Goal: Task Accomplishment & Management: Manage account settings

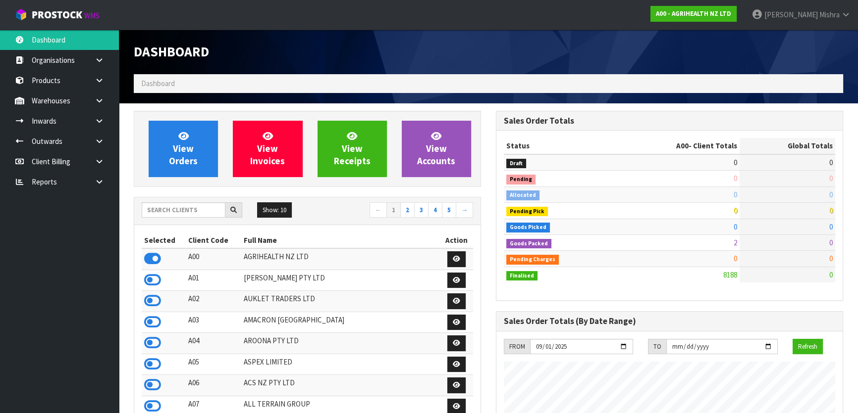
scroll to position [749, 361]
click at [182, 201] on div "Show: 10 5 10 25 50 ← 1 2 3 4 5 →" at bounding box center [307, 212] width 346 height 28
click at [183, 203] on input "text" at bounding box center [184, 209] width 84 height 15
type input "D05"
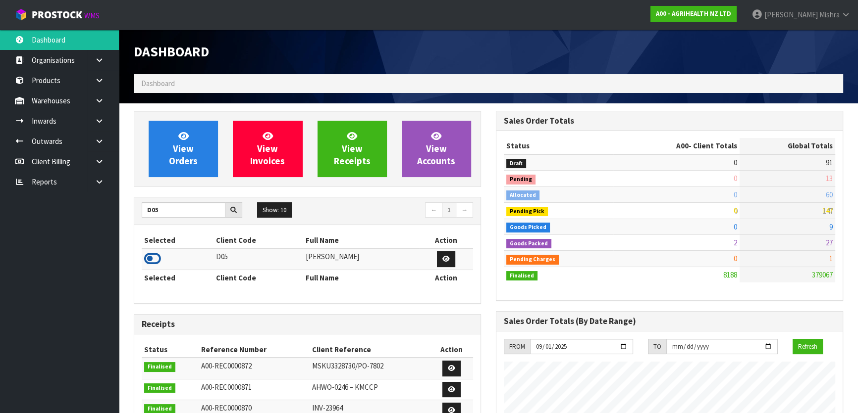
click at [148, 257] on icon at bounding box center [152, 259] width 17 height 15
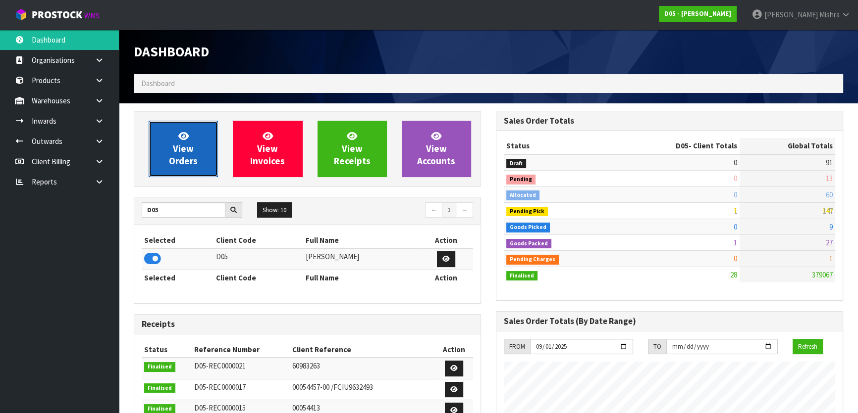
scroll to position [785, 361]
click at [159, 146] on link "View Orders" at bounding box center [183, 149] width 69 height 56
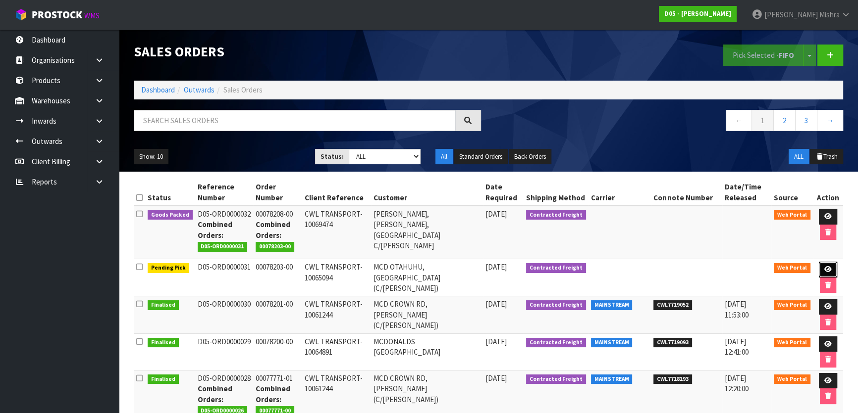
click at [824, 266] on icon at bounding box center [827, 269] width 7 height 6
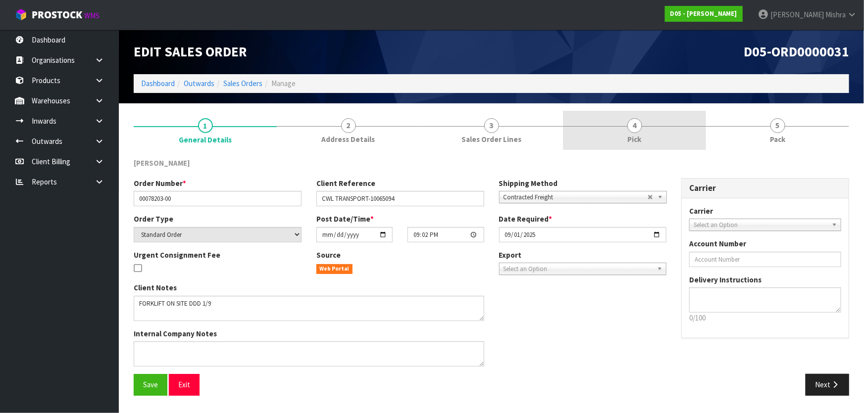
click at [646, 121] on link "4 Pick" at bounding box center [634, 130] width 143 height 39
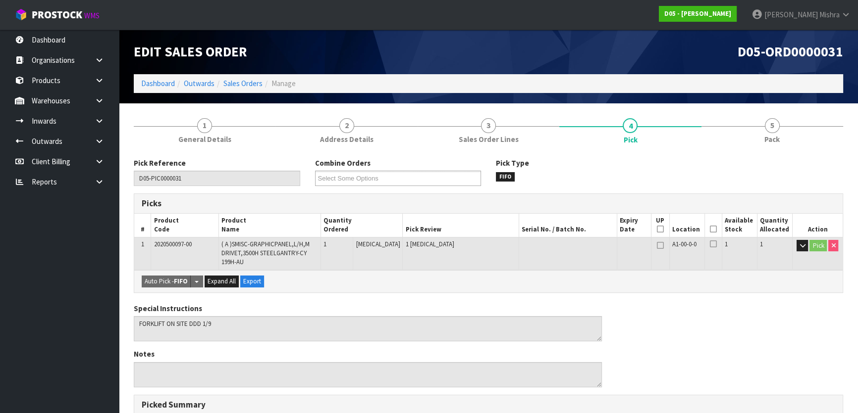
click at [709, 229] on icon at bounding box center [712, 229] width 7 height 0
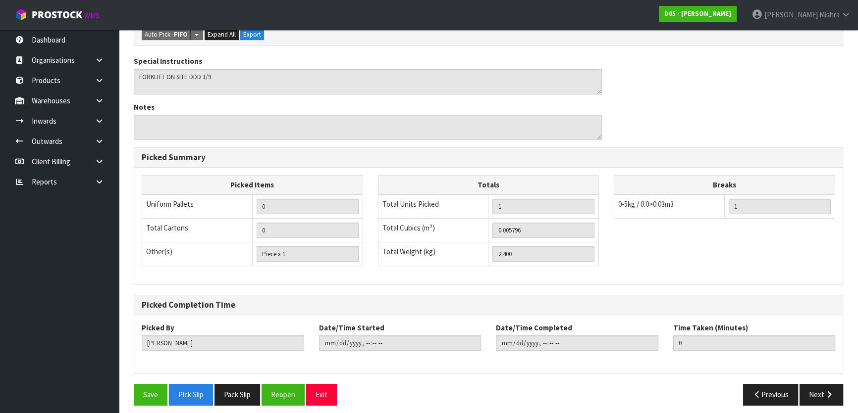
scroll to position [289, 0]
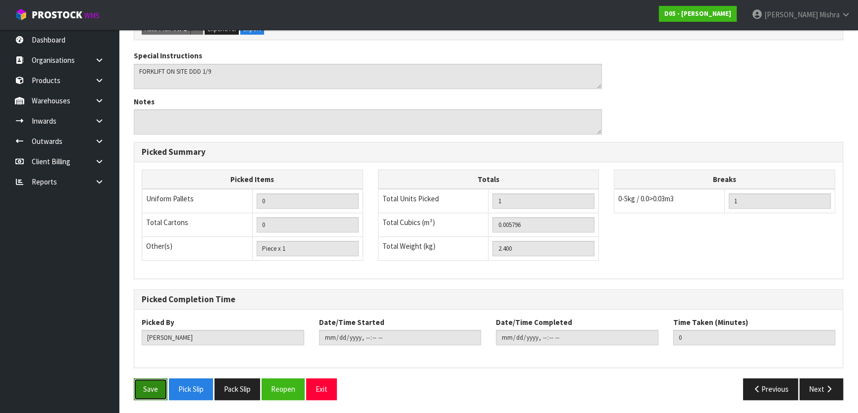
click at [153, 386] on button "Save" at bounding box center [151, 389] width 34 height 21
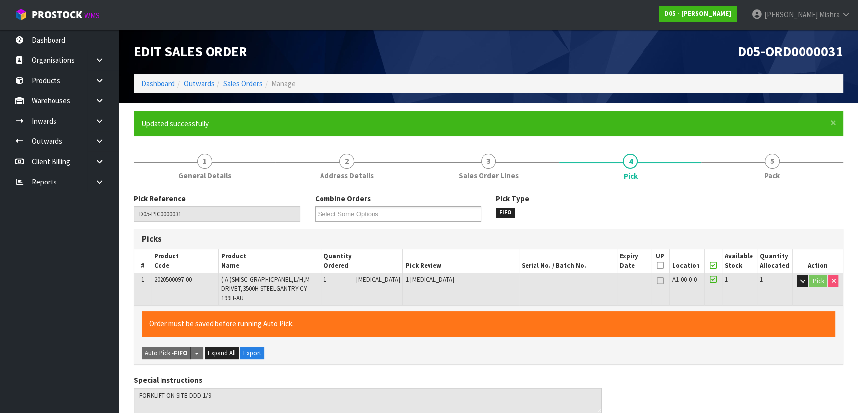
type input "[PERSON_NAME]"
type input "2025-09-01T07:45"
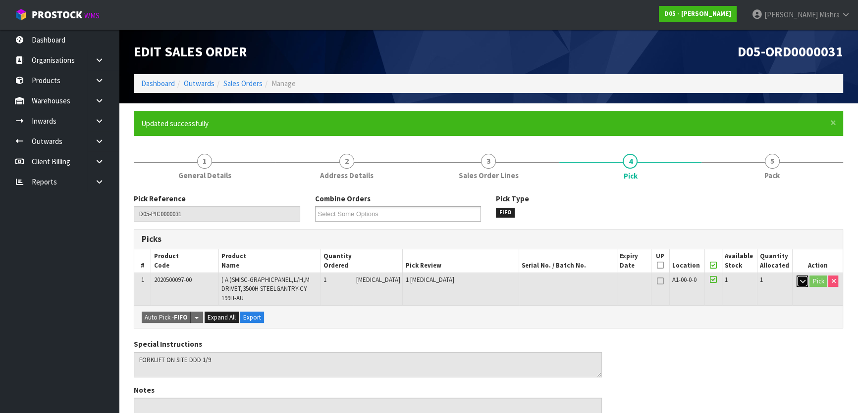
click at [797, 280] on button "button" at bounding box center [801, 282] width 11 height 12
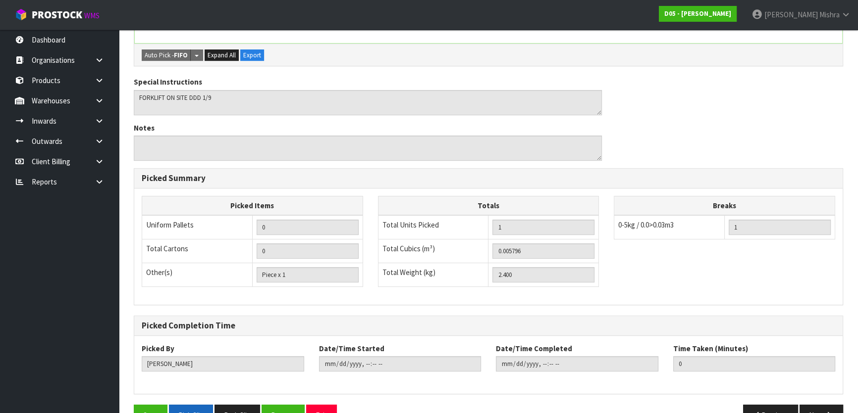
scroll to position [367, 0]
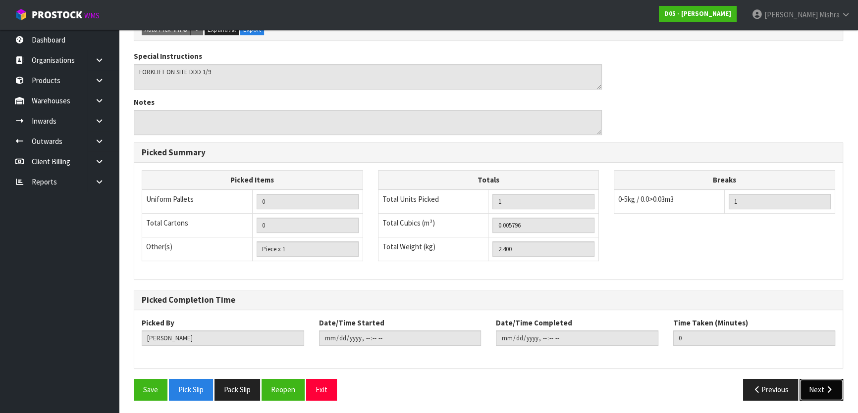
click at [817, 384] on button "Next" at bounding box center [821, 389] width 44 height 21
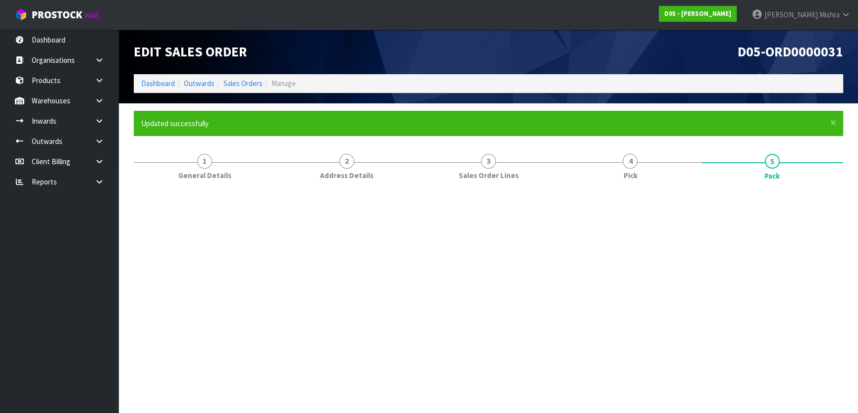
scroll to position [0, 0]
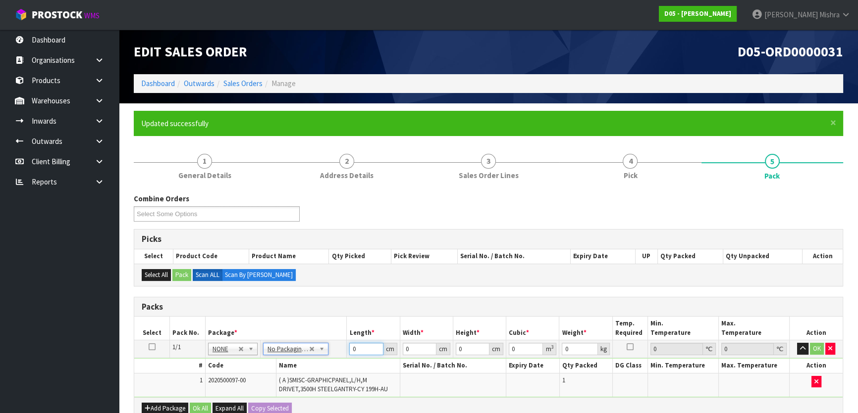
drag, startPoint x: 358, startPoint y: 349, endPoint x: 339, endPoint y: 341, distance: 20.9
click at [341, 343] on tr "1/1 NONE 007-001 007-002 007-004 007-009 007-013 007-014 007-015 007-017 007-01…" at bounding box center [488, 350] width 708 height 18
type input "276"
type input "21"
type input "1"
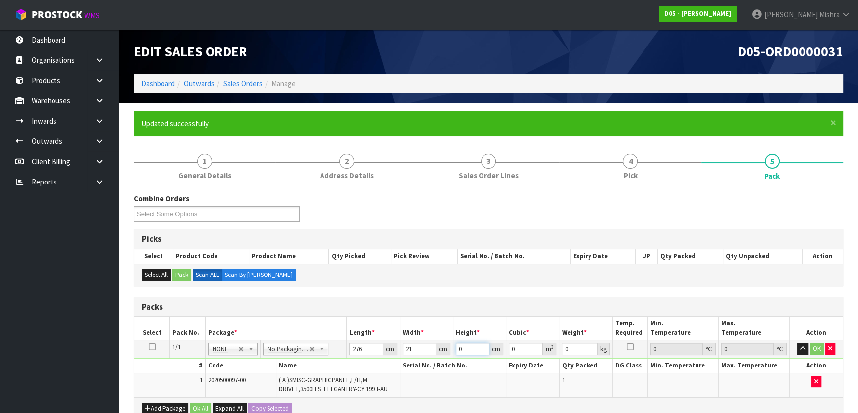
type input "0.005796"
type input "1"
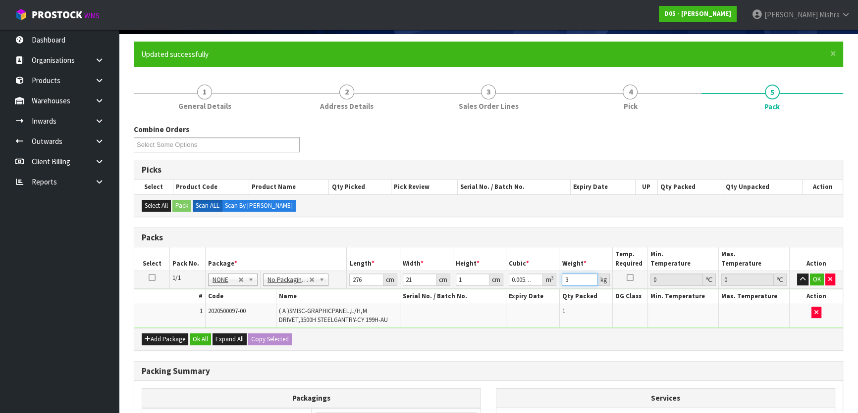
scroll to position [192, 0]
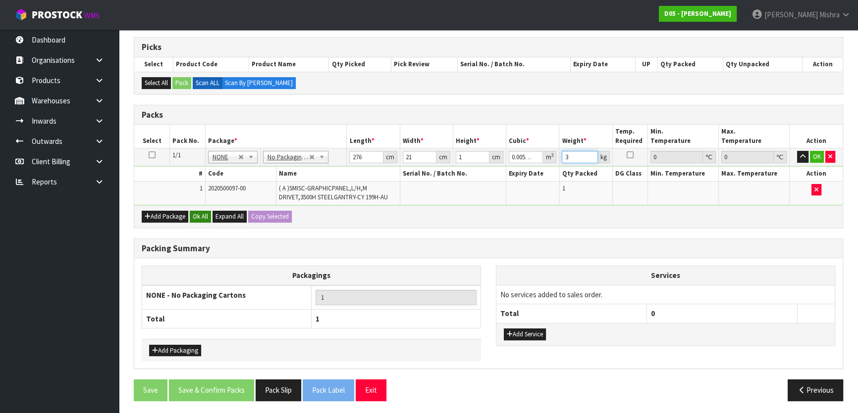
type input "3"
click at [201, 214] on button "Ok All" at bounding box center [200, 217] width 21 height 12
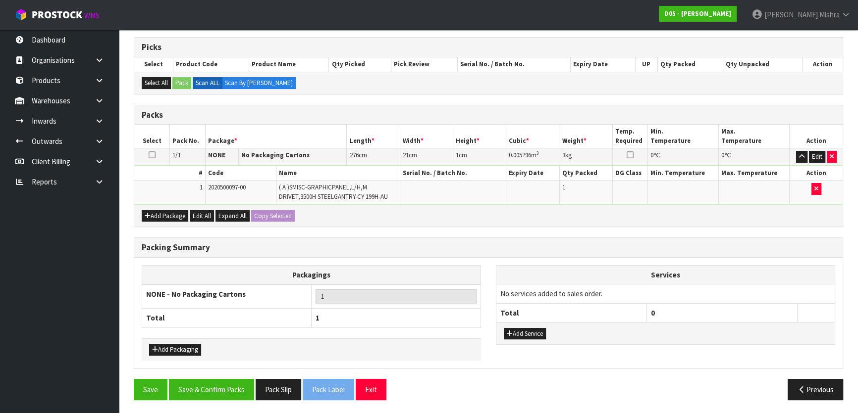
scroll to position [192, 0]
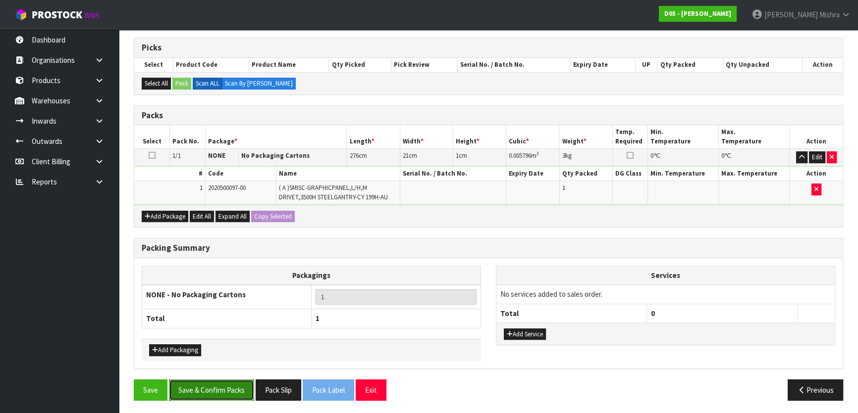
click at [197, 397] on button "Save & Confirm Packs" at bounding box center [211, 390] width 85 height 21
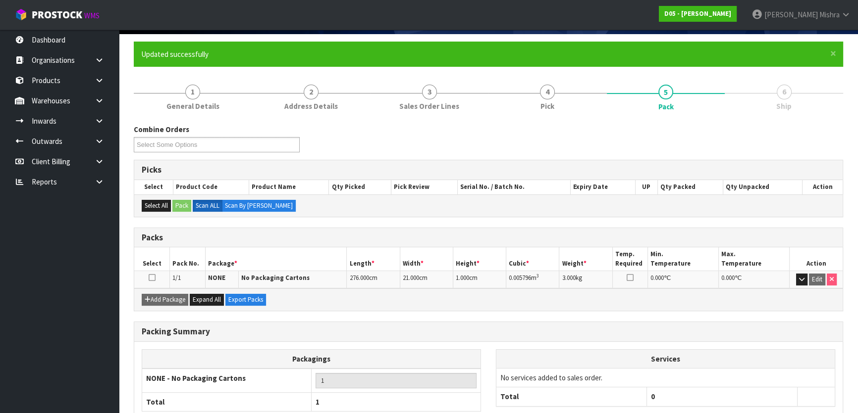
scroll to position [131, 0]
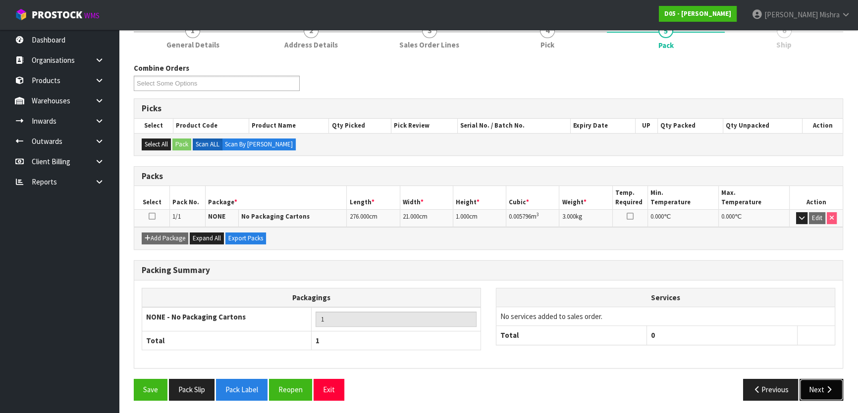
click at [811, 386] on button "Next" at bounding box center [821, 389] width 44 height 21
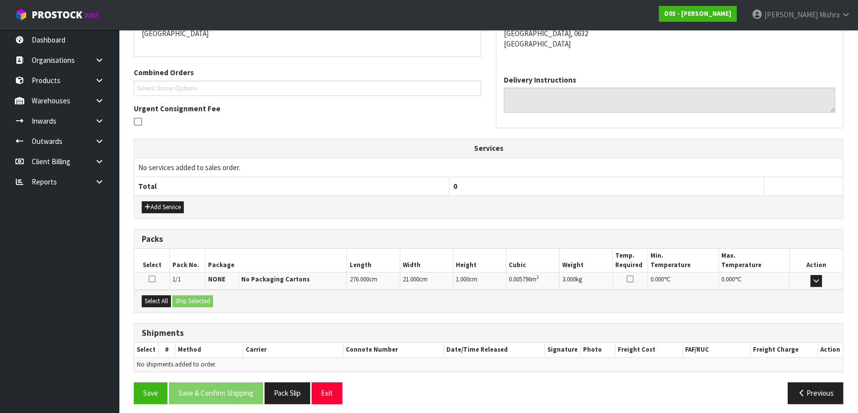
scroll to position [228, 0]
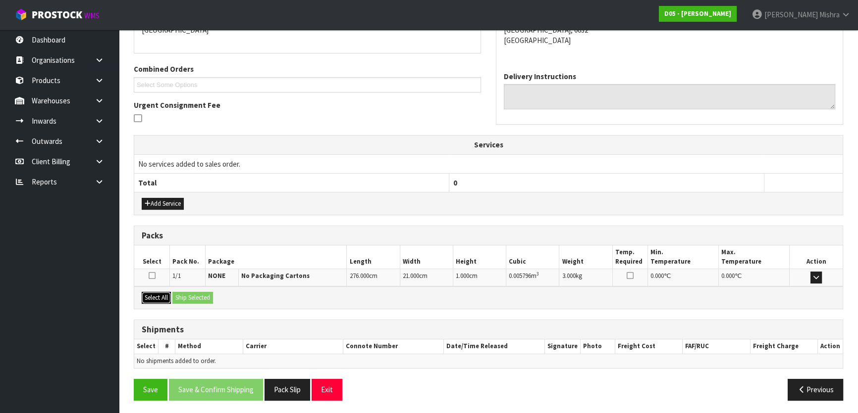
click at [162, 293] on button "Select All" at bounding box center [156, 298] width 29 height 12
click at [196, 298] on button "Ship Selected" at bounding box center [192, 298] width 41 height 12
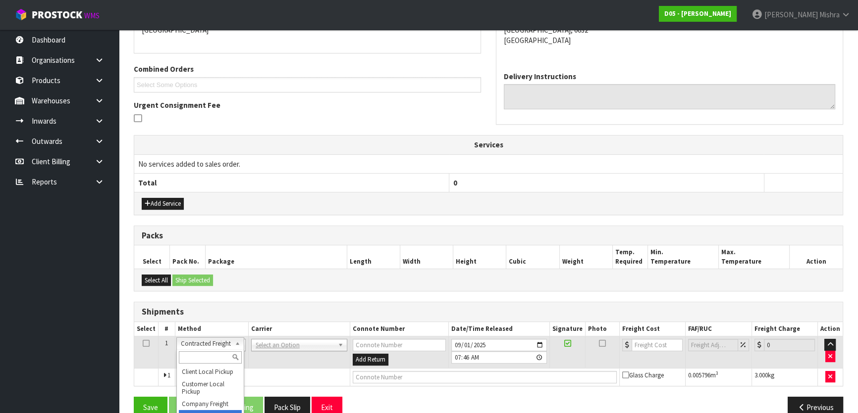
drag, startPoint x: 221, startPoint y: 347, endPoint x: 218, endPoint y: 376, distance: 29.4
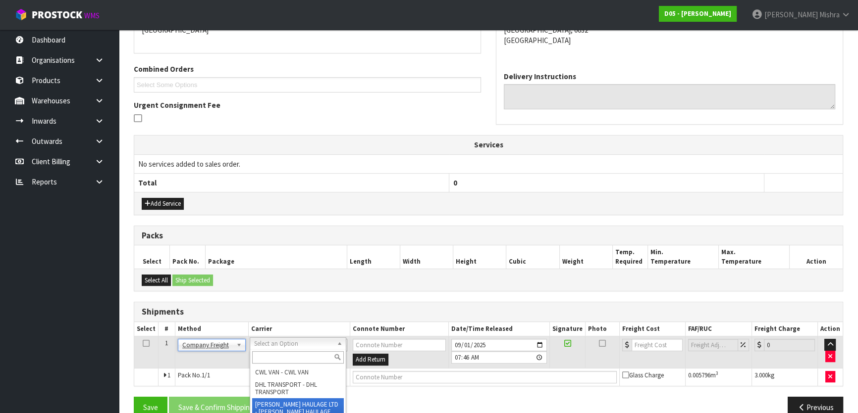
scroll to position [180, 0]
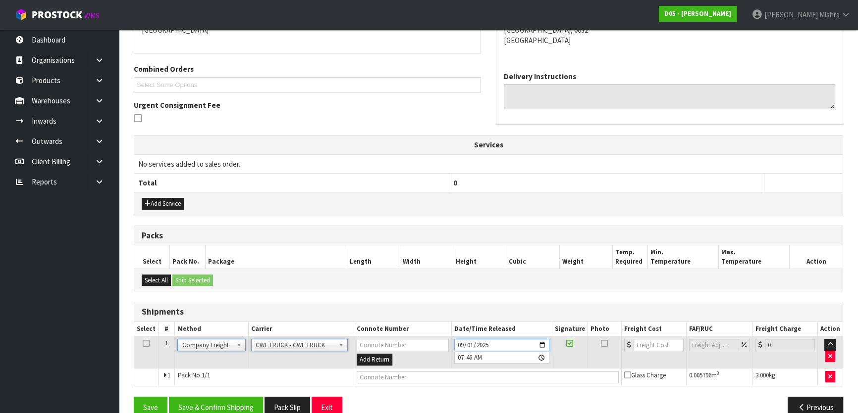
click at [458, 340] on input "2025-09-01" at bounding box center [501, 345] width 95 height 12
type input "2025-09-02"
type input "07:46:00.000"
click at [365, 374] on input "text" at bounding box center [487, 377] width 262 height 12
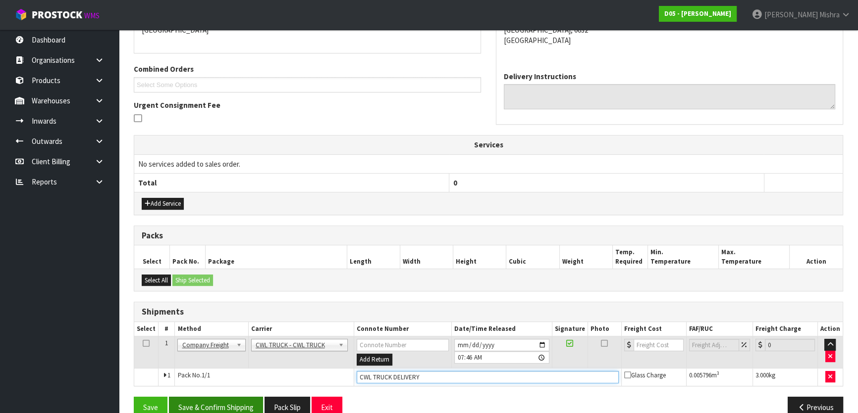
type input "CWL TRUCK DELIVERY"
click at [235, 405] on button "Save & Confirm Shipping" at bounding box center [216, 407] width 94 height 21
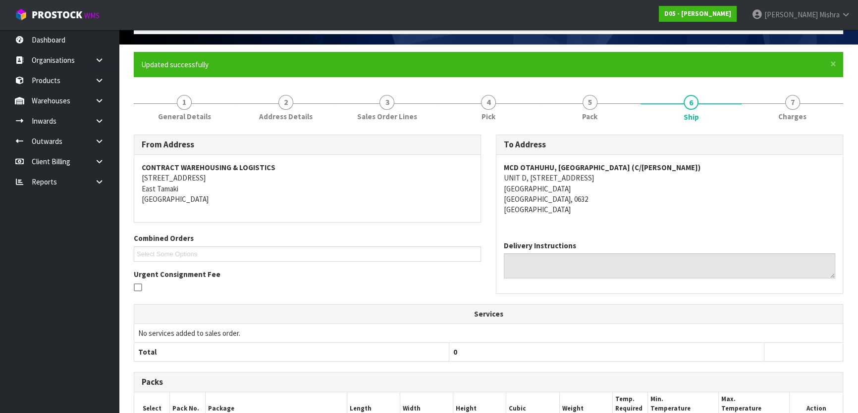
scroll to position [222, 0]
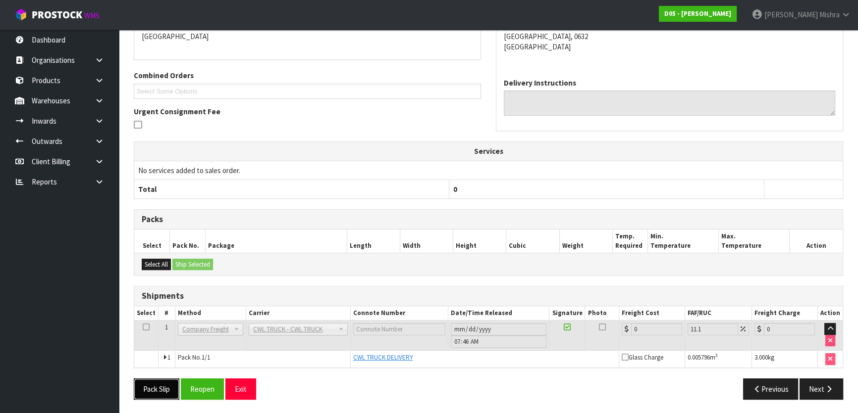
click at [156, 396] on button "Pack Slip" at bounding box center [157, 389] width 46 height 21
click at [187, 391] on button "Reopen" at bounding box center [202, 389] width 43 height 21
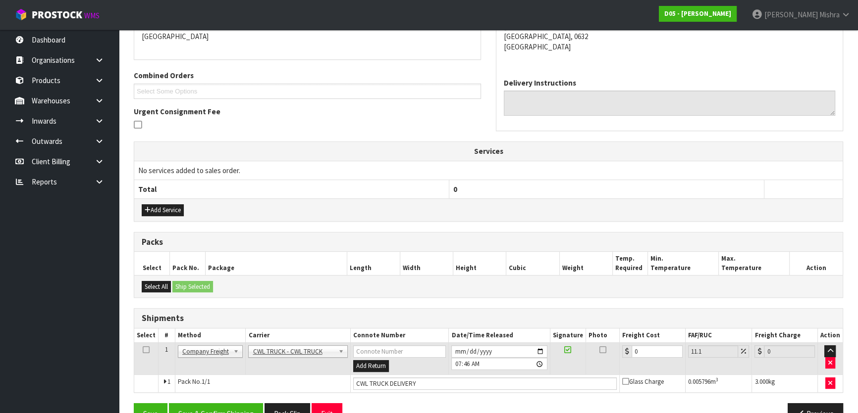
scroll to position [246, 0]
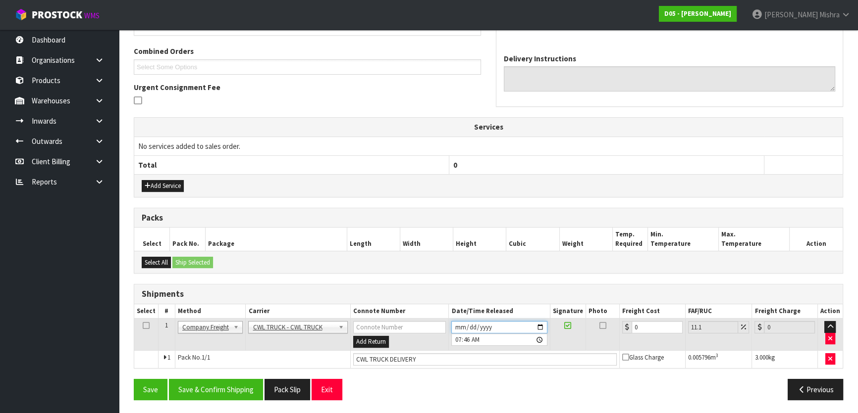
click at [458, 324] on input "2025-09-02" at bounding box center [499, 327] width 96 height 12
type input "2025-09-01"
type input "07:46:00.000"
click at [232, 394] on button "Save & Confirm Shipping" at bounding box center [216, 389] width 94 height 21
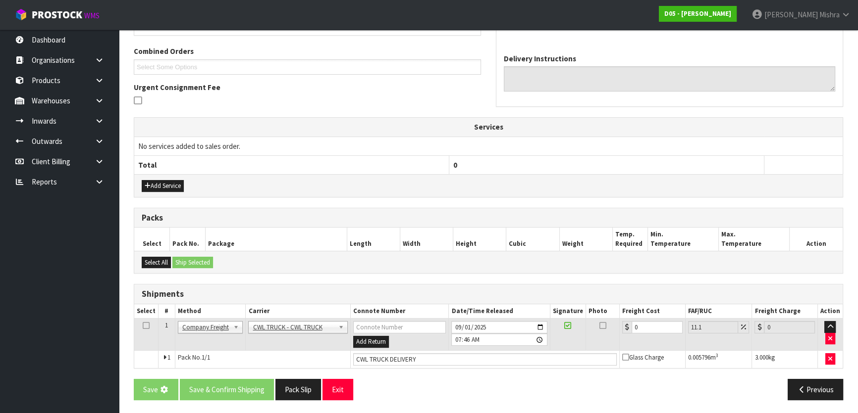
scroll to position [0, 0]
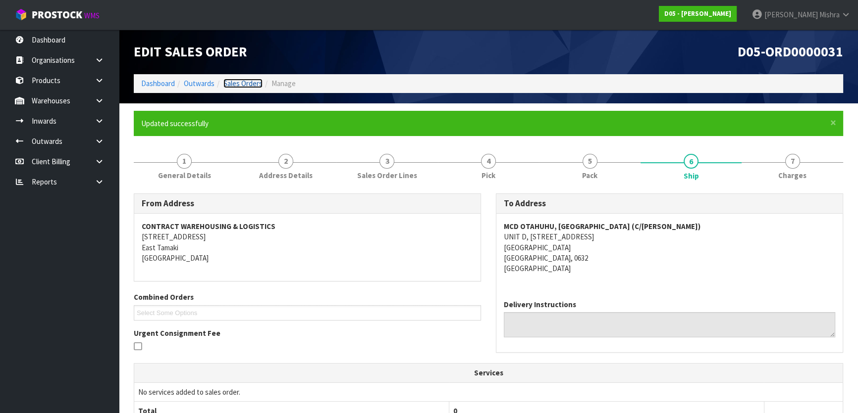
click at [244, 83] on link "Sales Orders" at bounding box center [242, 83] width 39 height 9
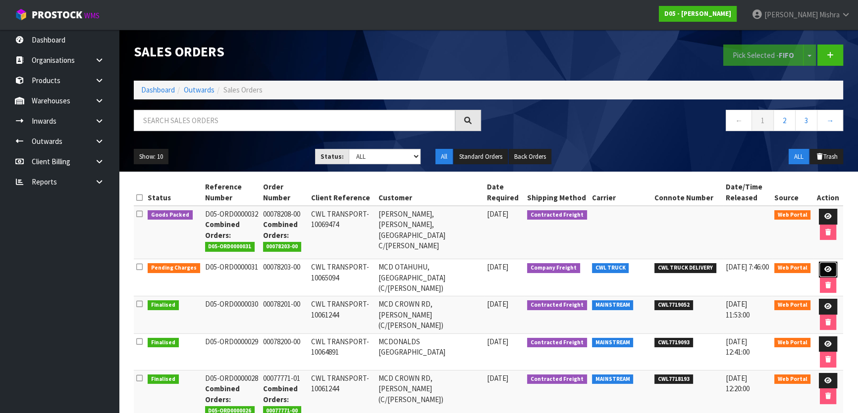
click at [830, 278] on link at bounding box center [827, 270] width 18 height 16
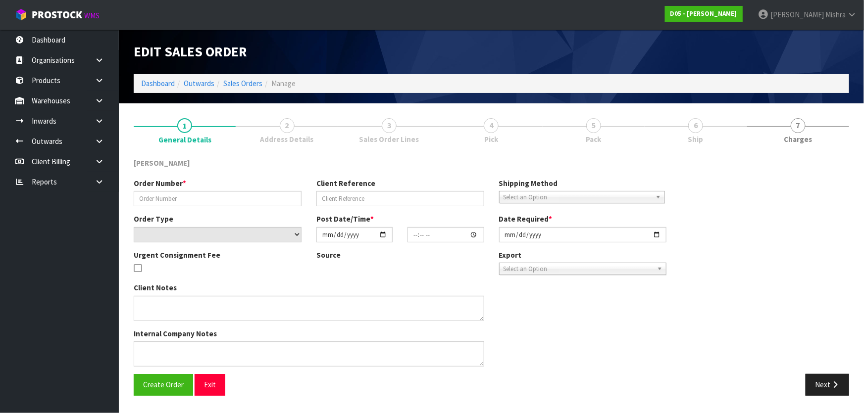
type input "00078203-00"
type input "CWL TRANSPORT-10065094"
select select "number:0"
type input "2025-08-28"
type input "21:02:00.000"
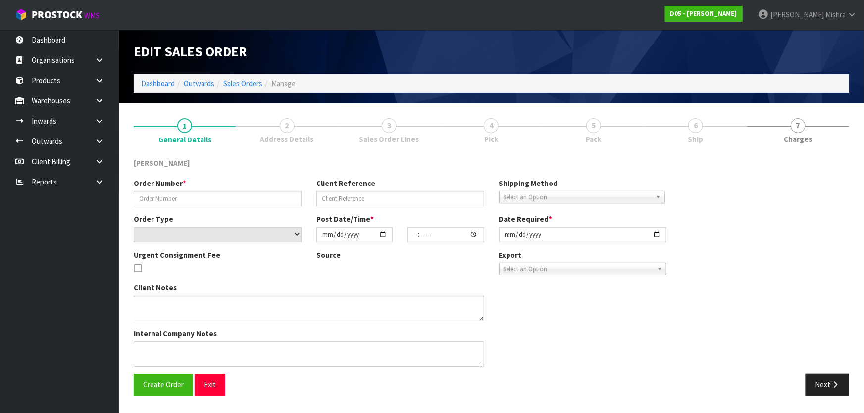
type input "2025-09-01"
type textarea "FORKLIFT ON SITE DDD 1/9"
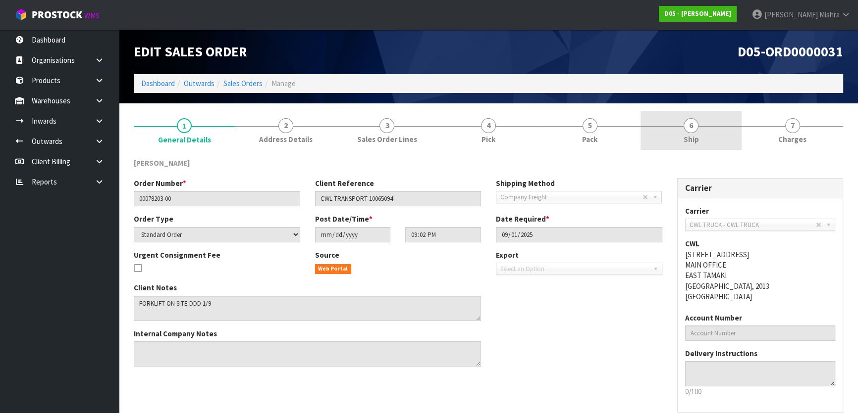
click at [697, 128] on link "6 Ship" at bounding box center [690, 130] width 101 height 39
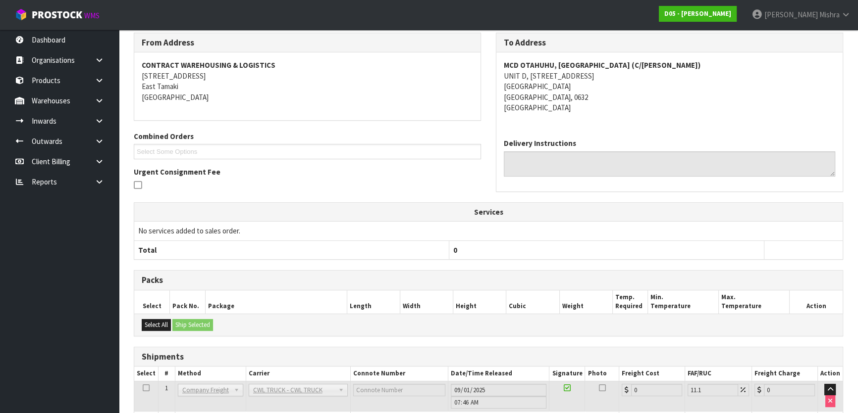
scroll to position [186, 0]
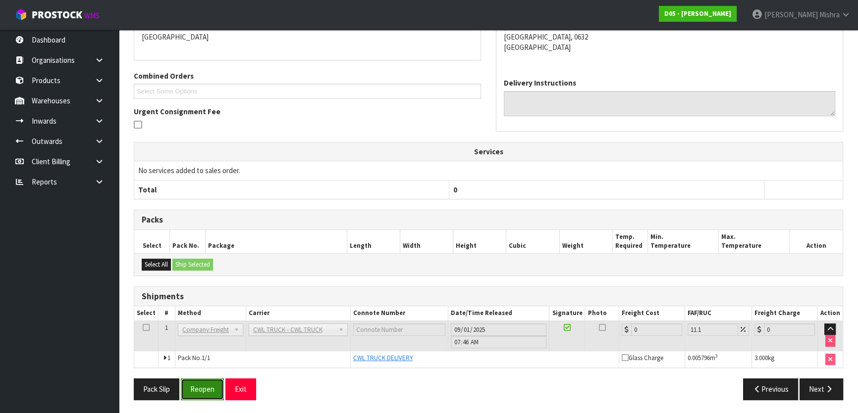
drag, startPoint x: 208, startPoint y: 386, endPoint x: 196, endPoint y: 381, distance: 13.3
click at [207, 386] on button "Reopen" at bounding box center [202, 389] width 43 height 21
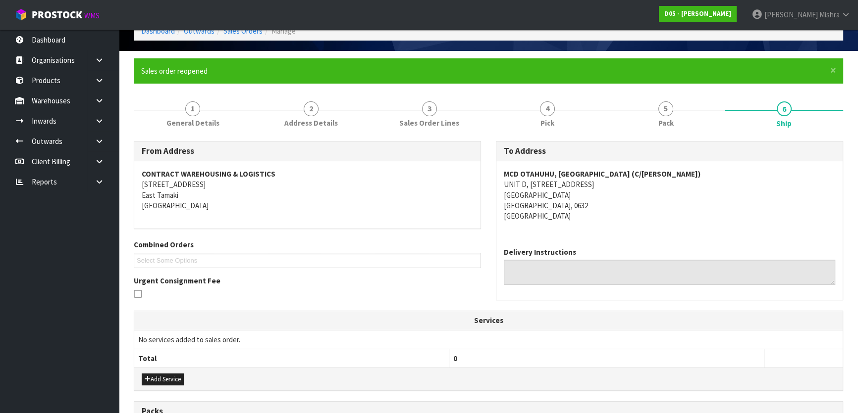
scroll to position [0, 0]
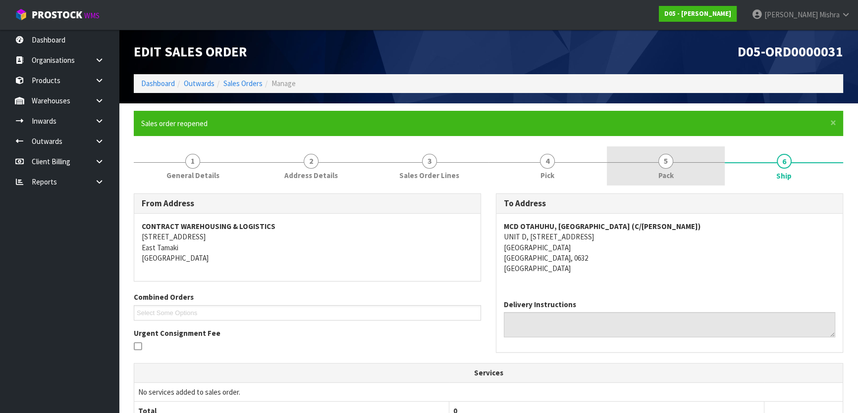
click at [657, 173] on link "5 Pack" at bounding box center [666, 166] width 118 height 39
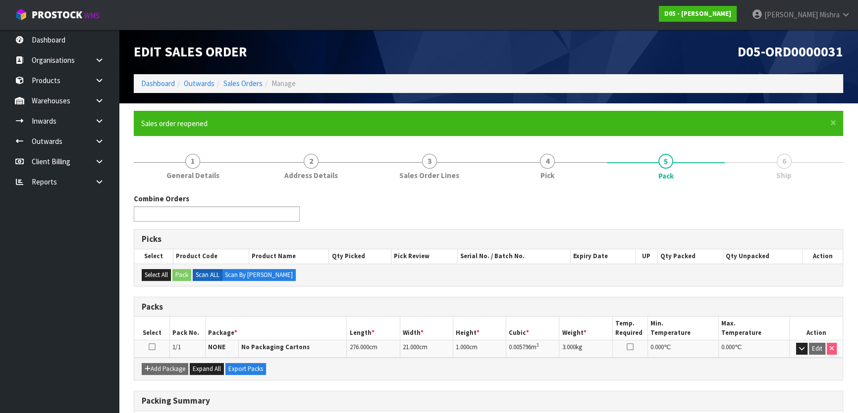
click at [204, 211] on input "text" at bounding box center [173, 214] width 73 height 12
click at [200, 231] on li "D05-ORD0000032" at bounding box center [216, 228] width 165 height 12
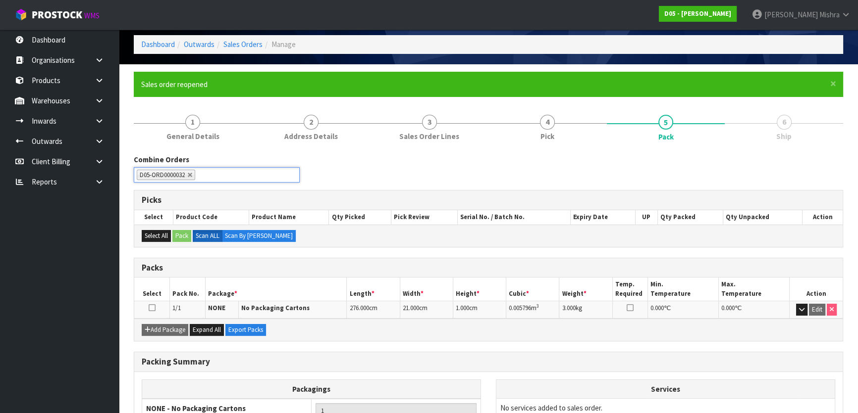
scroll to position [131, 0]
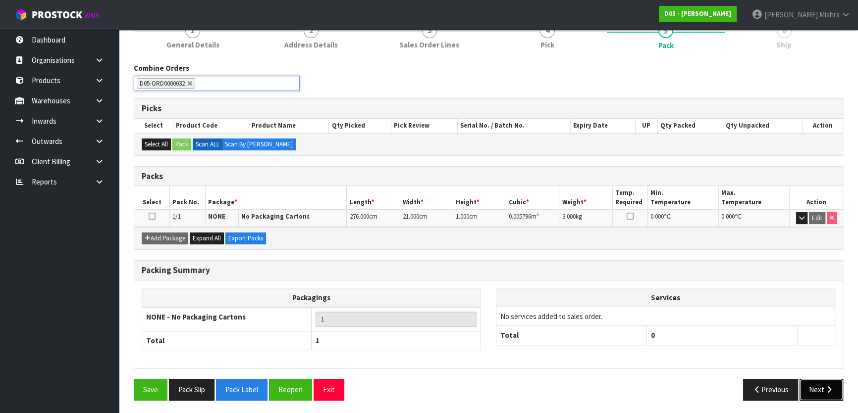
click at [809, 398] on button "Next" at bounding box center [821, 389] width 44 height 21
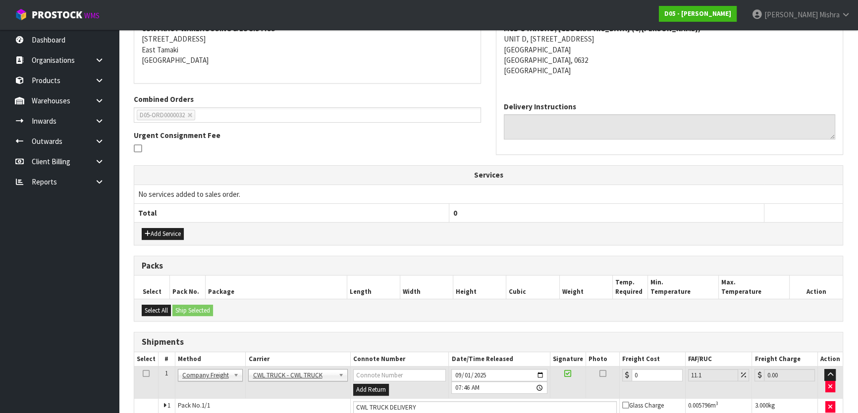
scroll to position [246, 0]
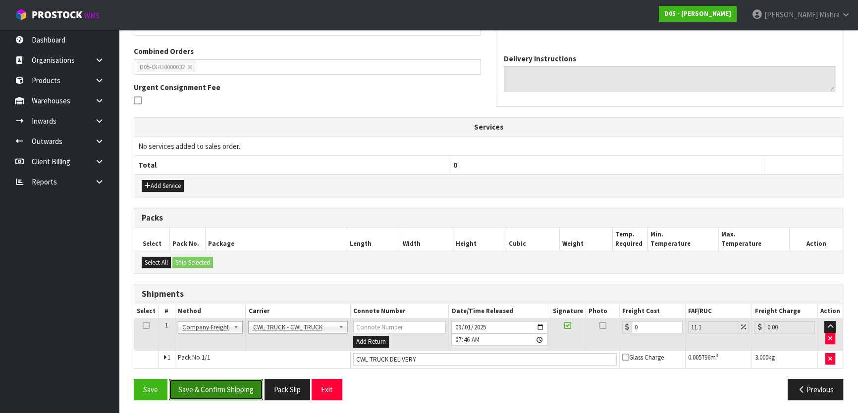
click at [218, 394] on button "Save & Confirm Shipping" at bounding box center [216, 389] width 94 height 21
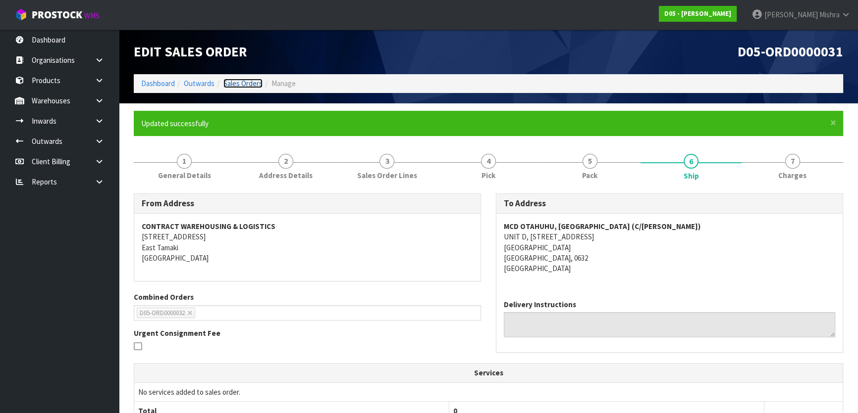
click at [246, 88] on link "Sales Orders" at bounding box center [242, 83] width 39 height 9
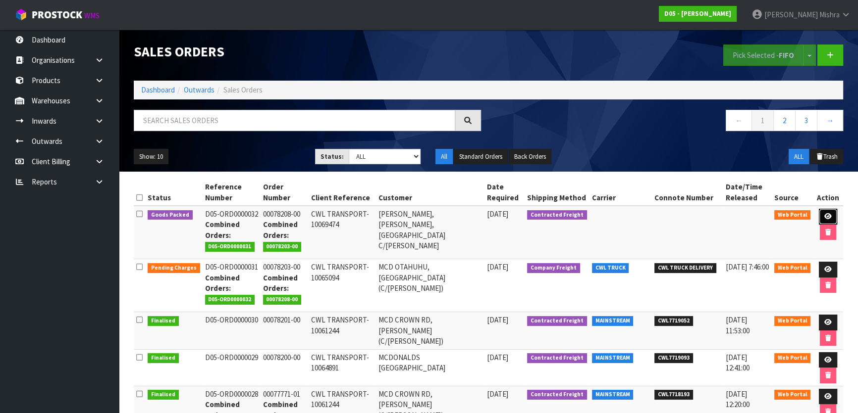
click at [824, 214] on icon at bounding box center [827, 216] width 7 height 6
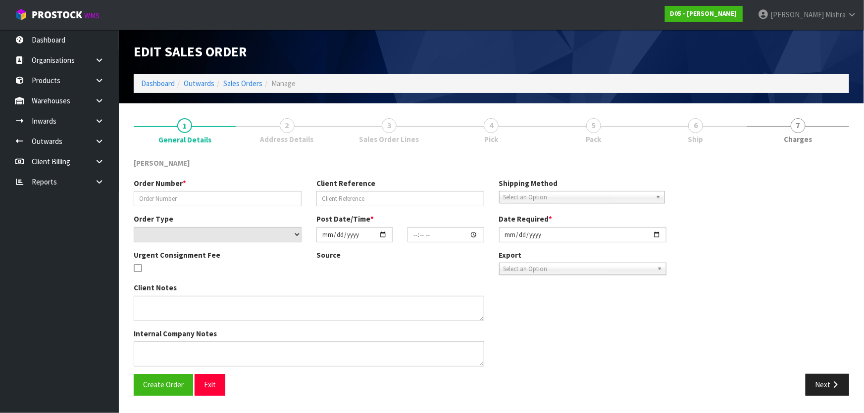
type input "00078208-00"
type input "CWL TRANSPORT-10069474"
select select "number:0"
type input "2025-08-28"
type input "21:17:00.000"
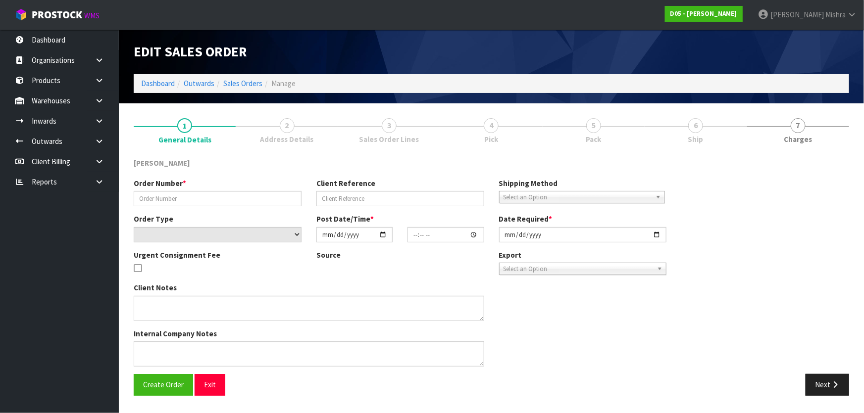
type input "2025-08-29"
type textarea "FORKLIFT ON ISTE DDD 2/9 COMBINE WITH SO 10065094 ORDER NUMBER 00078203-00 D05-…"
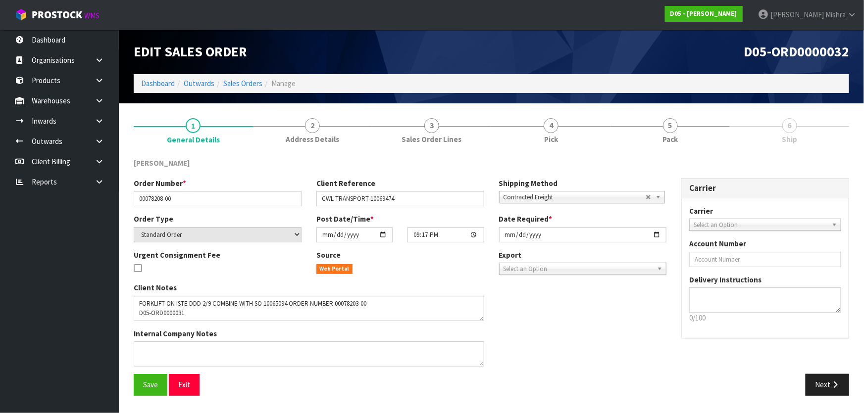
click at [741, 127] on link "6 Ship" at bounding box center [789, 130] width 119 height 39
drag, startPoint x: 729, startPoint y: 126, endPoint x: 723, endPoint y: 130, distance: 7.0
click at [728, 126] on div at bounding box center [669, 126] width 119 height 0
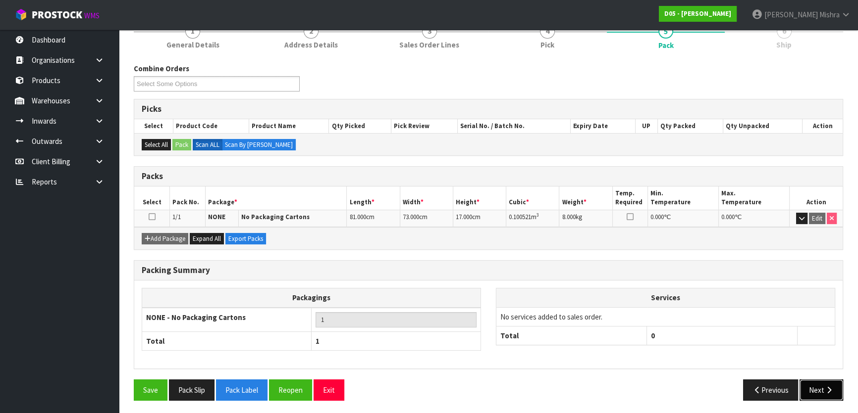
click at [823, 382] on button "Next" at bounding box center [821, 390] width 44 height 21
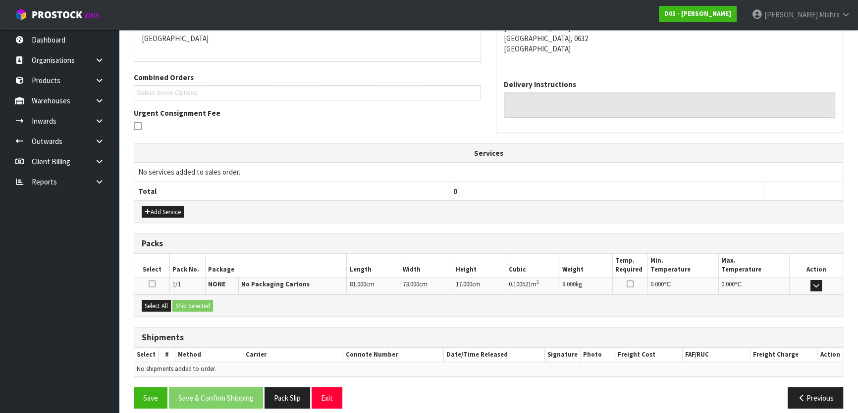
scroll to position [193, 0]
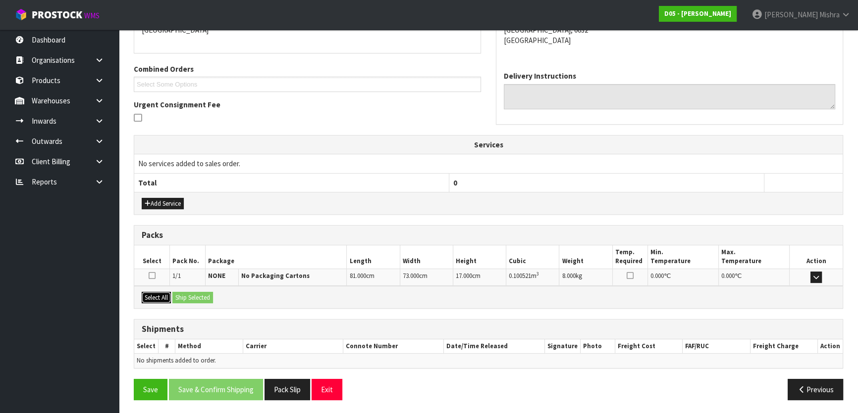
click at [165, 295] on button "Select All" at bounding box center [156, 298] width 29 height 12
click at [211, 303] on div "Select All Ship Selected" at bounding box center [488, 297] width 708 height 22
click at [208, 299] on button "Ship Selected" at bounding box center [192, 298] width 41 height 12
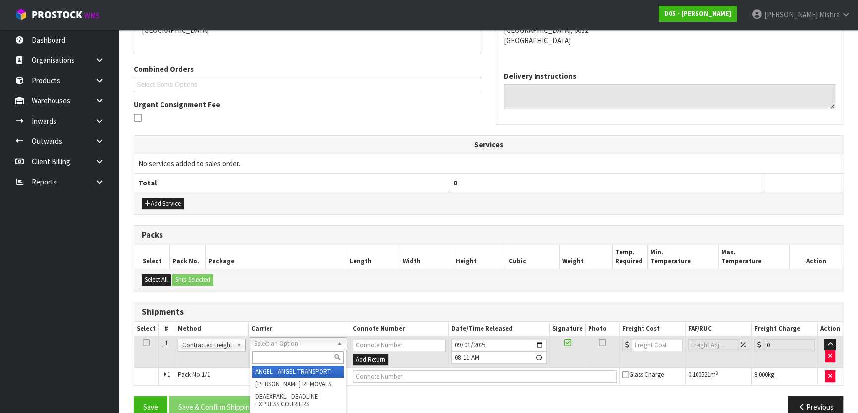
click at [205, 336] on td "Client Local Pickup Customer Local Pickup Company Freight Contracted Freight Cl…" at bounding box center [211, 352] width 73 height 32
click at [272, 359] on input "text" at bounding box center [298, 358] width 92 height 12
type input "cwl"
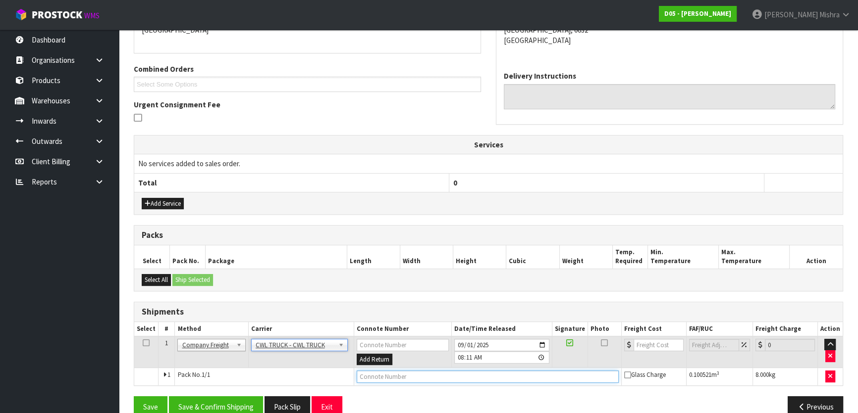
drag, startPoint x: 432, startPoint y: 373, endPoint x: 419, endPoint y: 369, distance: 13.8
click at [432, 373] on input "text" at bounding box center [487, 377] width 262 height 12
type input "CWL TRUCK DELIVERY"
click at [223, 410] on button "Save & Confirm Shipping" at bounding box center [216, 407] width 94 height 21
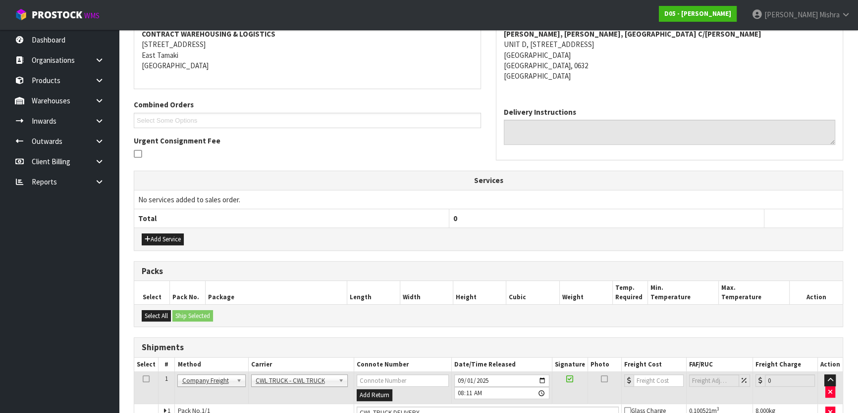
scroll to position [0, 0]
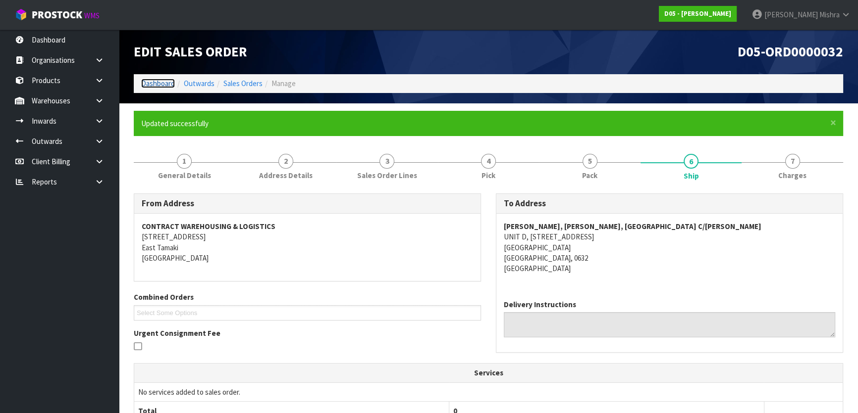
click at [163, 83] on link "Dashboard" at bounding box center [158, 83] width 34 height 9
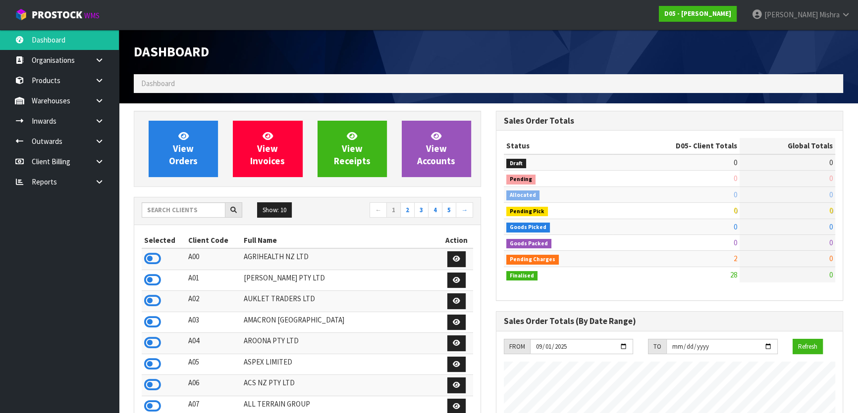
scroll to position [785, 361]
click at [193, 212] on input "text" at bounding box center [184, 209] width 84 height 15
type input "J01"
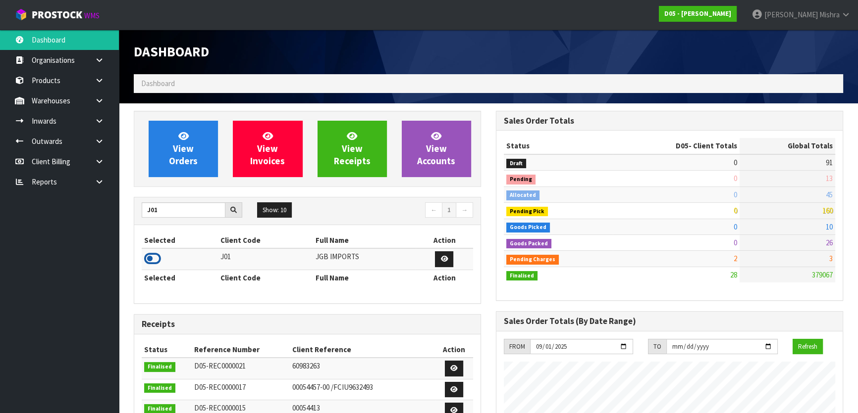
click at [148, 261] on icon at bounding box center [152, 259] width 17 height 15
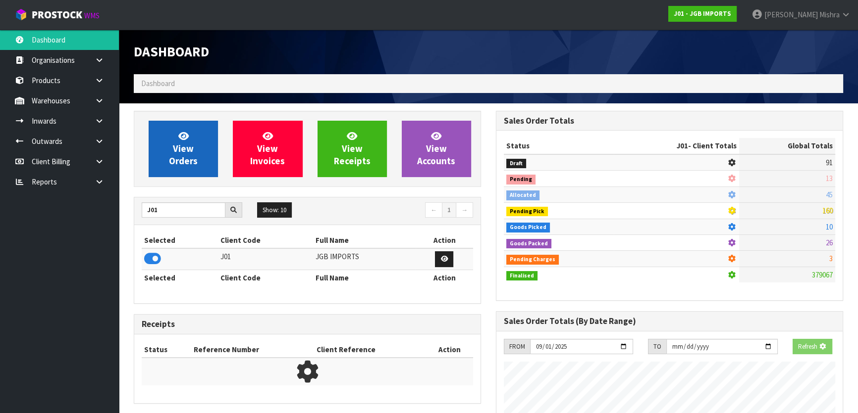
scroll to position [616, 361]
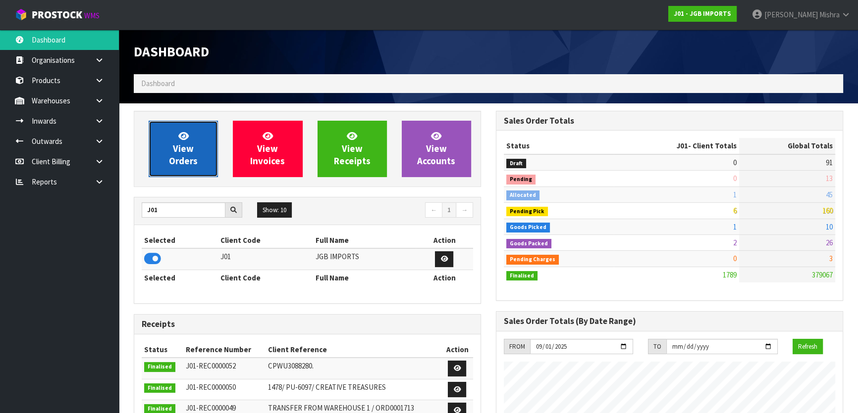
click at [165, 143] on link "View Orders" at bounding box center [183, 149] width 69 height 56
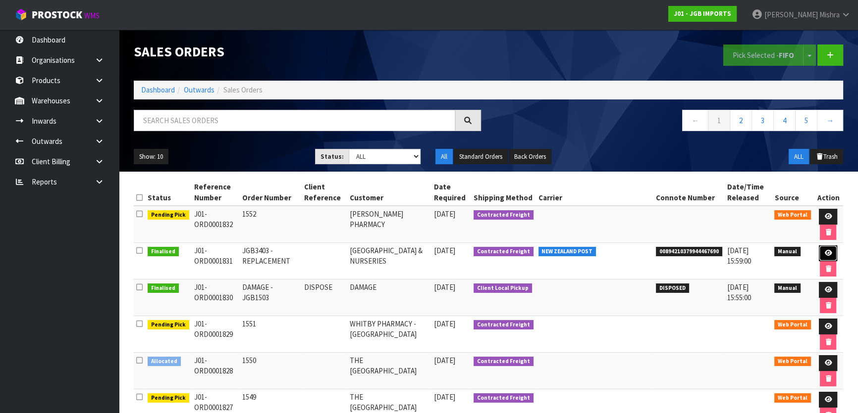
drag, startPoint x: 824, startPoint y: 249, endPoint x: 819, endPoint y: 252, distance: 6.2
click at [824, 250] on icon at bounding box center [827, 253] width 7 height 6
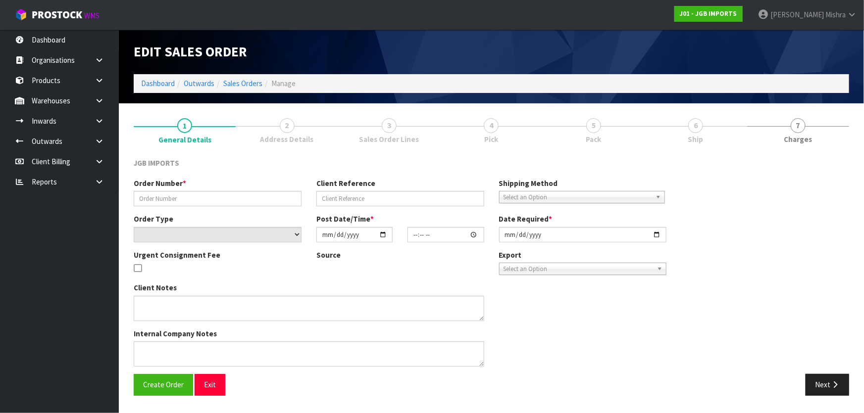
type input "JGB3403 - REPLACEMENT"
select select "number:0"
type input "2025-08-29"
type input "15:39:00.000"
type input "2025-09-01"
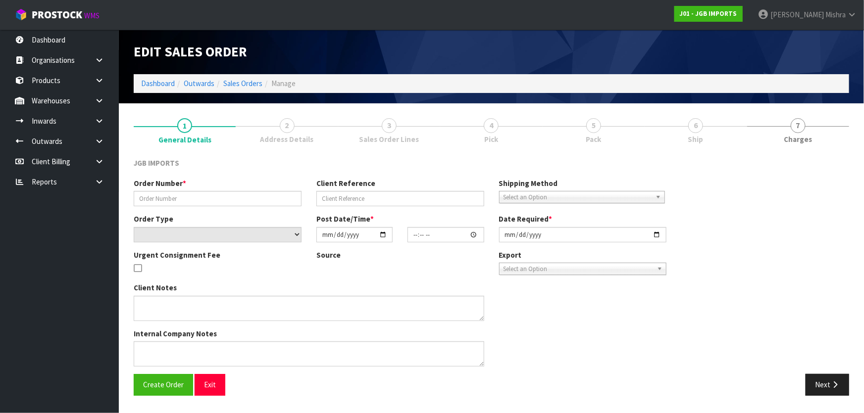
type textarea "THE ATTACHED JGB3403 ARRIVED DAMAGED. CAN YOU PLEASE REPLACE FOC."
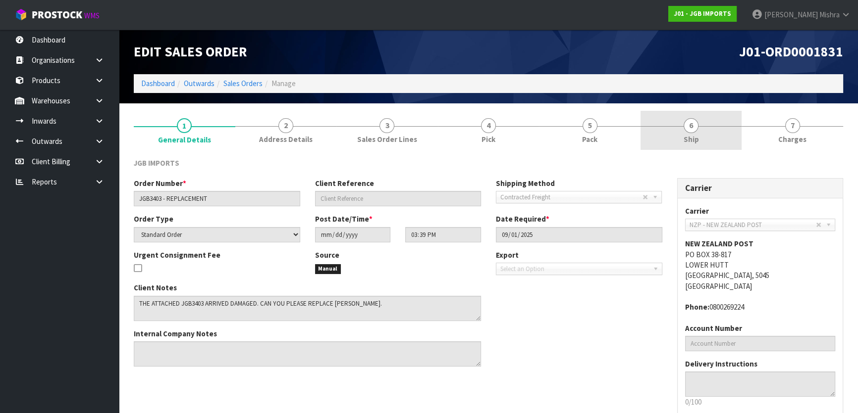
click at [684, 129] on span "6" at bounding box center [690, 125] width 15 height 15
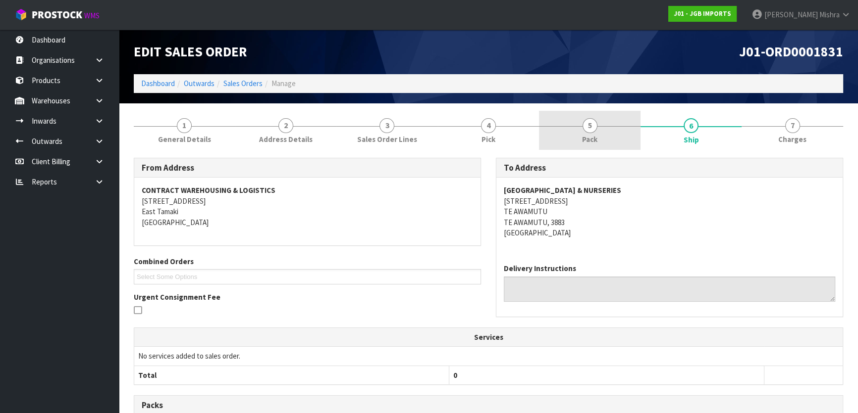
click at [586, 126] on span "5" at bounding box center [589, 125] width 15 height 15
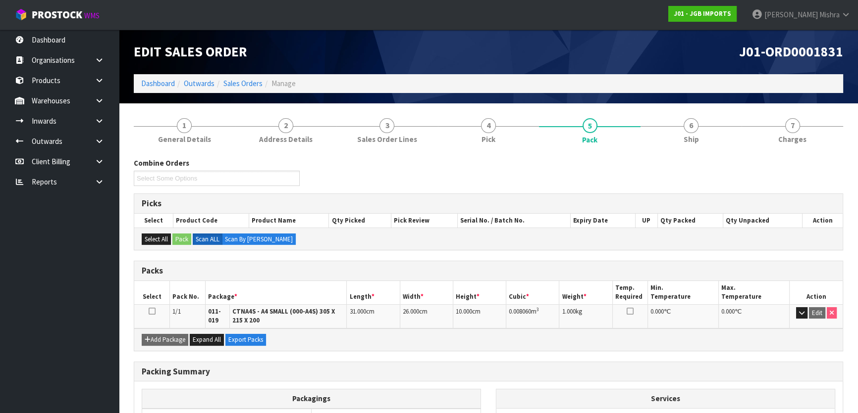
click at [666, 150] on li "6 Ship" at bounding box center [690, 131] width 101 height 40
click at [701, 139] on link "6 Ship" at bounding box center [690, 130] width 101 height 39
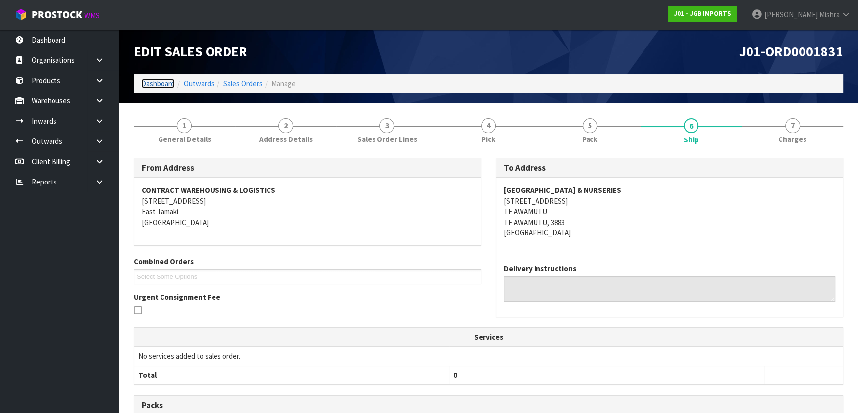
click at [161, 79] on link "Dashboard" at bounding box center [158, 83] width 34 height 9
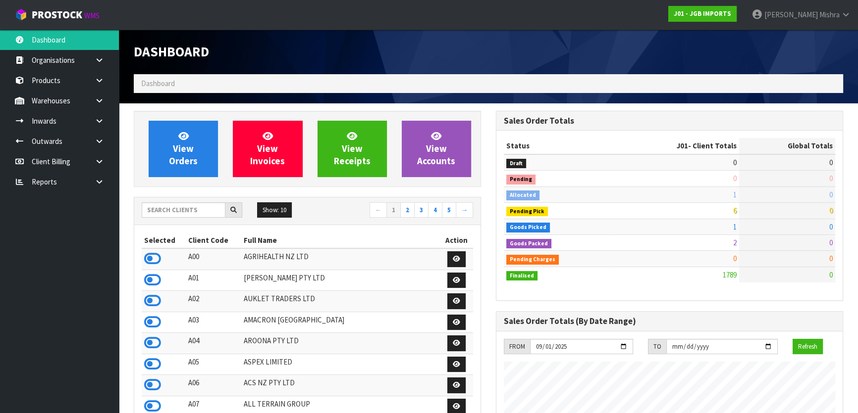
scroll to position [749, 361]
click at [192, 206] on input "text" at bounding box center [184, 209] width 84 height 15
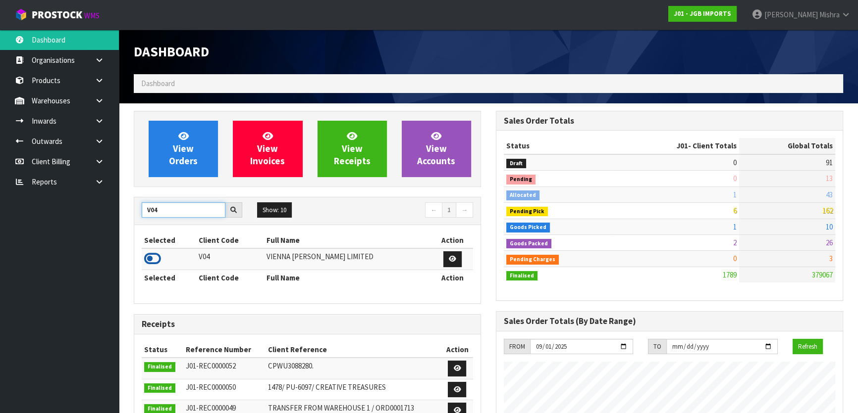
type input "V04"
click at [153, 263] on icon at bounding box center [152, 259] width 17 height 15
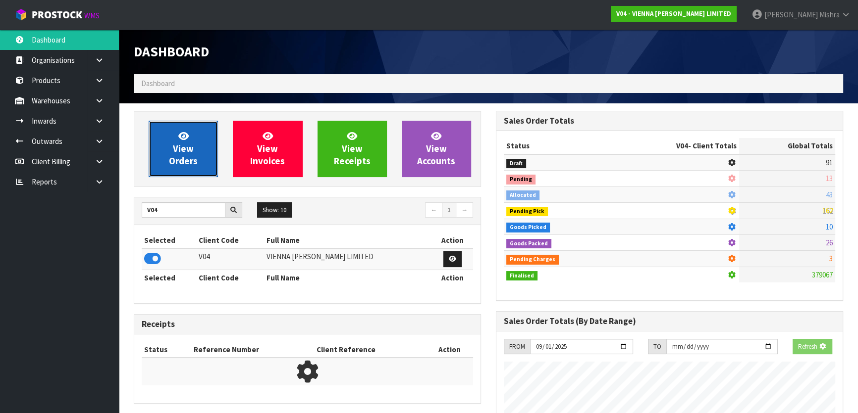
scroll to position [780, 361]
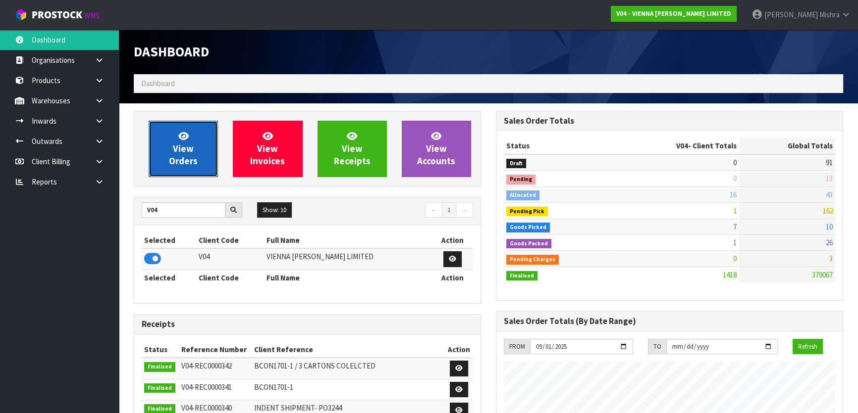
click at [174, 154] on span "View Orders" at bounding box center [183, 148] width 29 height 37
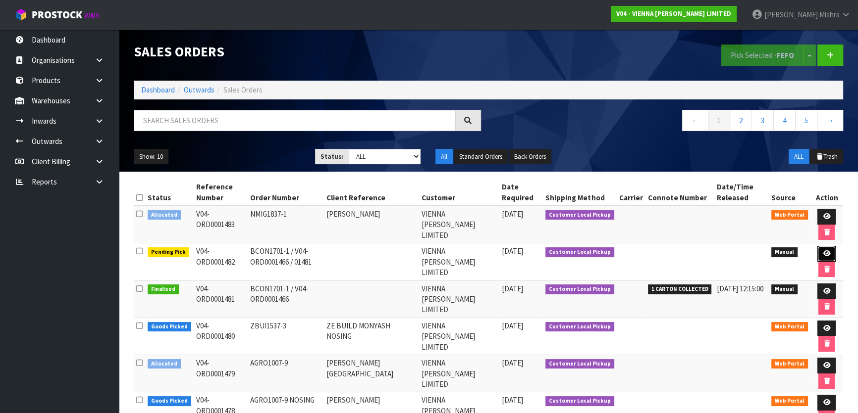
click at [826, 251] on icon at bounding box center [825, 254] width 7 height 6
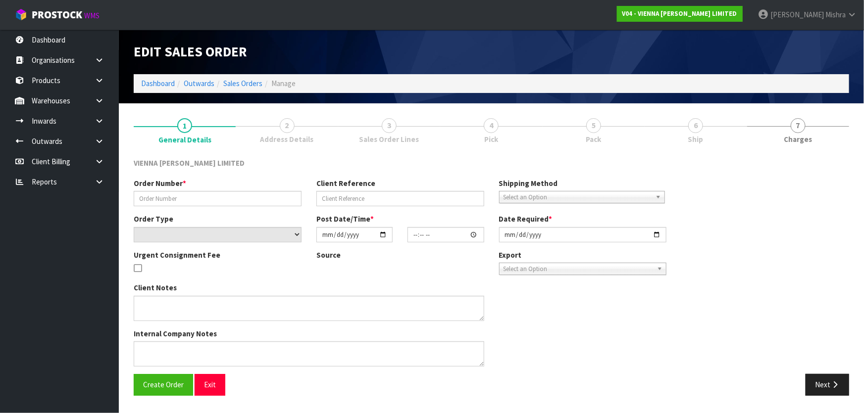
type input "BCON1701-1 / V04-ORD0001466 / 01481"
select select "number:0"
type input "2025-08-29"
type input "14:42:00.000"
type input "2025-10-01"
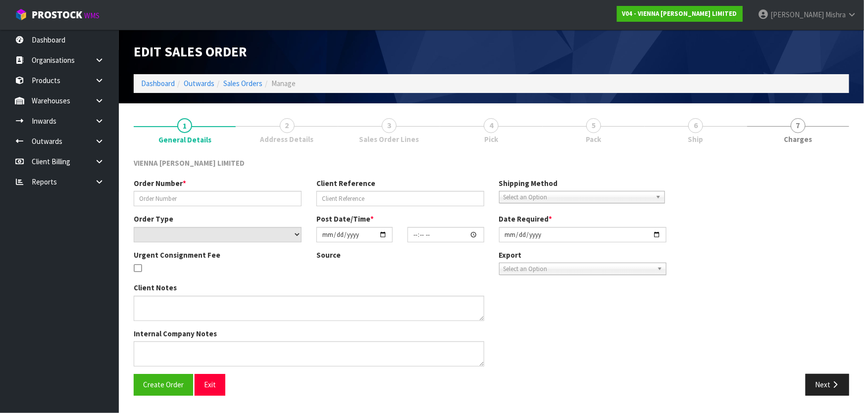
type textarea "3 CARTONS ARE COLELCTED FROM THIS PALLET SO ORDER IS PROCESSED FOR CORRECT RECO…"
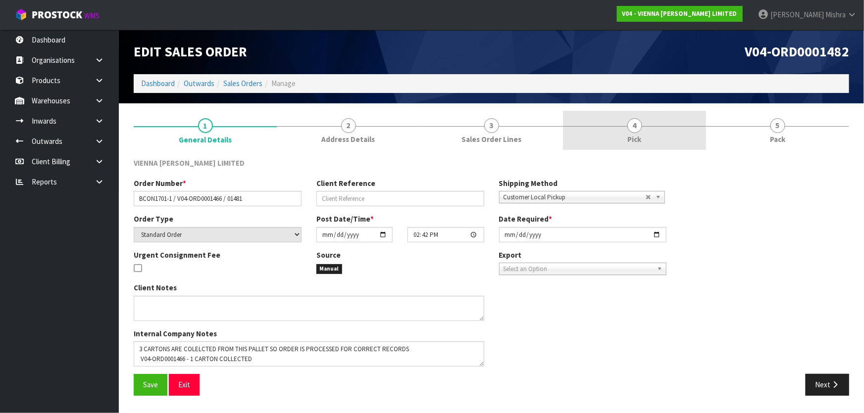
click at [662, 121] on link "4 Pick" at bounding box center [634, 130] width 143 height 39
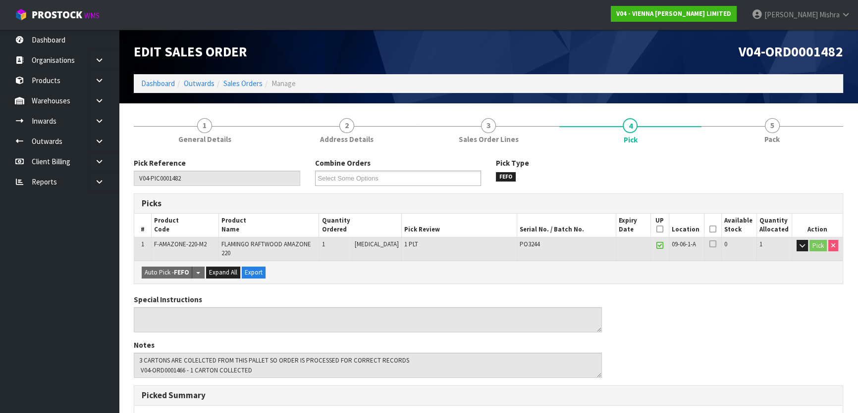
click at [704, 228] on th "Picked" at bounding box center [712, 225] width 17 height 23
click at [709, 229] on icon at bounding box center [712, 229] width 7 height 0
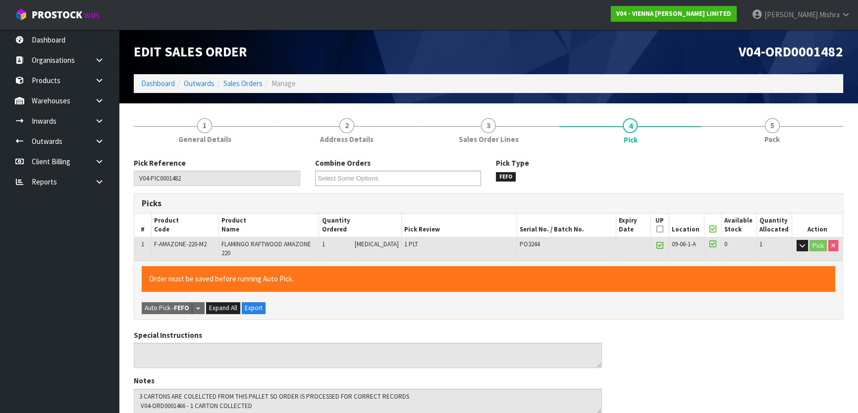
click at [656, 230] on icon at bounding box center [659, 229] width 7 height 0
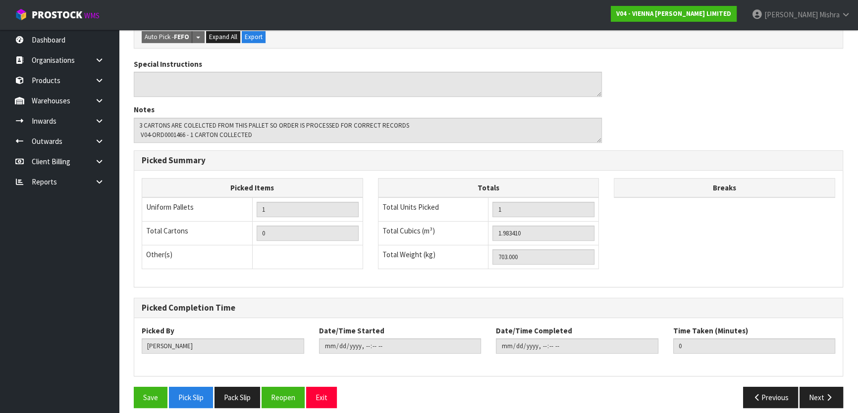
scroll to position [272, 0]
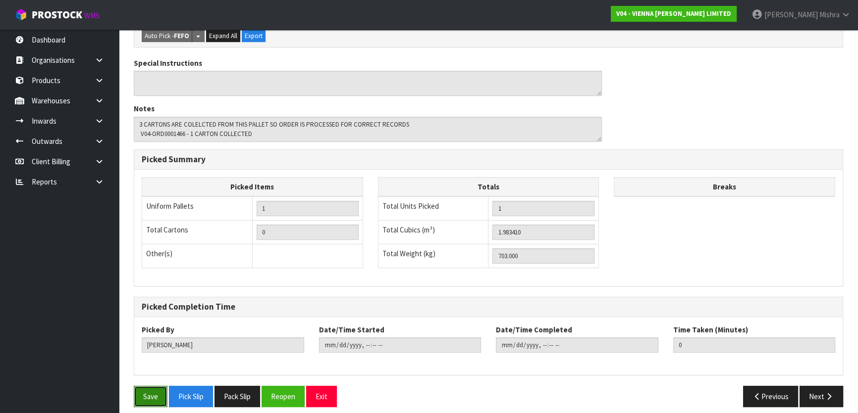
click at [144, 386] on button "Save" at bounding box center [151, 396] width 34 height 21
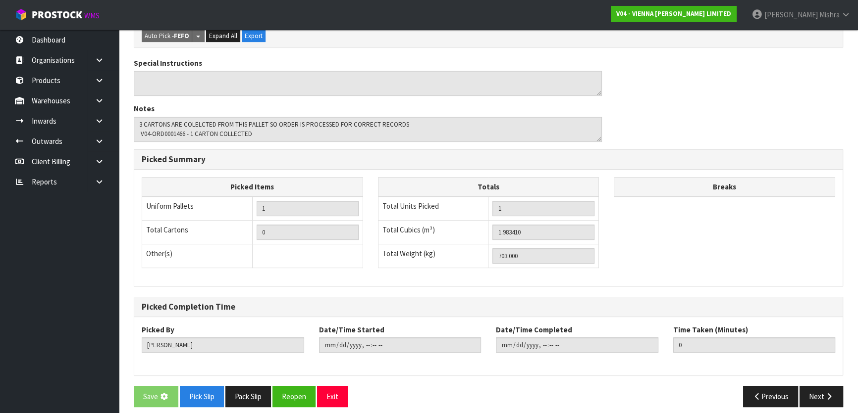
scroll to position [0, 0]
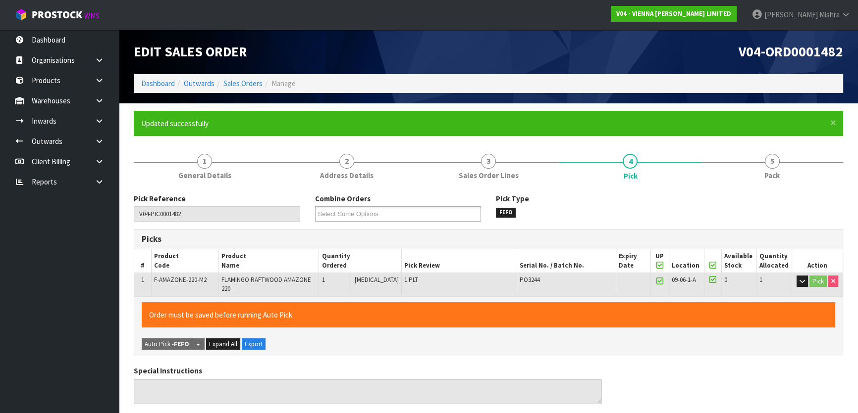
type input "[PERSON_NAME]"
type input "2025-09-01T08:13:44"
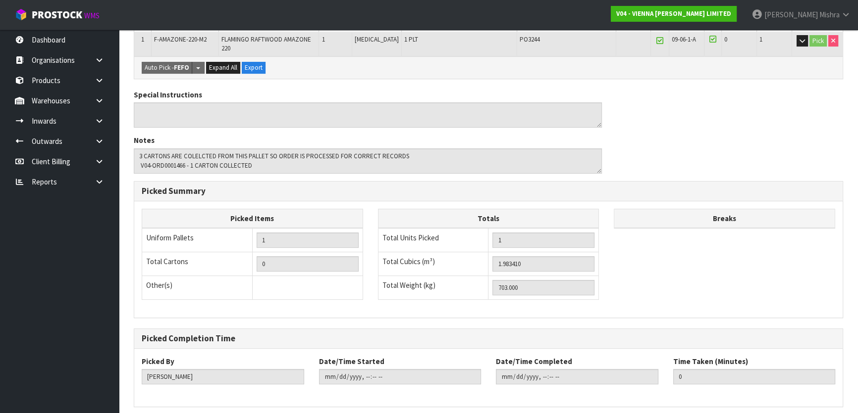
scroll to position [270, 0]
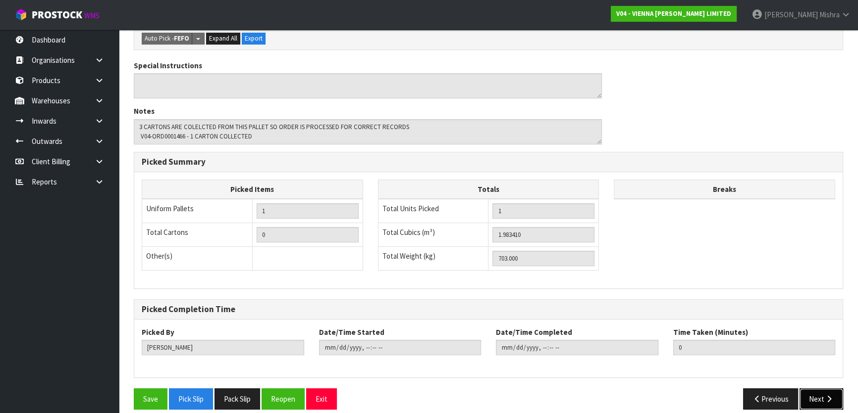
click at [817, 389] on button "Next" at bounding box center [821, 399] width 44 height 21
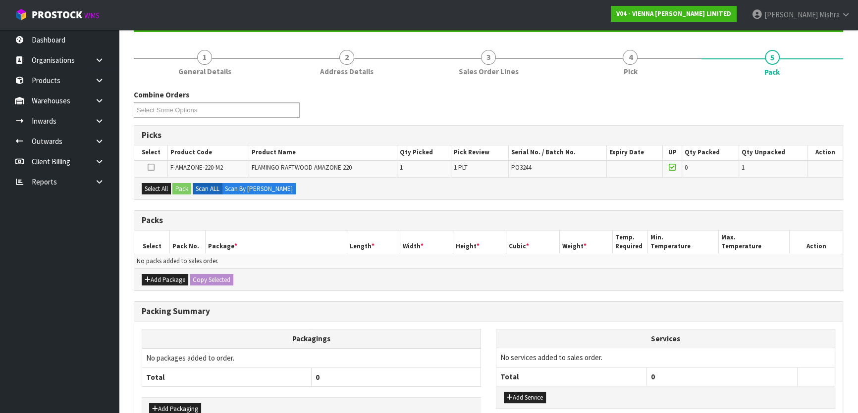
scroll to position [163, 0]
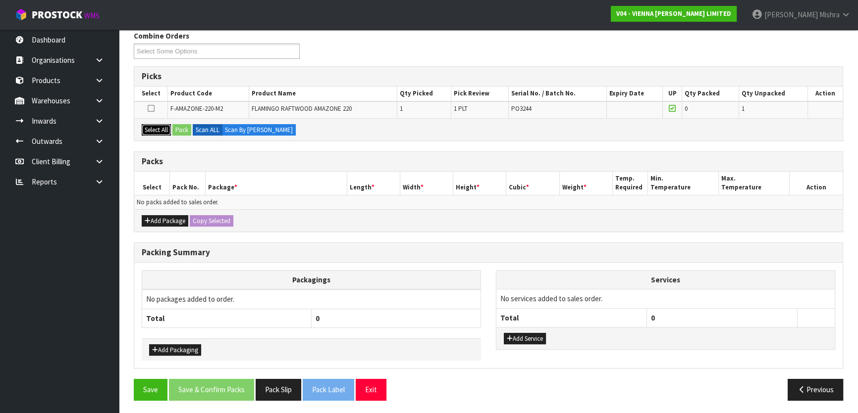
click at [168, 126] on button "Select All" at bounding box center [156, 130] width 29 height 12
click at [181, 127] on button "Pack" at bounding box center [181, 130] width 19 height 12
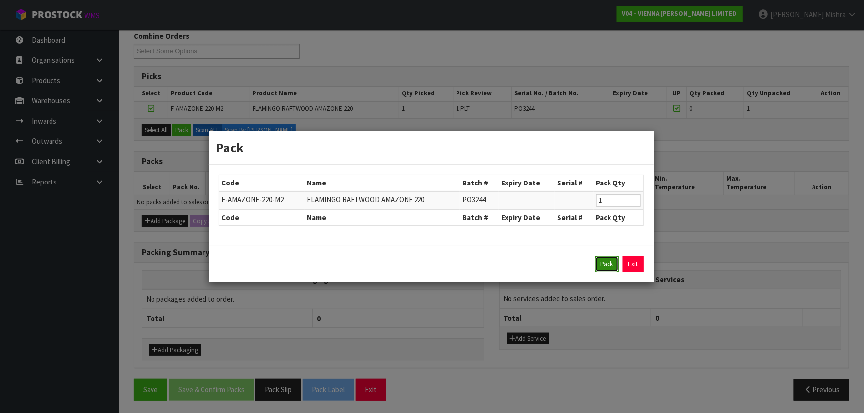
click at [599, 262] on button "Pack" at bounding box center [607, 264] width 24 height 16
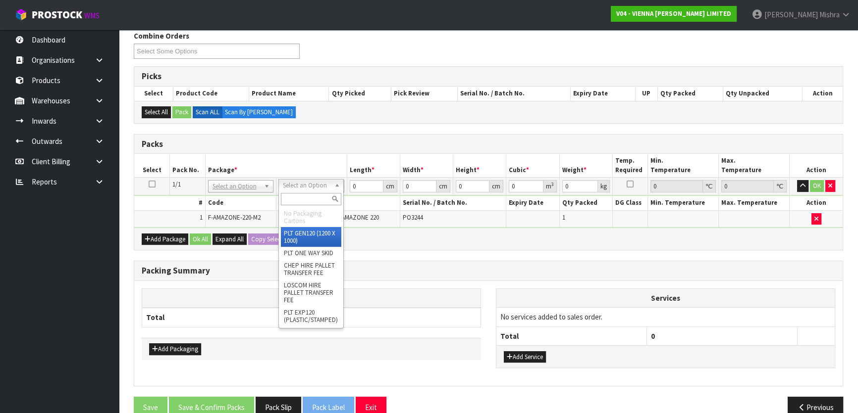
click at [303, 194] on input "text" at bounding box center [311, 199] width 60 height 12
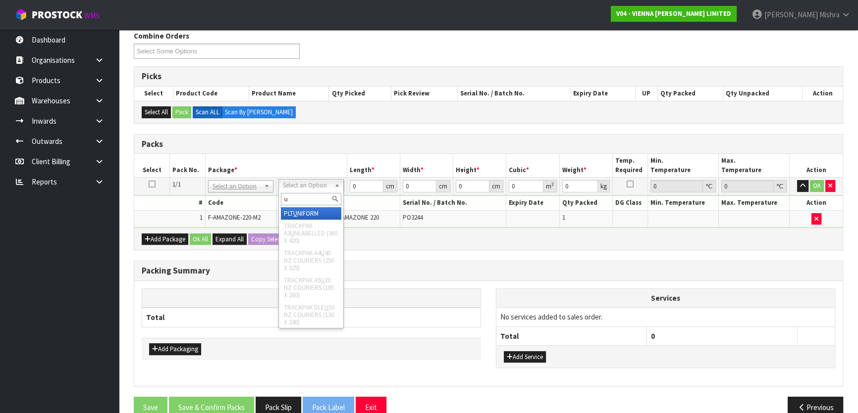
type input "u"
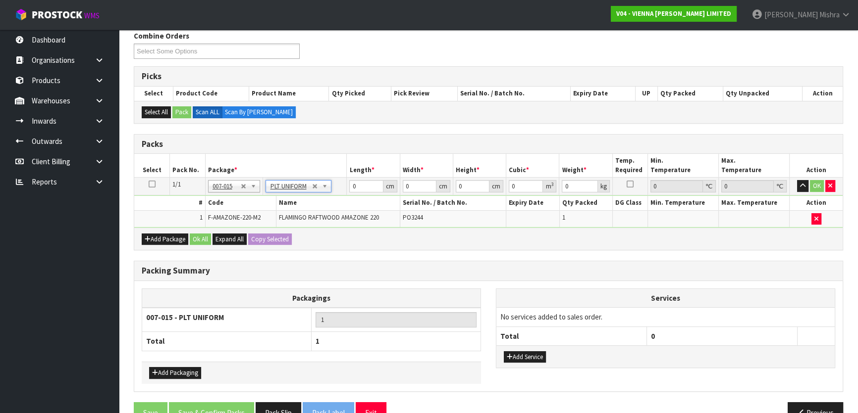
type input "703"
drag, startPoint x: 363, startPoint y: 186, endPoint x: 267, endPoint y: 174, distance: 96.7
click at [267, 174] on table "Select Pack No. Package * Length * Width * Height * Cubic * Weight * Temp. Requ…" at bounding box center [488, 191] width 708 height 74
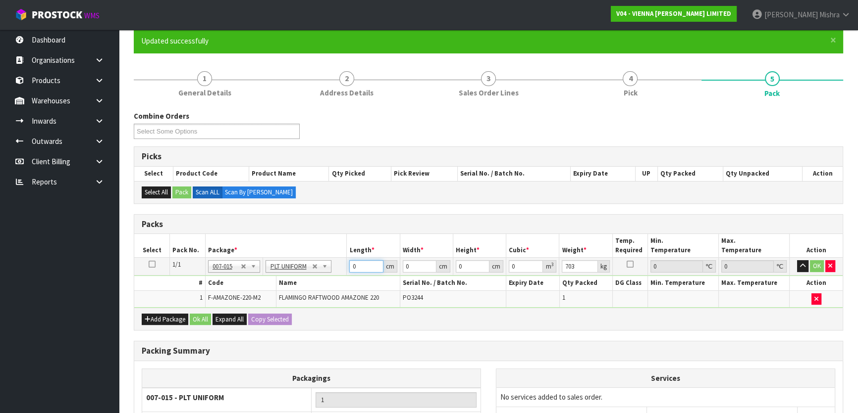
scroll to position [0, 0]
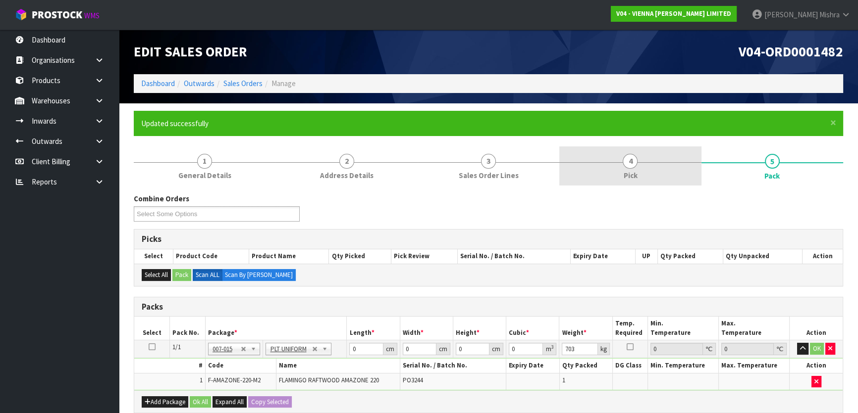
click at [631, 163] on span "4" at bounding box center [629, 161] width 15 height 15
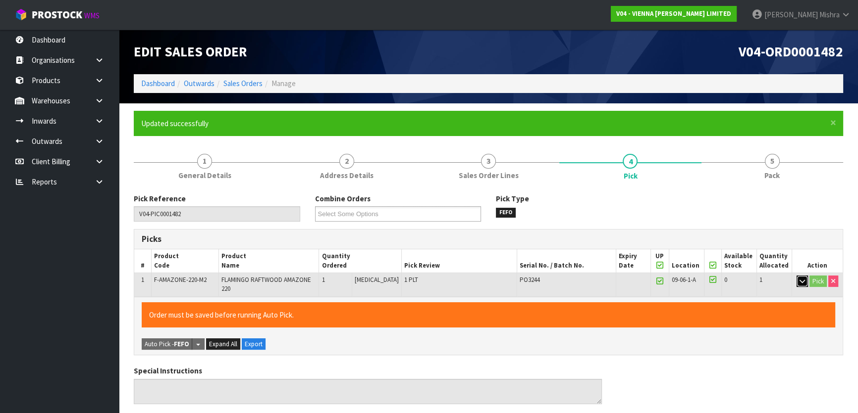
click at [802, 280] on icon "button" at bounding box center [801, 281] width 5 height 6
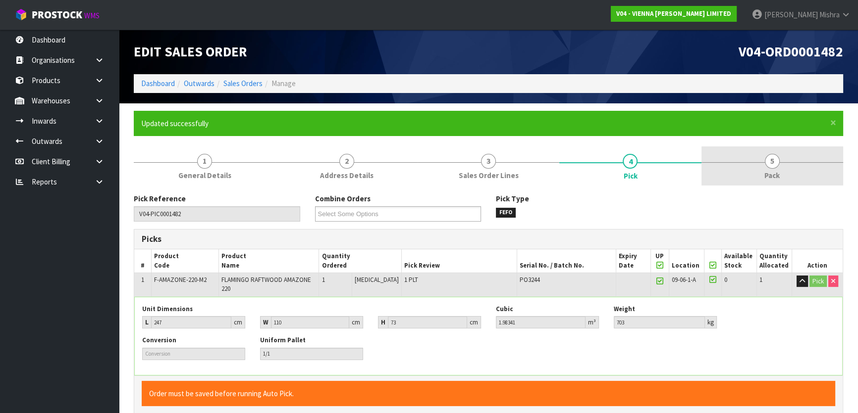
click at [783, 170] on link "5 Pack" at bounding box center [772, 166] width 142 height 39
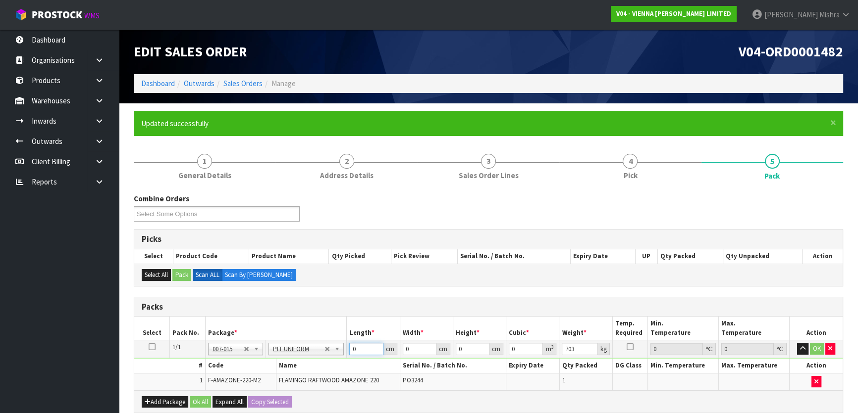
click at [302, 350] on tr "1/1 NONE 007-001 007-002 007-004 007-009 007-013 007-014 007-015 007-017 007-01…" at bounding box center [488, 350] width 708 height 18
type input "247"
type input "110"
type input "4"
type input "0.10868"
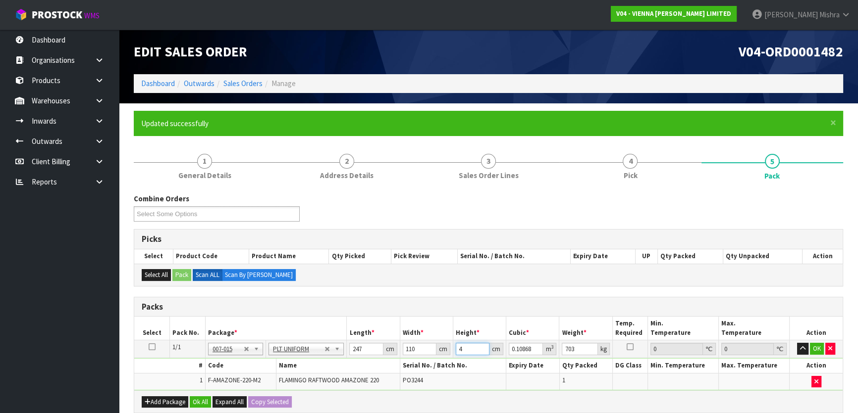
type input "0"
type input "7"
type input "0.19019"
type input "73"
type input "1.98341"
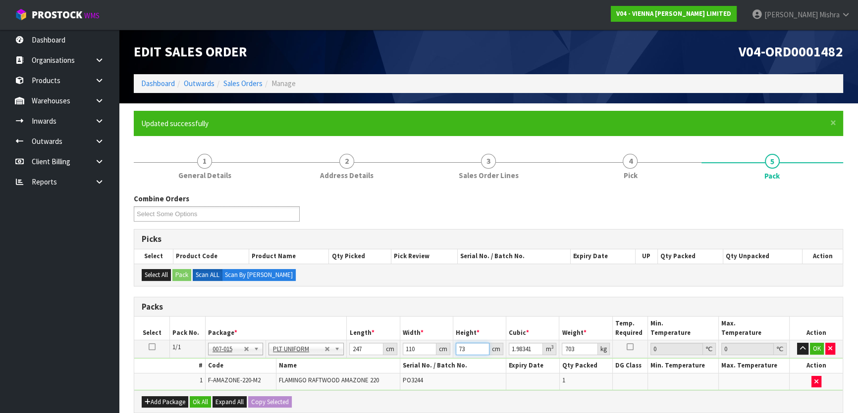
type input "73"
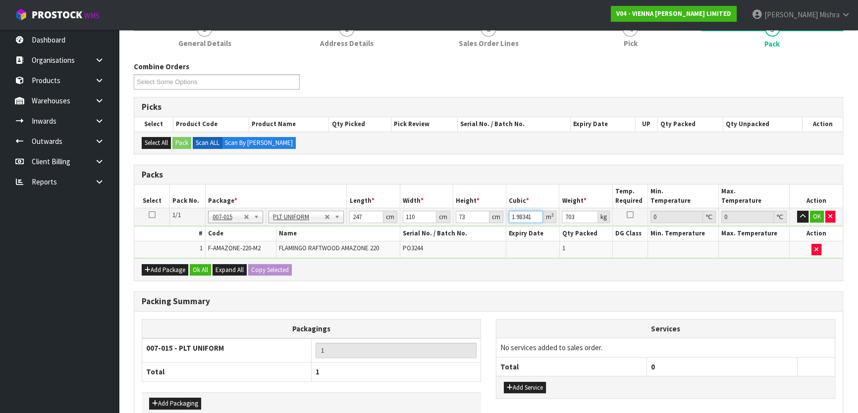
scroll to position [135, 0]
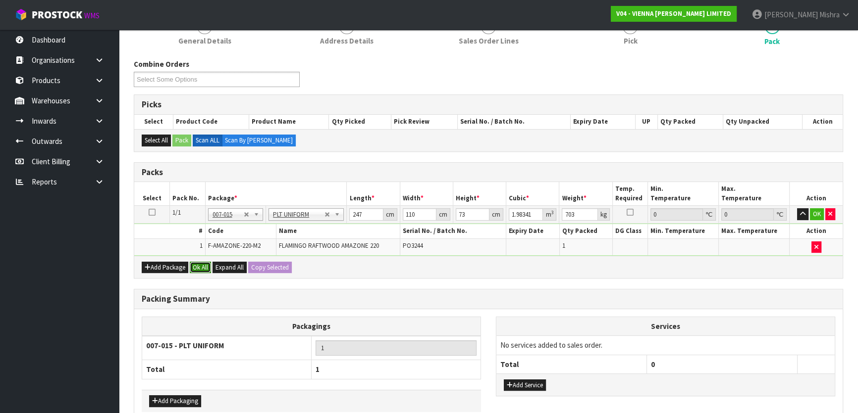
click at [201, 268] on button "Ok All" at bounding box center [200, 268] width 21 height 12
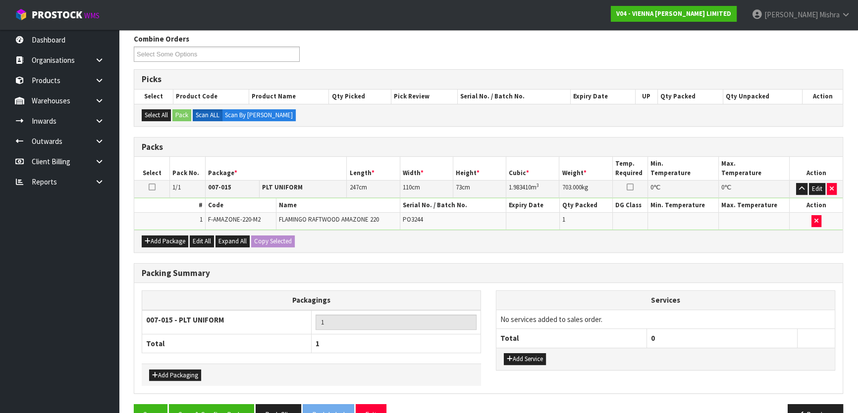
scroll to position [185, 0]
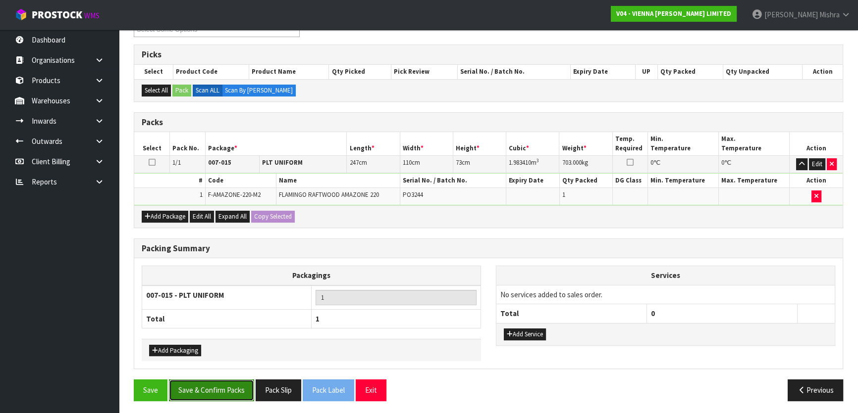
click at [215, 386] on button "Save & Confirm Packs" at bounding box center [211, 390] width 85 height 21
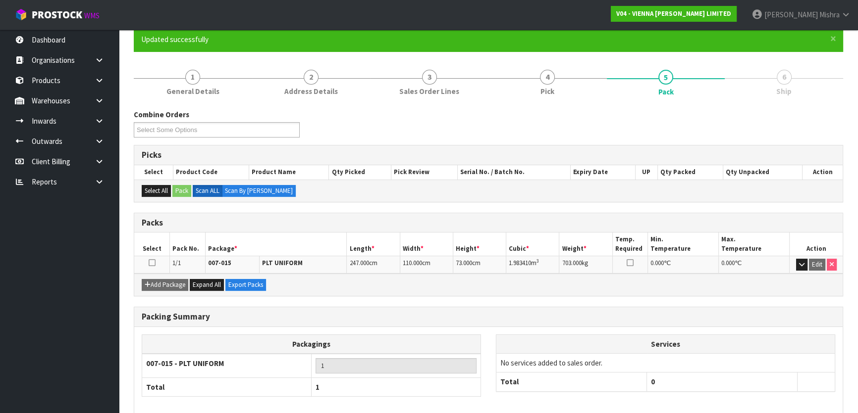
scroll to position [131, 0]
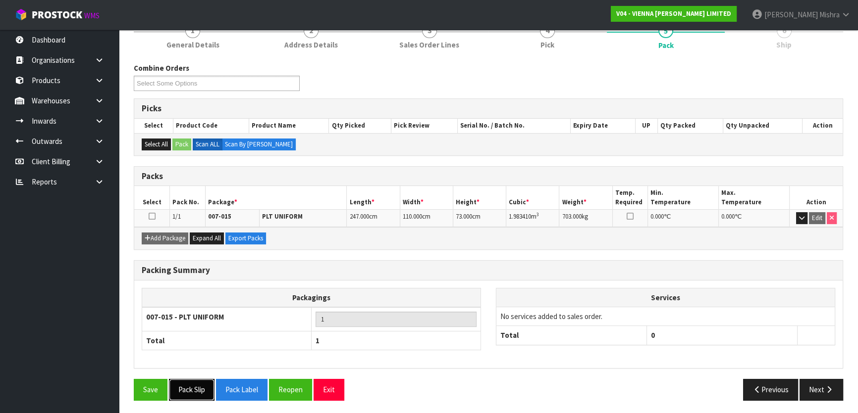
click at [183, 390] on button "Pack Slip" at bounding box center [192, 389] width 46 height 21
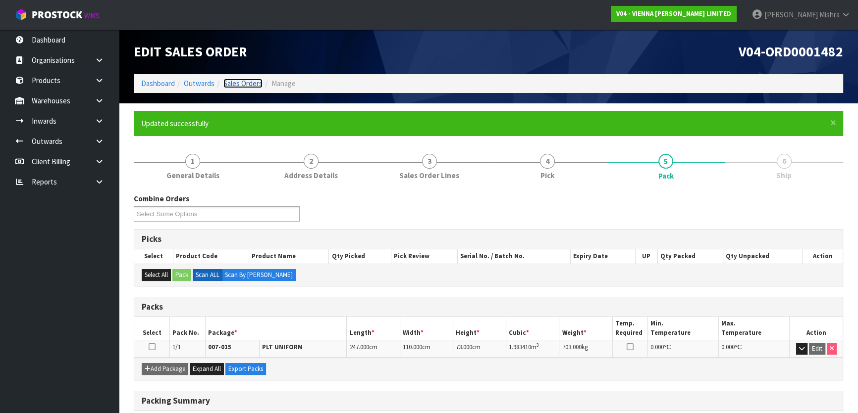
click at [241, 79] on link "Sales Orders" at bounding box center [242, 83] width 39 height 9
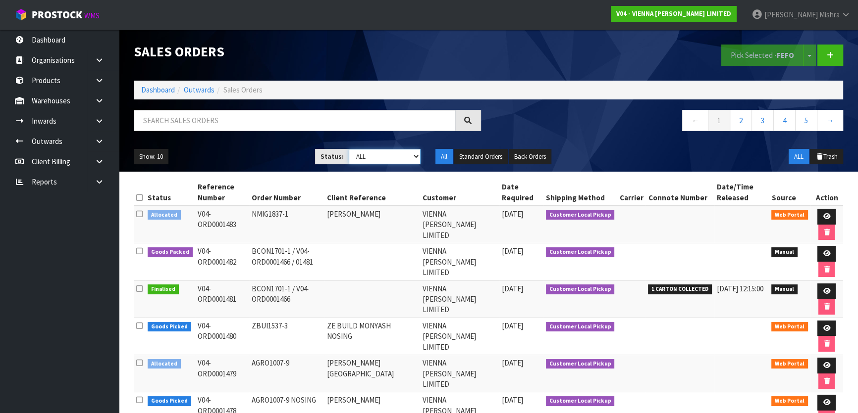
click at [403, 152] on select "Draft Pending Allocated Pending Pick Goods Picked Goods Packed Pending Charges …" at bounding box center [385, 156] width 72 height 15
select select "string:4"
click at [349, 149] on select "Draft Pending Allocated Pending Pick Goods Picked Goods Packed Pending Charges …" at bounding box center [385, 156] width 72 height 15
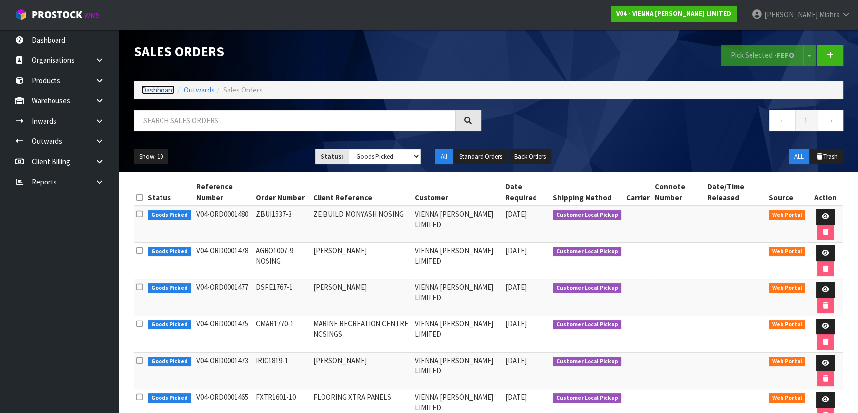
click at [145, 89] on link "Dashboard" at bounding box center [158, 89] width 34 height 9
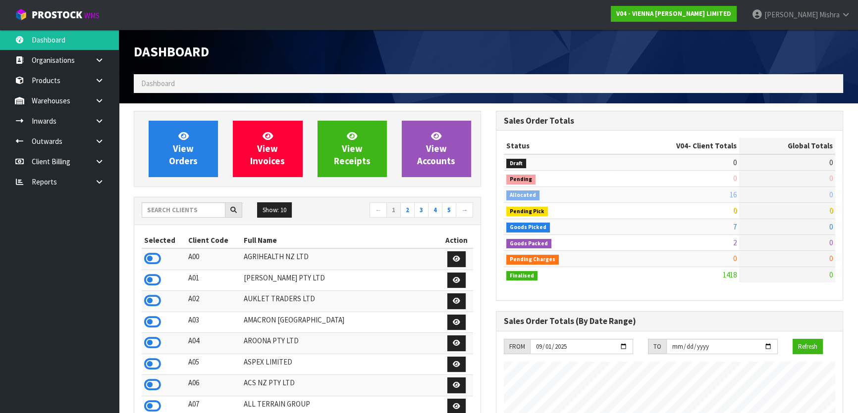
scroll to position [791, 361]
click at [166, 203] on input "text" at bounding box center [184, 209] width 84 height 15
type input "S02"
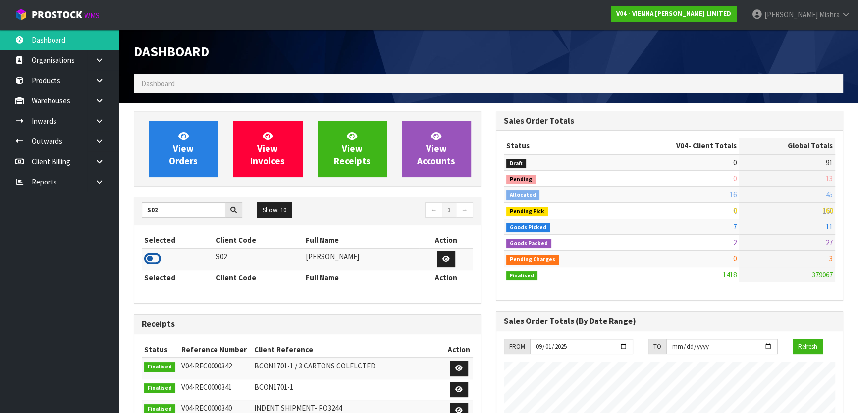
drag, startPoint x: 151, startPoint y: 252, endPoint x: 177, endPoint y: 206, distance: 52.3
click at [153, 252] on icon at bounding box center [152, 259] width 17 height 15
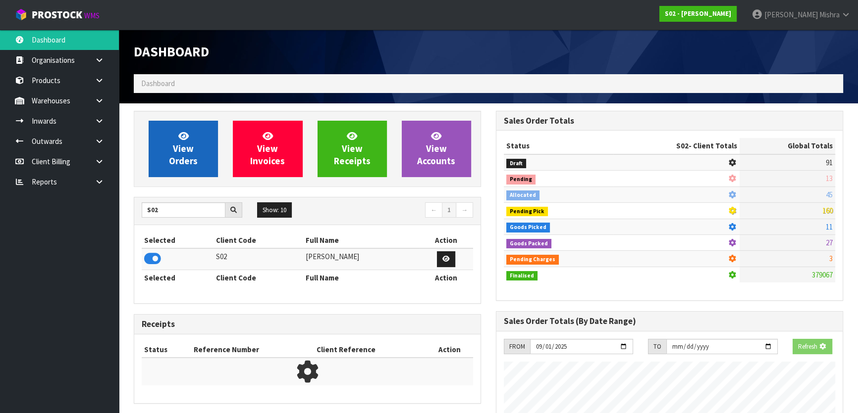
scroll to position [616, 361]
click at [183, 144] on span "View Orders" at bounding box center [183, 148] width 29 height 37
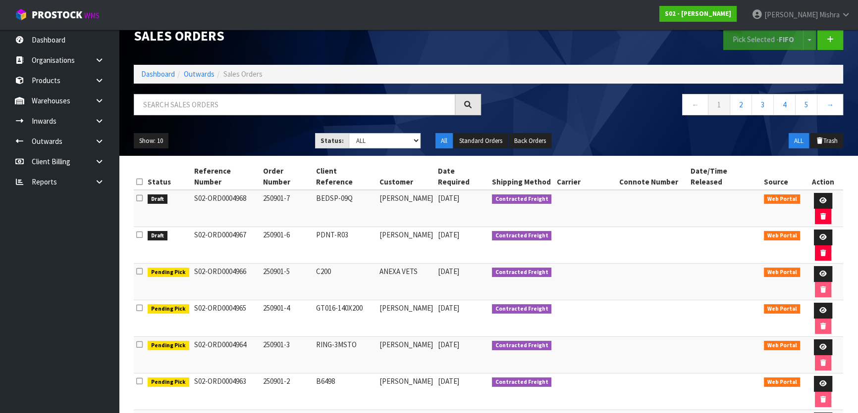
scroll to position [25, 0]
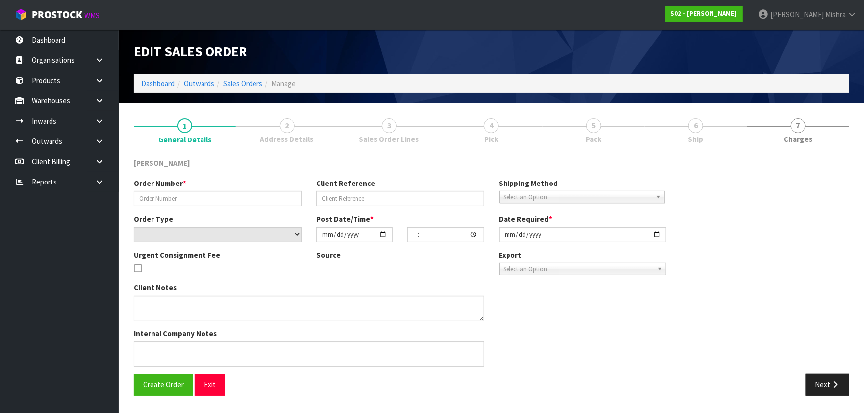
type input "250829-3"
type input "C202-C204"
select select "number:0"
type input "2025-08-29"
type input "14:18:00.000"
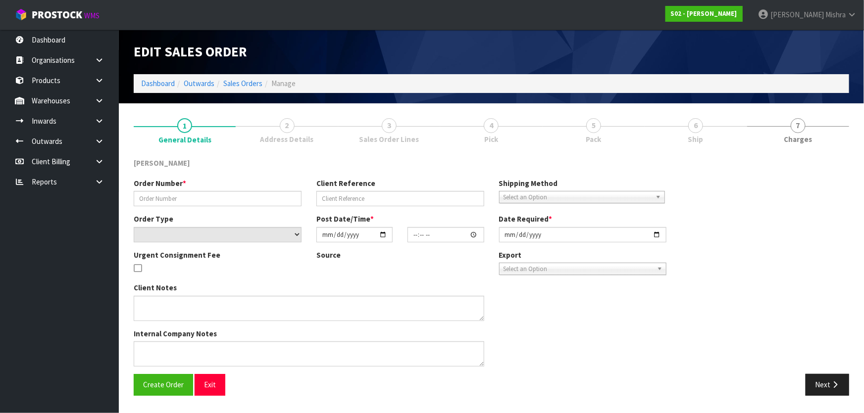
type input "2025-09-01"
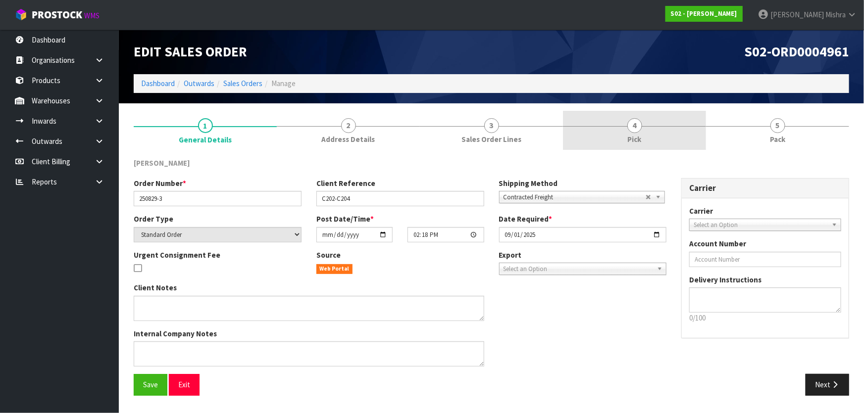
click at [655, 132] on link "4 Pick" at bounding box center [634, 130] width 143 height 39
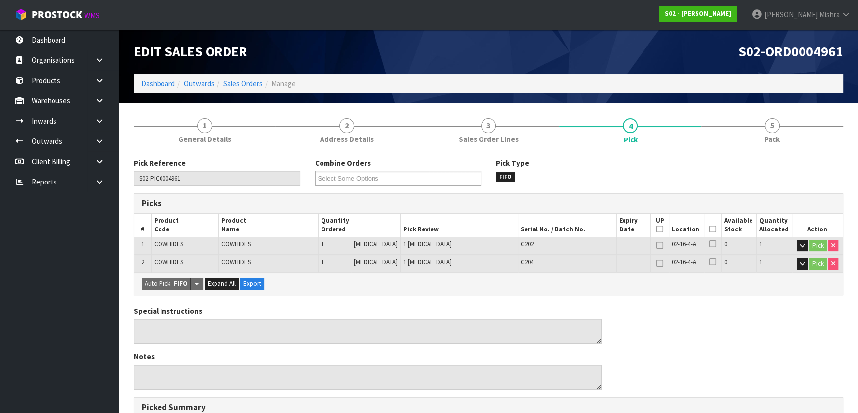
click at [711, 225] on th "Picked" at bounding box center [712, 225] width 17 height 23
click at [712, 229] on icon at bounding box center [712, 229] width 7 height 0
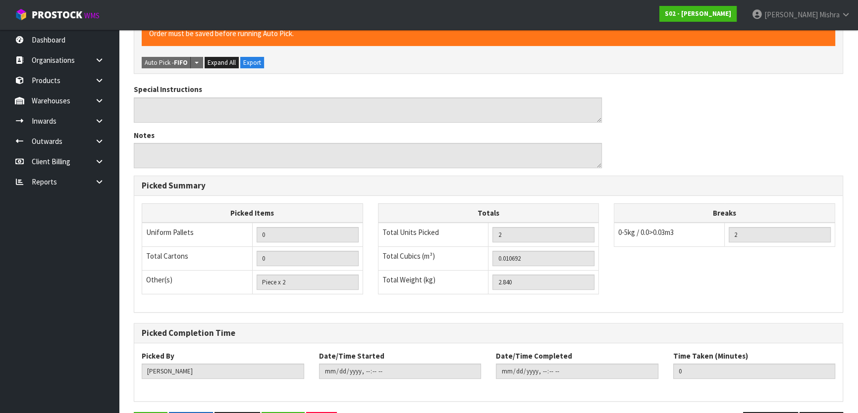
scroll to position [291, 0]
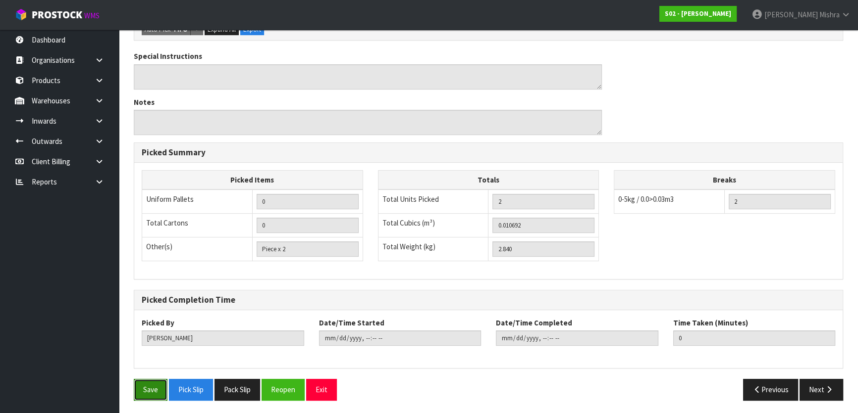
click at [151, 387] on button "Save" at bounding box center [151, 389] width 34 height 21
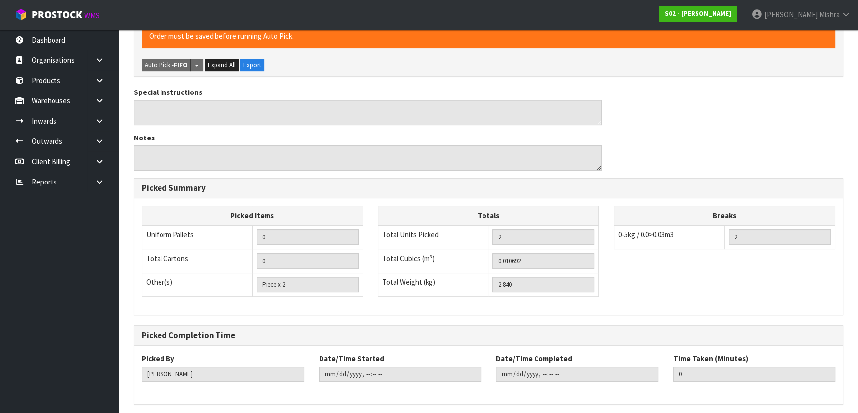
scroll to position [0, 0]
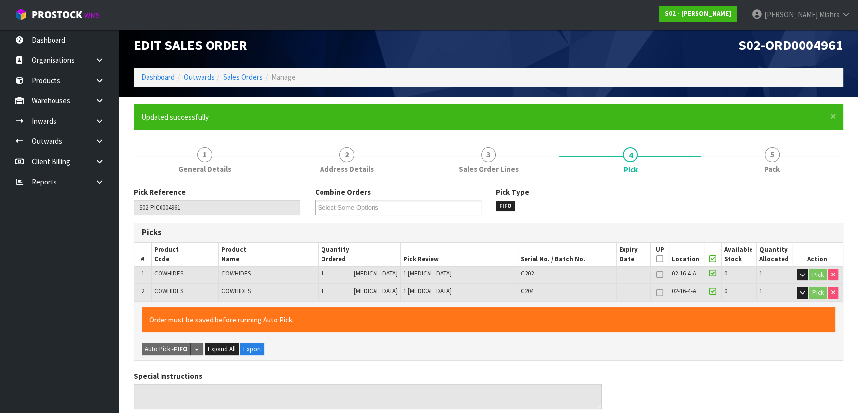
type input "[PERSON_NAME]"
type input "2025-09-01T08:20:35"
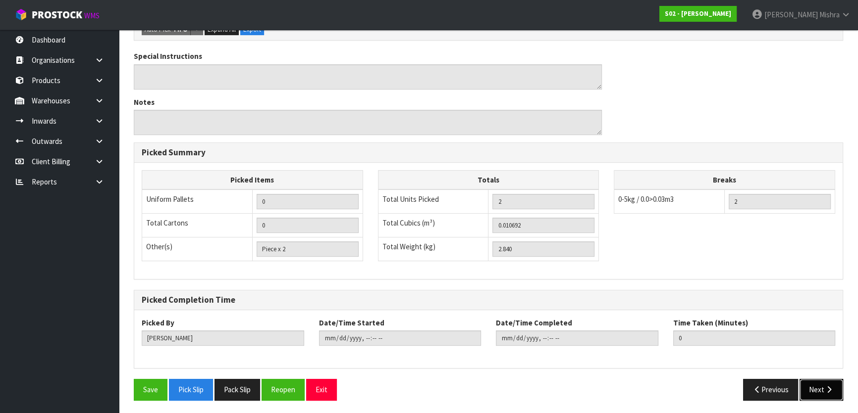
click at [821, 386] on button "Next" at bounding box center [821, 389] width 44 height 21
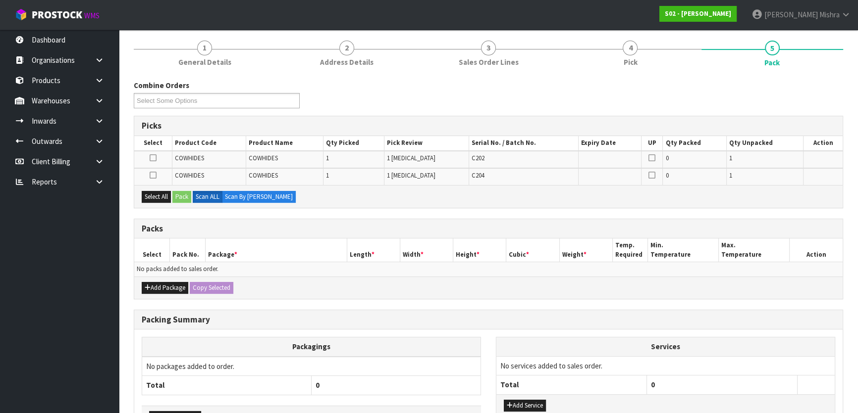
scroll to position [180, 0]
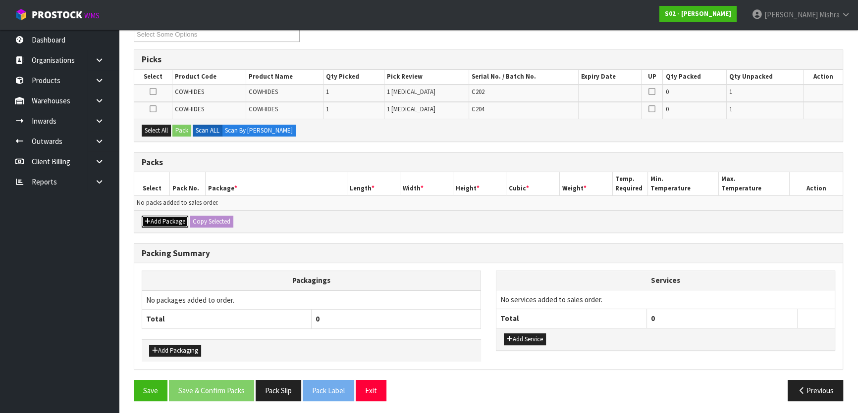
click at [161, 221] on button "Add Package" at bounding box center [165, 222] width 47 height 12
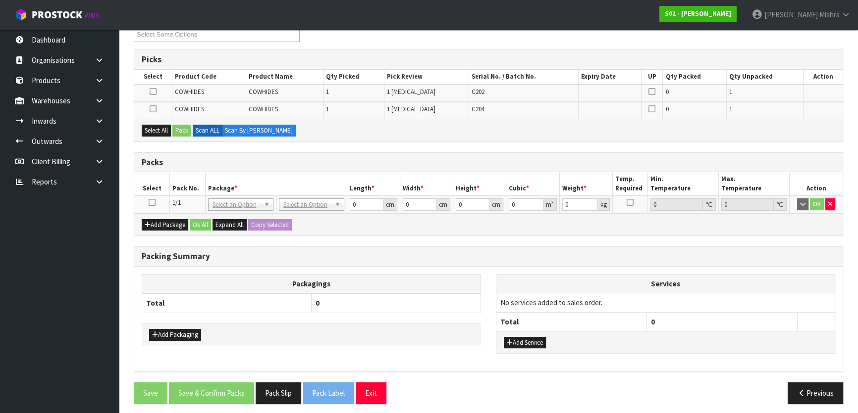
click at [152, 202] on icon at bounding box center [152, 202] width 7 height 0
click at [150, 125] on button "Select All" at bounding box center [156, 131] width 29 height 12
click at [183, 131] on button "Pack" at bounding box center [181, 131] width 19 height 12
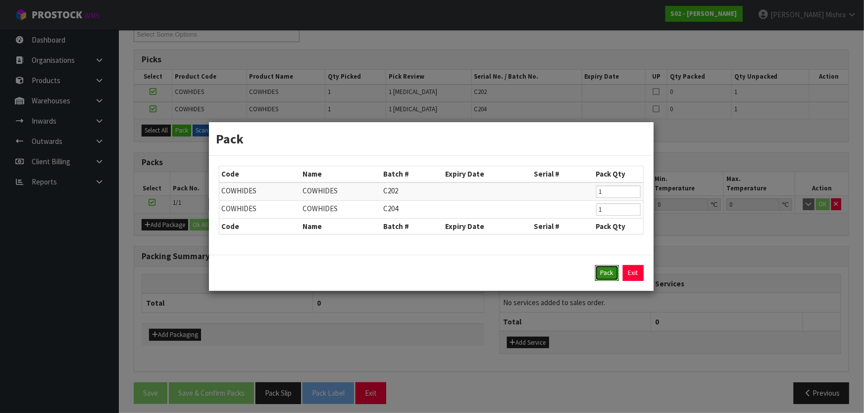
click at [612, 275] on button "Pack" at bounding box center [607, 273] width 24 height 16
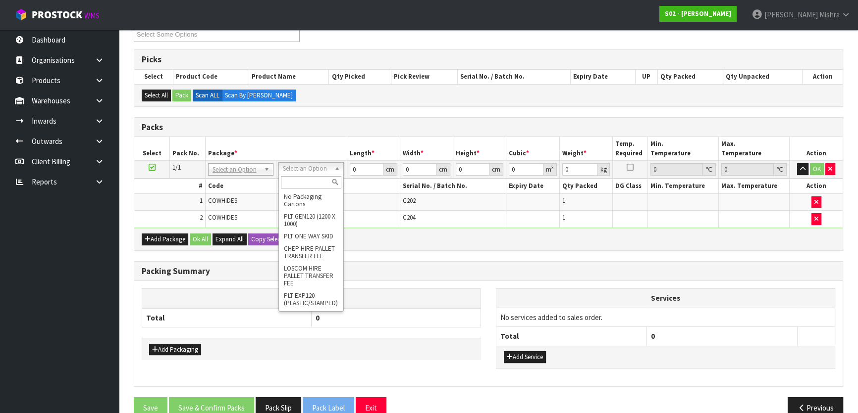
click at [311, 181] on input "text" at bounding box center [311, 182] width 60 height 12
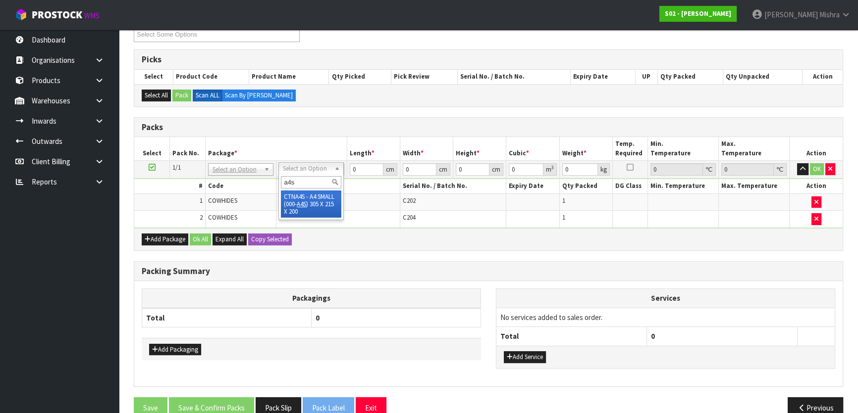
type input "a4s"
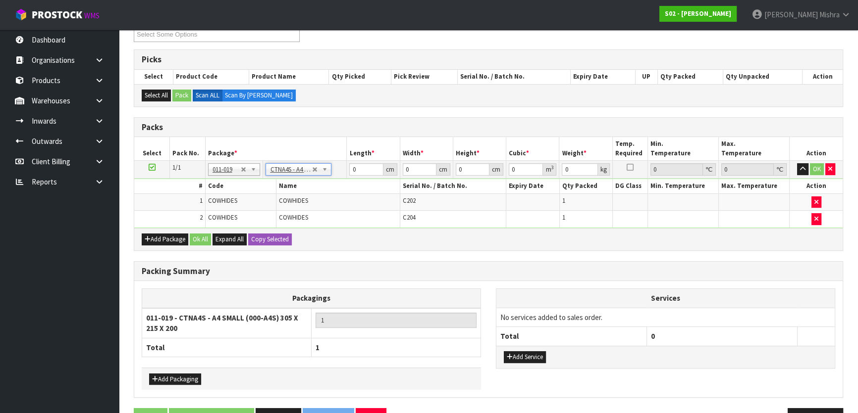
type input "30.5"
type input "21.5"
type input "20"
type input "0.013115"
type input "3.04"
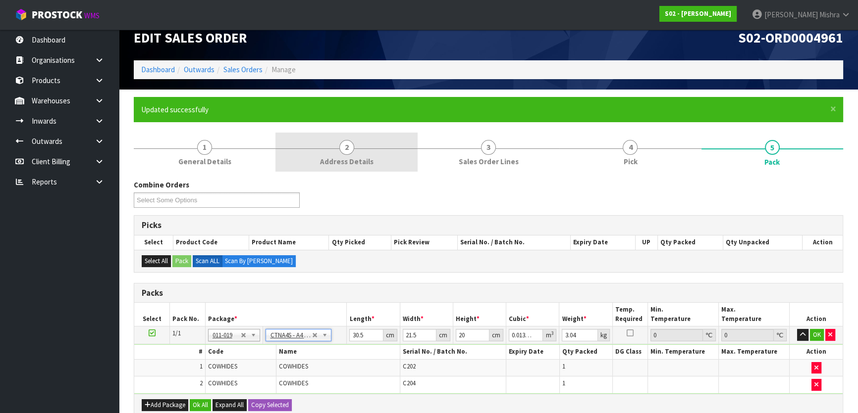
scroll to position [0, 0]
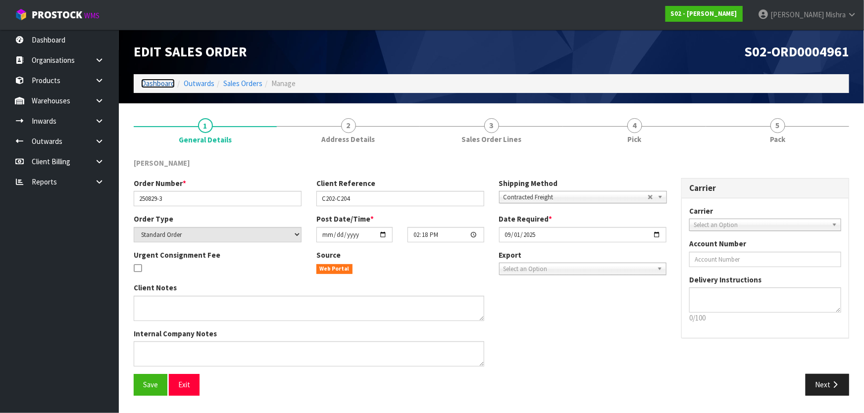
click at [156, 84] on link "Dashboard" at bounding box center [158, 83] width 34 height 9
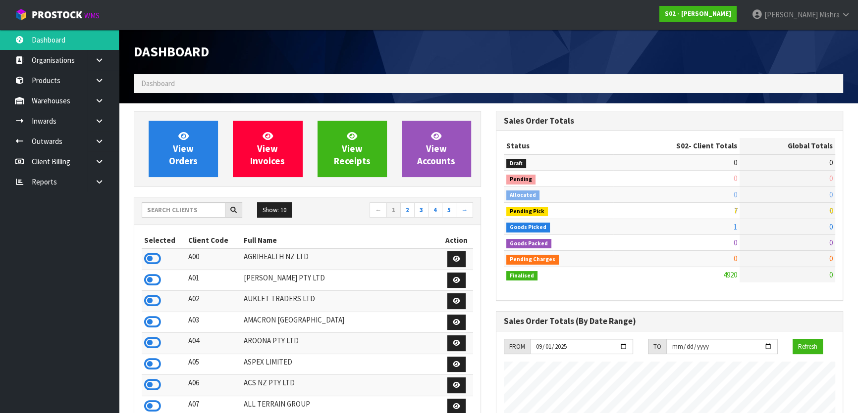
scroll to position [749, 361]
click at [181, 207] on input "text" at bounding box center [184, 209] width 84 height 15
type input "V04"
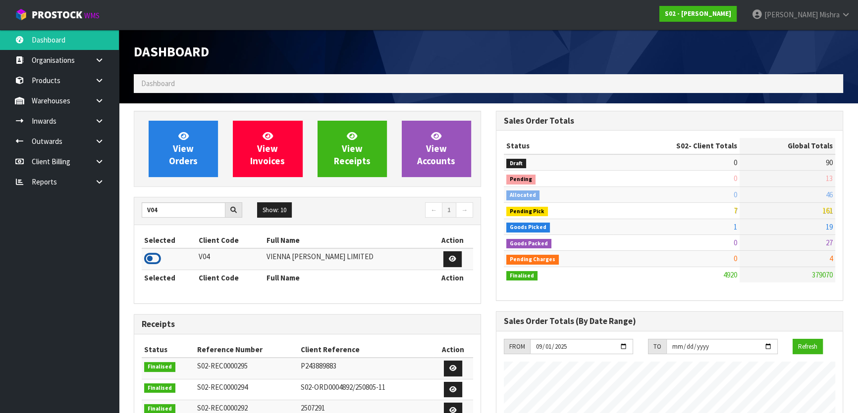
click at [151, 265] on icon at bounding box center [152, 259] width 17 height 15
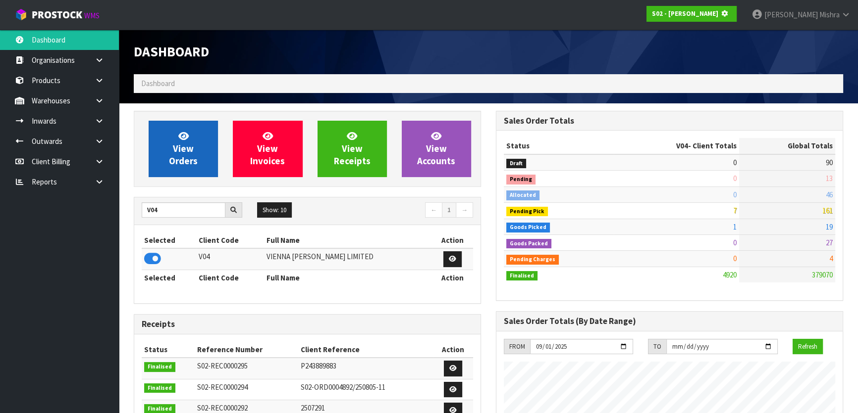
scroll to position [616, 361]
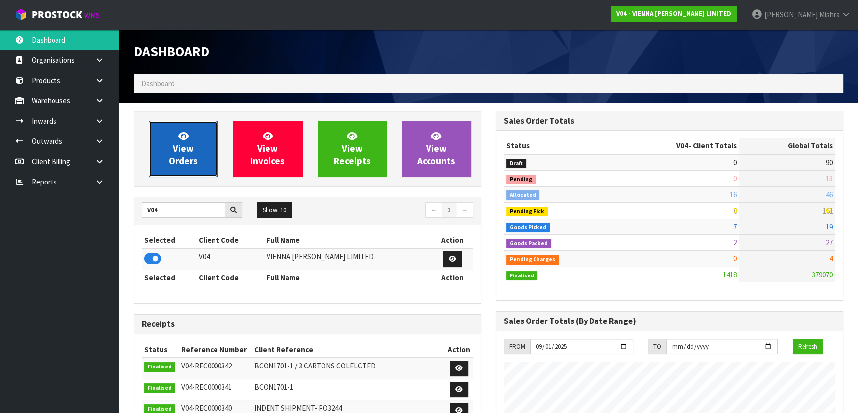
click at [155, 163] on link "View Orders" at bounding box center [183, 149] width 69 height 56
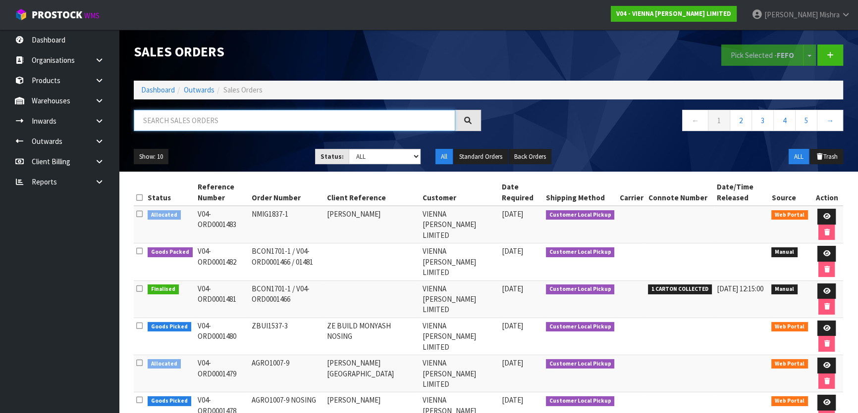
click at [283, 117] on input "text" at bounding box center [294, 120] width 321 height 21
click at [324, 123] on input "text" at bounding box center [294, 120] width 321 height 21
type input "1465"
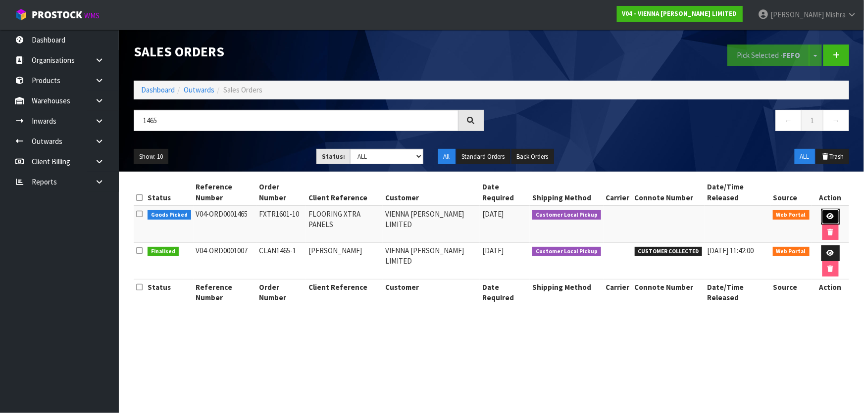
click at [827, 213] on icon at bounding box center [830, 216] width 7 height 6
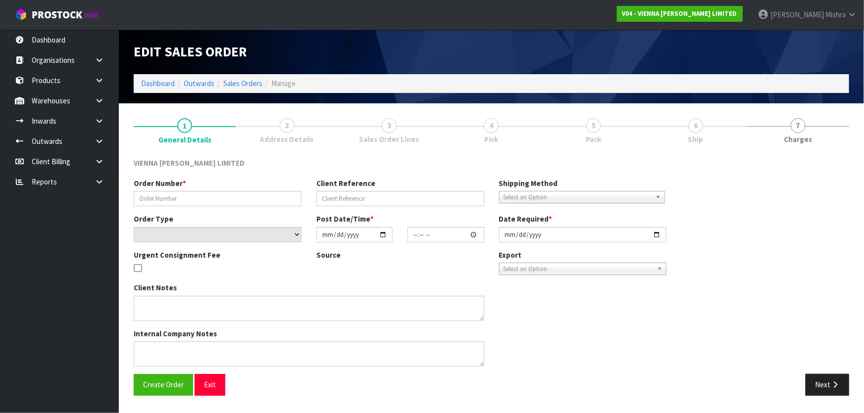
type input "FXTR1601-10"
type input "FLOORING XTRA PANELS"
select select "number:0"
type input "2025-08-26"
type input "13:17:00.000"
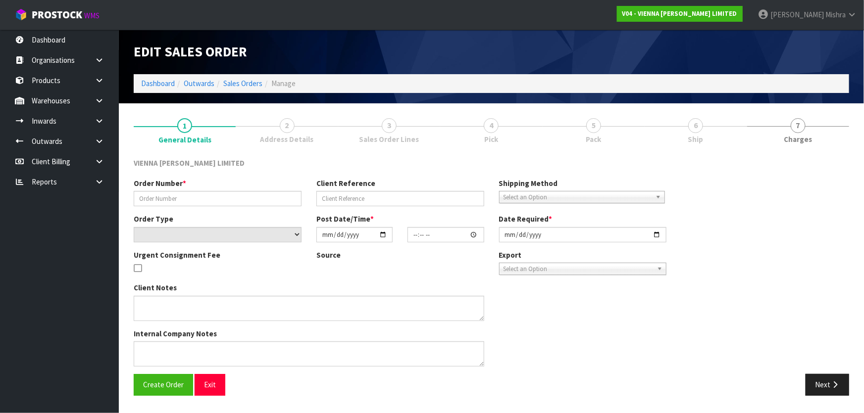
type input "2025-09-01"
type textarea "FLOORING XTRA QUEENSTOWN COLLECTION MONDAY 1/9 AFTER 12PM"
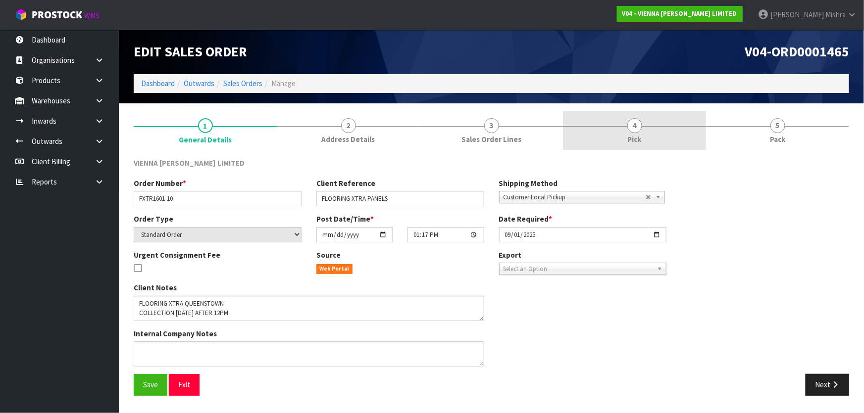
click at [648, 132] on link "4 Pick" at bounding box center [634, 130] width 143 height 39
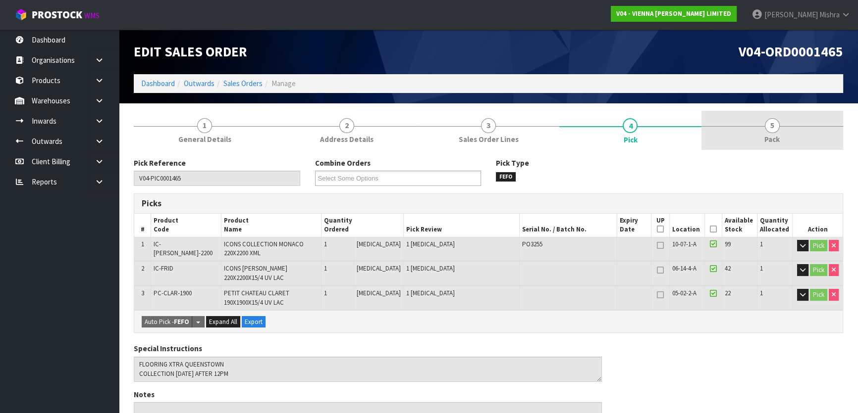
click at [764, 130] on link "5 Pack" at bounding box center [772, 130] width 142 height 39
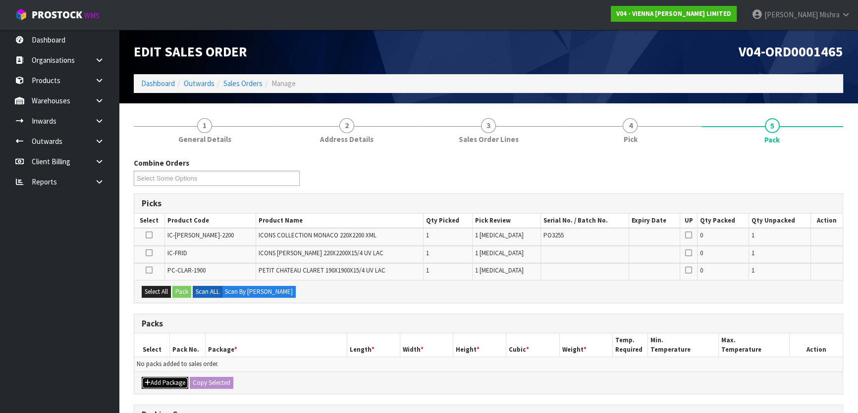
click at [167, 378] on button "Add Package" at bounding box center [165, 383] width 47 height 12
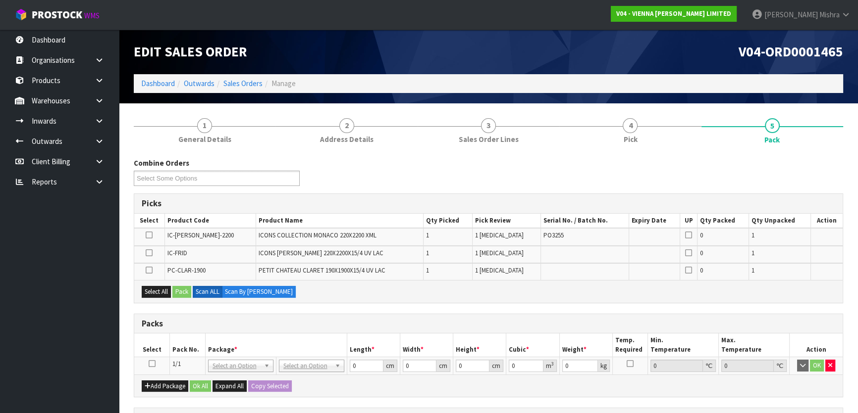
click at [147, 361] on td at bounding box center [152, 366] width 36 height 18
click at [149, 364] on icon at bounding box center [152, 364] width 7 height 0
click at [163, 287] on button "Select All" at bounding box center [156, 292] width 29 height 12
click at [181, 287] on button "Pack" at bounding box center [181, 292] width 19 height 12
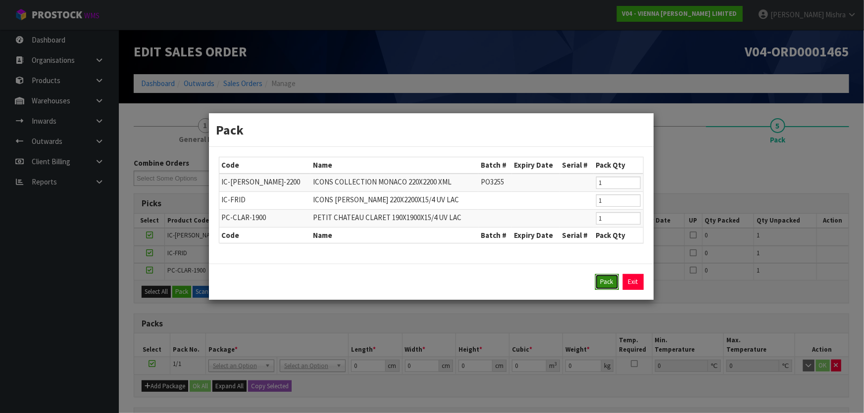
click at [599, 285] on button "Pack" at bounding box center [607, 282] width 24 height 16
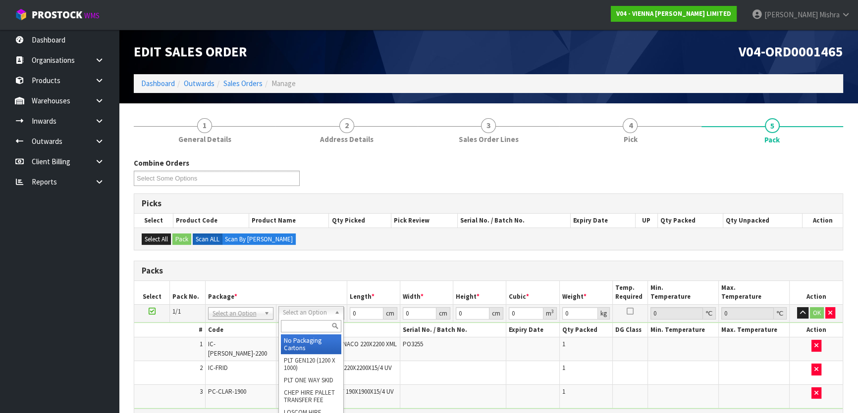
click at [286, 327] on input "text" at bounding box center [311, 326] width 60 height 12
type input "ret"
type input "83"
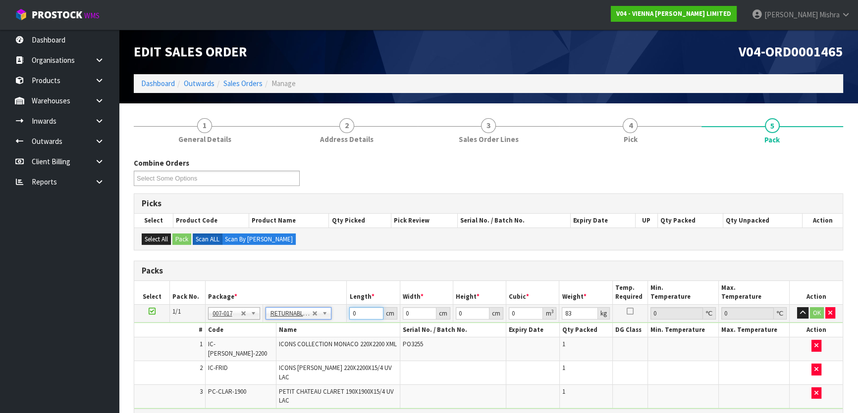
drag, startPoint x: 360, startPoint y: 314, endPoint x: 344, endPoint y: 312, distance: 16.5
click at [346, 312] on tr "1/1 NONE 007-001 007-002 007-004 007-009 007-013 007-014 007-015 007-017 007-01…" at bounding box center [488, 313] width 708 height 18
type input "193"
type input "100"
type input "5"
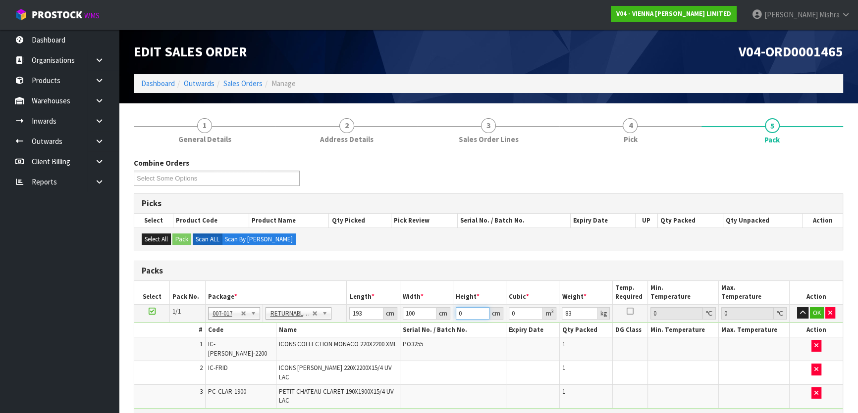
type input "0.0965"
type input "50"
type input "0.965"
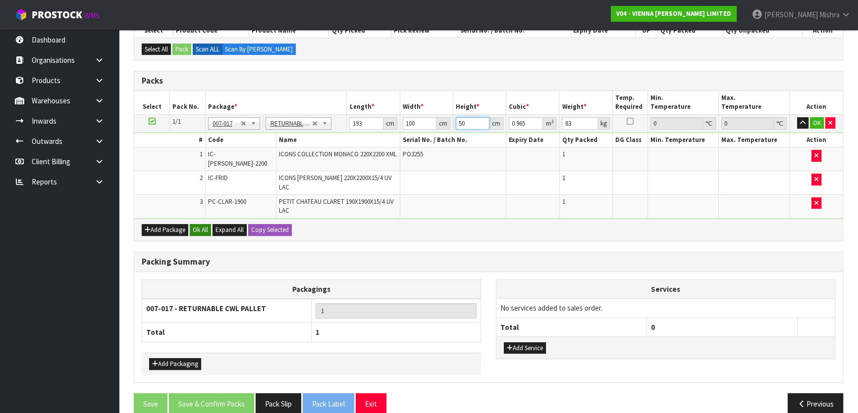
type input "50"
click at [197, 224] on button "Ok All" at bounding box center [200, 230] width 21 height 12
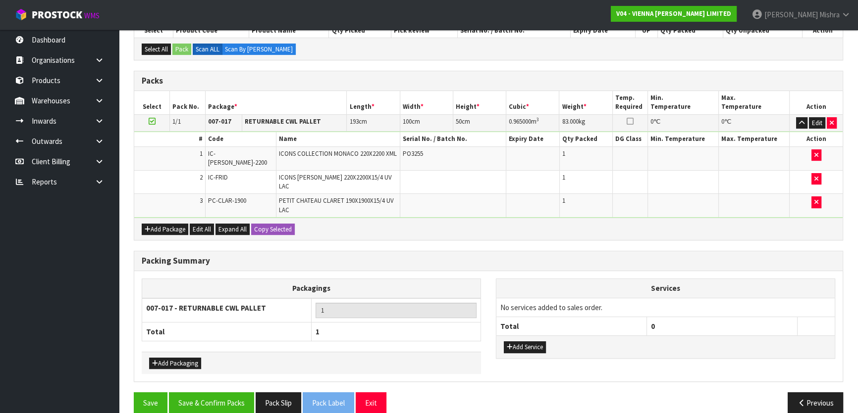
scroll to position [189, 0]
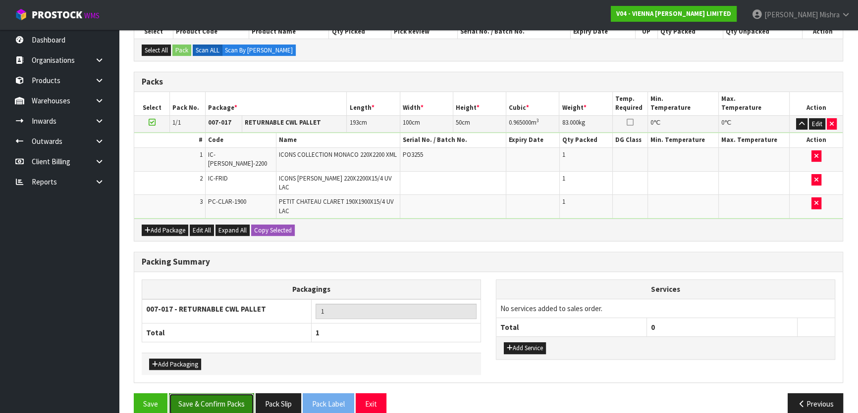
click at [206, 394] on button "Save & Confirm Packs" at bounding box center [211, 404] width 85 height 21
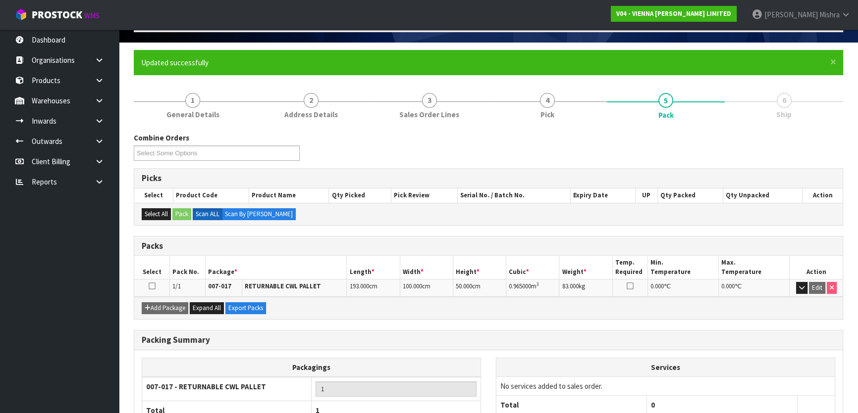
scroll to position [131, 0]
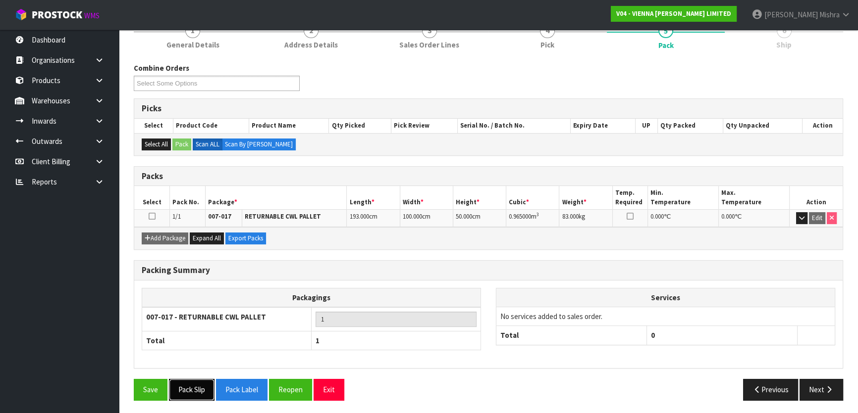
click at [201, 395] on button "Pack Slip" at bounding box center [192, 389] width 46 height 21
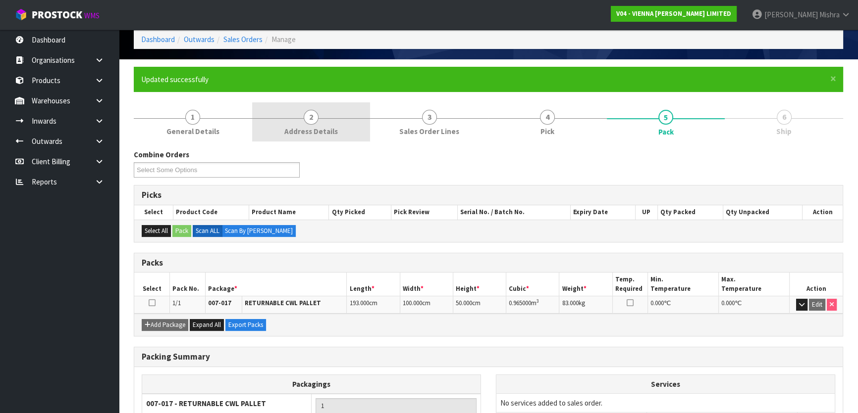
scroll to position [0, 0]
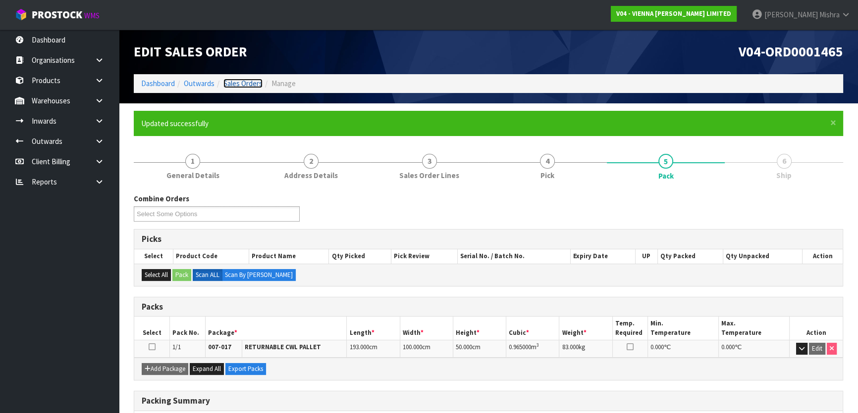
click at [249, 86] on link "Sales Orders" at bounding box center [242, 83] width 39 height 9
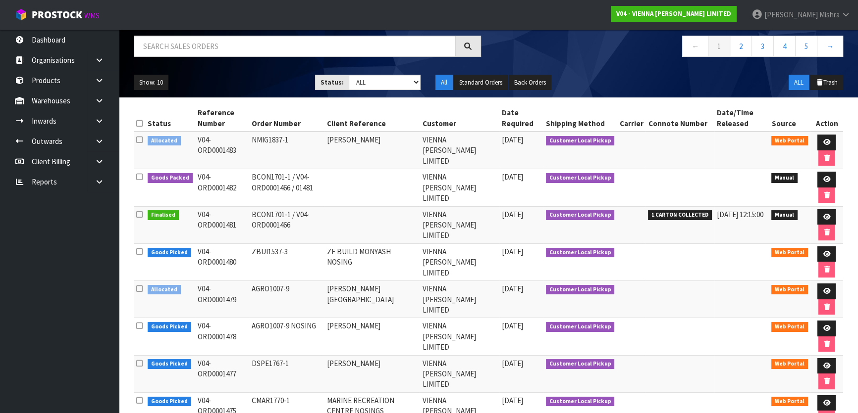
scroll to position [90, 0]
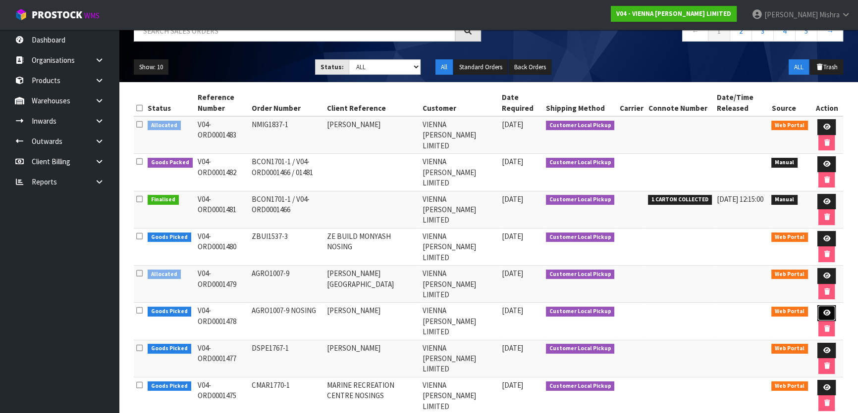
click at [827, 310] on icon at bounding box center [825, 313] width 7 height 6
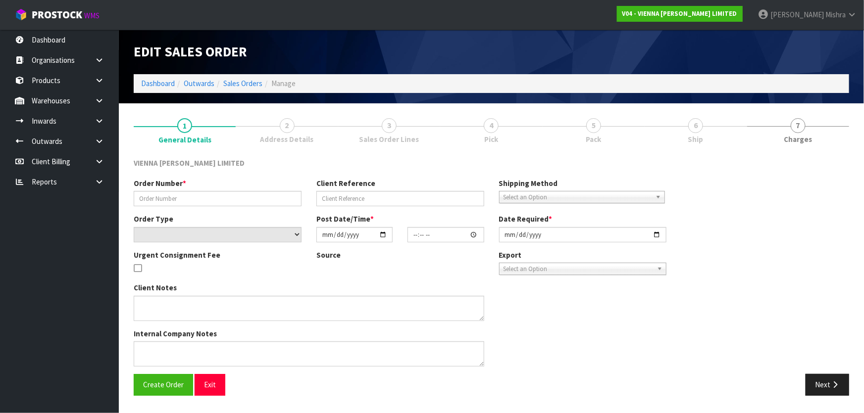
type input "AGRO1007-9 NOSING"
type input "GRANT ASHTON BLEAKHOUSE"
select select "number:0"
type input "2025-08-28"
type input "12:32:00.000"
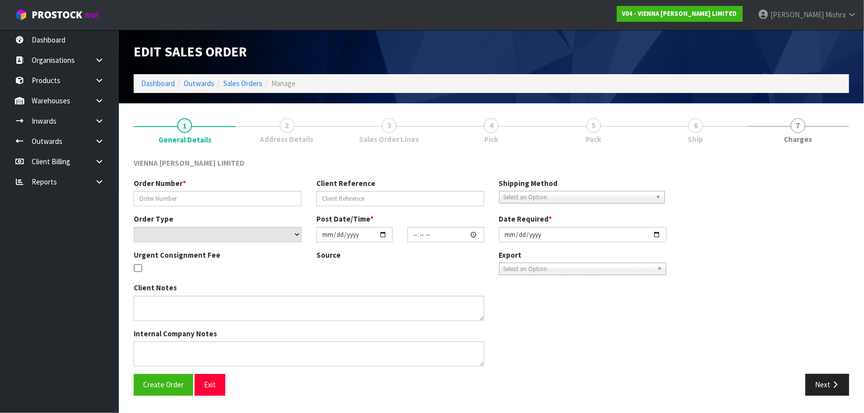
type input "2025-09-01"
type textarea "GRANT ASHTON BLEAKHOUSE COLLECTION MONDAY 1/9 AFTER 12PM"
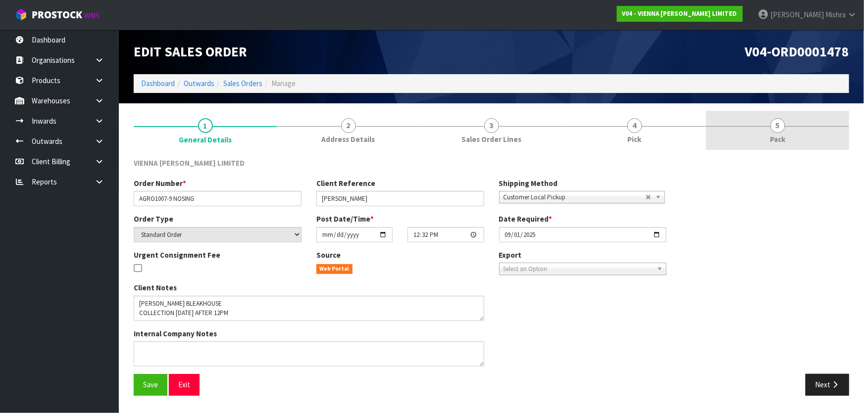
click at [761, 136] on link "5 Pack" at bounding box center [777, 130] width 143 height 39
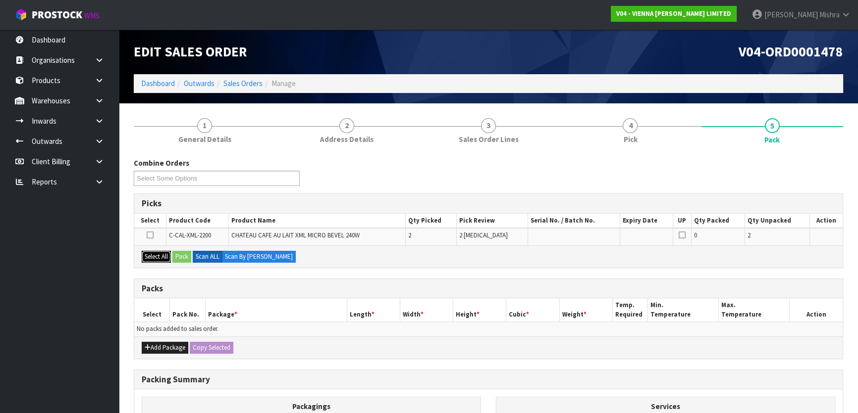
drag, startPoint x: 150, startPoint y: 255, endPoint x: 171, endPoint y: 261, distance: 22.6
click at [151, 255] on button "Select All" at bounding box center [156, 257] width 29 height 12
click at [185, 257] on button "Pack" at bounding box center [181, 257] width 19 height 12
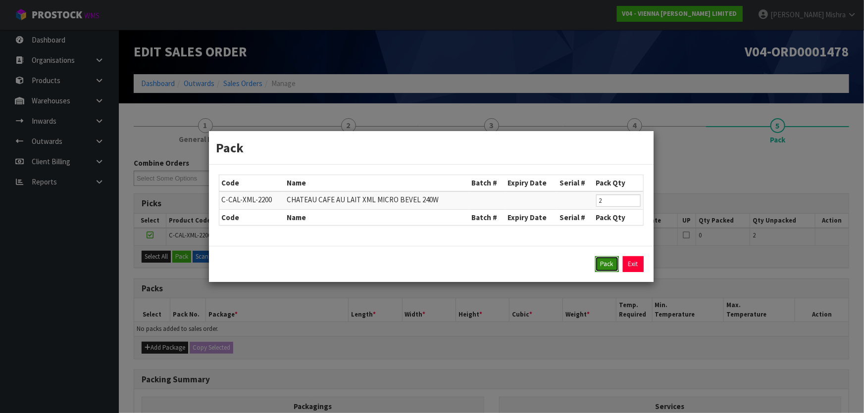
click at [599, 266] on button "Pack" at bounding box center [607, 264] width 24 height 16
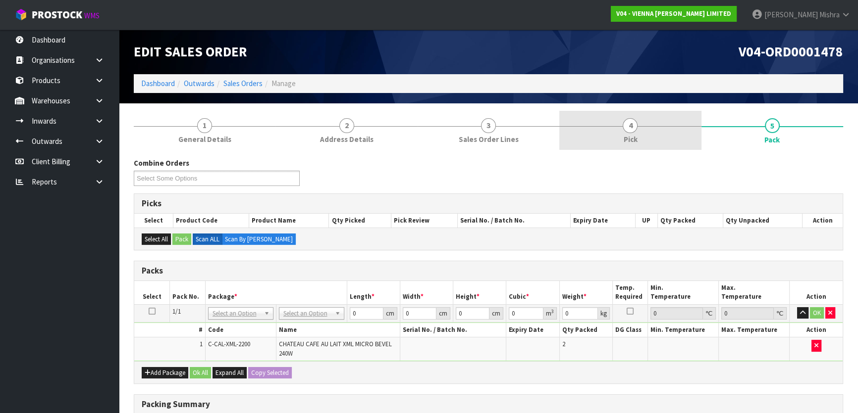
click at [644, 125] on link "4 Pick" at bounding box center [630, 130] width 142 height 39
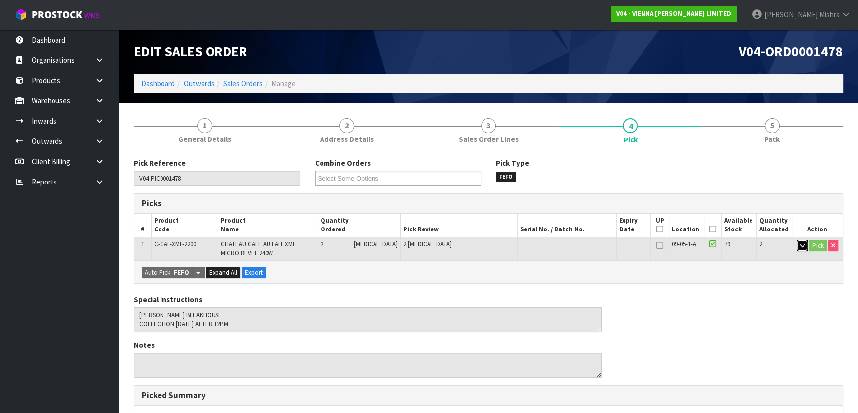
click at [801, 251] on button "button" at bounding box center [801, 246] width 11 height 12
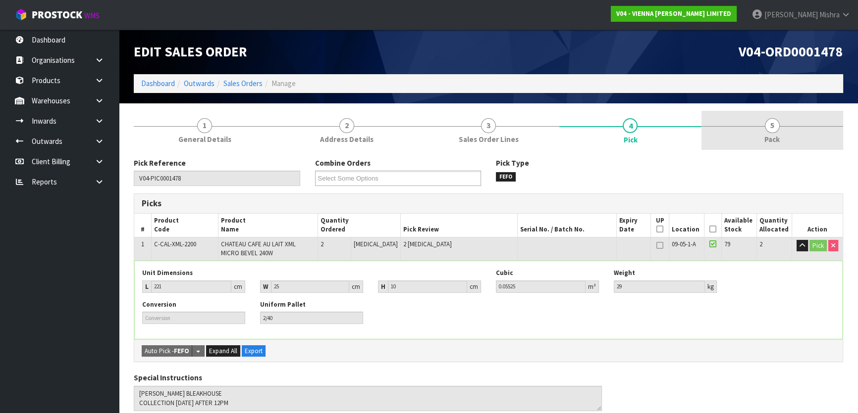
click at [778, 130] on link "5 Pack" at bounding box center [772, 130] width 142 height 39
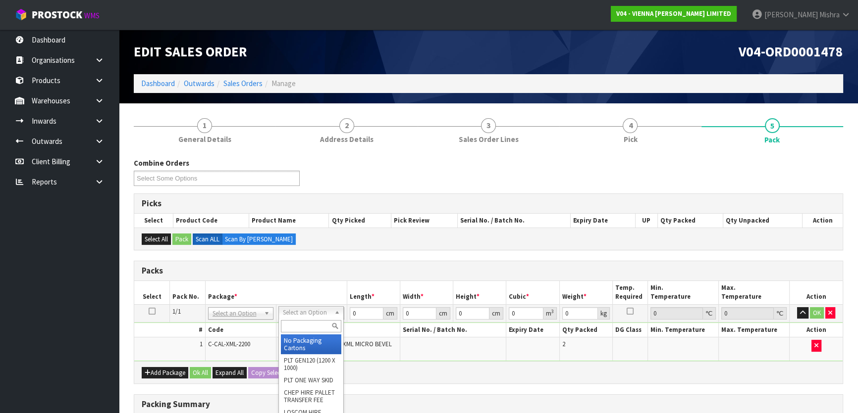
click at [303, 324] on input "text" at bounding box center [311, 326] width 60 height 12
type input "ret"
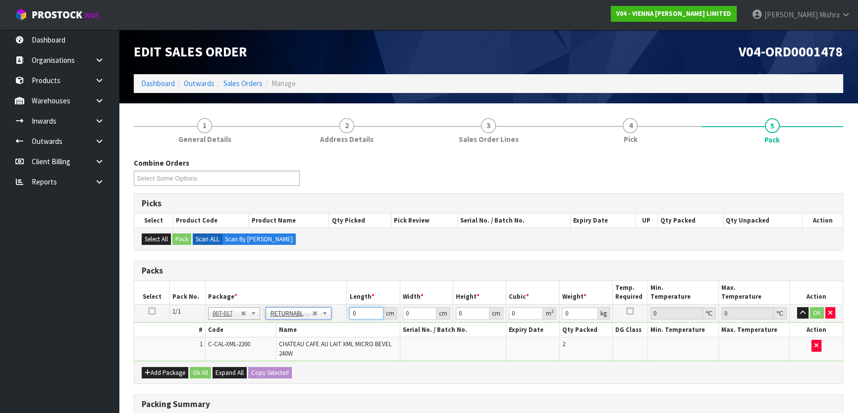
type input "58"
drag, startPoint x: 361, startPoint y: 312, endPoint x: 326, endPoint y: 305, distance: 35.4
click at [326, 307] on tr "1/1 NONE 007-001 007-002 007-004 007-009 007-013 007-014 007-015 007-017 007-01…" at bounding box center [488, 313] width 708 height 18
type input "222"
type input "100"
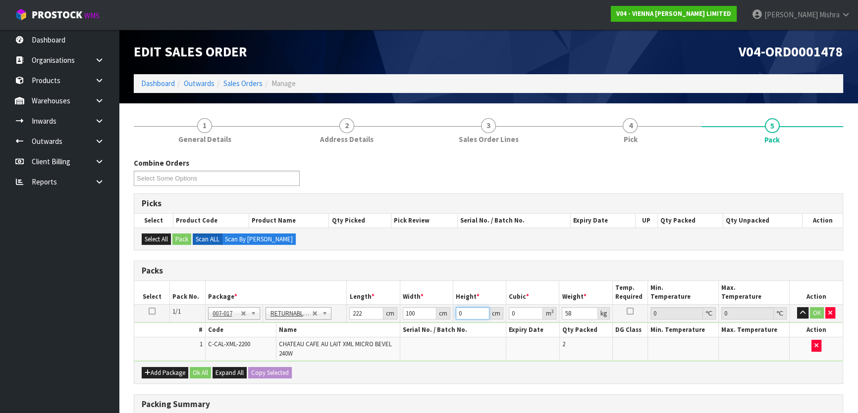
type input "3"
type input "0.0666"
type input "35"
type input "0.777"
type input "35"
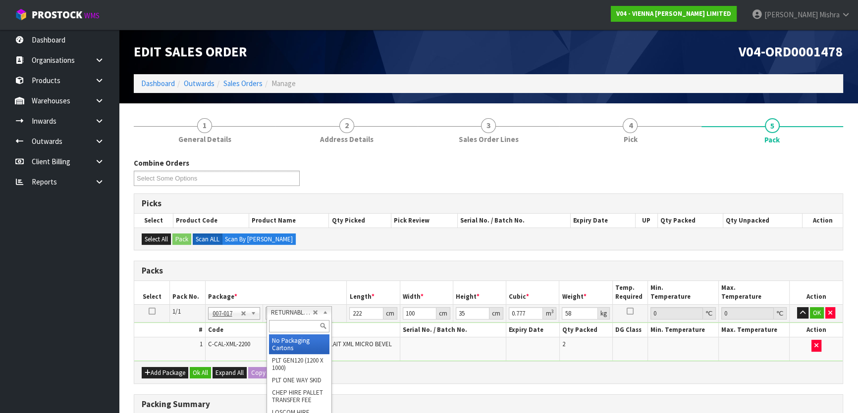
type input "0"
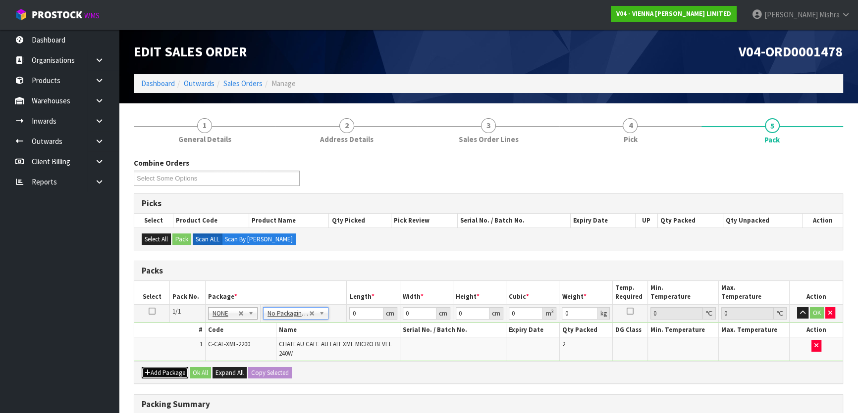
click at [153, 371] on button "Add Package" at bounding box center [165, 373] width 47 height 12
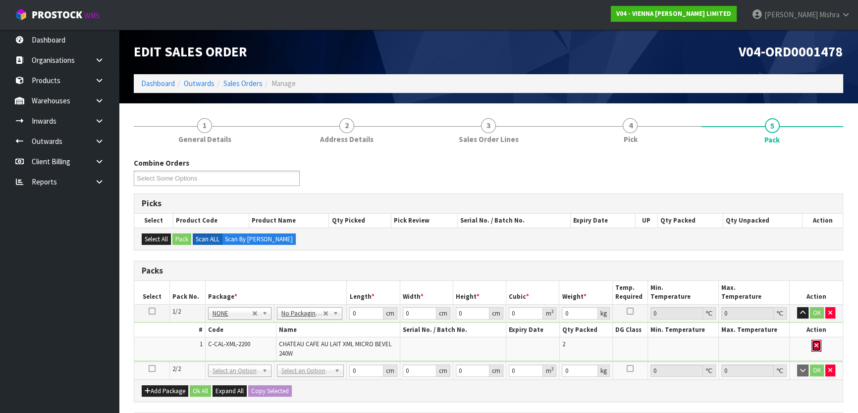
click at [814, 343] on icon "button" at bounding box center [816, 346] width 4 height 6
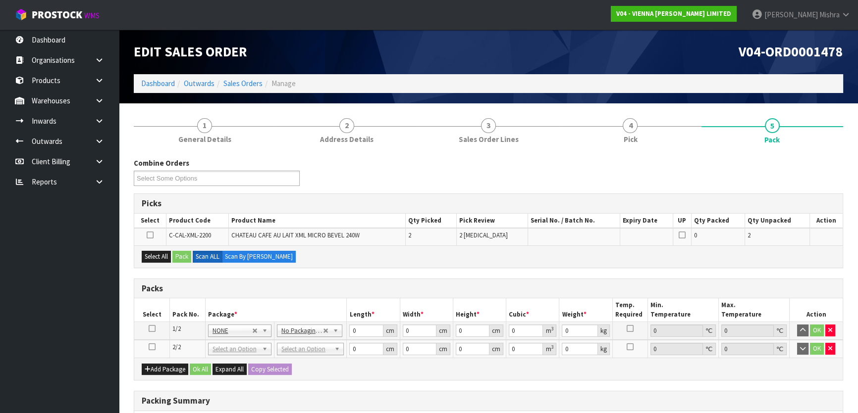
click at [150, 329] on icon at bounding box center [152, 329] width 7 height 0
click at [156, 256] on button "Select All" at bounding box center [156, 257] width 29 height 12
click at [192, 259] on div "Select All Pack Scan ALL Scan By Quantity" at bounding box center [488, 257] width 708 height 22
click at [185, 254] on button "Pack" at bounding box center [181, 257] width 19 height 12
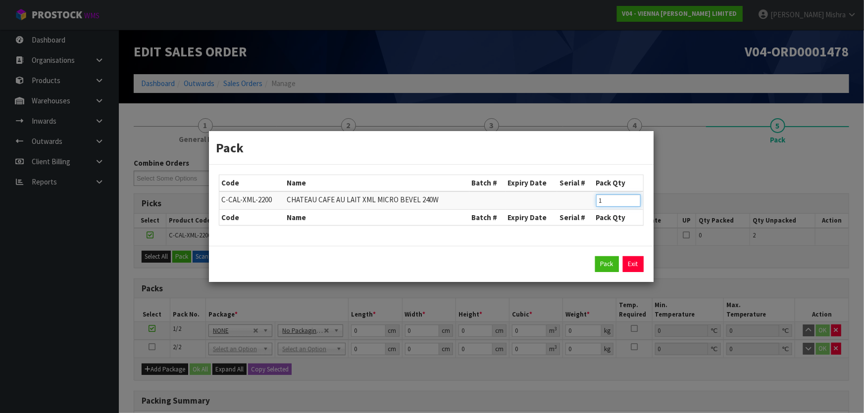
type input "1"
click at [634, 203] on input "1" at bounding box center [618, 201] width 45 height 12
click at [600, 269] on button "Pack" at bounding box center [607, 264] width 24 height 16
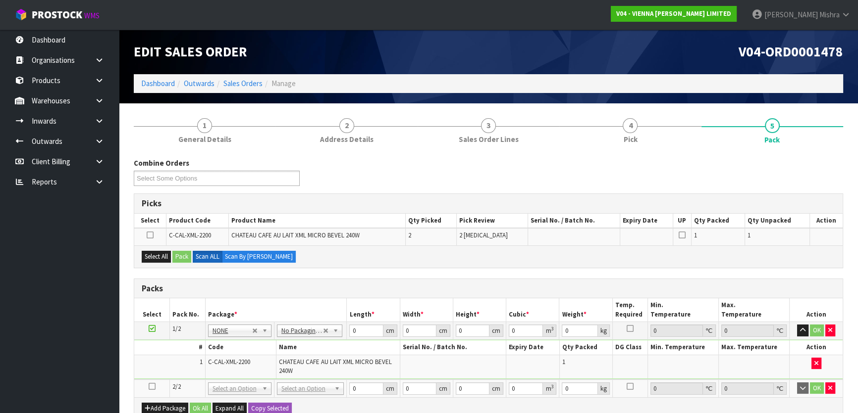
click at [149, 387] on icon at bounding box center [152, 387] width 7 height 0
click at [157, 254] on button "Select All" at bounding box center [156, 257] width 29 height 12
click at [183, 257] on button "Pack" at bounding box center [181, 257] width 19 height 12
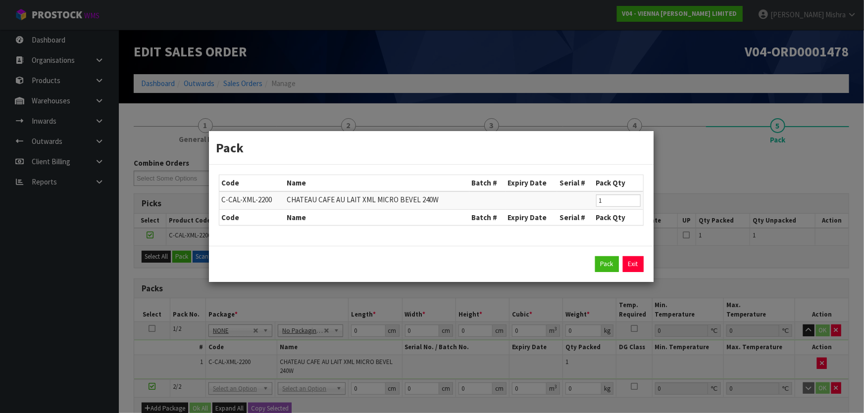
drag, startPoint x: 598, startPoint y: 255, endPoint x: 603, endPoint y: 262, distance: 7.8
click at [599, 257] on div "Pack Exit" at bounding box center [431, 264] width 445 height 36
click at [603, 262] on button "Pack" at bounding box center [607, 264] width 24 height 16
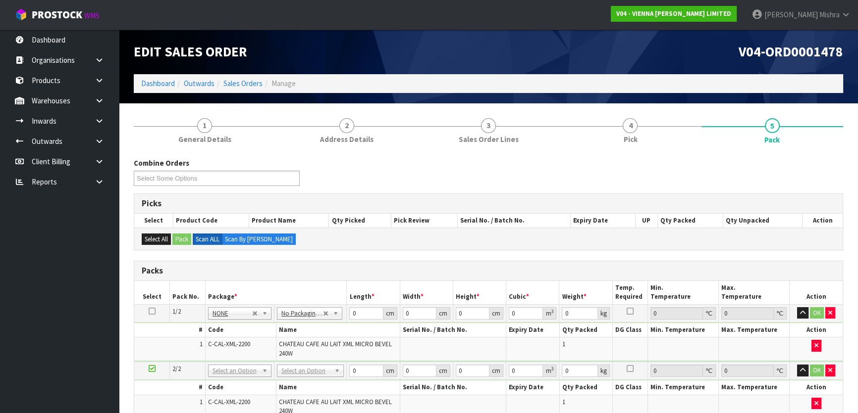
click at [151, 312] on icon at bounding box center [152, 311] width 7 height 0
drag, startPoint x: 357, startPoint y: 314, endPoint x: 344, endPoint y: 304, distance: 16.8
click at [344, 308] on tr "1/2 NONE 007-001 007-002 007-004 007-009 007-013 007-014 007-015 007-017 007-01…" at bounding box center [488, 313] width 708 height 18
type input "221"
type input "25"
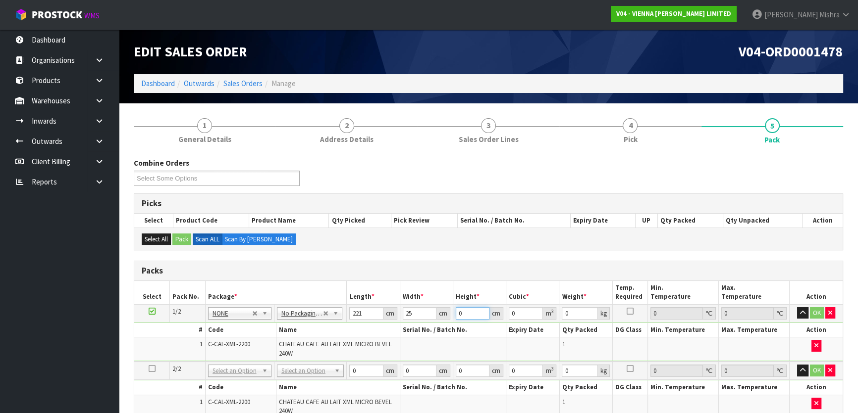
type input "1"
type input "0.005525"
type input "10"
type input "0.05525"
type input "10"
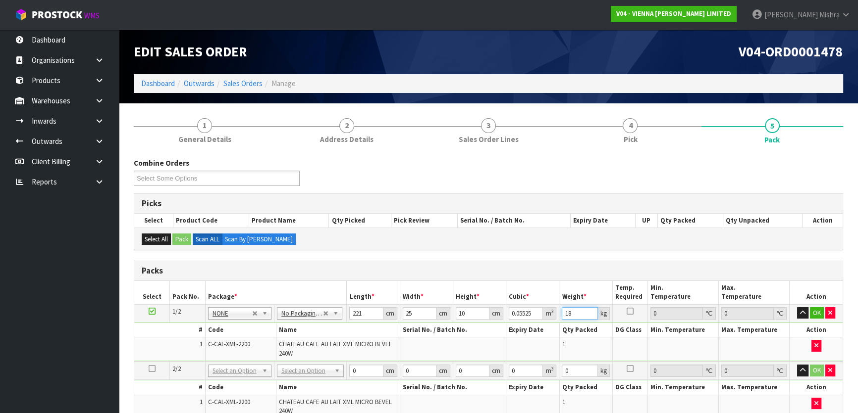
type input "1"
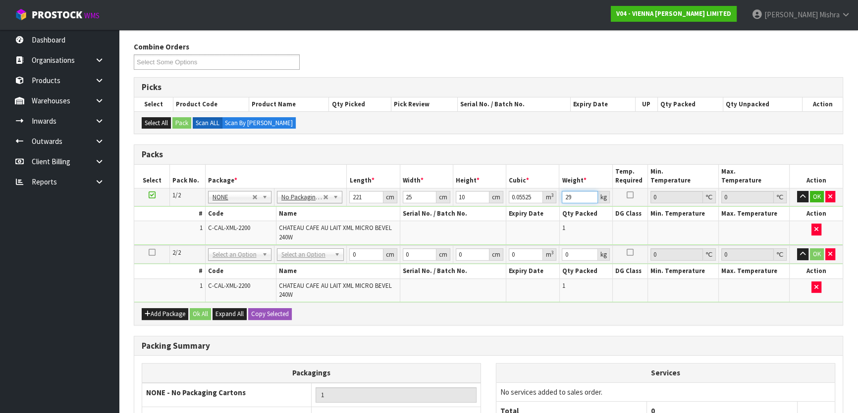
scroll to position [213, 0]
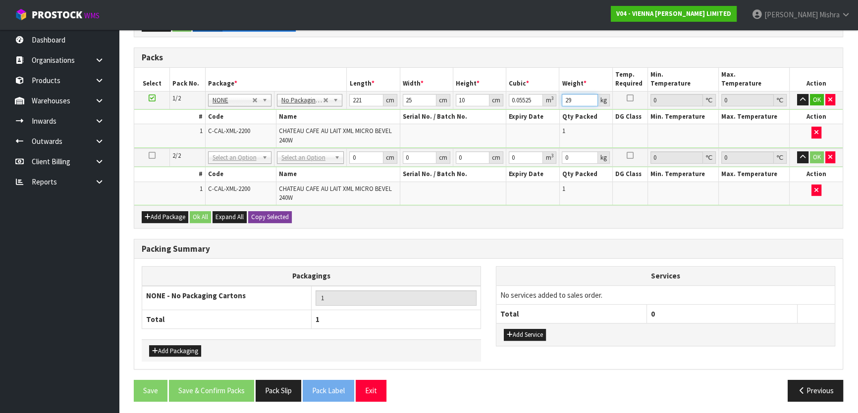
type input "29"
click at [263, 212] on button "Copy Selected" at bounding box center [270, 217] width 44 height 12
click at [263, 213] on span "Confirm" at bounding box center [262, 217] width 22 height 8
type input "2"
type input "221"
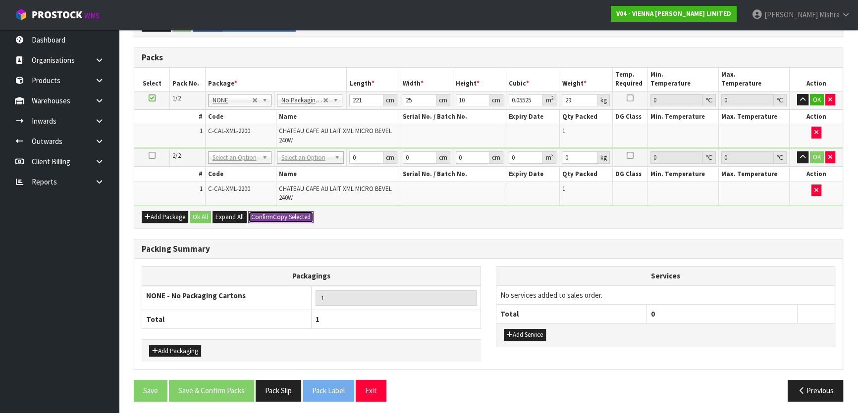
type input "25"
type input "10"
type input "0.05525"
type input "29"
click at [208, 215] on button "Ok All" at bounding box center [200, 217] width 21 height 12
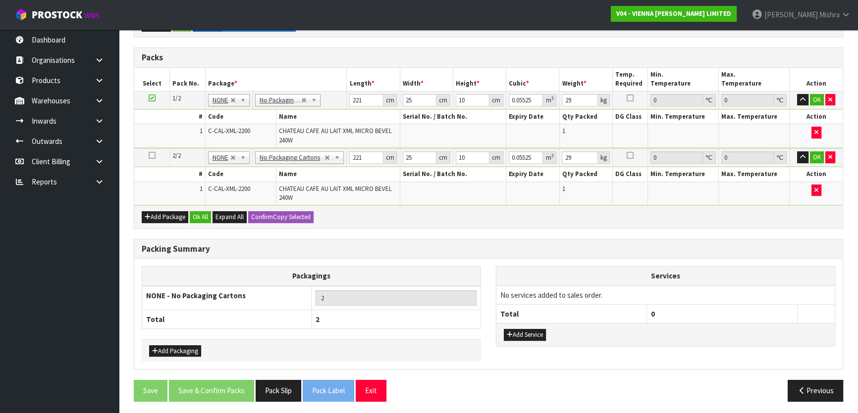
scroll to position [212, 0]
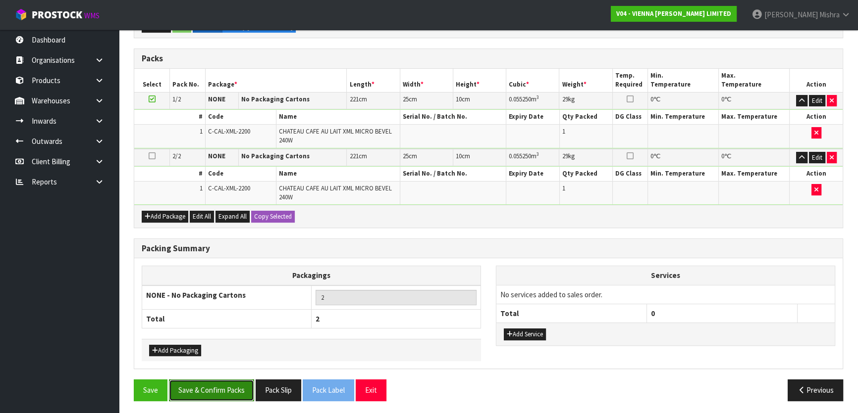
click at [198, 391] on button "Save & Confirm Packs" at bounding box center [211, 390] width 85 height 21
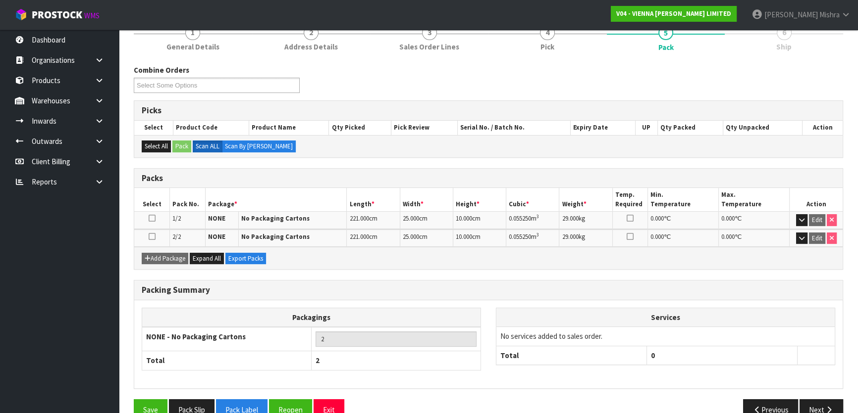
scroll to position [149, 0]
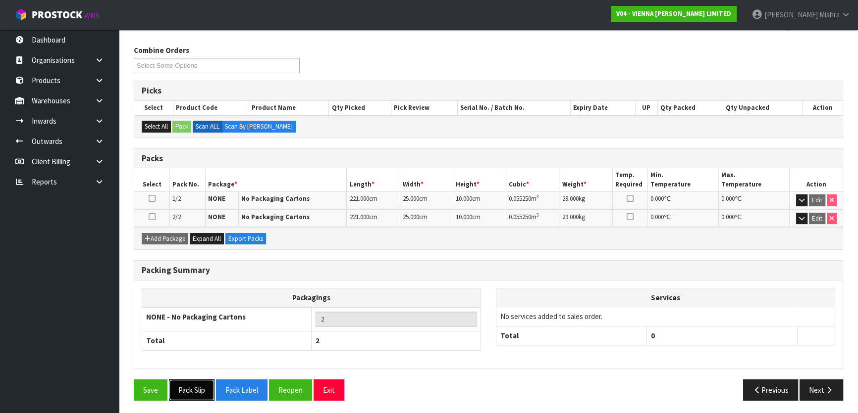
click at [191, 383] on button "Pack Slip" at bounding box center [192, 390] width 46 height 21
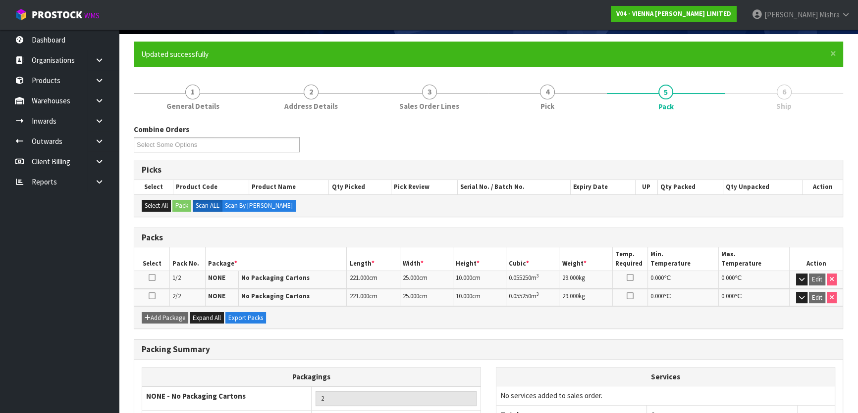
scroll to position [0, 0]
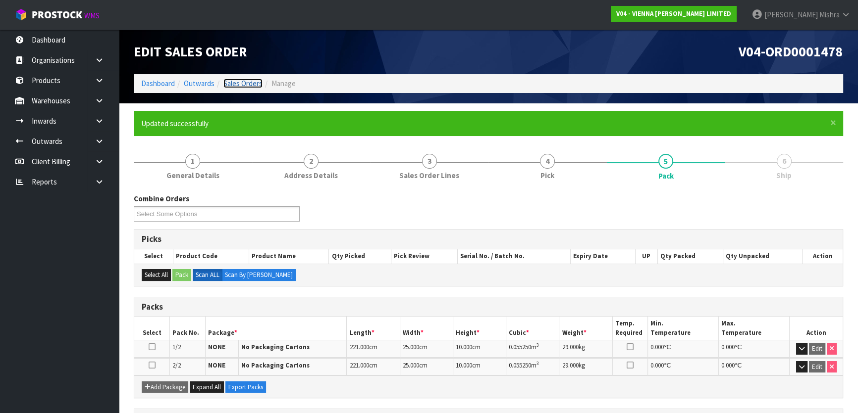
click at [236, 80] on link "Sales Orders" at bounding box center [242, 83] width 39 height 9
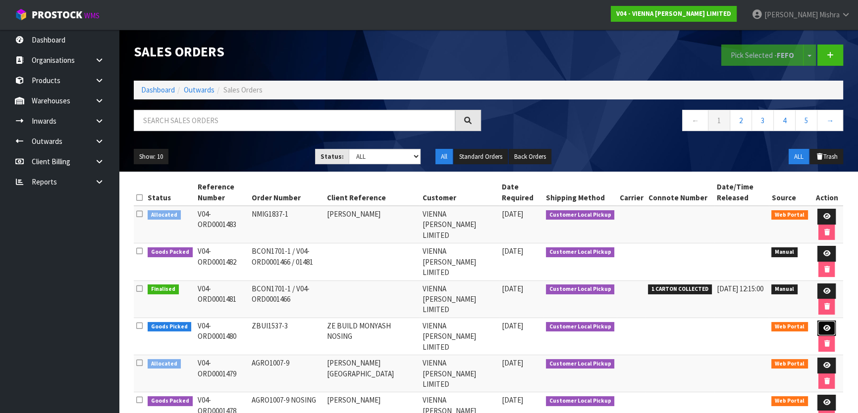
click at [829, 322] on link at bounding box center [826, 329] width 18 height 16
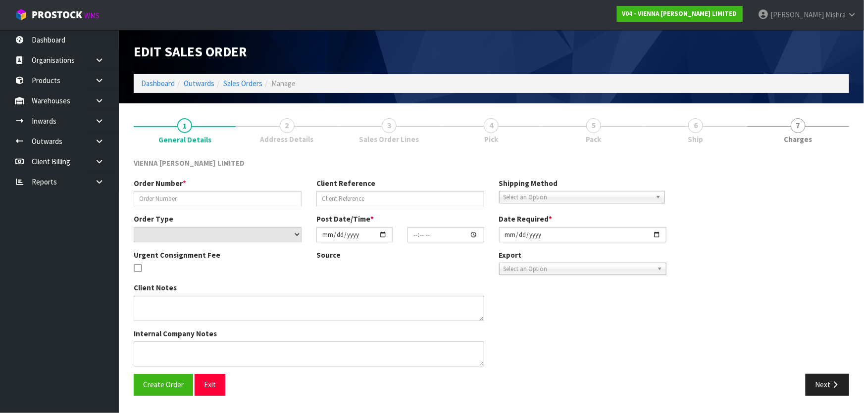
type input "ZBUI1537-3"
type input "ZE BUILD MONYASH NOSING"
select select "number:0"
type input "2025-08-28"
type input "14:55:00.000"
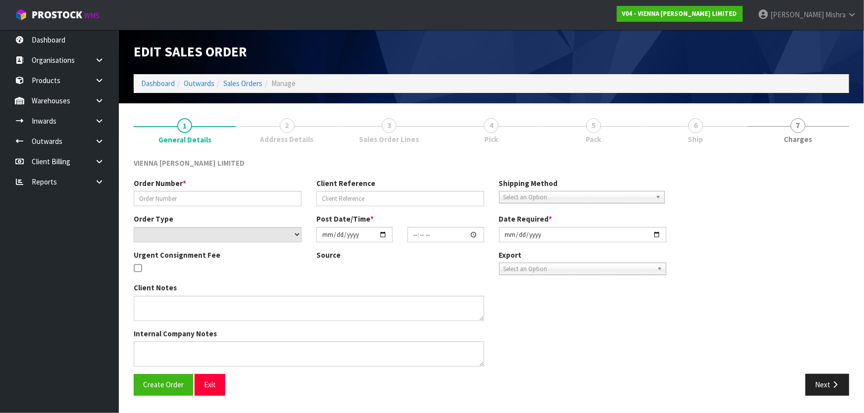
type input "2025-09-01"
type textarea "ZE BUILD MONYASH NOSING COLLECTION MONDAY 1/9 AFTER 12PM"
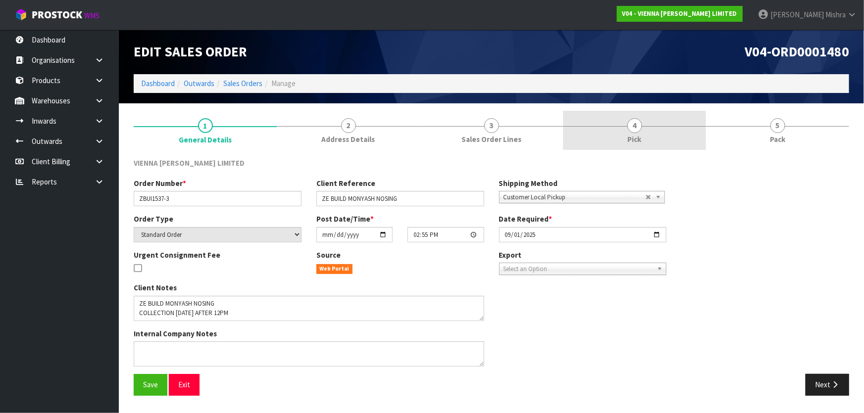
click at [646, 140] on link "4 Pick" at bounding box center [634, 130] width 143 height 39
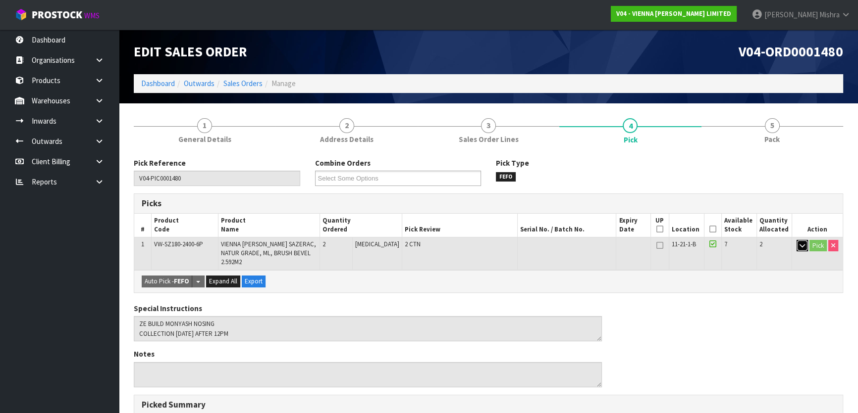
click at [797, 247] on button "button" at bounding box center [801, 246] width 11 height 12
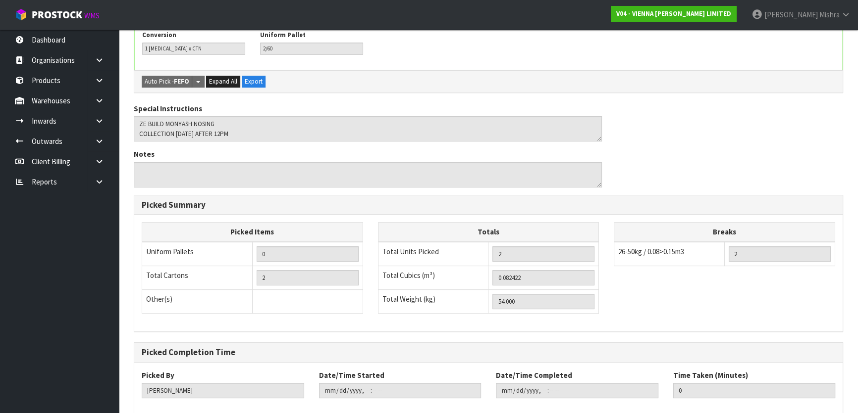
scroll to position [322, 0]
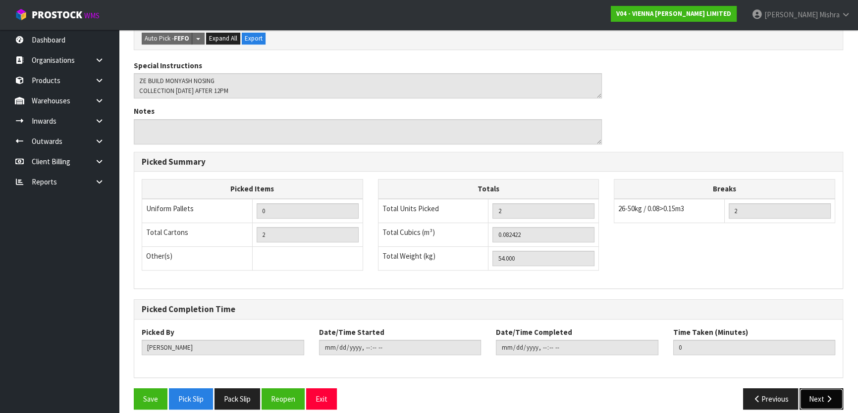
click at [817, 389] on button "Next" at bounding box center [821, 399] width 44 height 21
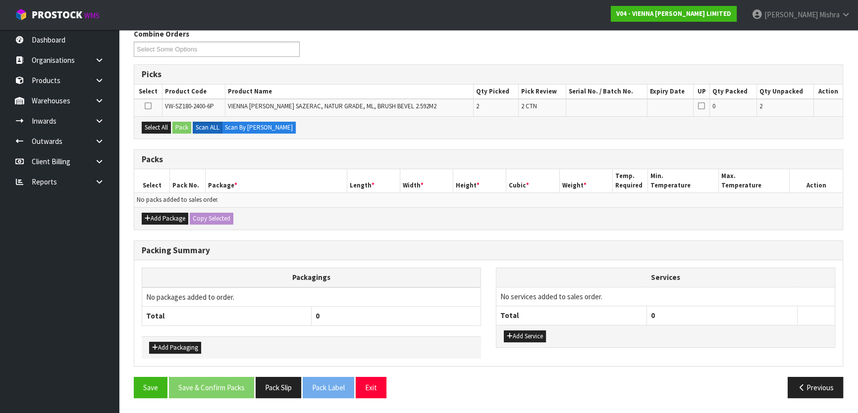
scroll to position [0, 0]
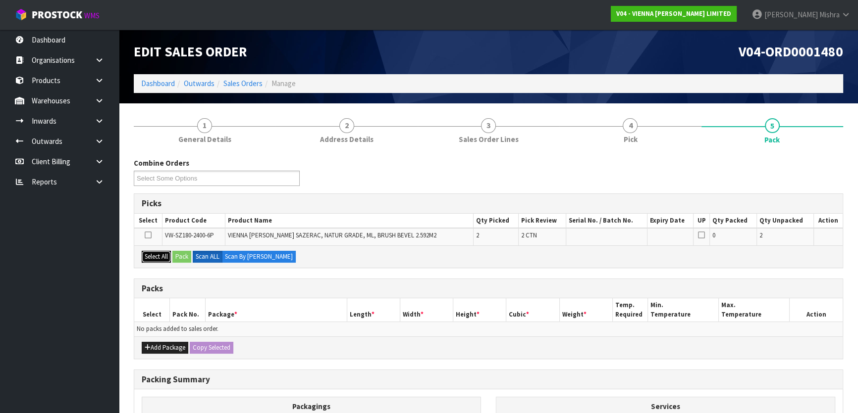
click at [159, 258] on button "Select All" at bounding box center [156, 257] width 29 height 12
click at [181, 254] on button "Pack" at bounding box center [181, 257] width 19 height 12
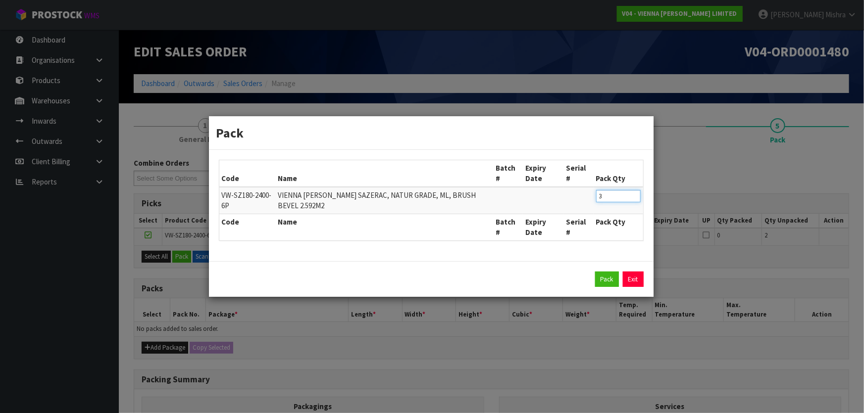
click at [634, 195] on input "3" at bounding box center [618, 196] width 45 height 12
click at [632, 197] on input "2" at bounding box center [618, 196] width 45 height 12
type input "1"
click at [632, 197] on input "1" at bounding box center [618, 196] width 45 height 12
click at [609, 279] on button "Pack" at bounding box center [607, 280] width 24 height 16
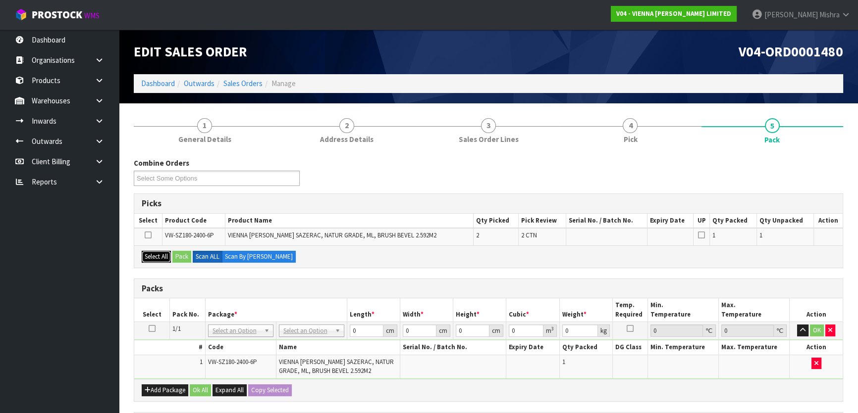
click at [161, 255] on button "Select All" at bounding box center [156, 257] width 29 height 12
click at [193, 255] on div "Select All Pack Scan ALL Scan By Quantity" at bounding box center [488, 257] width 708 height 22
click at [188, 254] on button "Pack" at bounding box center [181, 257] width 19 height 12
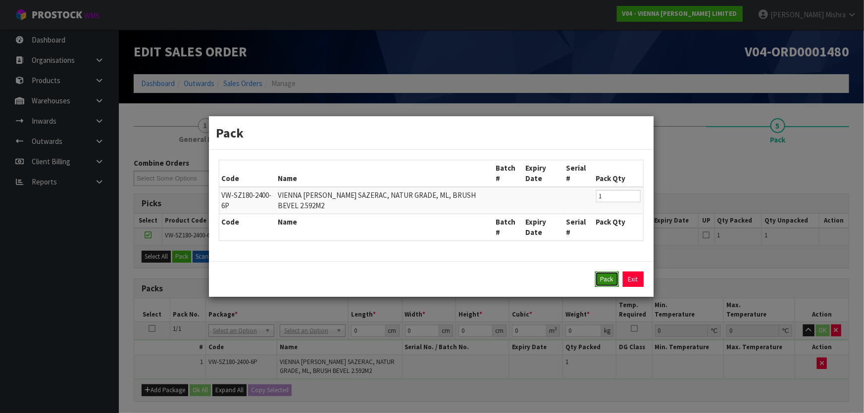
click at [601, 276] on button "Pack" at bounding box center [607, 280] width 24 height 16
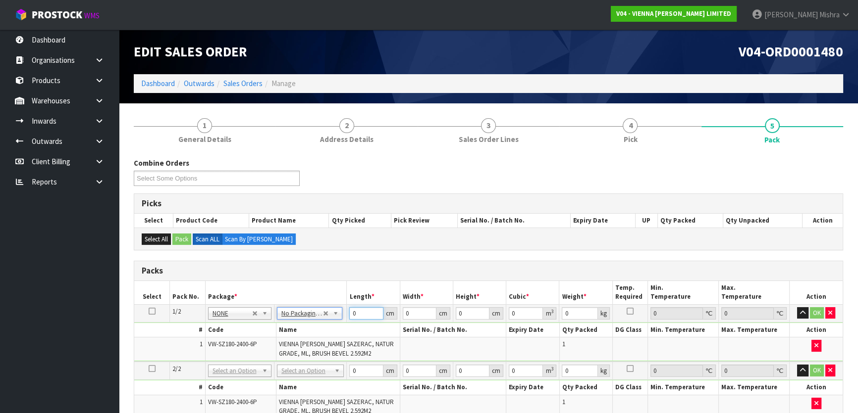
drag, startPoint x: 357, startPoint y: 309, endPoint x: 332, endPoint y: 310, distance: 25.8
click at [332, 310] on tr "1/2 NONE 007-001 007-002 007-004 007-009 007-013 007-014 007-015 007-017 007-01…" at bounding box center [488, 313] width 708 height 18
click at [154, 311] on icon at bounding box center [152, 311] width 7 height 0
drag, startPoint x: 366, startPoint y: 316, endPoint x: 347, endPoint y: 317, distance: 19.4
click at [347, 317] on td "0 cm" at bounding box center [373, 313] width 53 height 18
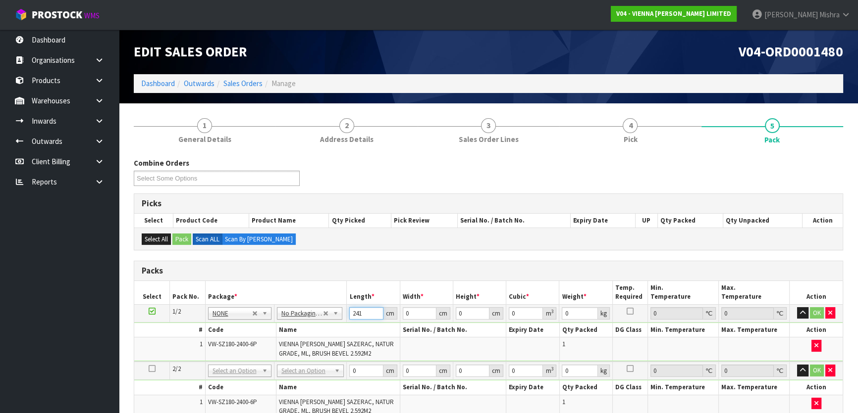
type input "241"
type input "19"
type input "9"
type input "0.041211"
type input "9"
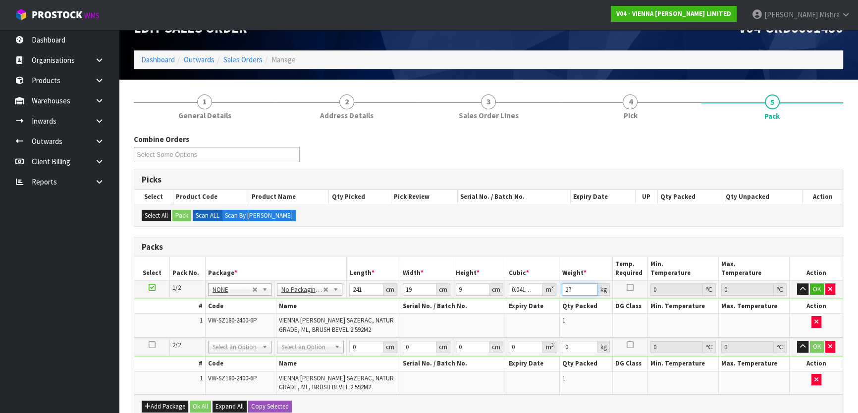
scroll to position [45, 0]
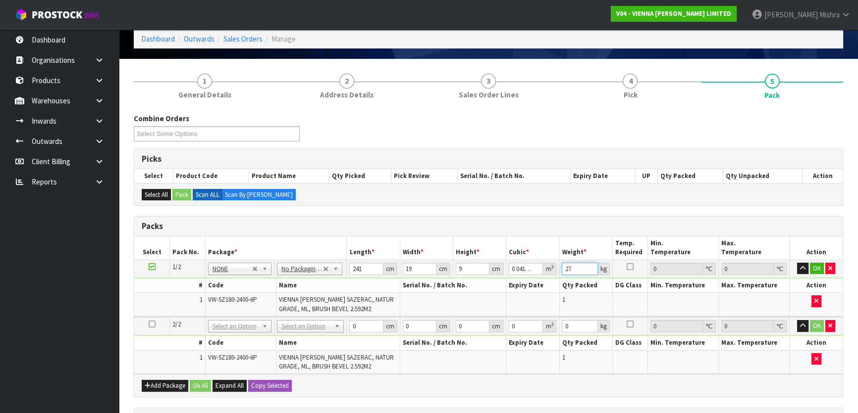
type input "27"
click at [149, 324] on icon at bounding box center [152, 324] width 7 height 0
click at [152, 271] on td at bounding box center [152, 269] width 36 height 18
click at [152, 267] on icon at bounding box center [152, 267] width 7 height 0
click at [253, 381] on button "Copy Selected" at bounding box center [270, 386] width 44 height 12
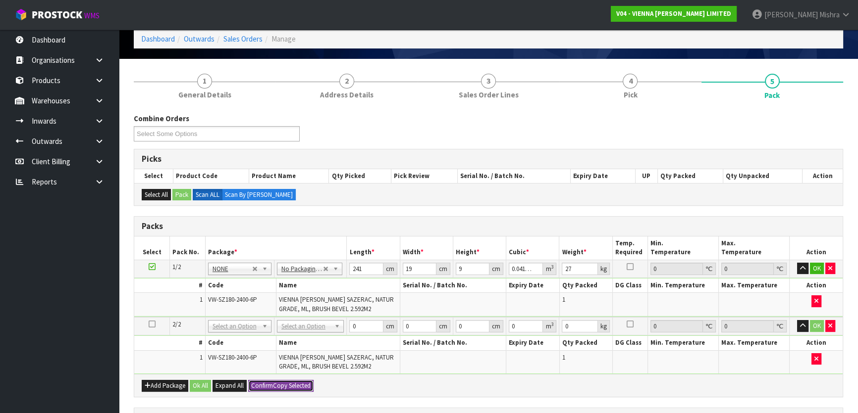
click at [253, 382] on span "Confirm" at bounding box center [262, 386] width 22 height 8
type input "241"
type input "19"
type input "9"
type input "0.041211"
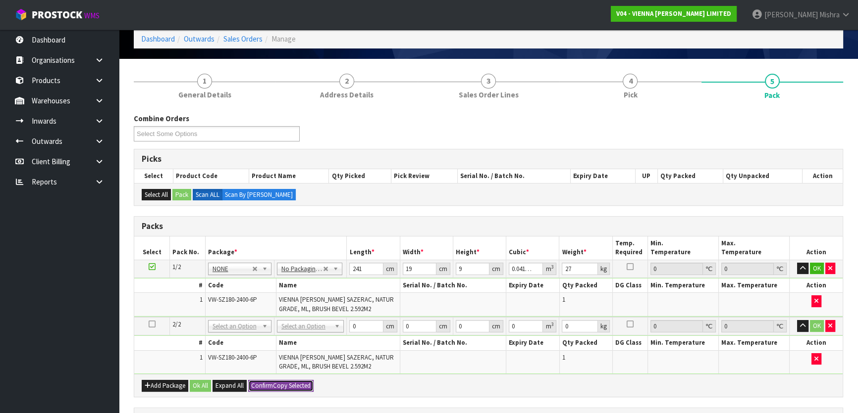
type input "27"
type input "2"
click at [199, 377] on div "Add Package Ok All Expand All Confirm Copy Selected" at bounding box center [488, 385] width 708 height 22
click at [198, 384] on button "Ok All" at bounding box center [200, 386] width 21 height 12
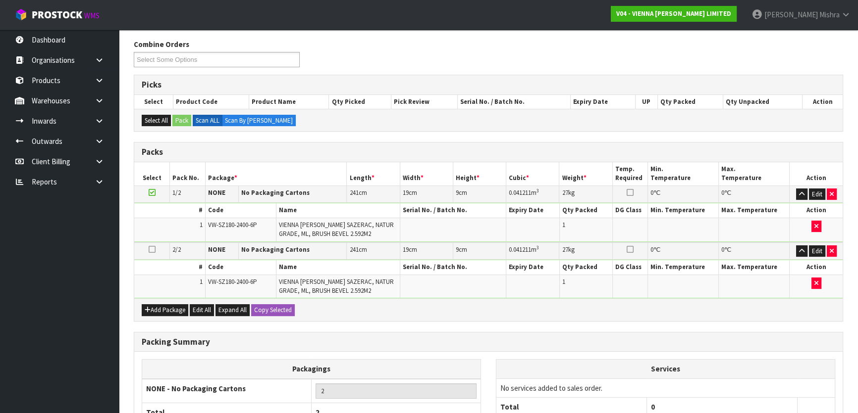
scroll to position [212, 0]
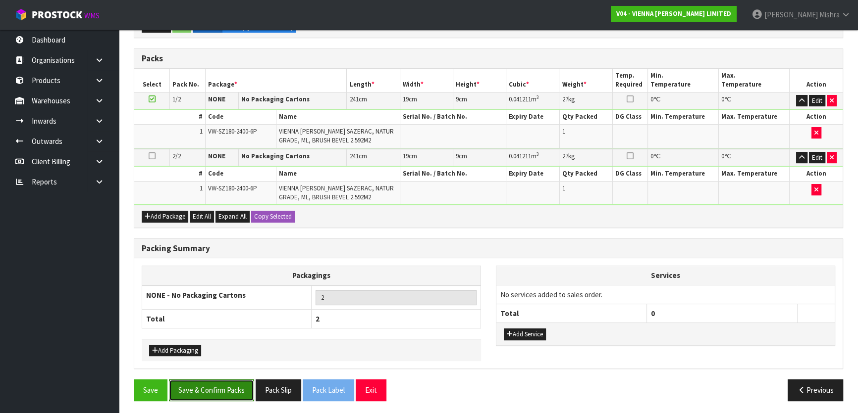
click at [222, 388] on button "Save & Confirm Packs" at bounding box center [211, 390] width 85 height 21
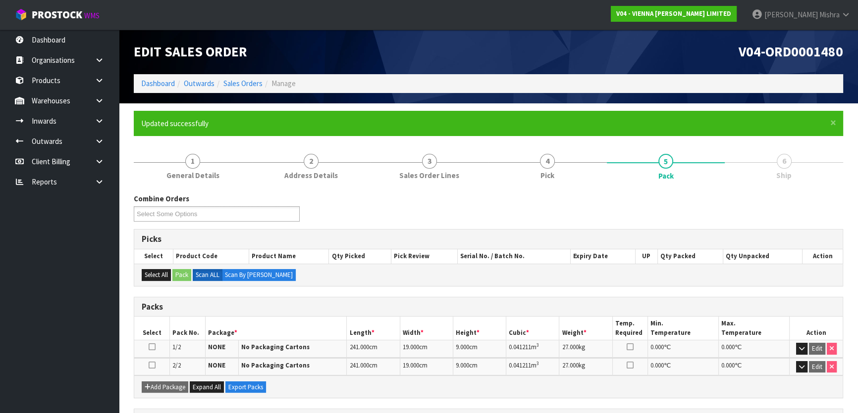
scroll to position [149, 0]
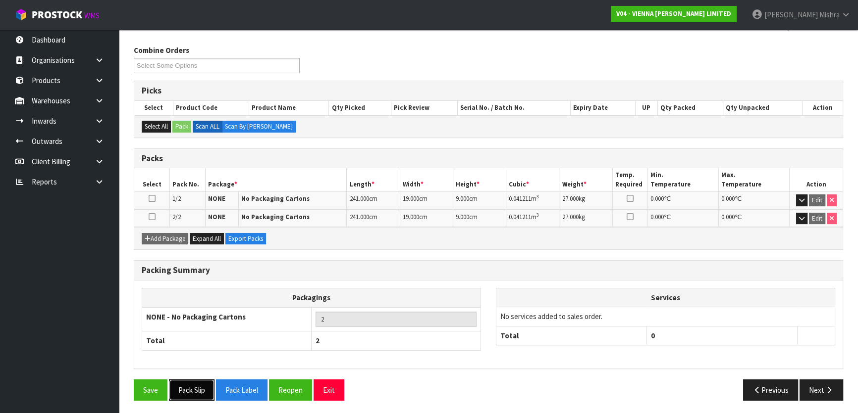
click at [180, 392] on button "Pack Slip" at bounding box center [192, 390] width 46 height 21
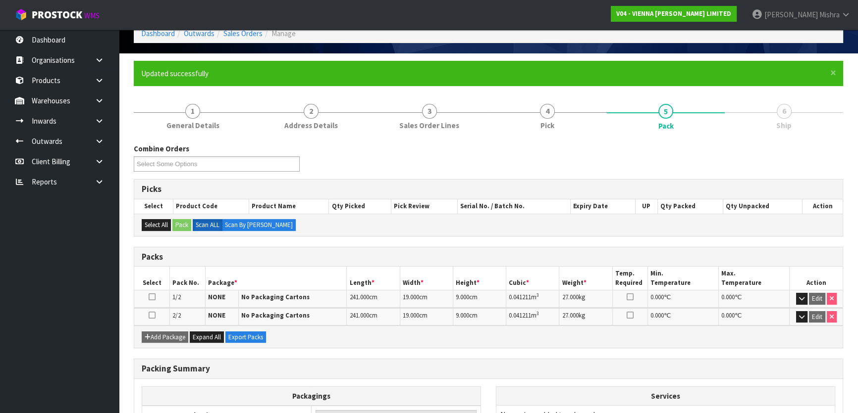
scroll to position [0, 0]
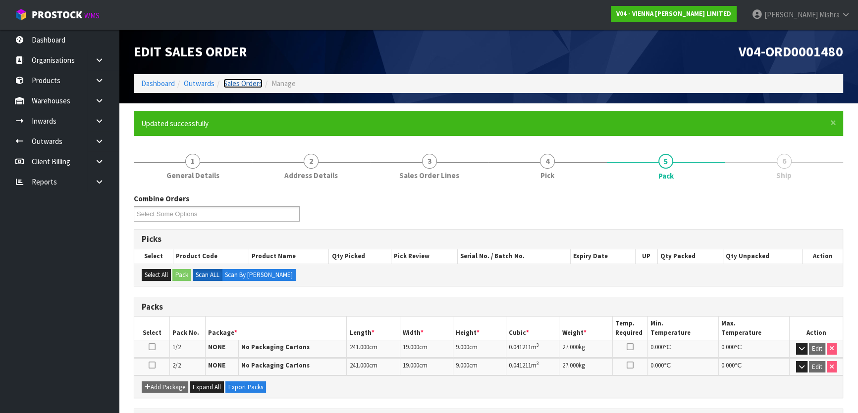
click at [252, 82] on link "Sales Orders" at bounding box center [242, 83] width 39 height 9
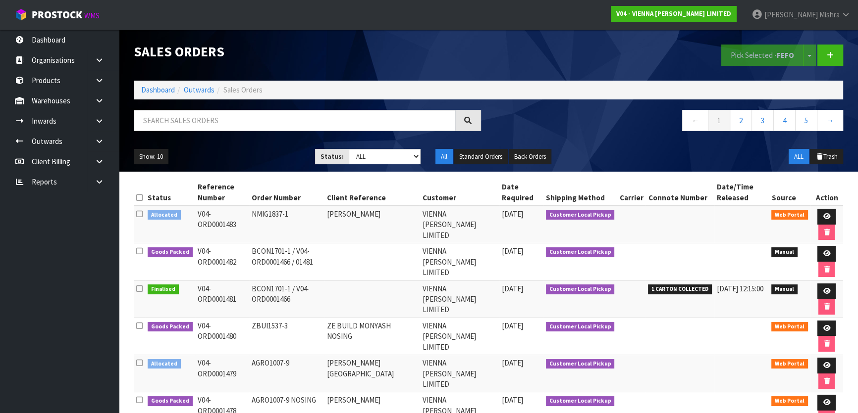
scroll to position [201, 0]
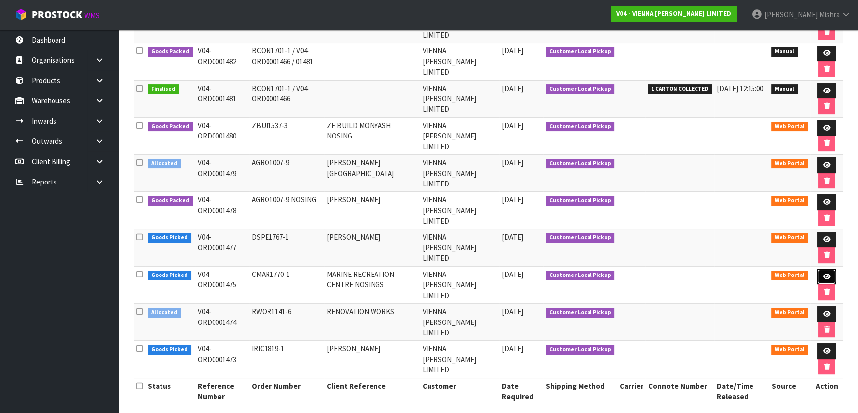
click at [825, 274] on icon at bounding box center [825, 277] width 7 height 6
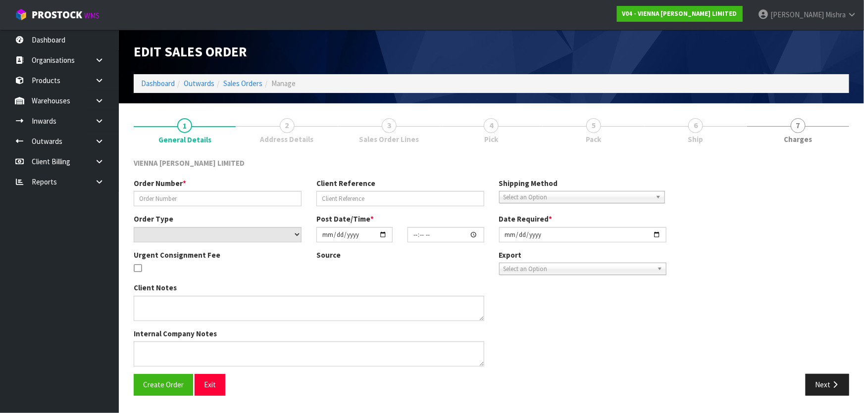
type input "CMAR1770-1"
type input "MARINE RECREATION CENTRE NOSINGS"
select select "number:0"
type input "2025-08-27"
type input "15:48:00.000"
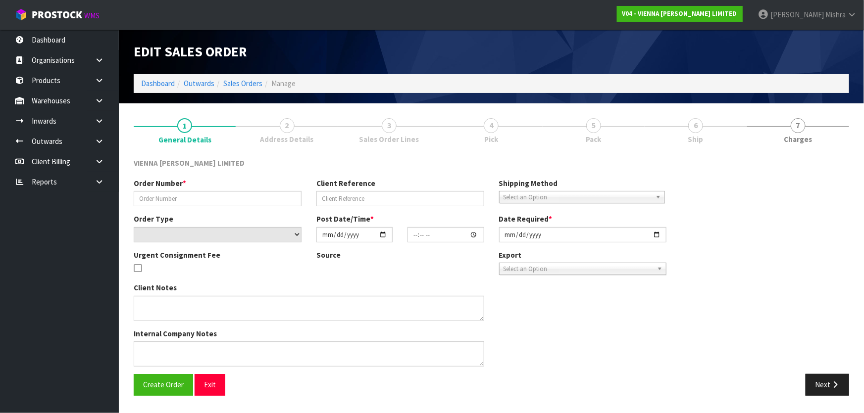
type input "2025-09-01"
type textarea "NOSINGS PO3581"
type textarea "TODD WILL COLLECT THIS 1ST SEPTEMBER PM."
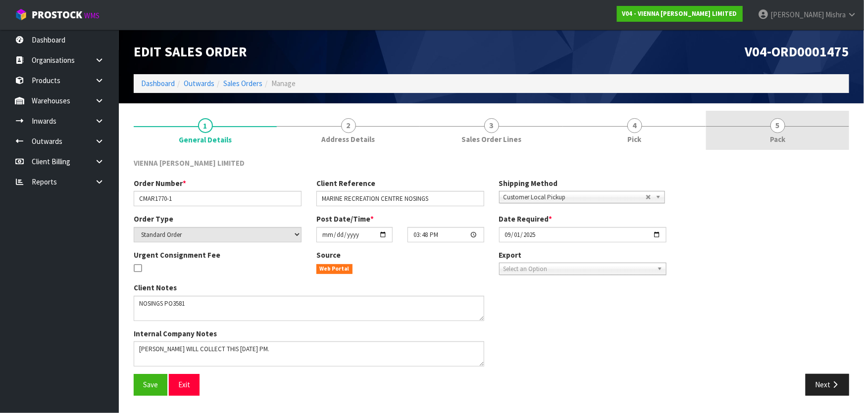
drag, startPoint x: 775, startPoint y: 123, endPoint x: 720, endPoint y: 145, distance: 59.1
click at [773, 123] on span "5" at bounding box center [777, 125] width 15 height 15
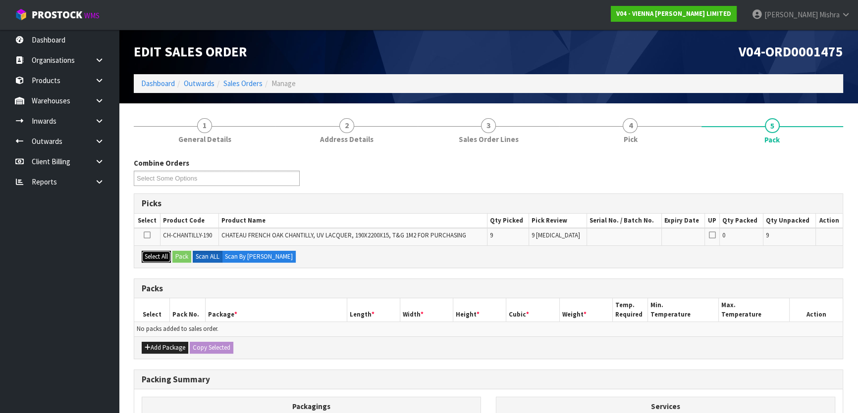
drag, startPoint x: 159, startPoint y: 256, endPoint x: 171, endPoint y: 255, distance: 11.4
click at [159, 256] on button "Select All" at bounding box center [156, 257] width 29 height 12
click at [193, 255] on div "Select All Pack Scan ALL Scan By Quantity" at bounding box center [488, 257] width 708 height 22
click at [180, 257] on button "Pack" at bounding box center [181, 257] width 19 height 12
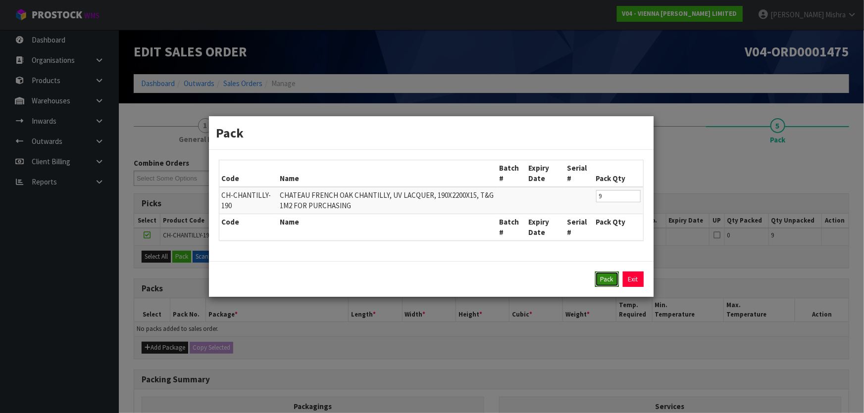
click at [608, 279] on button "Pack" at bounding box center [607, 280] width 24 height 16
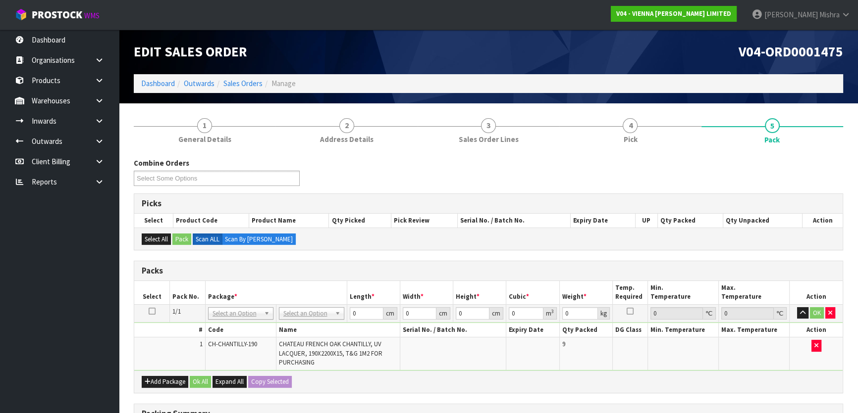
click at [318, 320] on td "No Packaging Cartons PLT GEN120 (1200 X 1000) PLT ONE WAY SKID CHEP HIRE PALLET…" at bounding box center [311, 313] width 71 height 18
click at [315, 323] on input "text" at bounding box center [311, 326] width 60 height 12
type input "ret"
type input "225"
drag, startPoint x: 364, startPoint y: 315, endPoint x: 348, endPoint y: 310, distance: 16.5
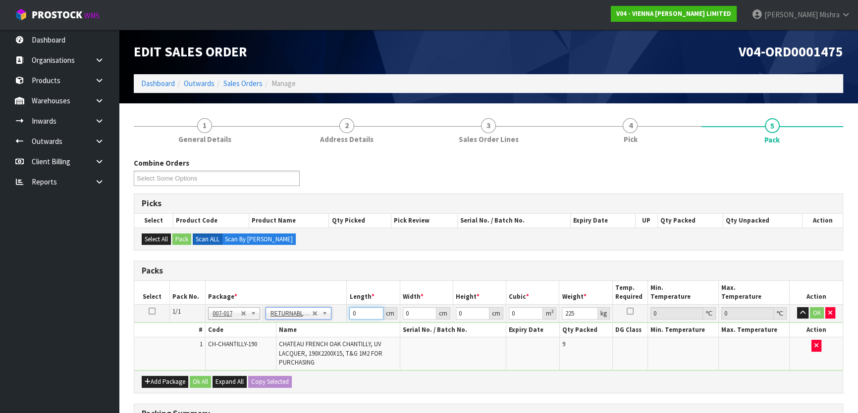
click at [346, 312] on tr "1/1 NONE 007-001 007-002 007-004 007-009 007-013 007-014 007-015 007-017 007-01…" at bounding box center [488, 313] width 708 height 18
type input "222"
type input "100"
type input "5"
type input "0.111"
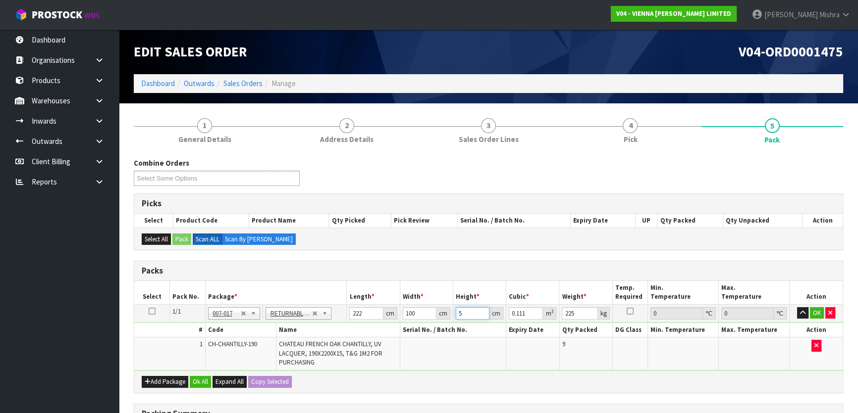
type input "50"
type input "1.11"
type input "50"
click at [193, 378] on button "Ok All" at bounding box center [200, 382] width 21 height 12
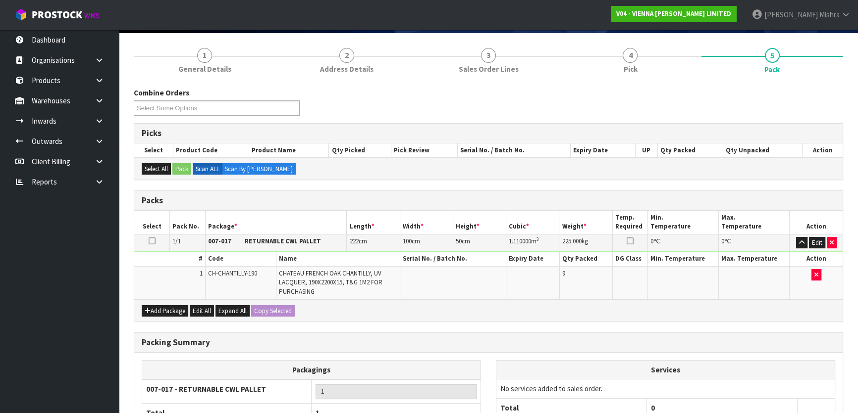
scroll to position [164, 0]
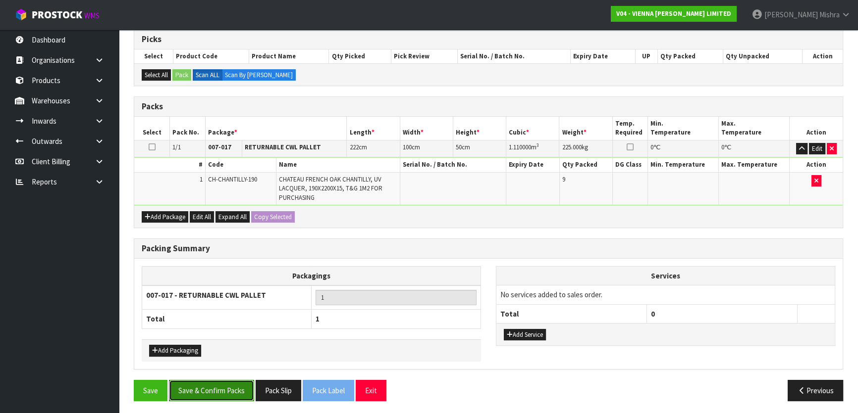
click at [230, 385] on button "Save & Confirm Packs" at bounding box center [211, 390] width 85 height 21
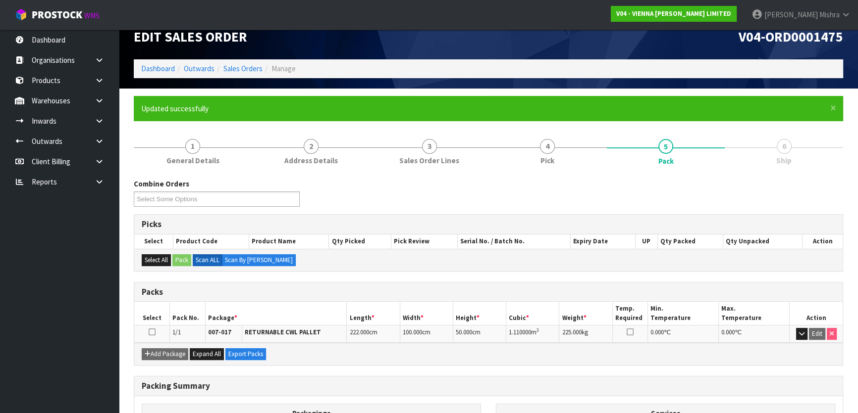
scroll to position [131, 0]
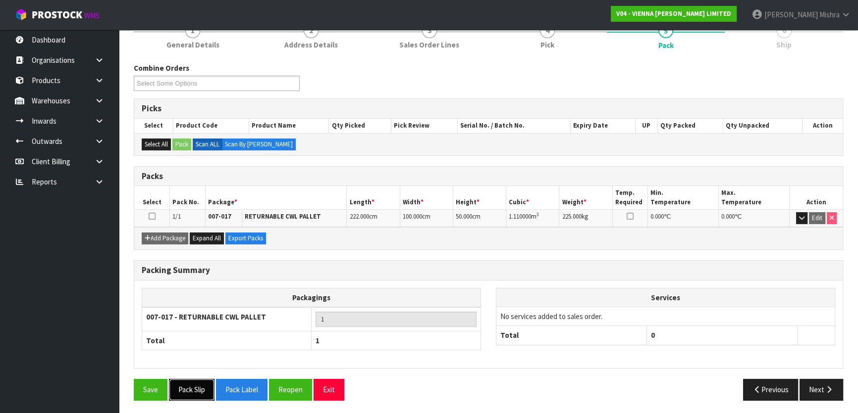
click at [189, 387] on button "Pack Slip" at bounding box center [192, 389] width 46 height 21
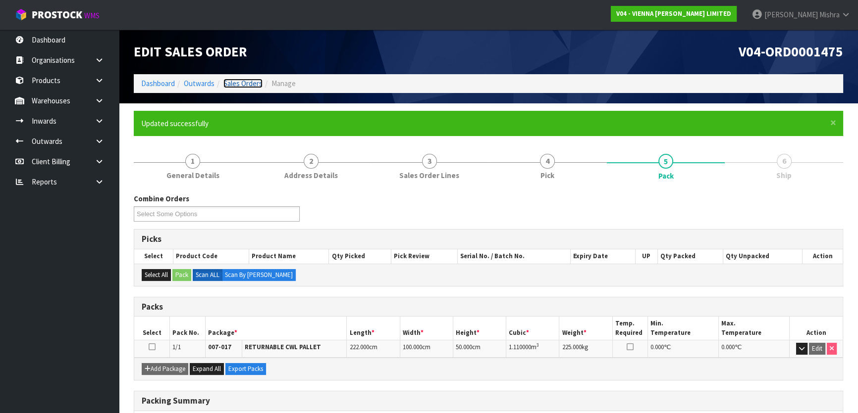
click at [240, 85] on link "Sales Orders" at bounding box center [242, 83] width 39 height 9
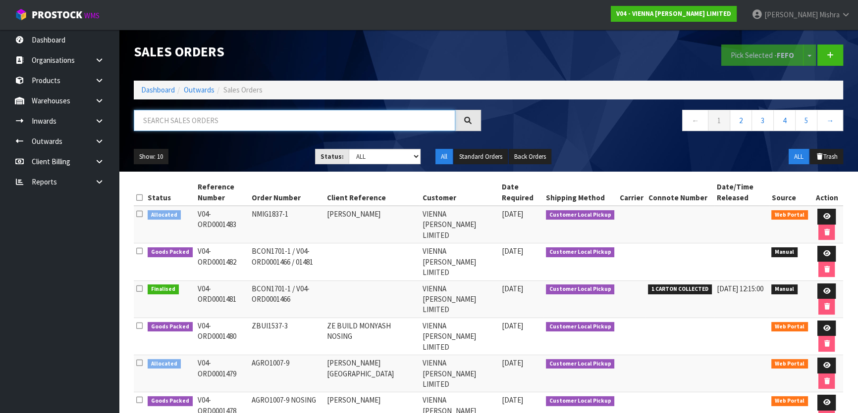
click at [272, 116] on input "text" at bounding box center [294, 120] width 321 height 21
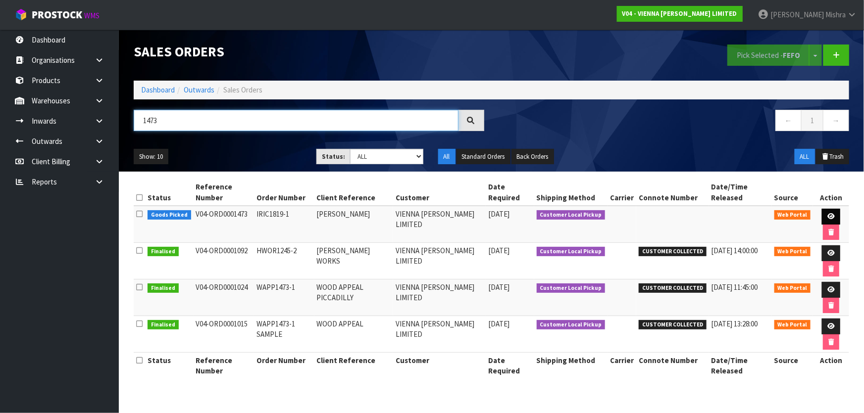
type input "1473"
click at [827, 216] on icon at bounding box center [830, 216] width 7 height 6
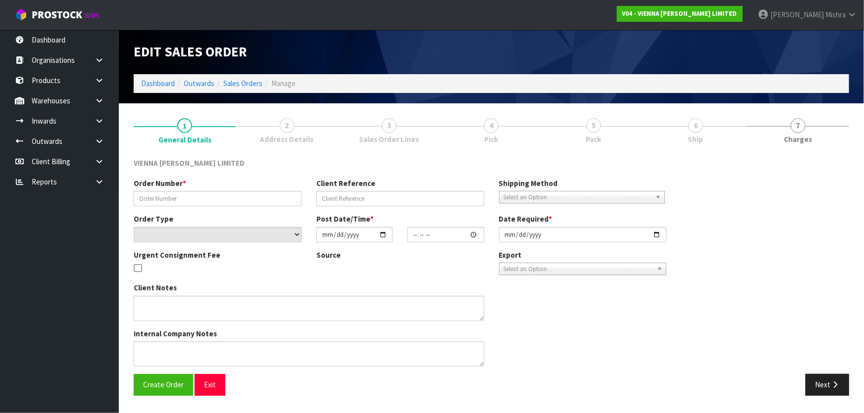
type input "IRIC1819-1"
type input "IRIS RICHTER"
select select "number:0"
type input "2025-08-27"
type input "14:36:00.000"
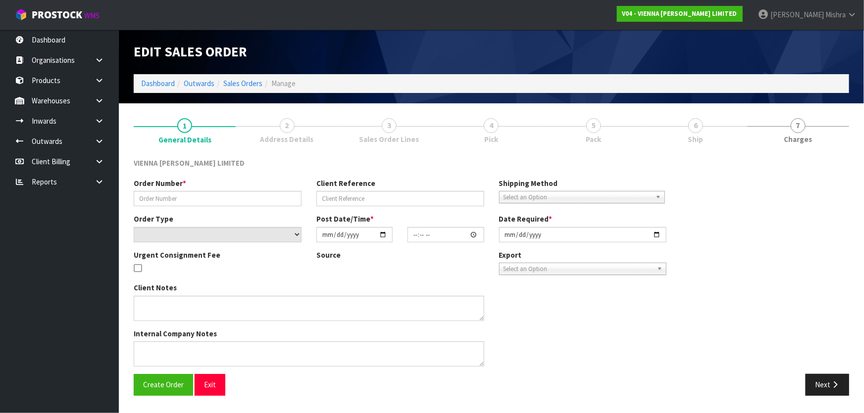
type input "2025-09-01"
type textarea "IRIS RICHTER"
type textarea "THIS ORDER WILL BE COLLECTED ON MONDAY BETWEEN 10-12PM"
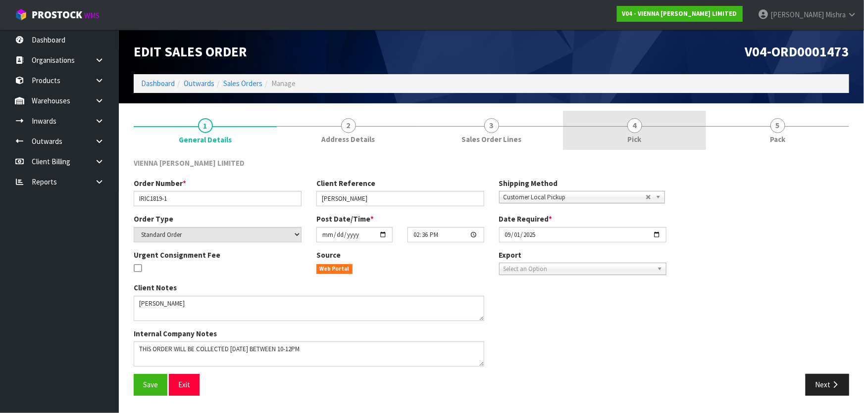
click at [690, 130] on link "4 Pick" at bounding box center [634, 130] width 143 height 39
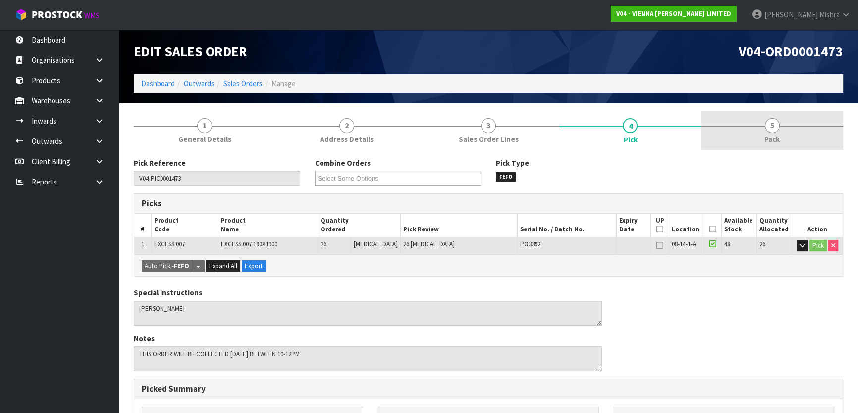
click at [758, 137] on link "5 Pack" at bounding box center [772, 130] width 142 height 39
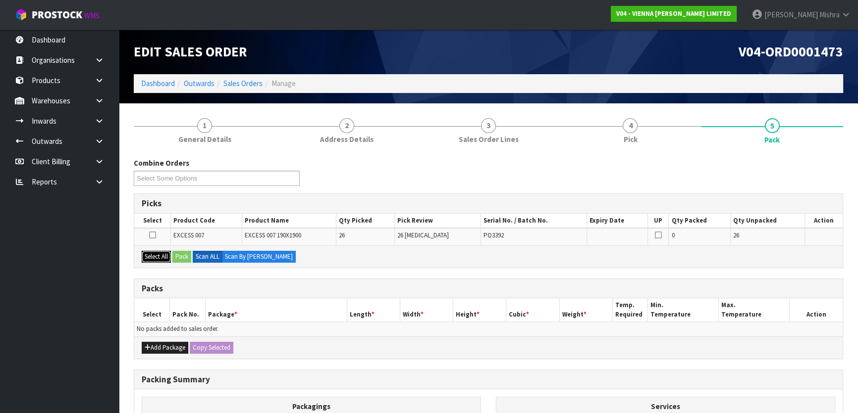
click at [156, 254] on button "Select All" at bounding box center [156, 257] width 29 height 12
click at [182, 255] on button "Pack" at bounding box center [181, 257] width 19 height 12
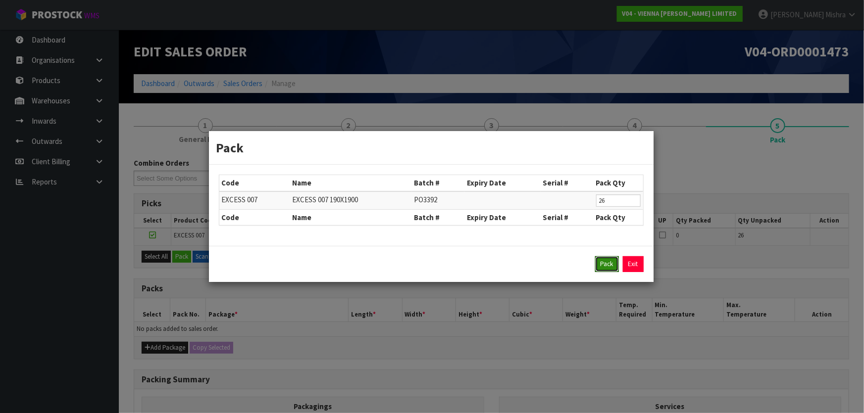
drag, startPoint x: 599, startPoint y: 262, endPoint x: 463, endPoint y: 272, distance: 136.5
click at [598, 262] on button "Pack" at bounding box center [607, 264] width 24 height 16
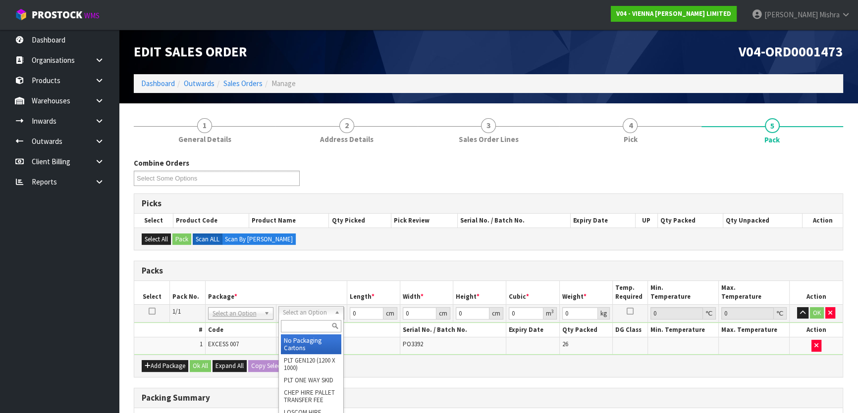
click at [305, 327] on input "text" at bounding box center [311, 326] width 60 height 12
type input "ret"
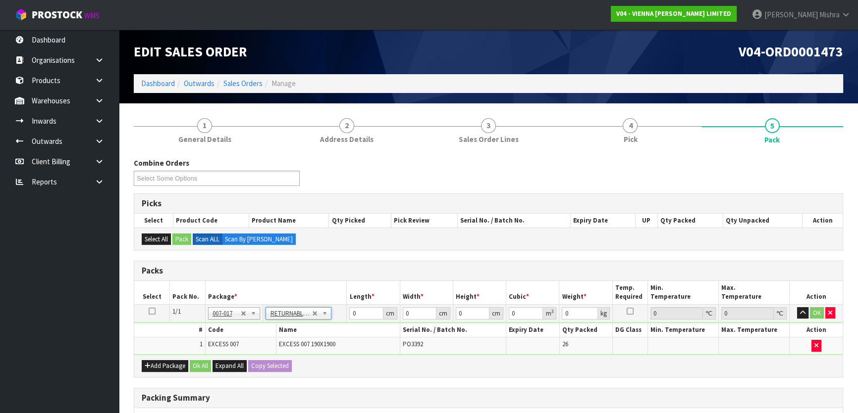
type input "572"
drag, startPoint x: 354, startPoint y: 312, endPoint x: 301, endPoint y: 330, distance: 56.4
click at [301, 330] on tbody "1/1 NONE 007-001 007-002 007-004 007-009 007-013 007-014 007-015 007-017 007-01…" at bounding box center [488, 329] width 708 height 50
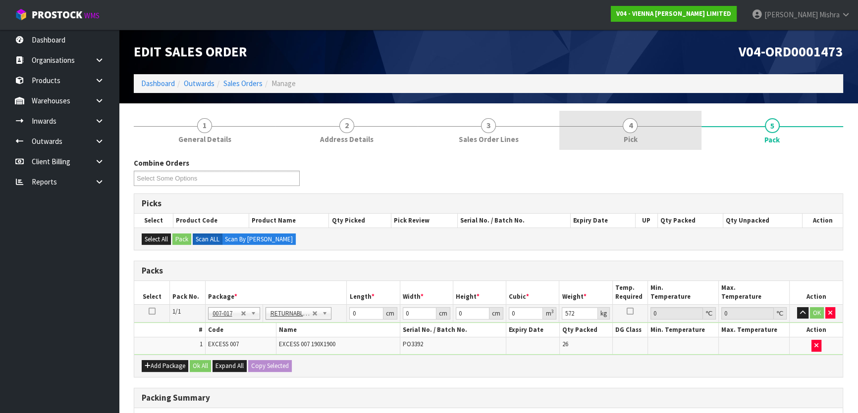
drag, startPoint x: 631, startPoint y: 121, endPoint x: 640, endPoint y: 132, distance: 13.7
click at [630, 122] on span "4" at bounding box center [629, 125] width 15 height 15
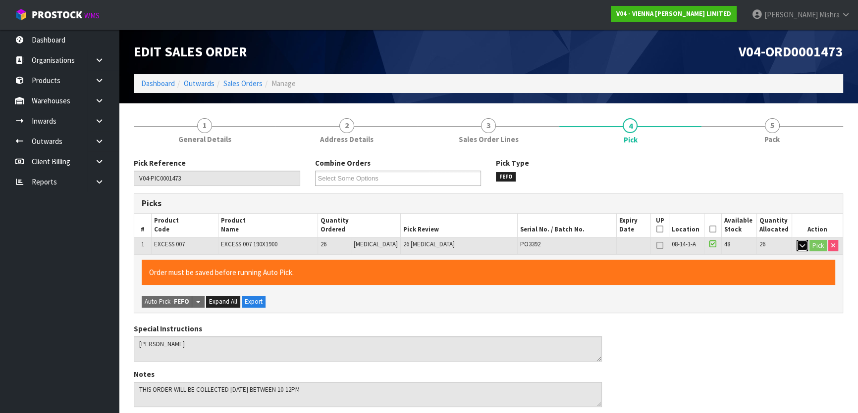
click at [797, 247] on button "button" at bounding box center [801, 246] width 11 height 12
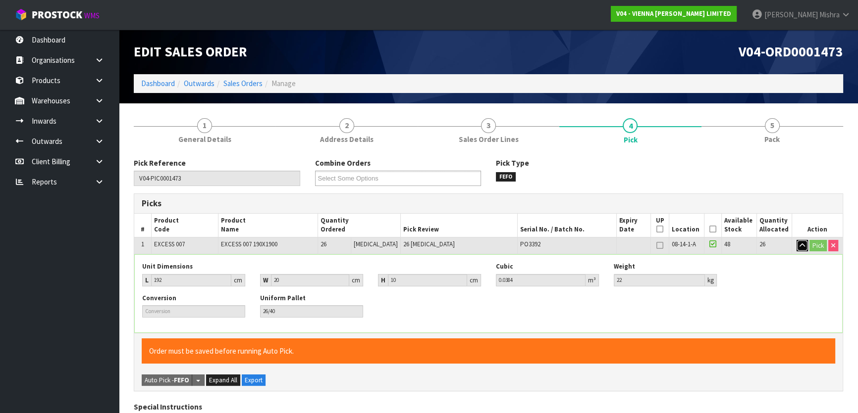
click at [797, 247] on button "button" at bounding box center [801, 246] width 11 height 12
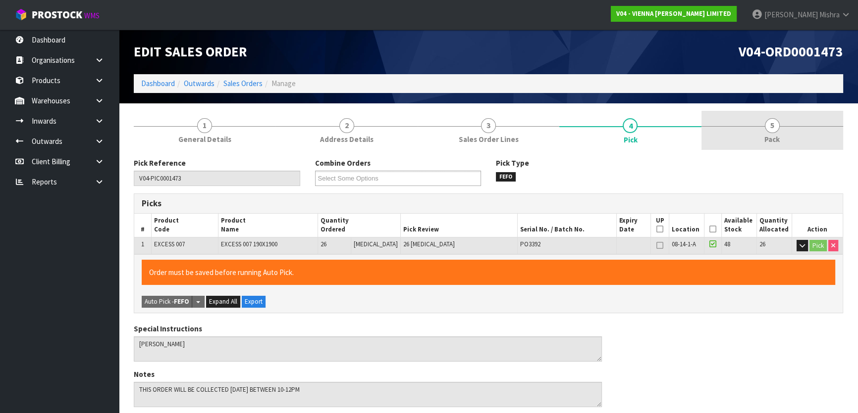
click at [770, 133] on link "5 Pack" at bounding box center [772, 130] width 142 height 39
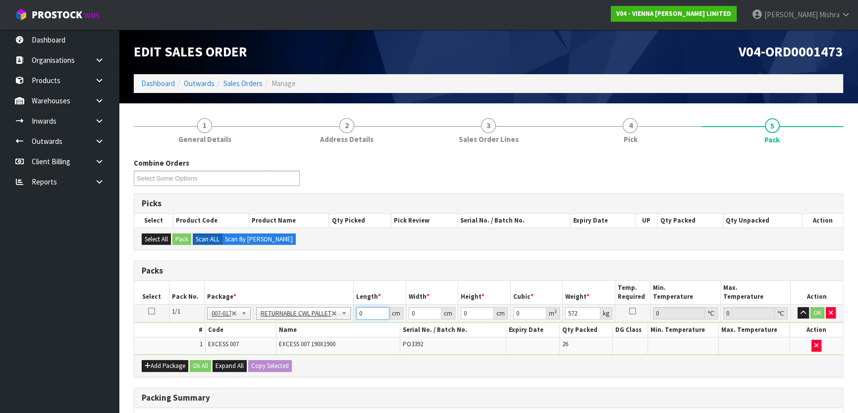
drag, startPoint x: 373, startPoint y: 310, endPoint x: 315, endPoint y: 309, distance: 58.4
click at [315, 309] on tr "1/1 NONE 007-001 007-002 007-004 007-009 007-013 007-014 007-015 007-017 007-01…" at bounding box center [488, 313] width 708 height 18
type input "193"
type input "100"
type input "7"
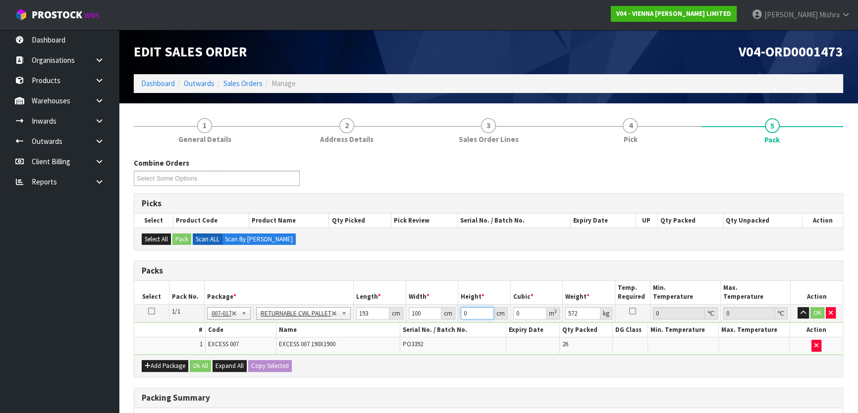
type input "0.1351"
type input "72"
type input "1.3896"
type input "72"
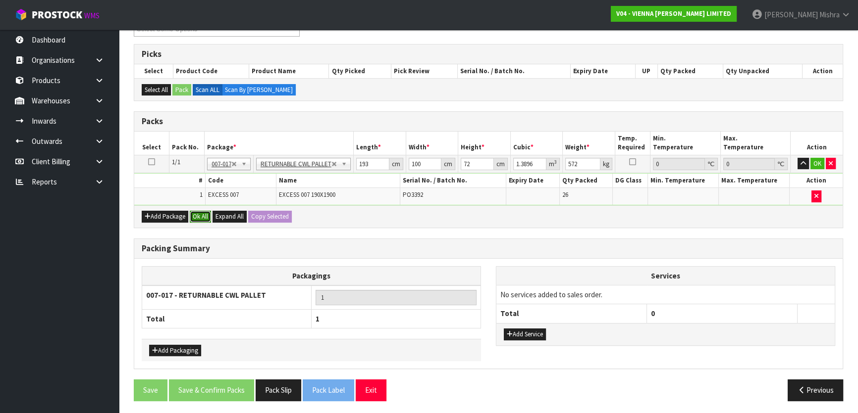
click at [195, 213] on button "Ok All" at bounding box center [200, 217] width 21 height 12
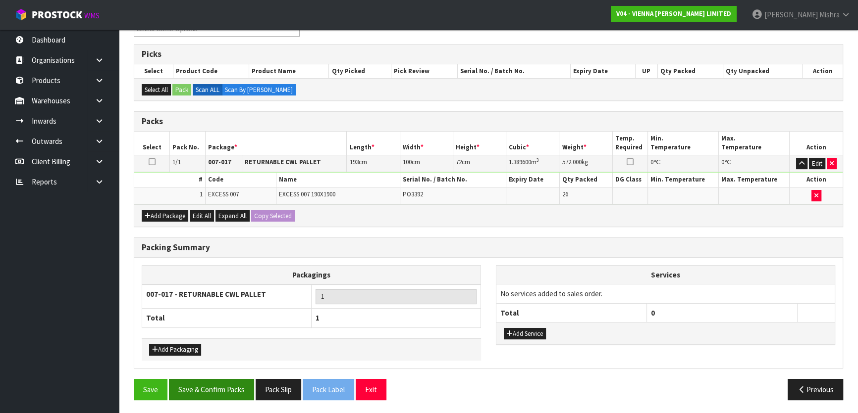
scroll to position [149, 0]
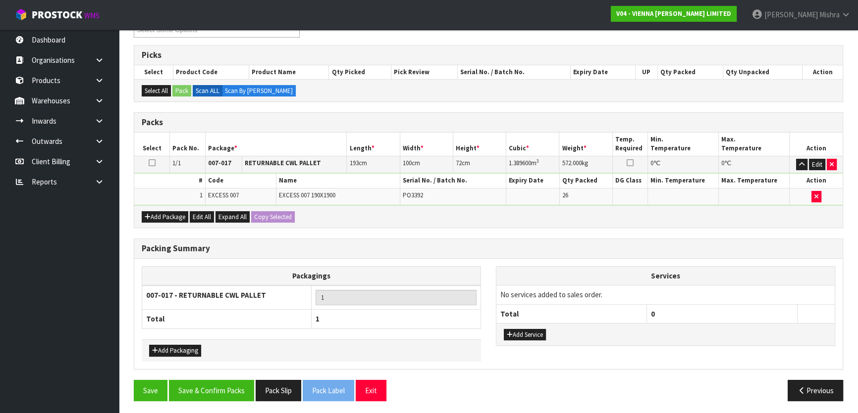
click at [207, 376] on div "Packing Summary Packagings 007-017 - RETURNABLE CWL PALLET 1 Total 1 Add Packag…" at bounding box center [488, 310] width 724 height 142
click at [212, 391] on button "Save & Confirm Packs" at bounding box center [211, 390] width 85 height 21
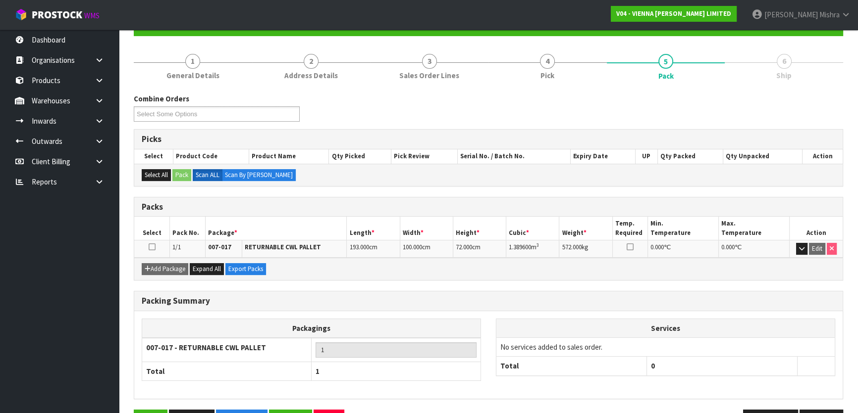
scroll to position [131, 0]
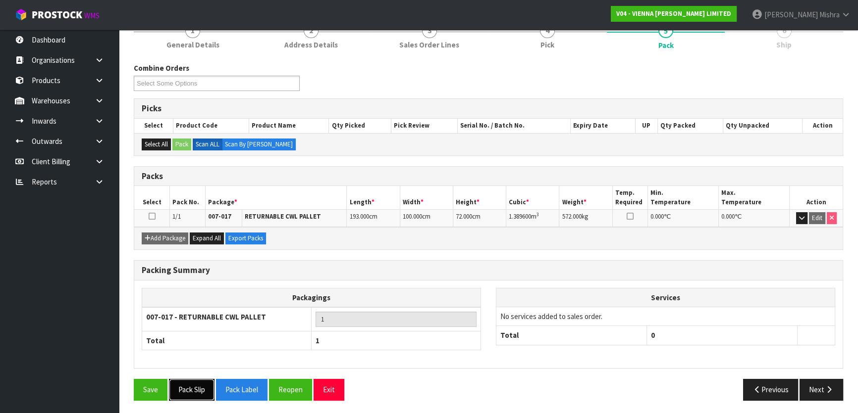
click at [204, 396] on button "Pack Slip" at bounding box center [192, 389] width 46 height 21
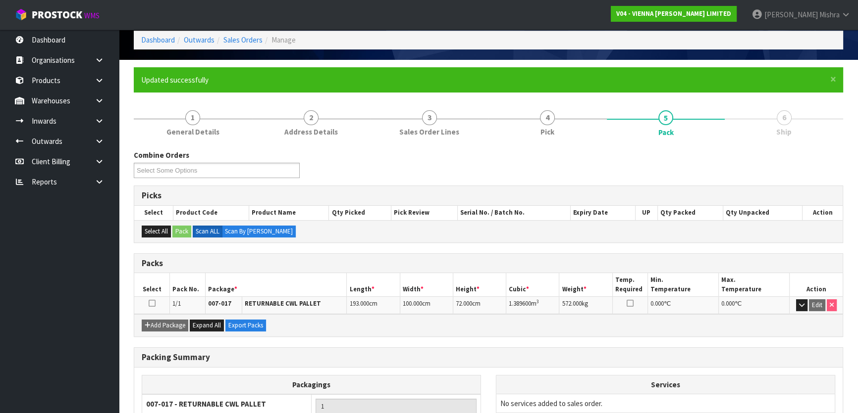
scroll to position [0, 0]
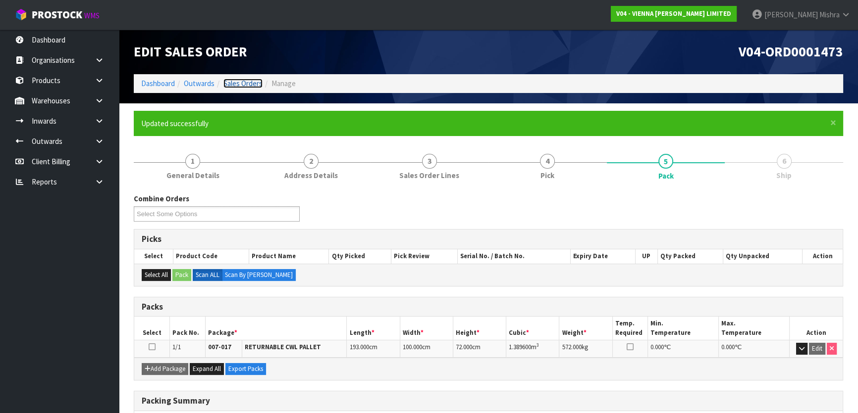
click at [235, 84] on link "Sales Orders" at bounding box center [242, 83] width 39 height 9
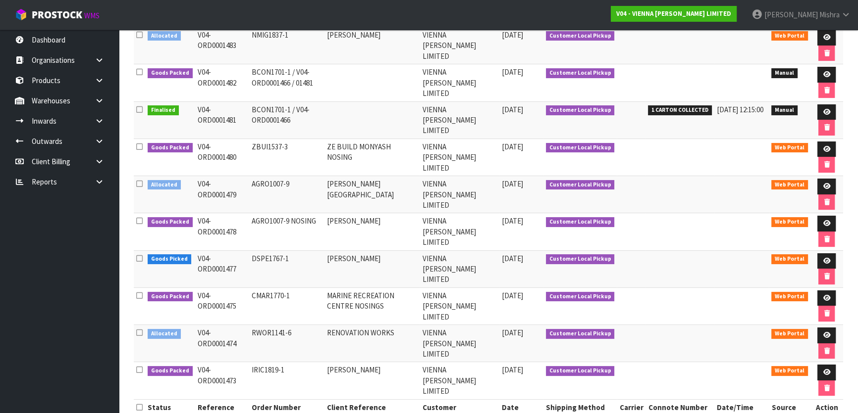
scroll to position [180, 0]
click at [827, 257] on icon at bounding box center [825, 260] width 7 height 6
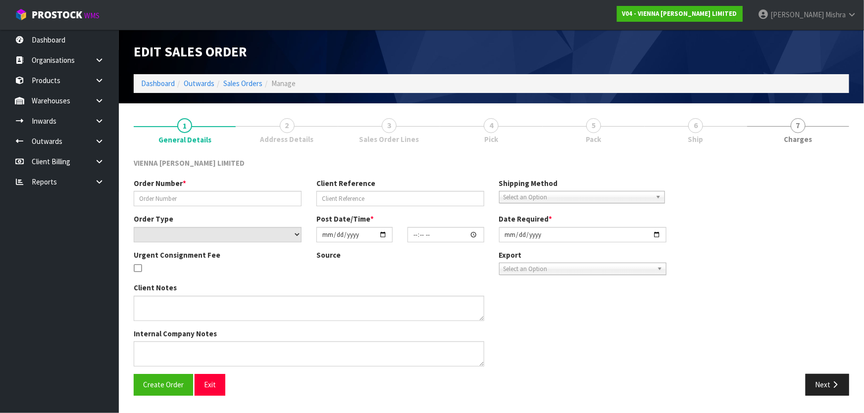
type input "DSPE1767-1"
type input "DARYL SPENSE"
select select "number:0"
type input "2025-08-28"
type input "11:24:00.000"
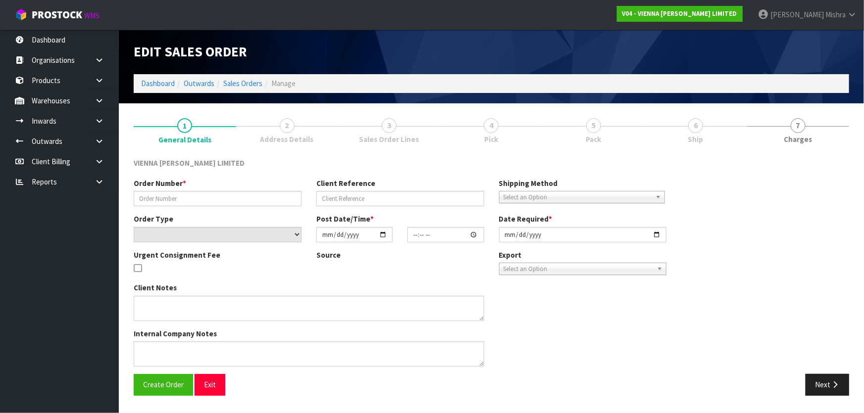
type input "2025-09-03"
type textarea "DARYL SPENSE"
type textarea "YES IT WILL BE EITHER BE 3RD OR 4TH COLLECTION- TBC."
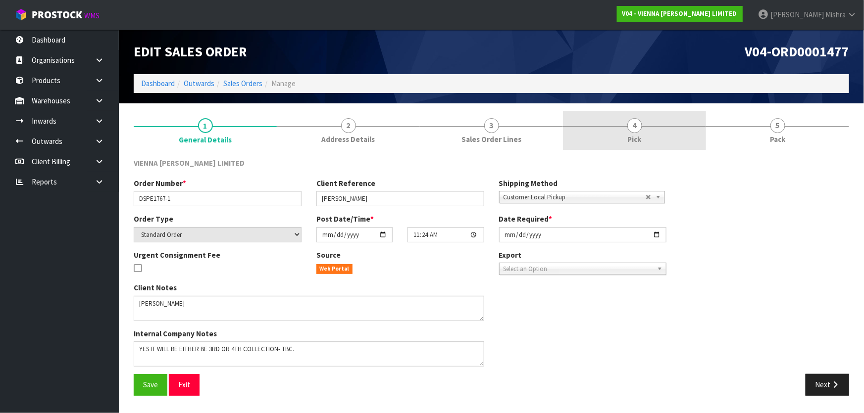
click at [654, 123] on link "4 Pick" at bounding box center [634, 130] width 143 height 39
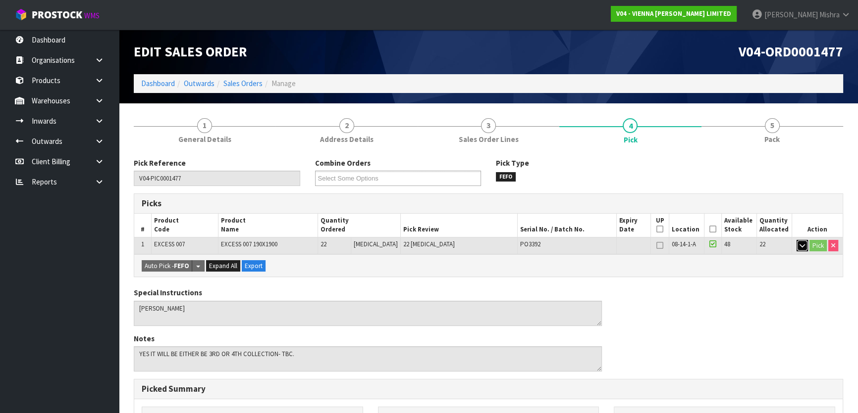
click at [803, 246] on icon "button" at bounding box center [801, 246] width 5 height 6
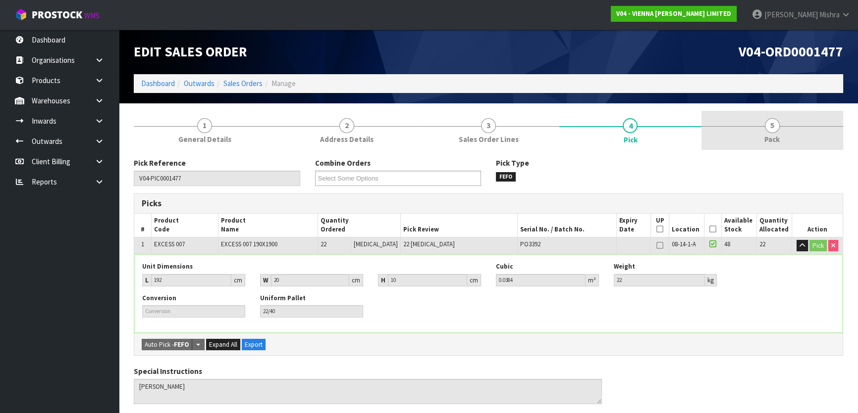
click at [790, 139] on link "5 Pack" at bounding box center [772, 130] width 142 height 39
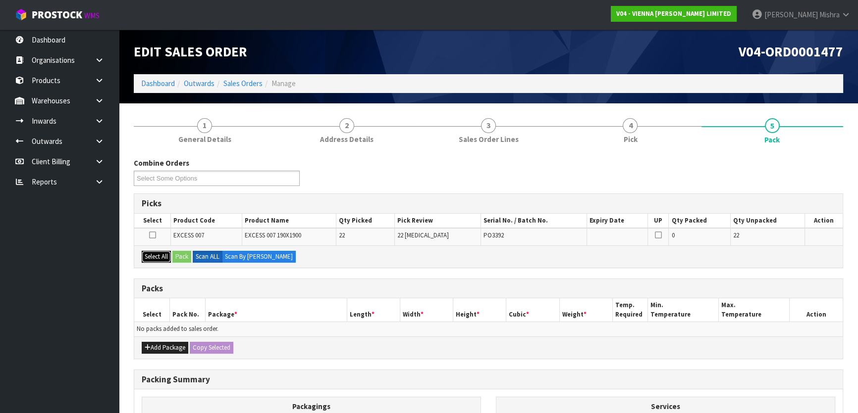
drag, startPoint x: 155, startPoint y: 257, endPoint x: 187, endPoint y: 265, distance: 32.5
click at [162, 262] on button "Select All" at bounding box center [156, 257] width 29 height 12
click at [182, 260] on button "Pack" at bounding box center [181, 257] width 19 height 12
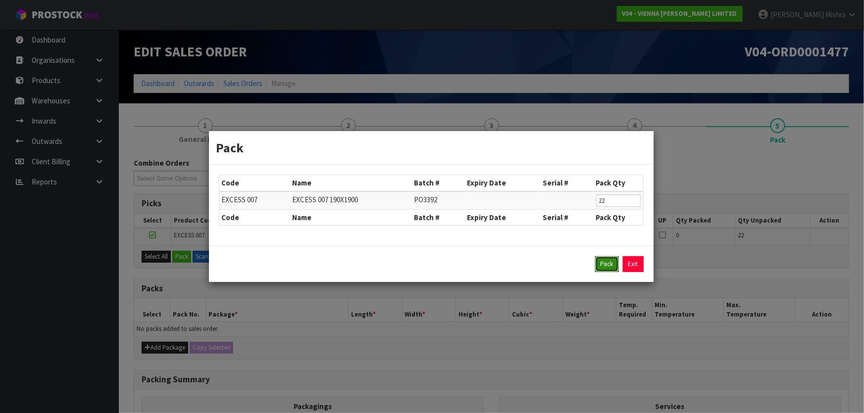
click at [613, 262] on button "Pack" at bounding box center [607, 264] width 24 height 16
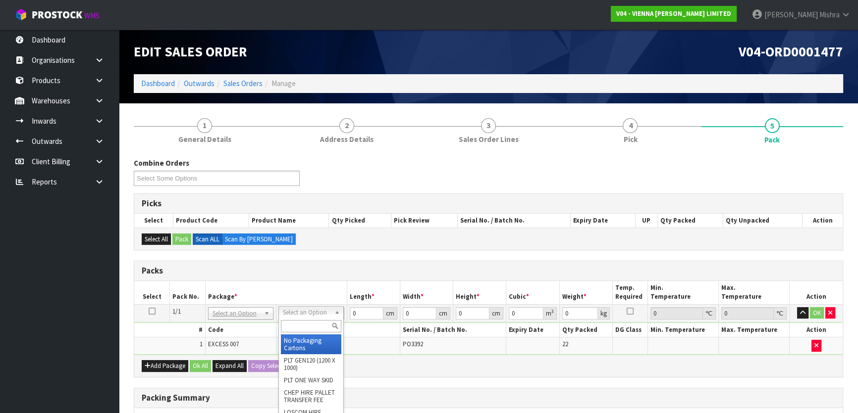
drag, startPoint x: 304, startPoint y: 319, endPoint x: 303, endPoint y: 325, distance: 6.1
click at [304, 320] on div at bounding box center [311, 326] width 64 height 16
click at [302, 327] on input "text" at bounding box center [311, 326] width 60 height 12
type input "ret"
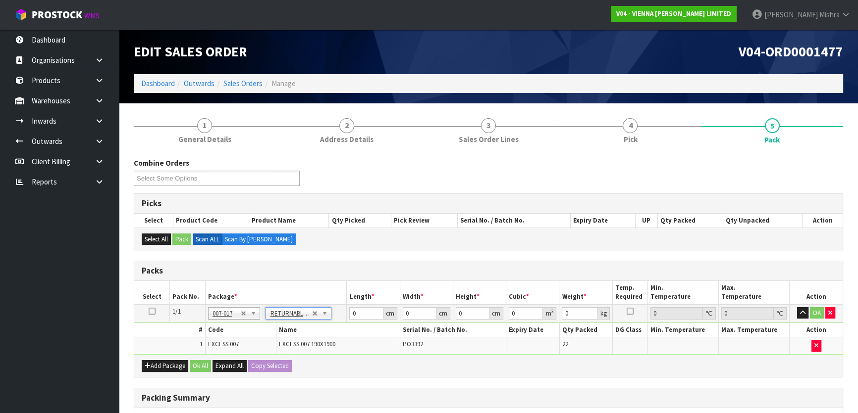
type input "484"
drag, startPoint x: 367, startPoint y: 318, endPoint x: 329, endPoint y: 318, distance: 38.1
click at [329, 318] on tr "1/1 NONE 007-001 007-002 007-004 007-009 007-013 007-014 007-015 007-017 007-01…" at bounding box center [488, 313] width 708 height 18
type input "193"
type input "100"
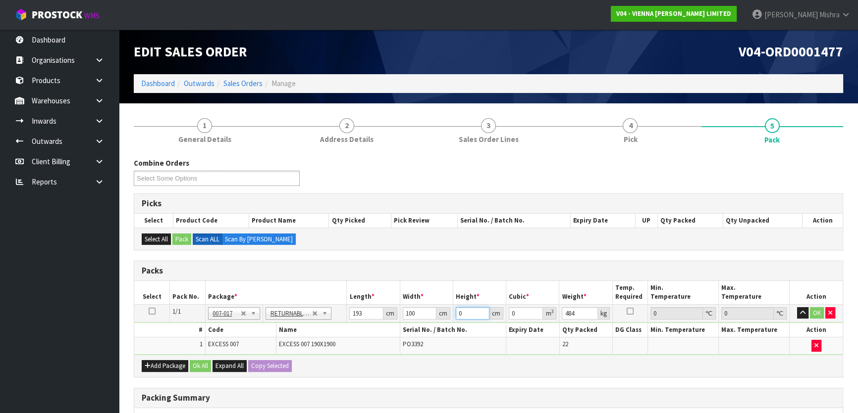
type input "5"
type input "0.0965"
type input "50"
type input "0.965"
type input "50"
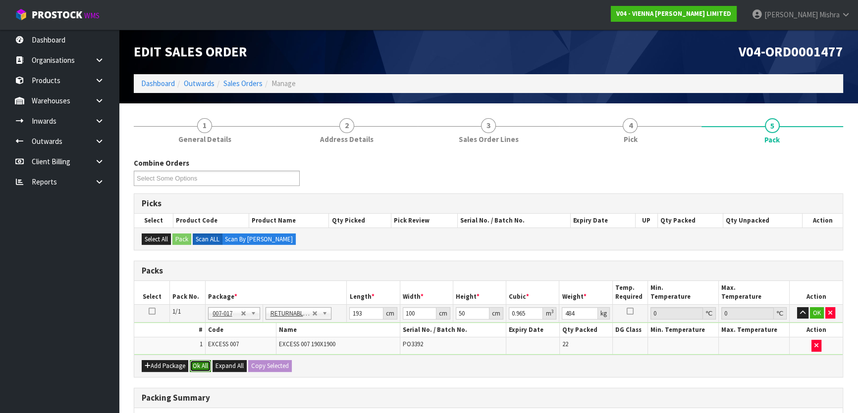
click at [203, 366] on button "Ok All" at bounding box center [200, 366] width 21 height 12
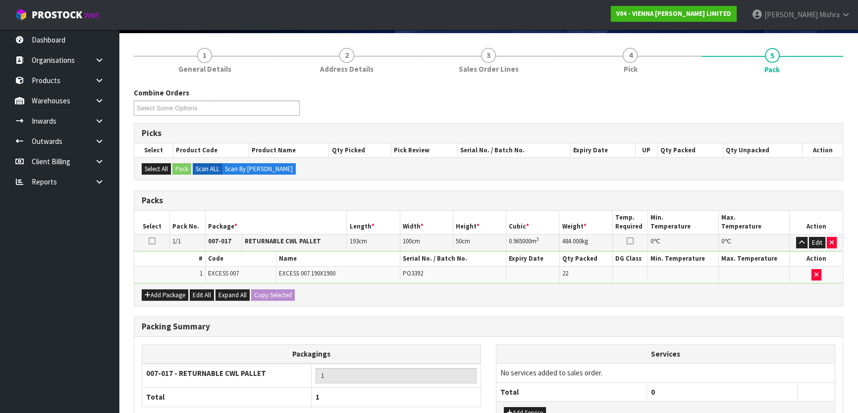
scroll to position [149, 0]
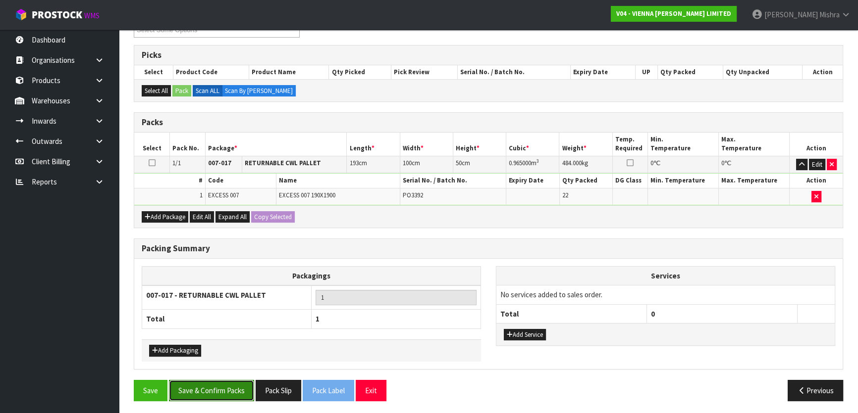
click at [202, 380] on button "Save & Confirm Packs" at bounding box center [211, 390] width 85 height 21
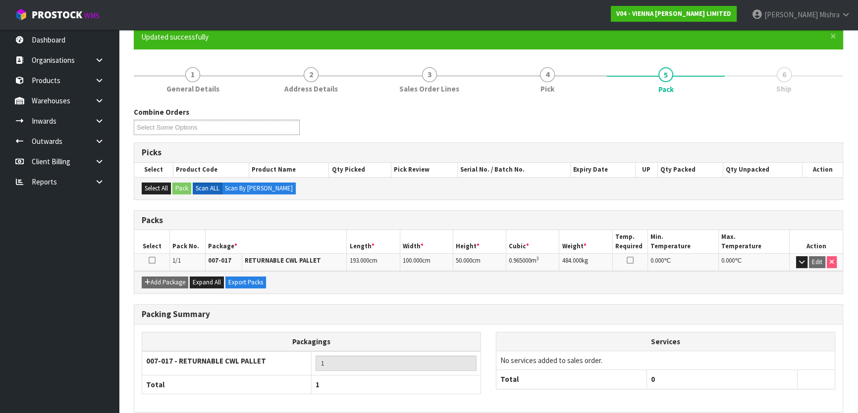
scroll to position [131, 0]
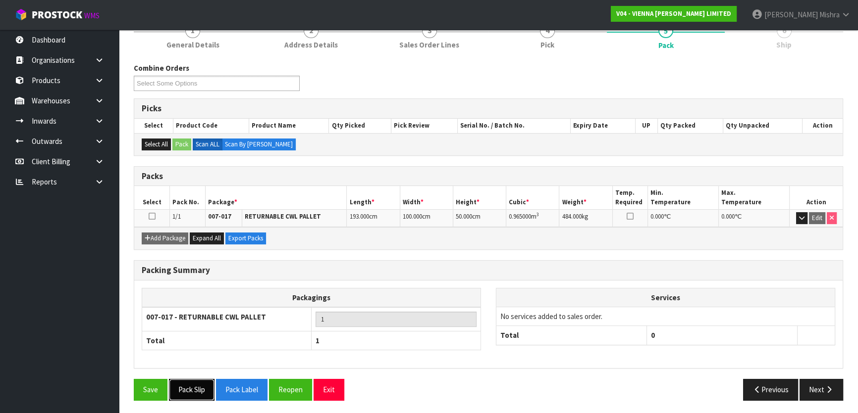
click at [199, 388] on button "Pack Slip" at bounding box center [192, 389] width 46 height 21
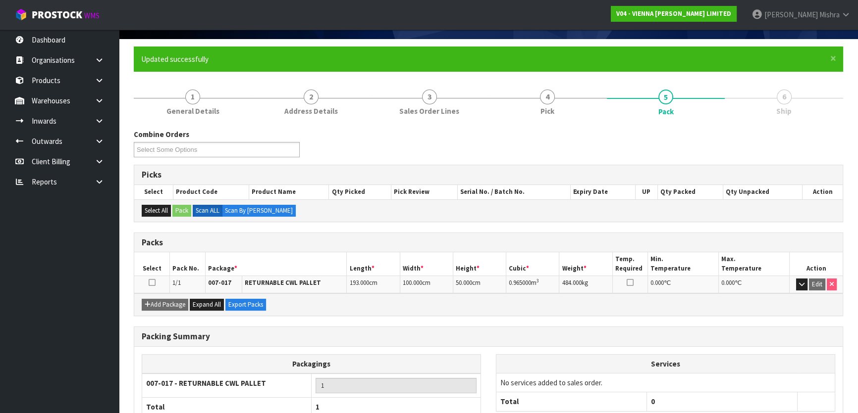
scroll to position [0, 0]
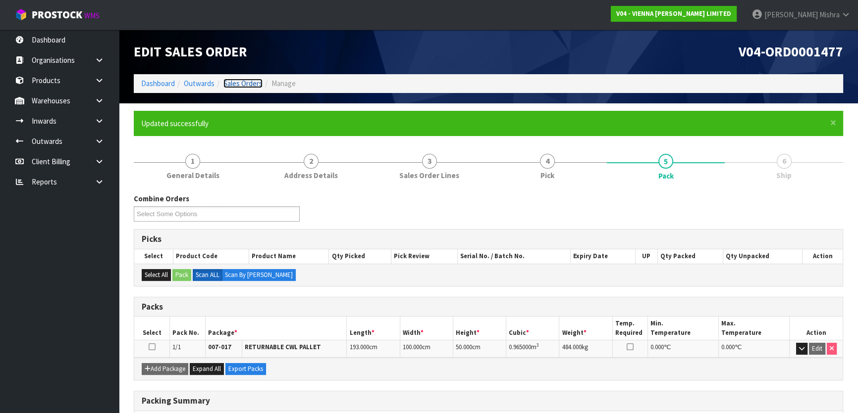
click at [235, 83] on link "Sales Orders" at bounding box center [242, 83] width 39 height 9
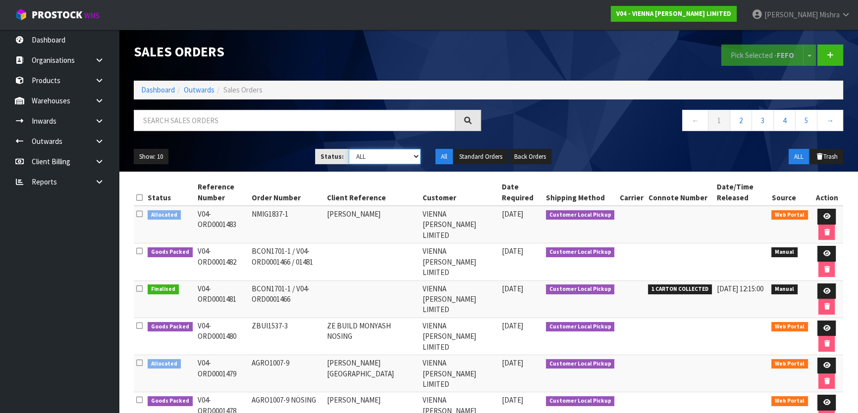
click at [366, 157] on select "Draft Pending Allocated Pending Pick Goods Picked Goods Packed Pending Charges …" at bounding box center [385, 156] width 72 height 15
select select "string:4"
click at [349, 149] on select "Draft Pending Allocated Pending Pick Goods Picked Goods Packed Pending Charges …" at bounding box center [385, 156] width 72 height 15
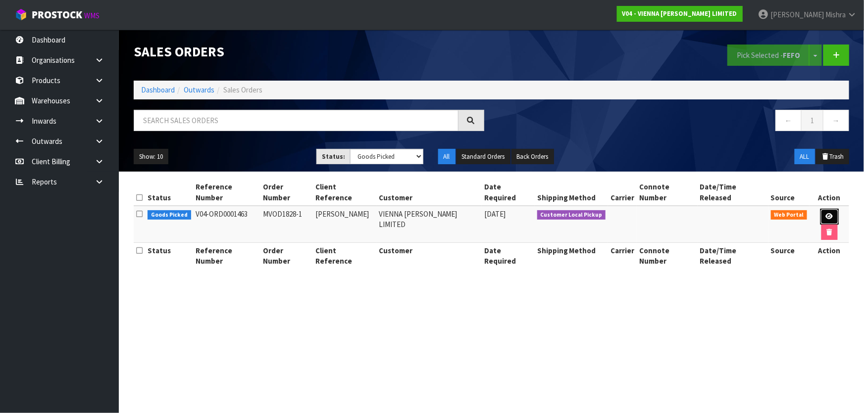
click at [826, 213] on icon at bounding box center [829, 216] width 7 height 6
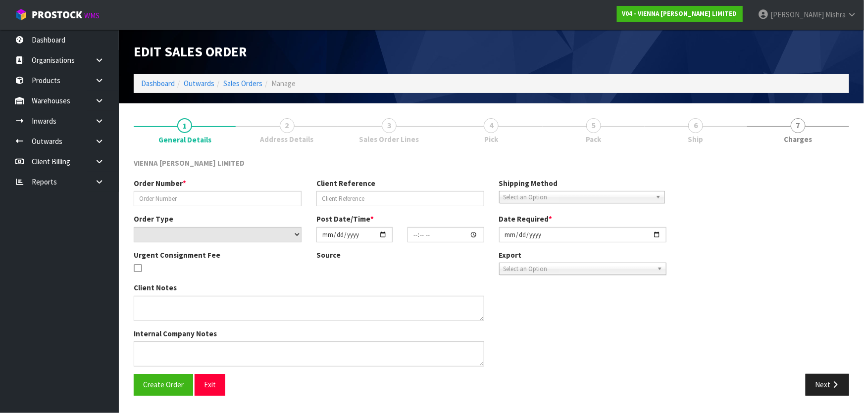
type input "MVOD1828-1"
type input "MARK VODANOVICH"
select select "number:0"
type input "2025-08-25"
type input "11:16:00.000"
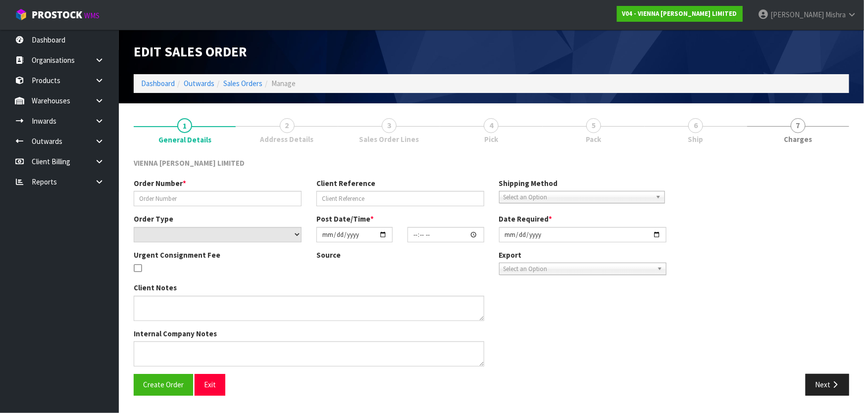
type input "2025-08-27"
type textarea "MARK VODANOVICH"
type textarea "THIS ORDER WILL BE COLLECTED THURSDAY/FRIDAY THIS WEEK. CUSTOMER WILL COLLECT T…"
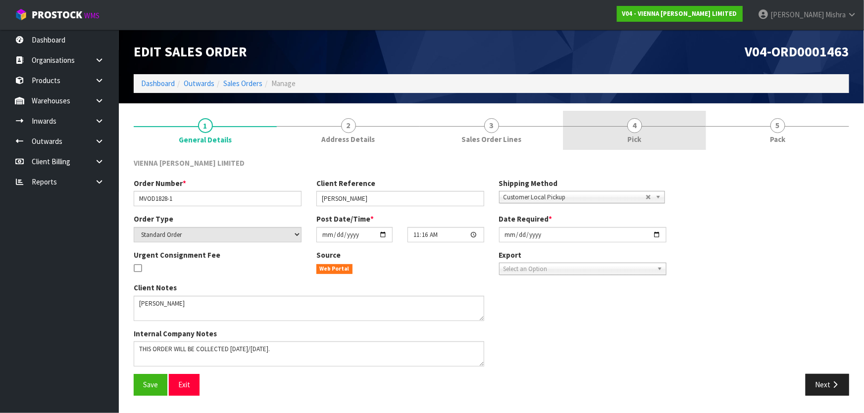
click at [650, 133] on link "4 Pick" at bounding box center [634, 130] width 143 height 39
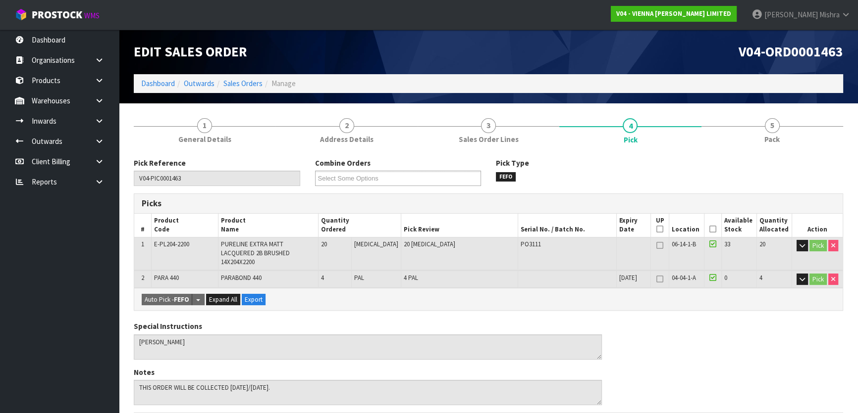
click at [709, 229] on icon at bounding box center [712, 229] width 7 height 0
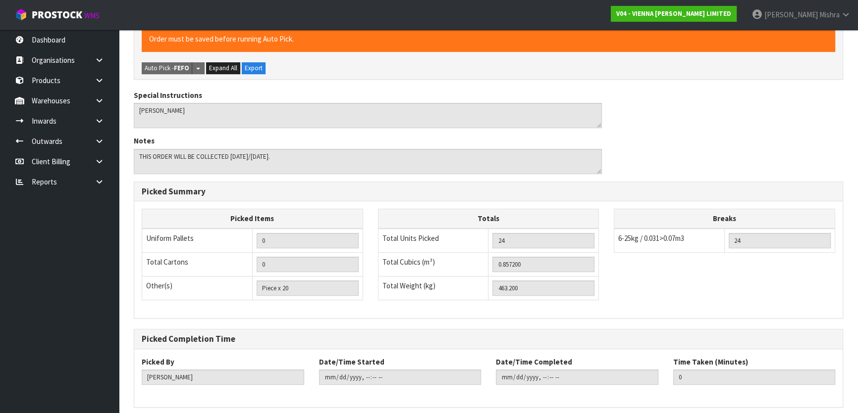
scroll to position [297, 0]
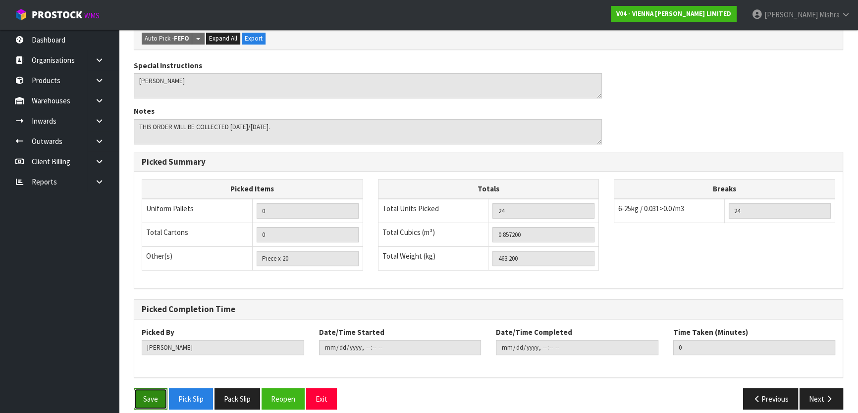
click at [155, 389] on button "Save" at bounding box center [151, 399] width 34 height 21
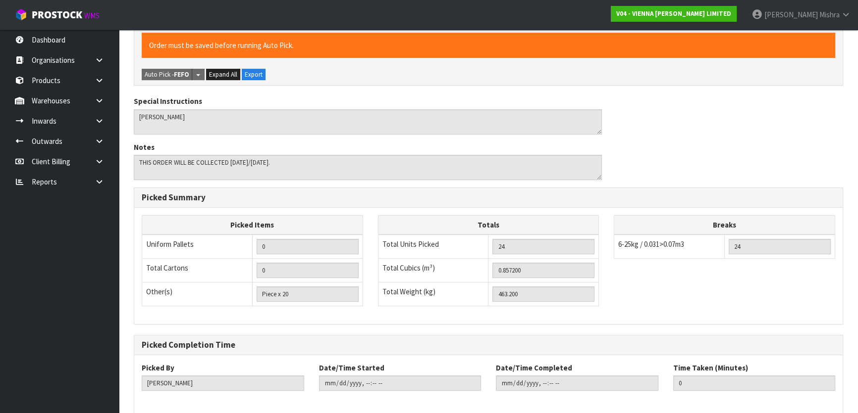
scroll to position [0, 0]
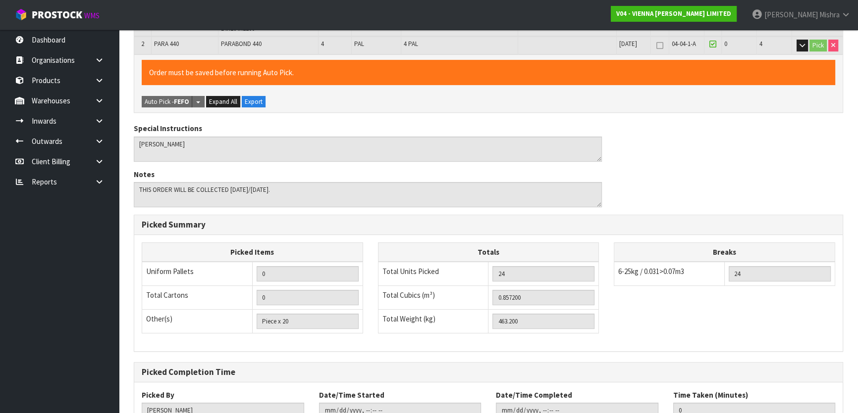
type input "[PERSON_NAME]"
type input "2025-09-01T09:19:32"
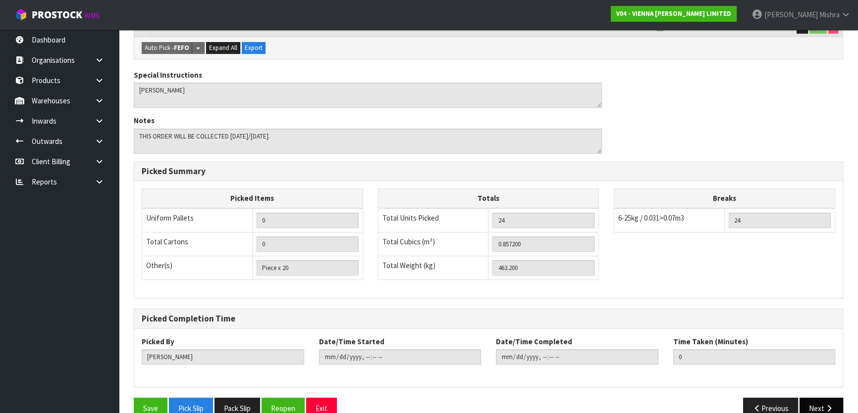
scroll to position [297, 0]
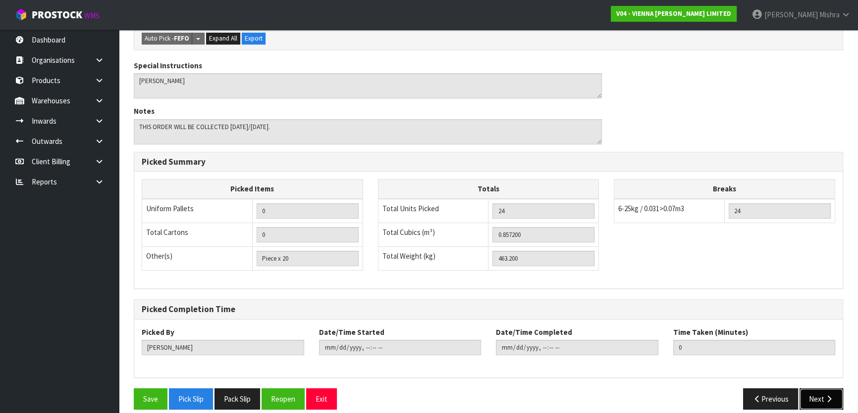
click at [812, 395] on button "Next" at bounding box center [821, 399] width 44 height 21
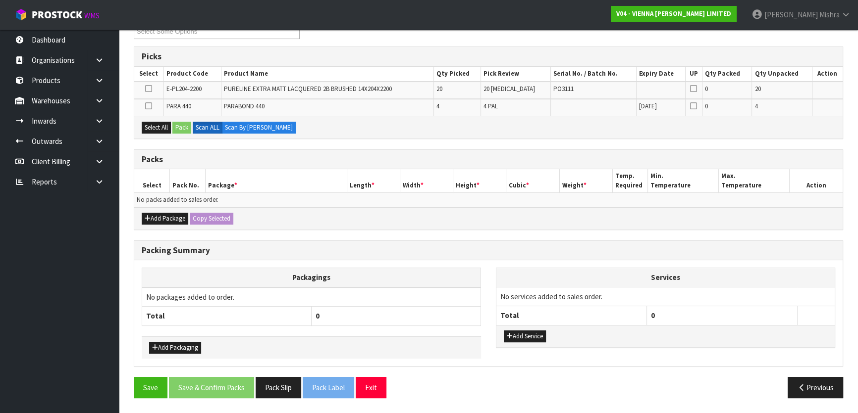
scroll to position [0, 0]
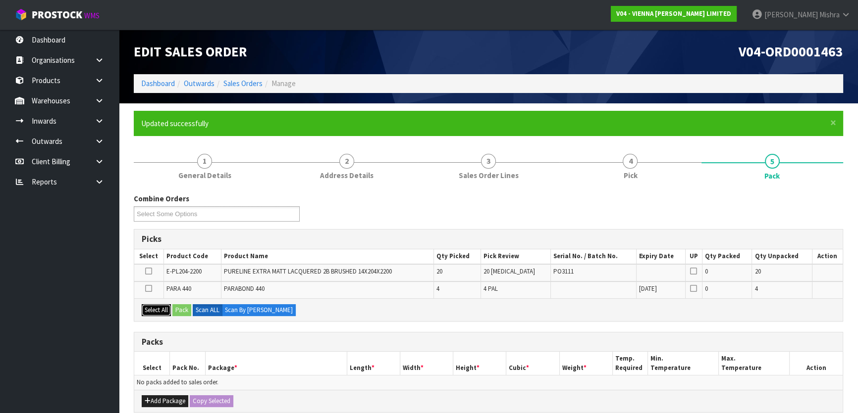
click at [156, 309] on button "Select All" at bounding box center [156, 310] width 29 height 12
click at [186, 309] on button "Pack" at bounding box center [181, 310] width 19 height 12
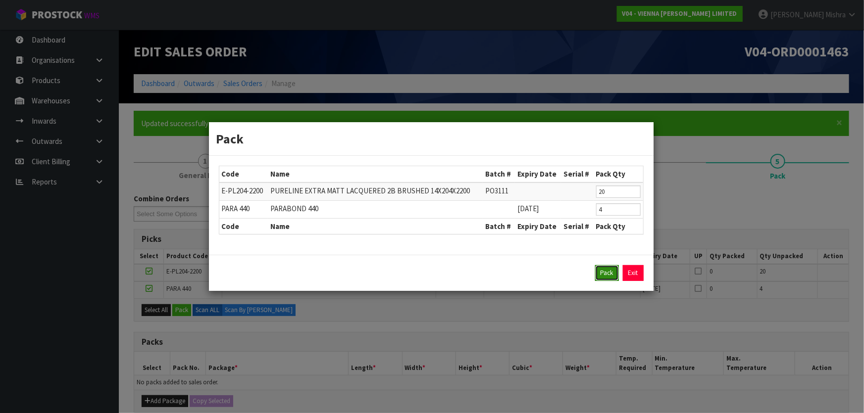
click at [599, 275] on button "Pack" at bounding box center [607, 273] width 24 height 16
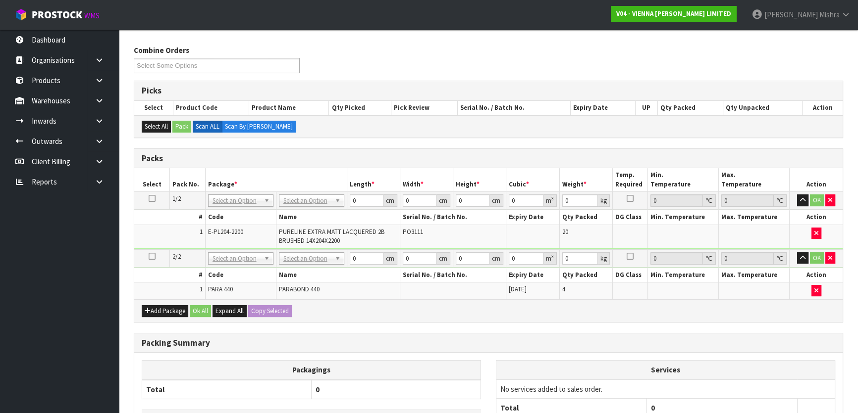
scroll to position [225, 0]
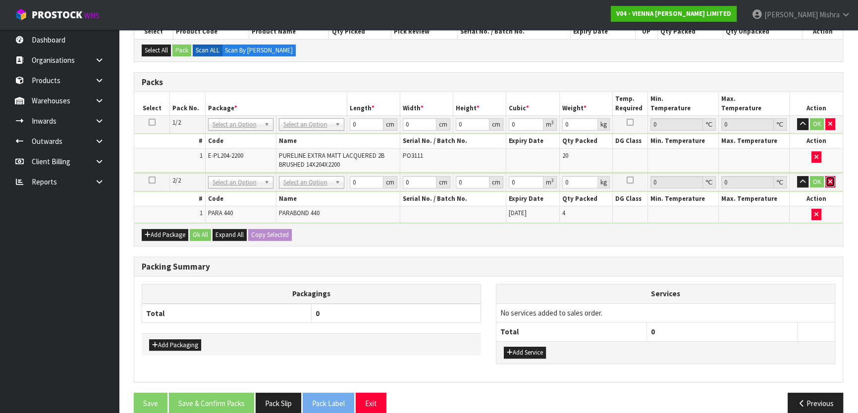
click at [832, 184] on button "button" at bounding box center [830, 182] width 10 height 12
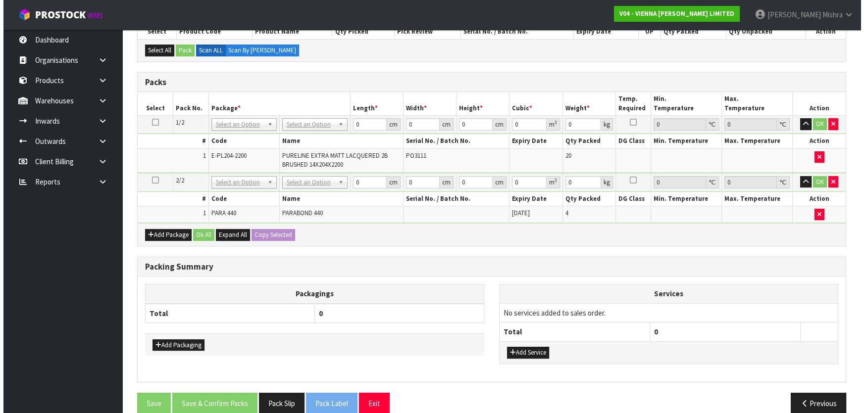
scroll to position [204, 0]
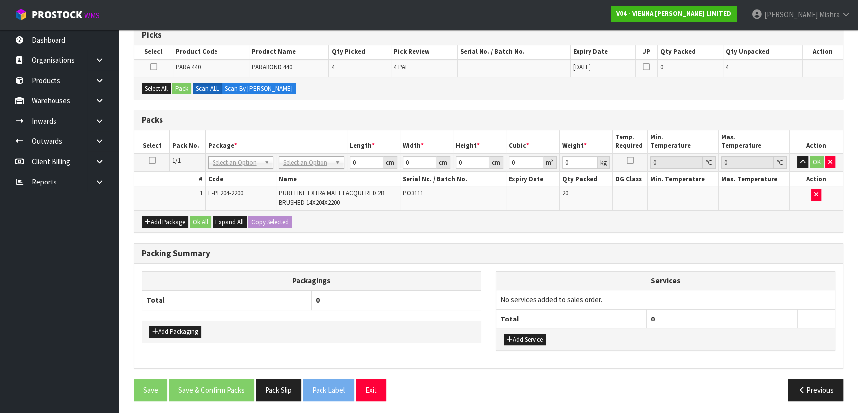
click at [152, 161] on icon at bounding box center [152, 160] width 7 height 0
click at [157, 88] on button "Select All" at bounding box center [156, 89] width 29 height 12
click at [173, 85] on button "Pack" at bounding box center [181, 89] width 19 height 12
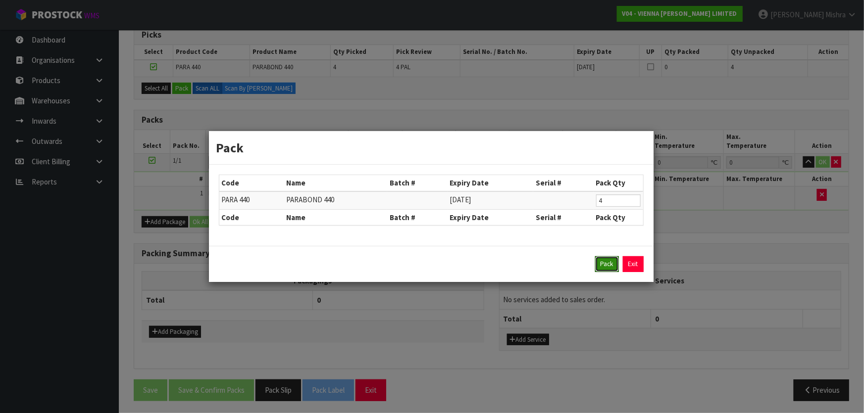
click at [610, 265] on button "Pack" at bounding box center [607, 264] width 24 height 16
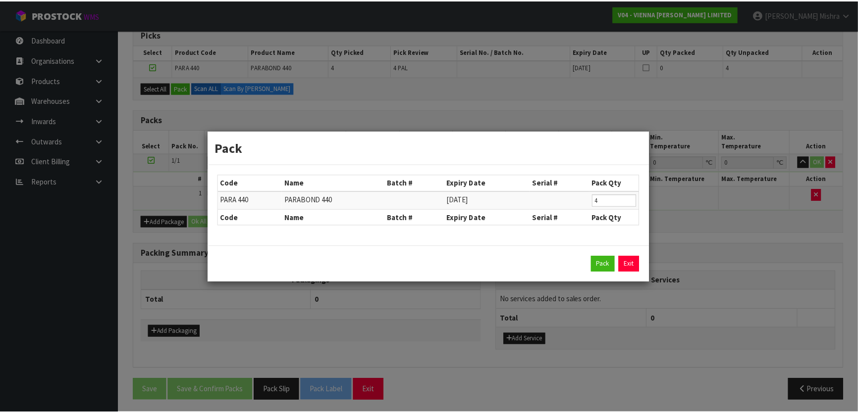
scroll to position [204, 0]
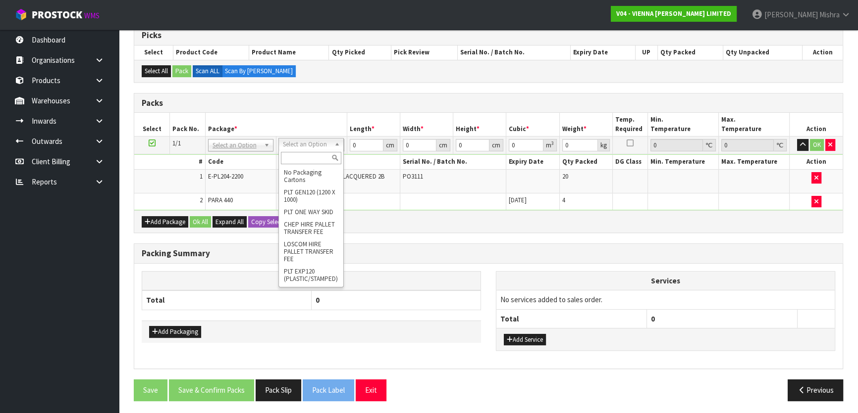
click at [311, 158] on input "text" at bounding box center [311, 158] width 60 height 12
type input "e"
type input "ret"
type input "463.2"
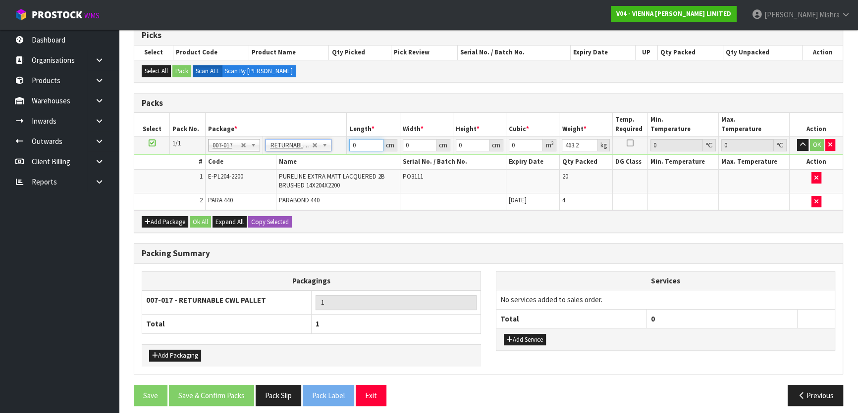
drag, startPoint x: 353, startPoint y: 142, endPoint x: 318, endPoint y: 142, distance: 34.7
click at [318, 142] on tr "1/1 NONE 007-001 007-002 007-004 007-009 007-013 007-014 007-015 007-017 007-01…" at bounding box center [488, 146] width 708 height 18
type input "222"
type input "105"
type input "1"
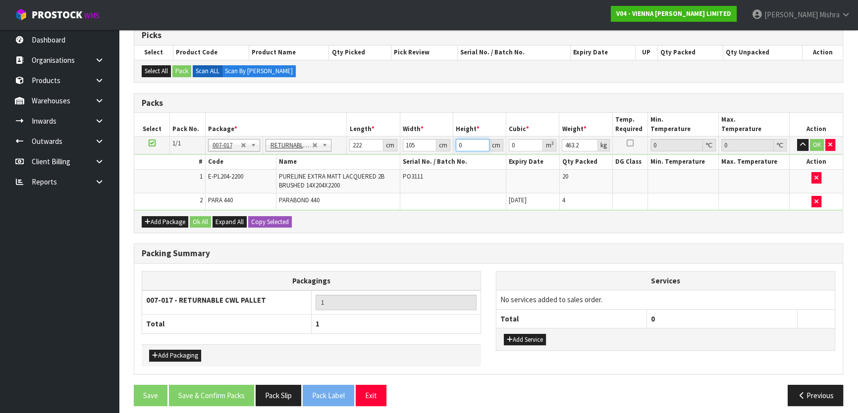
type input "0.02331"
type input "10"
type input "0.2331"
type input "105"
type input "2.44755"
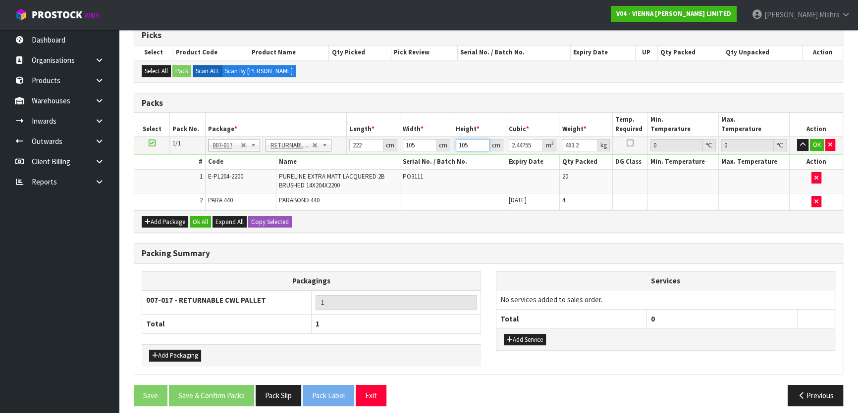
type input "105"
type input "470"
click at [202, 219] on button "Ok All" at bounding box center [200, 222] width 21 height 12
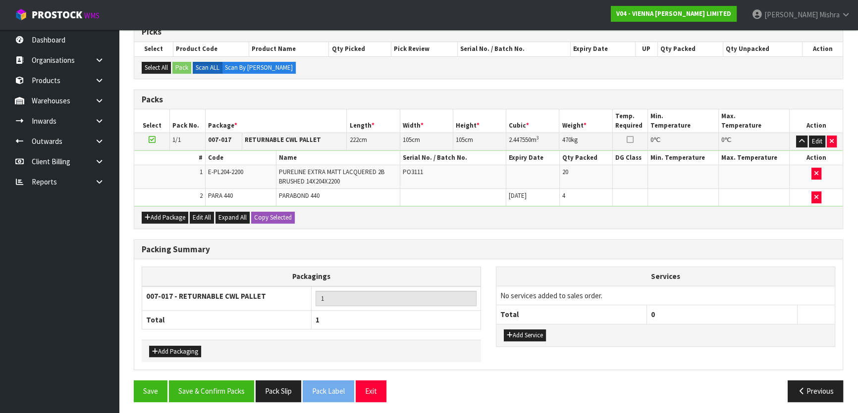
scroll to position [208, 0]
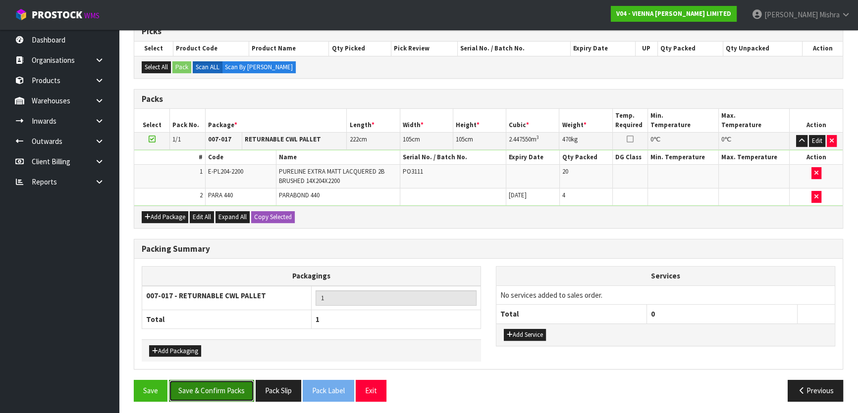
click at [218, 380] on button "Save & Confirm Packs" at bounding box center [211, 390] width 85 height 21
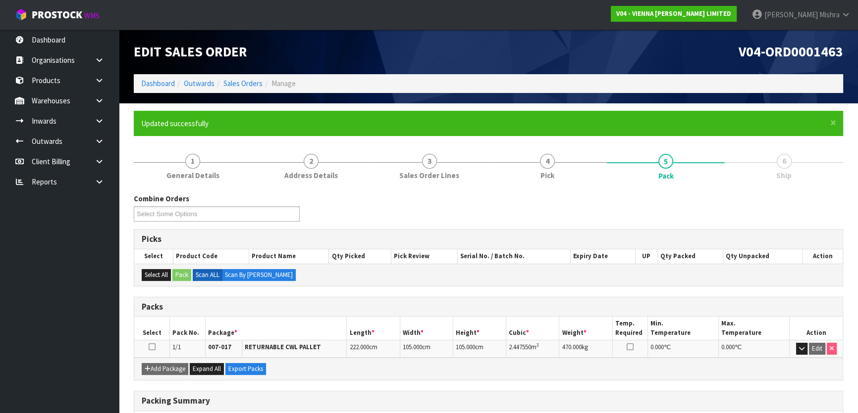
scroll to position [131, 0]
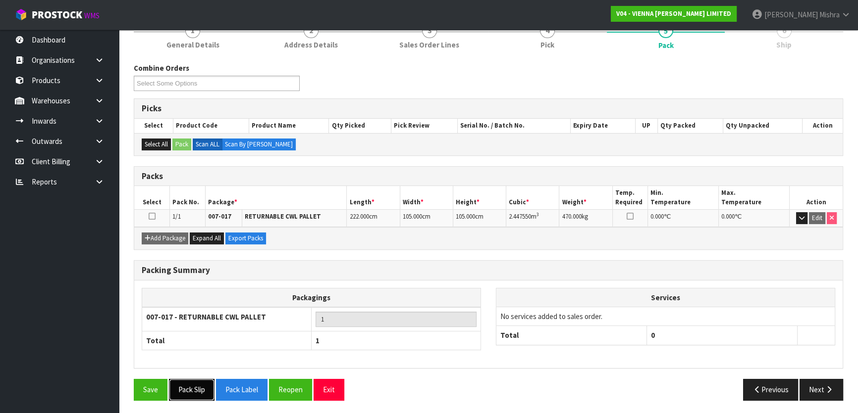
click at [196, 395] on button "Pack Slip" at bounding box center [192, 389] width 46 height 21
click at [202, 403] on div "Save Pack Slip Pack Label Reopen Exit Previous Next" at bounding box center [488, 393] width 724 height 29
click at [195, 389] on button "Pack Slip" at bounding box center [192, 389] width 46 height 21
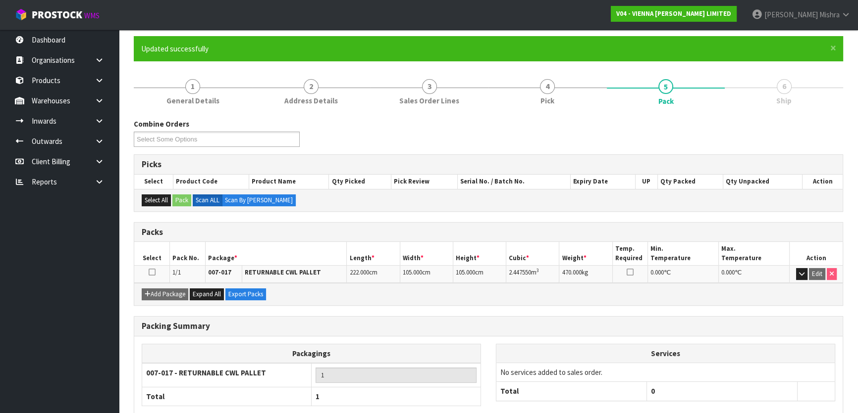
scroll to position [0, 0]
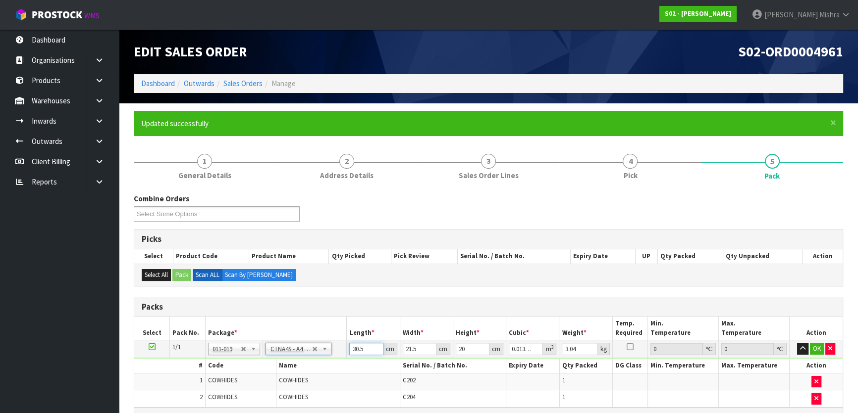
drag, startPoint x: 364, startPoint y: 345, endPoint x: 338, endPoint y: 346, distance: 26.8
click at [338, 346] on tr "1/1 NONE 007-001 007-002 007-004 007-009 007-013 007-014 007-015 007-017 007-01…" at bounding box center [488, 350] width 708 height 18
type input "3"
type input "0.00129"
type input "33"
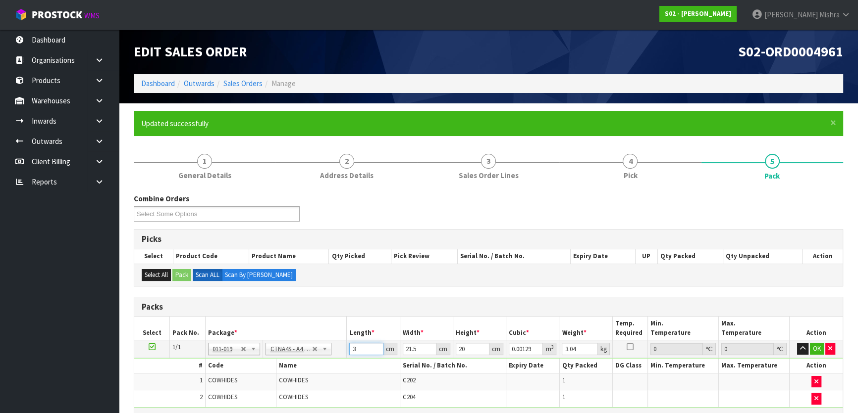
type input "0.01419"
type input "33"
type input "2"
type input "0.00132"
type input "26"
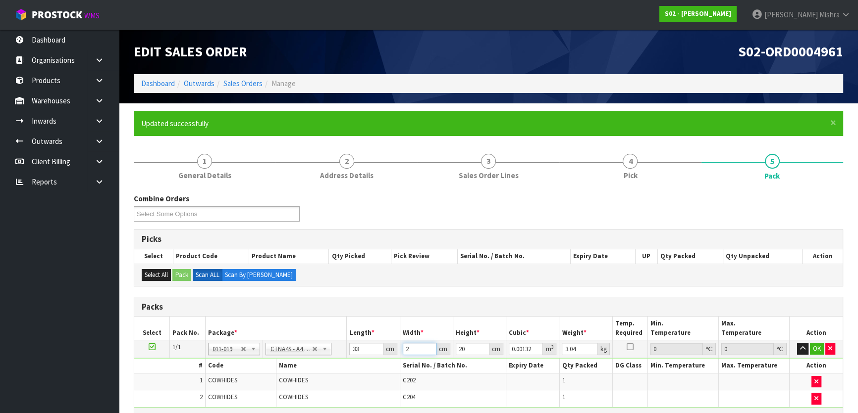
type input "0.01716"
type input "26"
type input "1"
type input "0.000858"
type input "13"
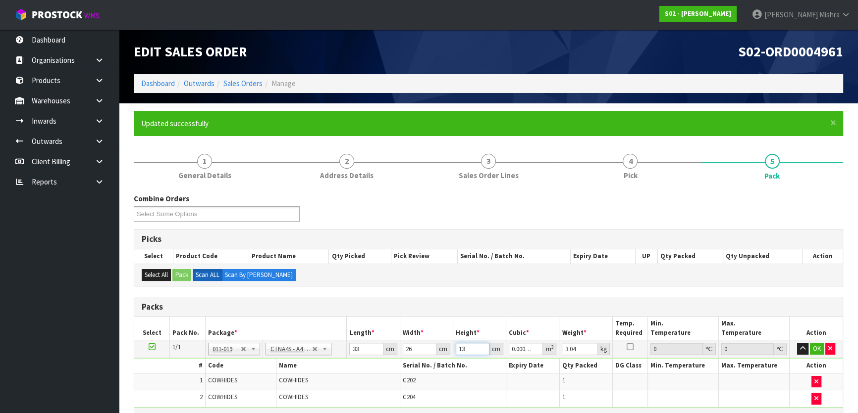
type input "0.011154"
type input "13"
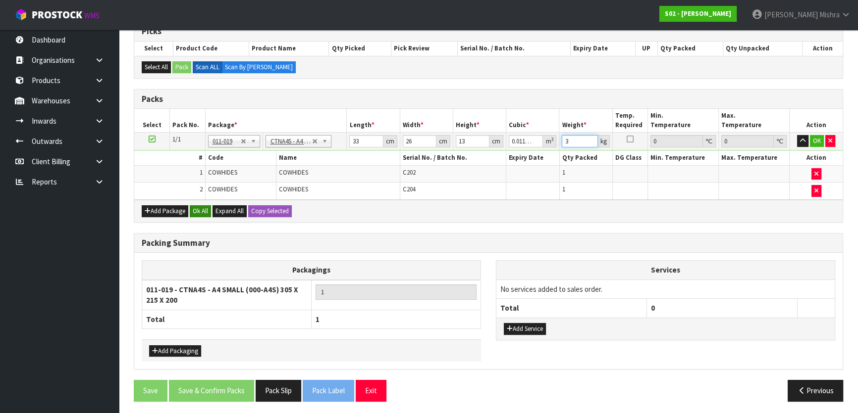
type input "3"
click at [202, 206] on button "Ok All" at bounding box center [200, 211] width 21 height 12
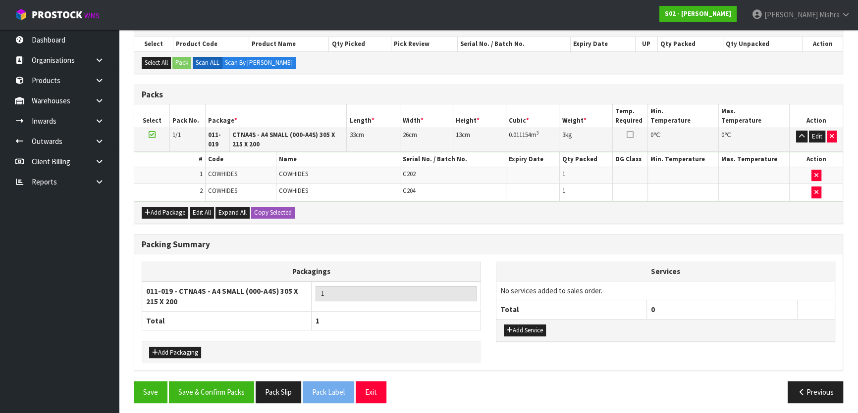
scroll to position [214, 0]
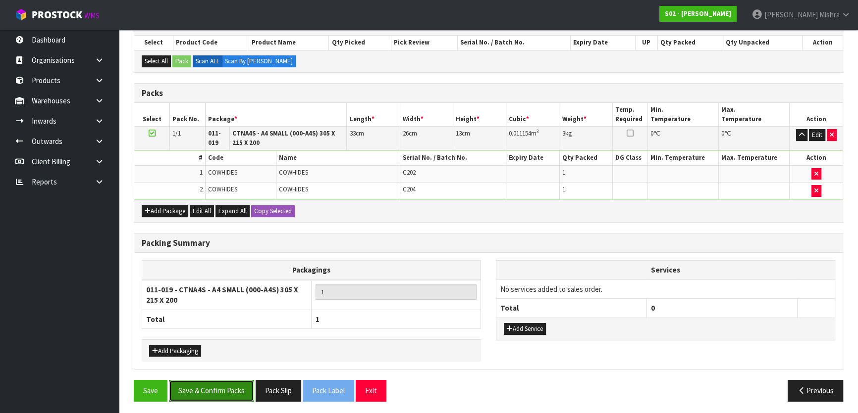
click at [202, 389] on button "Save & Confirm Packs" at bounding box center [211, 390] width 85 height 21
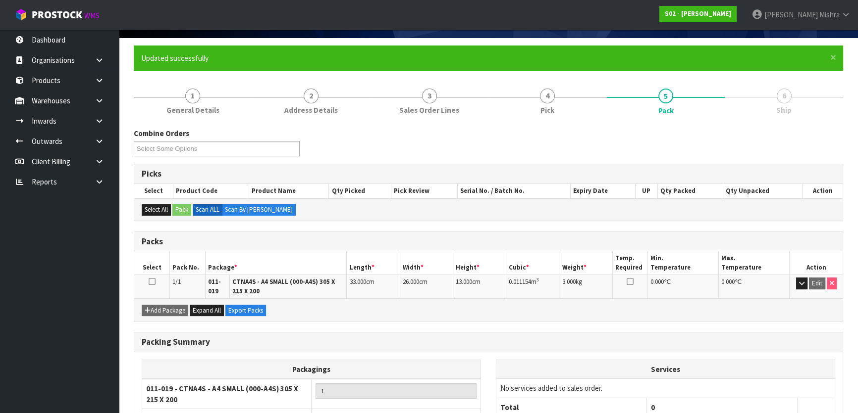
scroll to position [144, 0]
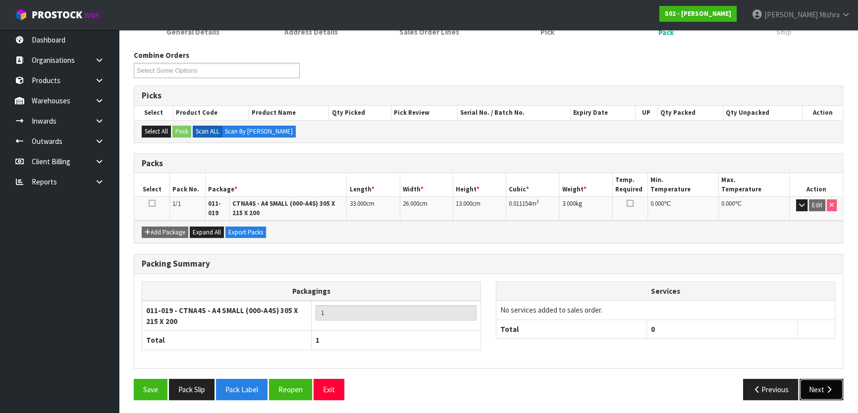
click at [827, 383] on button "Next" at bounding box center [821, 389] width 44 height 21
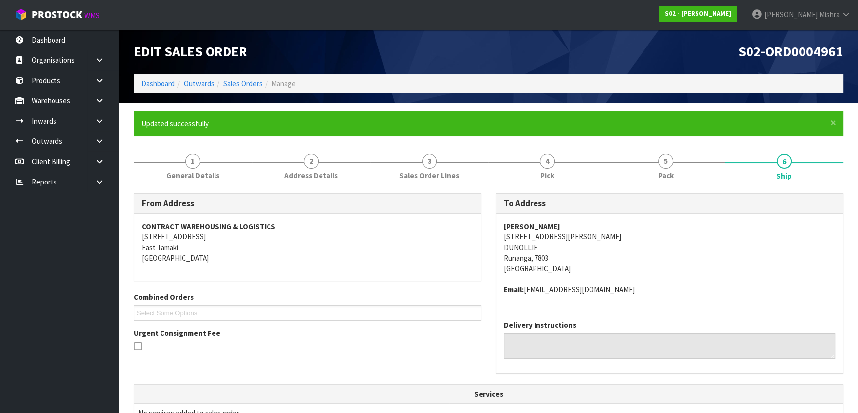
scroll to position [256, 0]
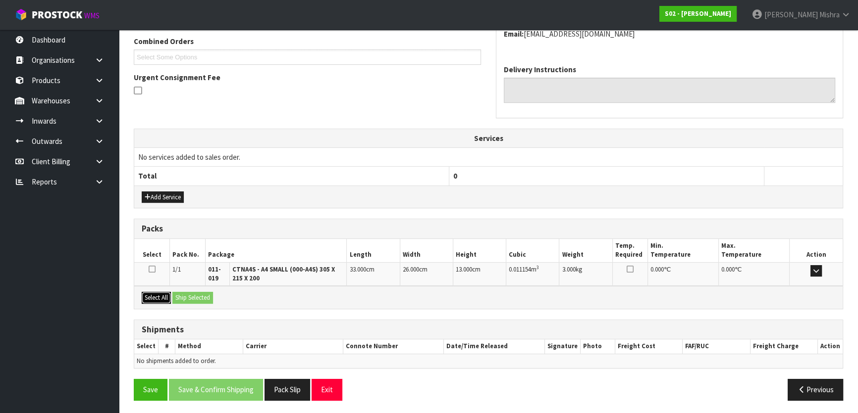
drag, startPoint x: 147, startPoint y: 299, endPoint x: 181, endPoint y: 295, distance: 34.4
click at [148, 299] on button "Select All" at bounding box center [156, 298] width 29 height 12
click at [189, 294] on button "Ship Selected" at bounding box center [192, 298] width 41 height 12
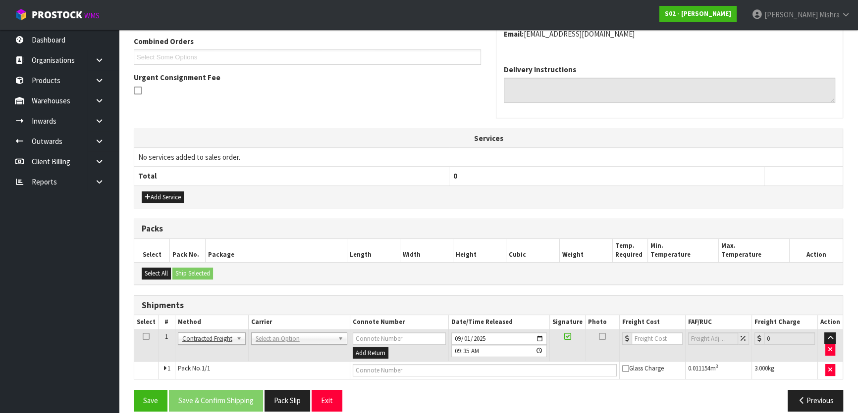
click at [314, 330] on td "ANGEL - ANGEL TRANSPORT [PERSON_NAME] REMOVALS DEAEXPAKL - DEADLINE EXPRESS COU…" at bounding box center [298, 346] width 101 height 32
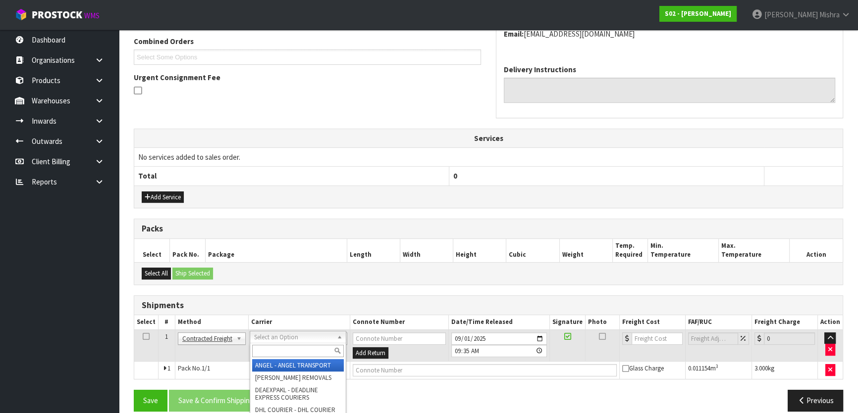
click at [320, 347] on input "text" at bounding box center [298, 351] width 92 height 12
type input "nzp"
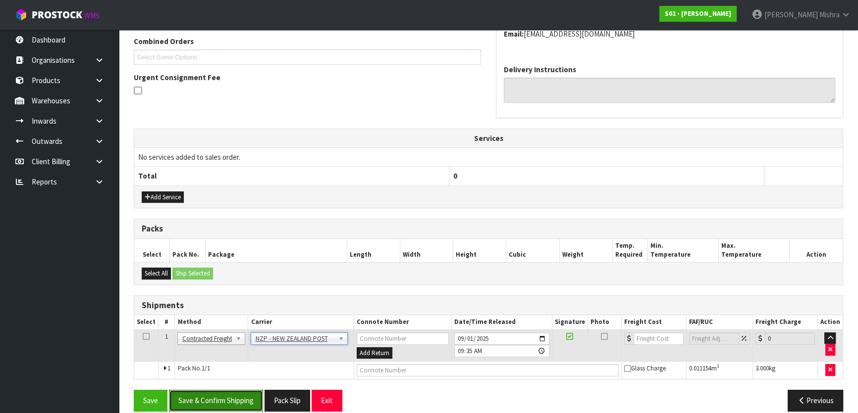
click at [204, 401] on button "Save & Confirm Shipping" at bounding box center [216, 400] width 94 height 21
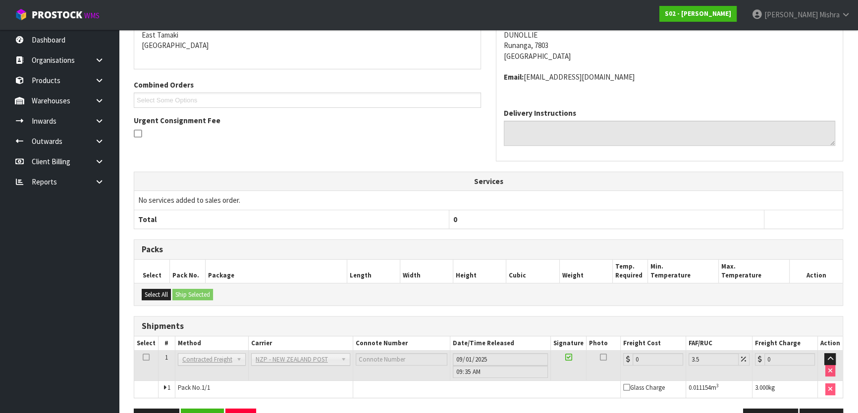
scroll to position [253, 0]
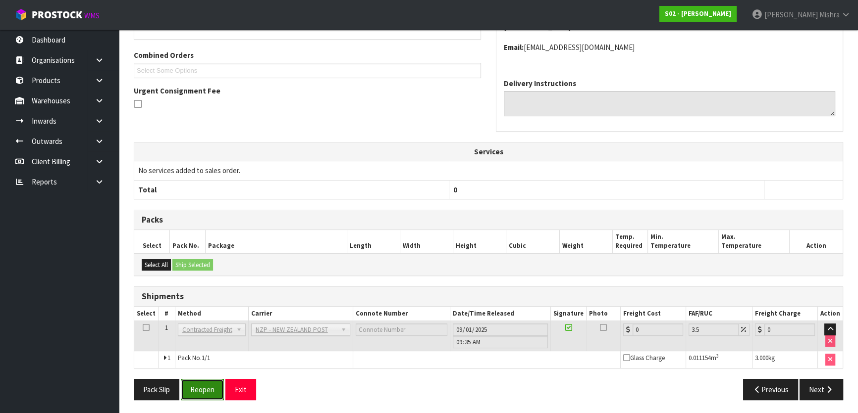
drag, startPoint x: 205, startPoint y: 388, endPoint x: 205, endPoint y: 379, distance: 8.4
click at [205, 388] on button "Reopen" at bounding box center [202, 389] width 43 height 21
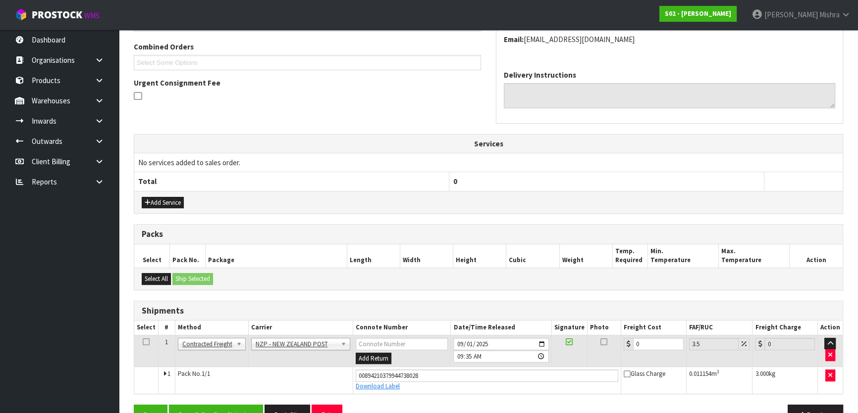
scroll to position [276, 0]
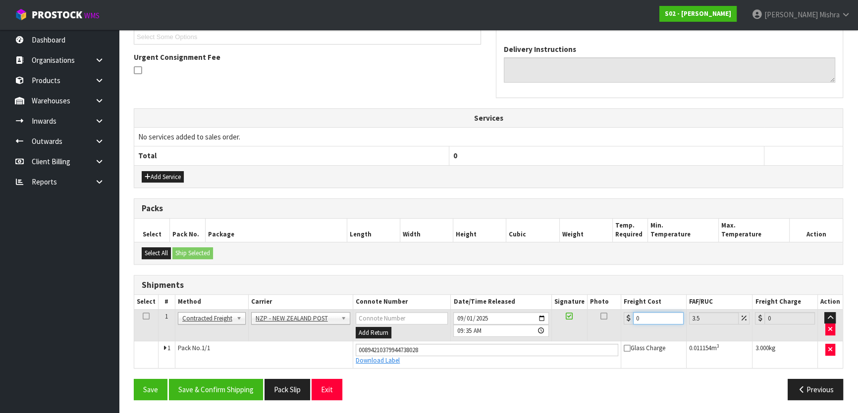
drag, startPoint x: 654, startPoint y: 318, endPoint x: 620, endPoint y: 310, distance: 34.1
click at [621, 310] on td "0" at bounding box center [653, 325] width 65 height 32
type input "1"
type input "1.03"
type input "11"
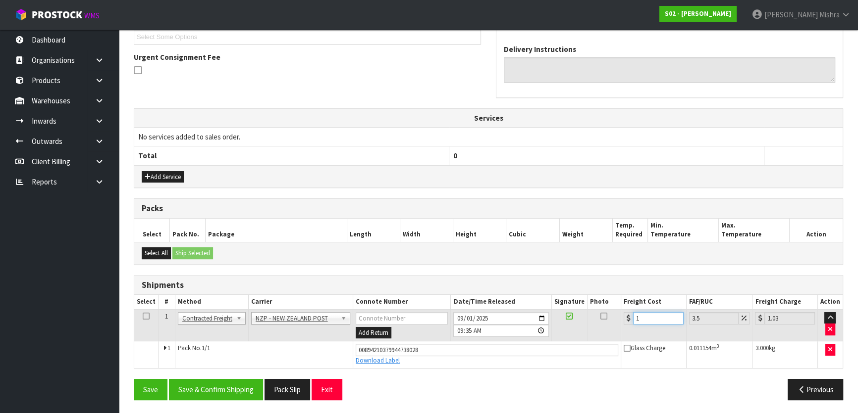
type input "11.38"
type input "11.6"
type input "12.01"
type input "11.61"
type input "12.02"
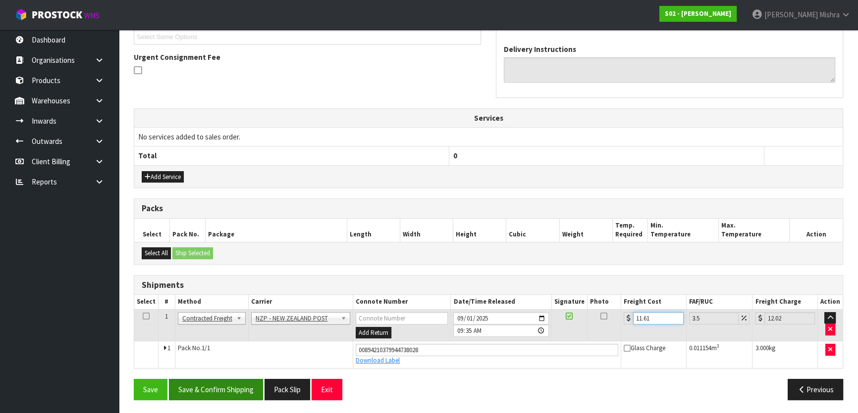
type input "11.61"
click at [242, 381] on button "Save & Confirm Shipping" at bounding box center [216, 389] width 94 height 21
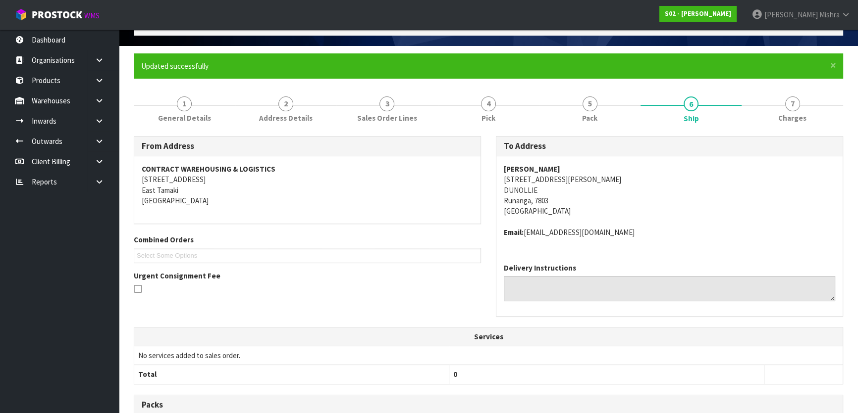
scroll to position [0, 0]
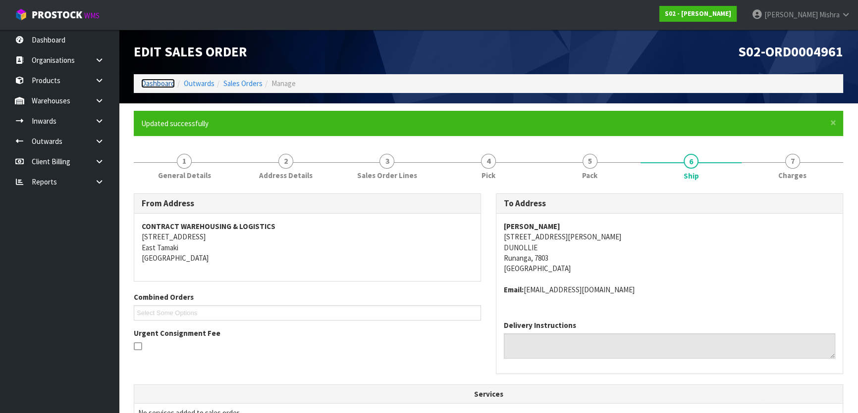
click at [164, 82] on link "Dashboard" at bounding box center [158, 83] width 34 height 9
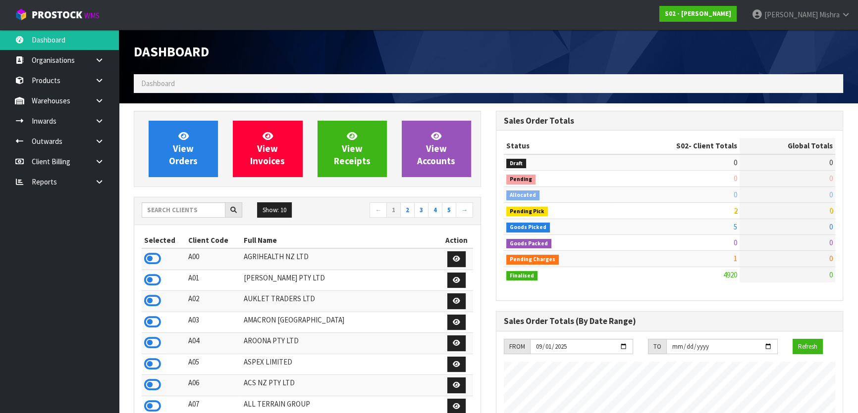
scroll to position [749, 361]
click at [188, 206] on input "text" at bounding box center [184, 209] width 84 height 15
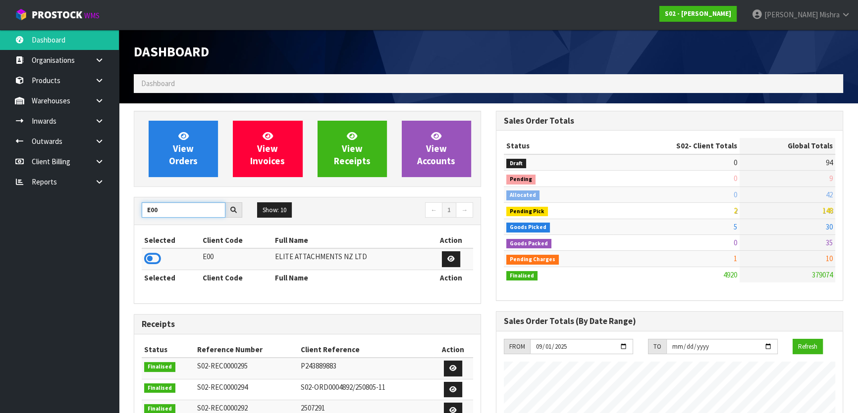
type input "E00"
drag, startPoint x: 153, startPoint y: 267, endPoint x: 153, endPoint y: 260, distance: 6.9
click at [153, 264] on td at bounding box center [171, 259] width 58 height 21
click at [148, 258] on icon at bounding box center [152, 259] width 17 height 15
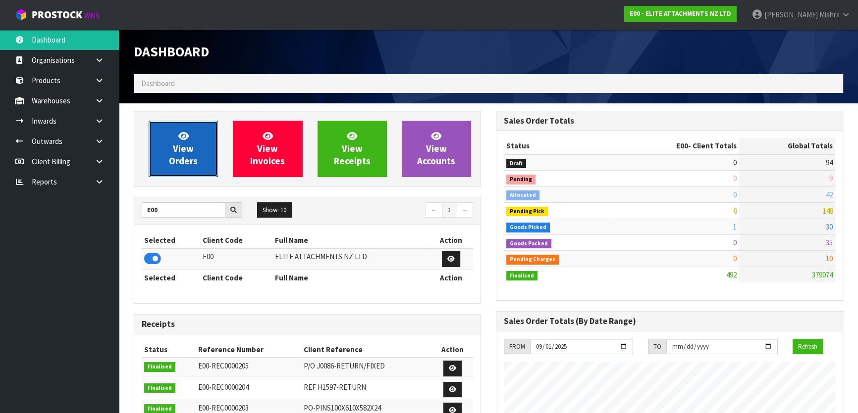
scroll to position [605, 361]
click at [197, 139] on link "View Orders" at bounding box center [183, 149] width 69 height 56
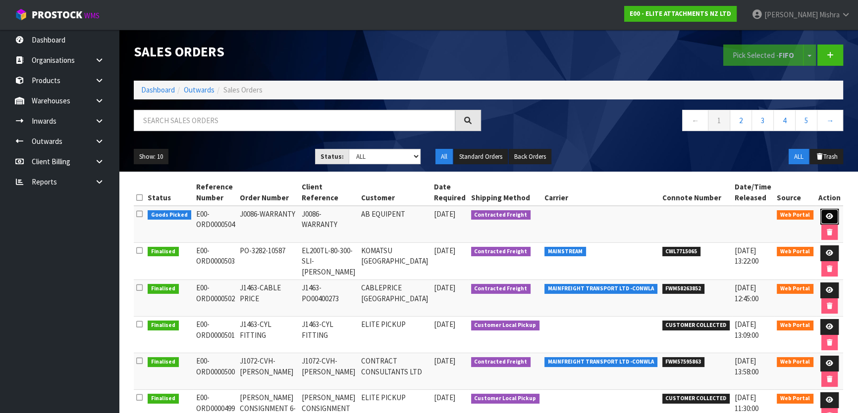
click at [831, 216] on icon at bounding box center [828, 216] width 7 height 6
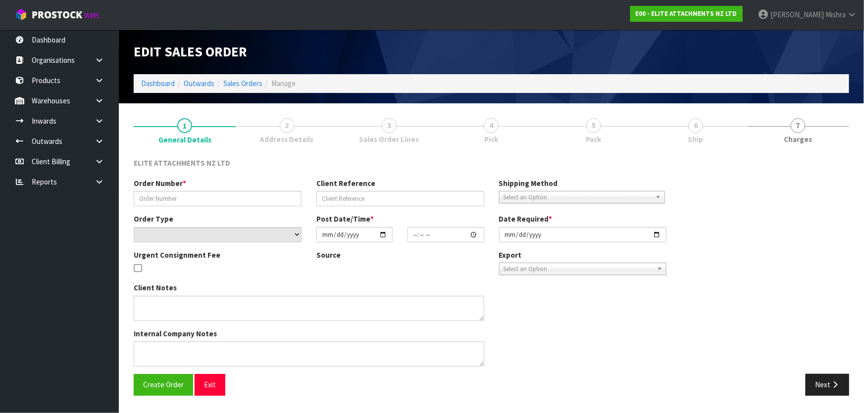
type input "J0086-WARRANTY"
select select "number:0"
type input "2025-09-01"
type input "08:46:00.000"
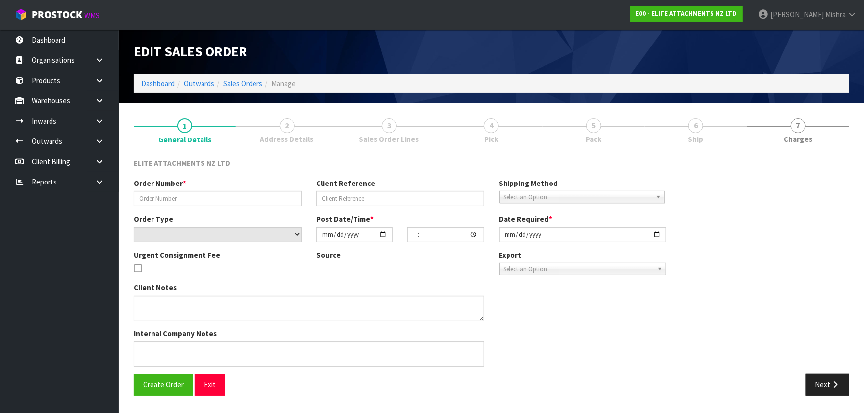
type input "2025-09-01"
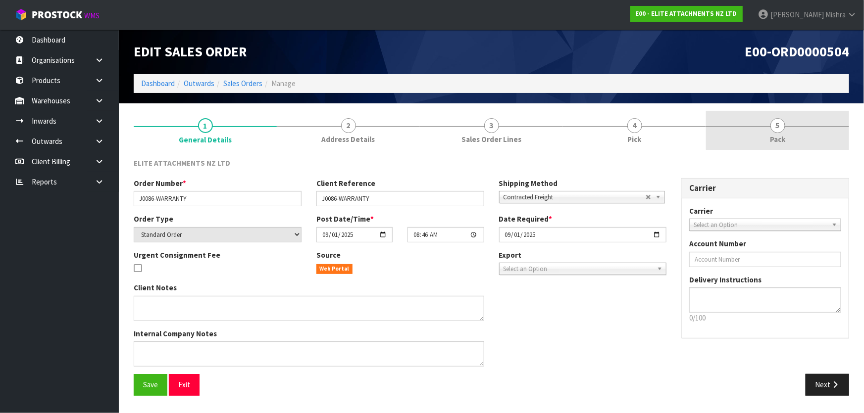
click at [772, 125] on span "5" at bounding box center [777, 125] width 15 height 15
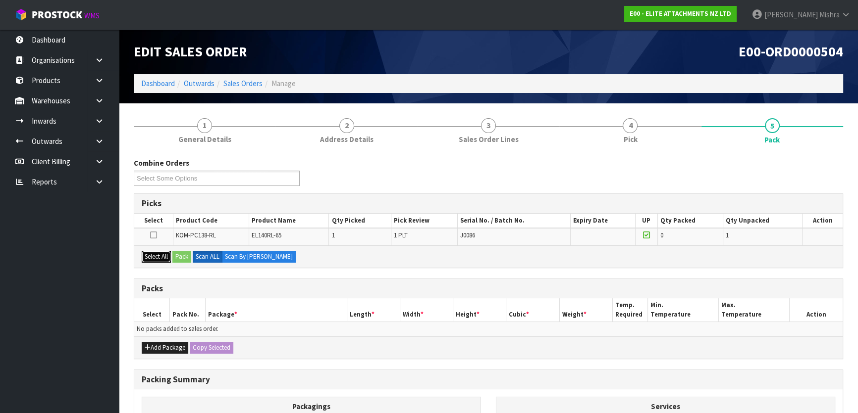
drag, startPoint x: 152, startPoint y: 251, endPoint x: 164, endPoint y: 257, distance: 13.8
click at [153, 254] on button "Select All" at bounding box center [156, 257] width 29 height 12
click at [180, 257] on button "Pack" at bounding box center [181, 257] width 19 height 12
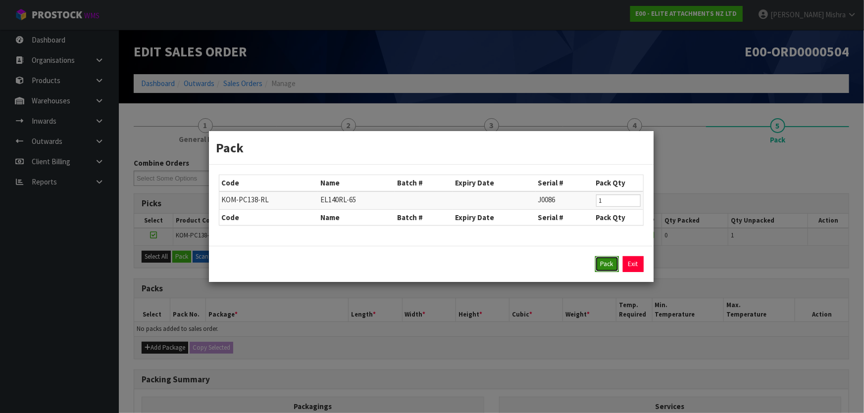
click at [610, 265] on button "Pack" at bounding box center [607, 264] width 24 height 16
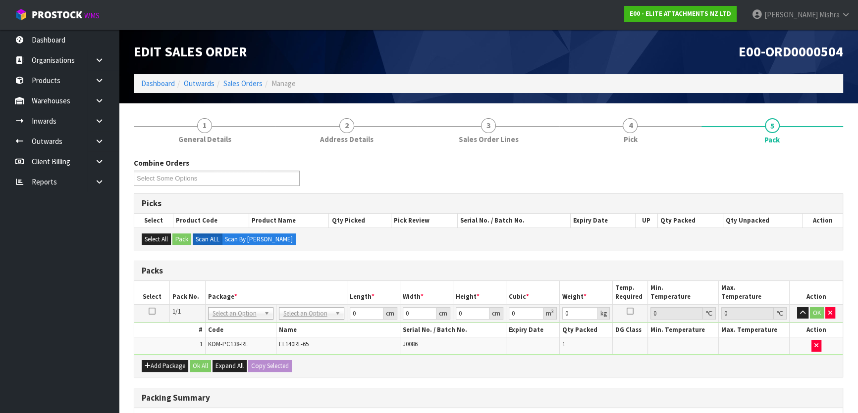
drag, startPoint x: 307, startPoint y: 323, endPoint x: 307, endPoint y: 313, distance: 10.4
click at [307, 318] on tbody "1/1 NONE 007-001 007-002 007-004 007-009 007-013 007-014 007-015 007-017 007-01…" at bounding box center [488, 329] width 708 height 50
click at [307, 324] on input "text" at bounding box center [311, 326] width 60 height 12
type input "u"
type input "884"
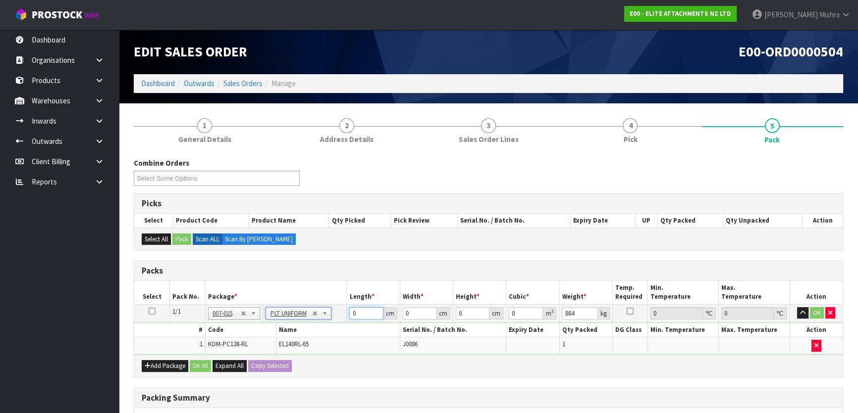
drag, startPoint x: 361, startPoint y: 314, endPoint x: 303, endPoint y: 314, distance: 58.4
click at [303, 314] on tr "1/1 NONE 007-001 007-002 007-004 007-009 007-013 007-014 007-015 007-017 007-01…" at bounding box center [488, 313] width 708 height 18
type input "110"
type input "5"
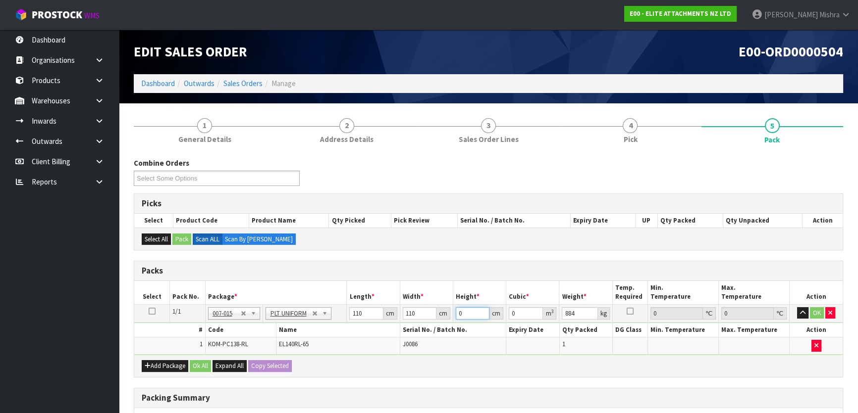
type input "0.0605"
type input "54"
type input "0.6534"
type input "54"
type input "414"
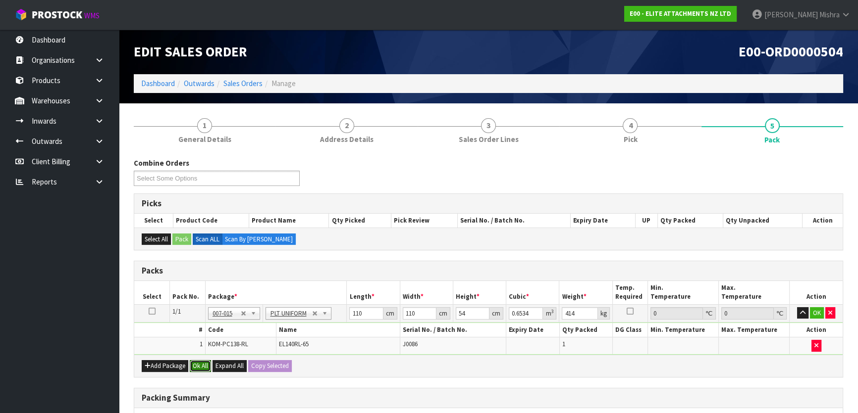
drag, startPoint x: 202, startPoint y: 369, endPoint x: 206, endPoint y: 365, distance: 5.6
click at [203, 367] on button "Ok All" at bounding box center [200, 366] width 21 height 12
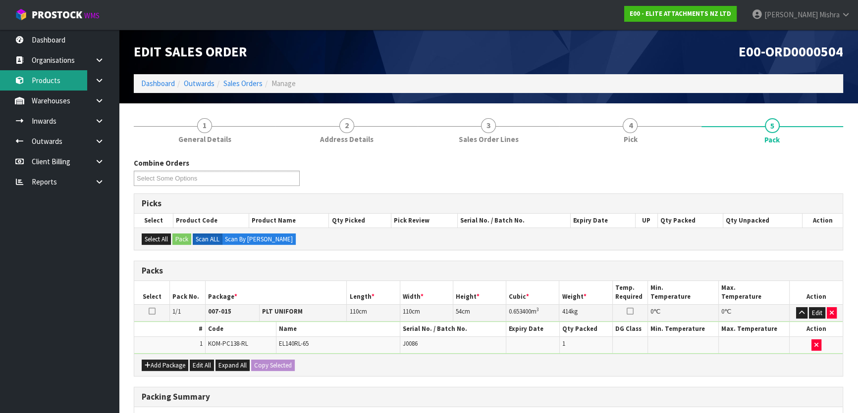
click at [59, 78] on link "Products" at bounding box center [59, 80] width 119 height 20
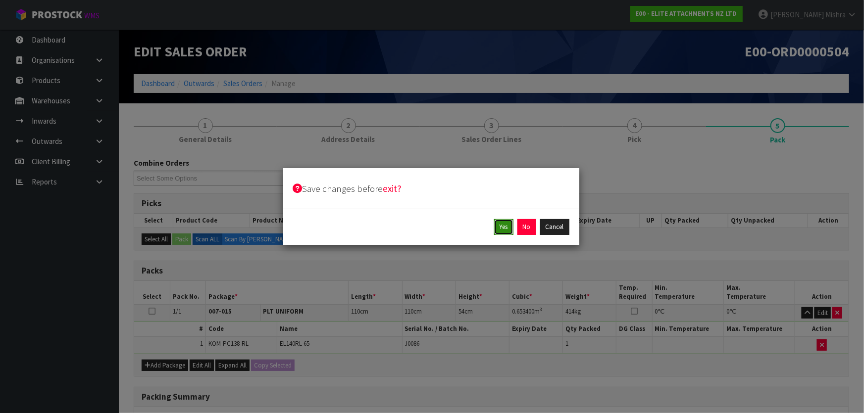
click at [508, 228] on button "Yes" at bounding box center [503, 227] width 19 height 16
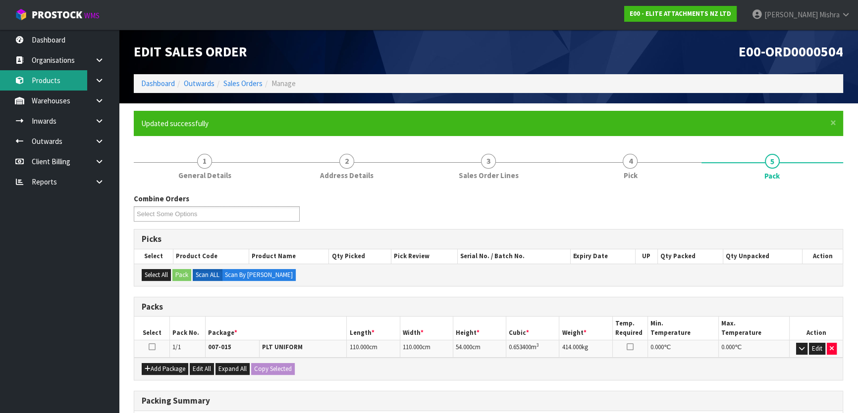
click at [50, 78] on link "Products" at bounding box center [59, 80] width 119 height 20
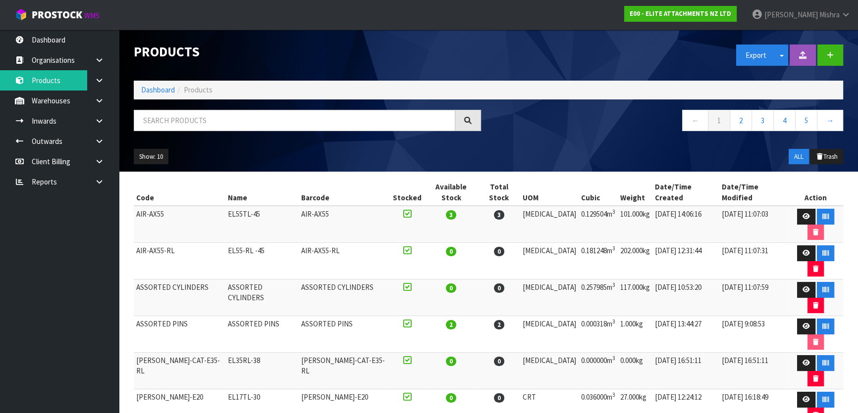
click at [277, 108] on div "Products Export Split button! SOH Summary Measurements Dangerous Goods Import P…" at bounding box center [488, 101] width 724 height 142
click at [275, 119] on input "text" at bounding box center [294, 120] width 321 height 21
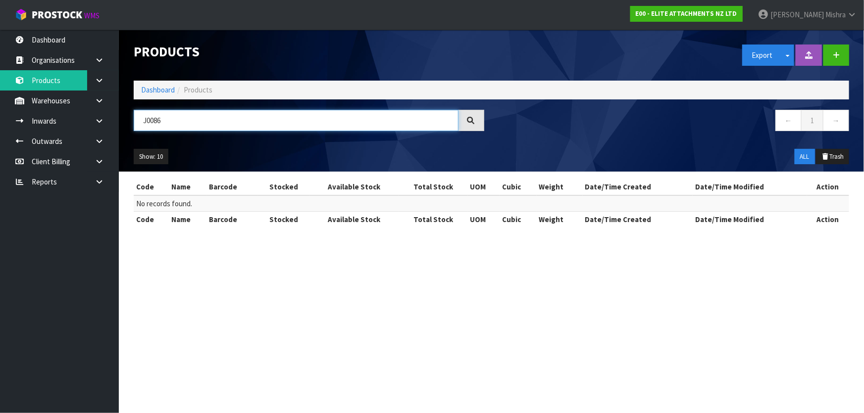
drag, startPoint x: 276, startPoint y: 115, endPoint x: 197, endPoint y: 114, distance: 79.2
click at [197, 114] on input "J0086" at bounding box center [296, 120] width 325 height 21
type input "J"
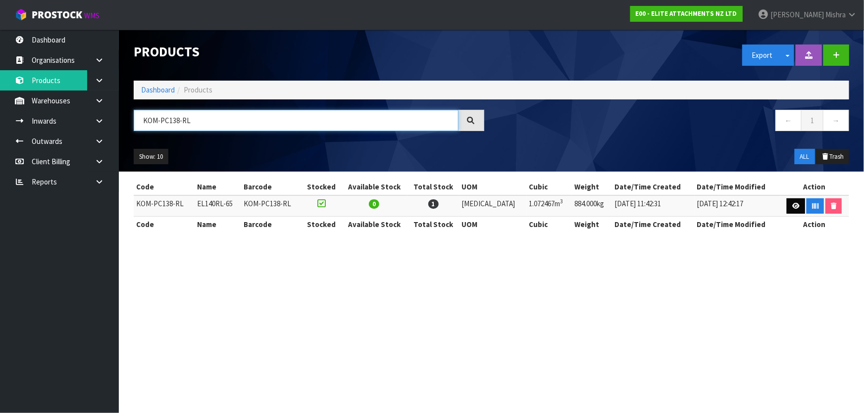
type input "KOM-PC138-RL"
click at [788, 206] on link at bounding box center [796, 207] width 18 height 16
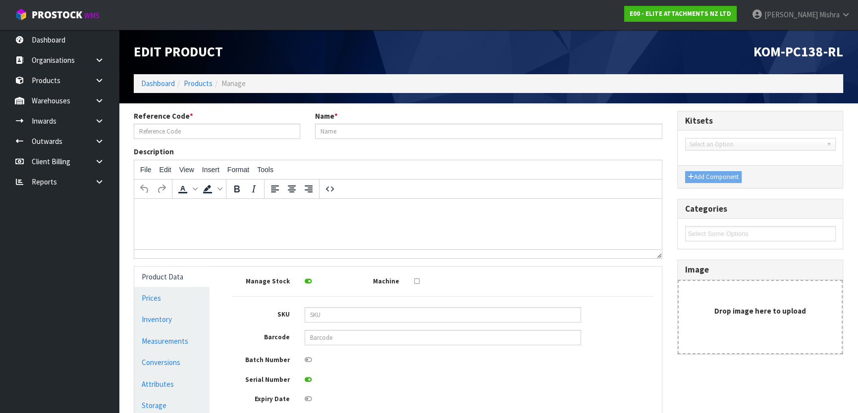
type input "KOM-PC138-RL"
type input "EL140RL-65"
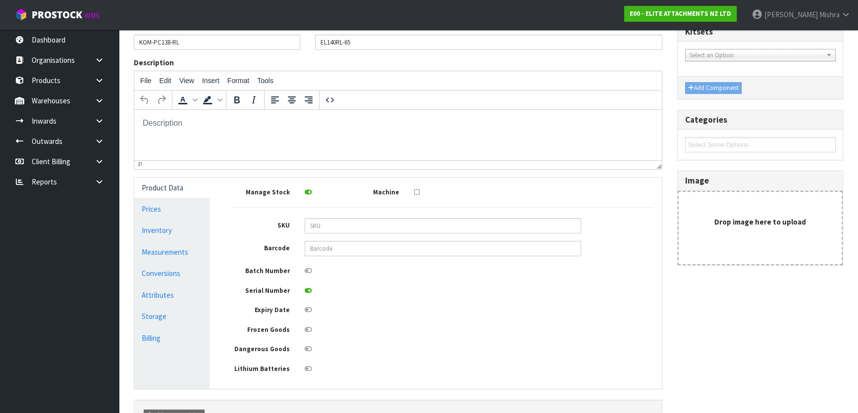
scroll to position [90, 0]
click at [169, 233] on link "Inventory" at bounding box center [171, 230] width 75 height 20
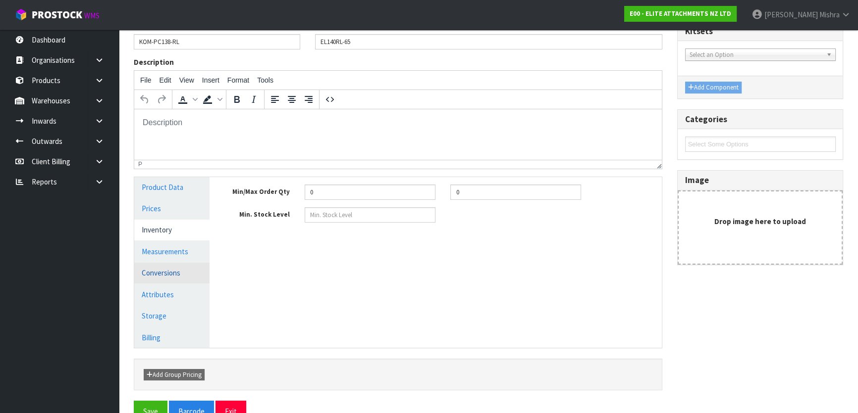
click at [173, 272] on link "Conversions" at bounding box center [171, 273] width 75 height 20
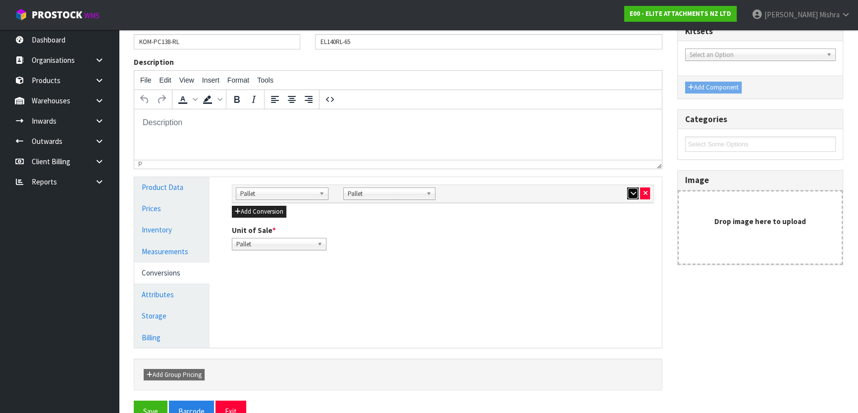
click at [631, 190] on icon "button" at bounding box center [632, 193] width 5 height 6
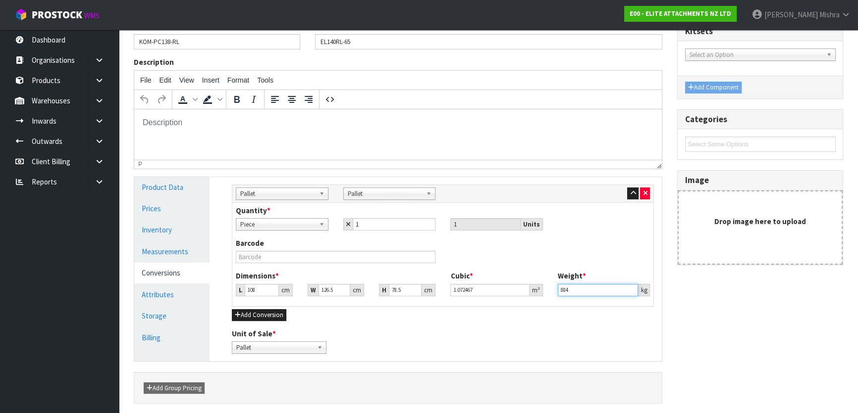
click at [570, 287] on input "884" at bounding box center [597, 290] width 81 height 12
click at [568, 285] on input "884" at bounding box center [597, 290] width 81 height 12
drag, startPoint x: 561, startPoint y: 285, endPoint x: 595, endPoint y: 292, distance: 33.8
click at [595, 292] on input "884" at bounding box center [597, 290] width 81 height 12
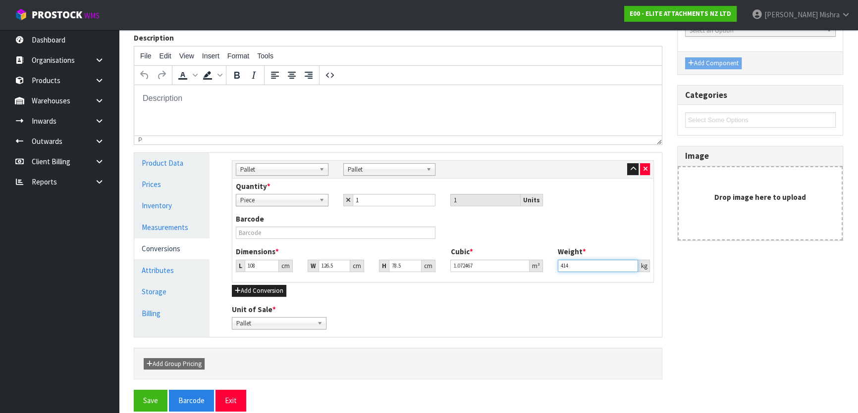
scroll to position [126, 0]
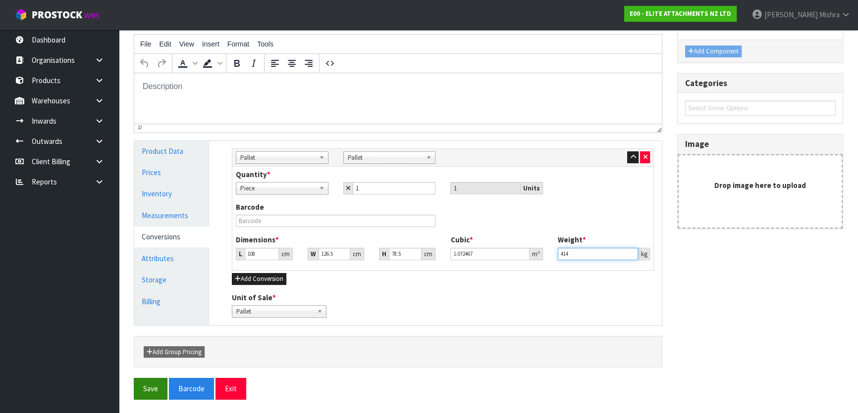
type input "414"
click at [142, 385] on button "Save" at bounding box center [151, 388] width 34 height 21
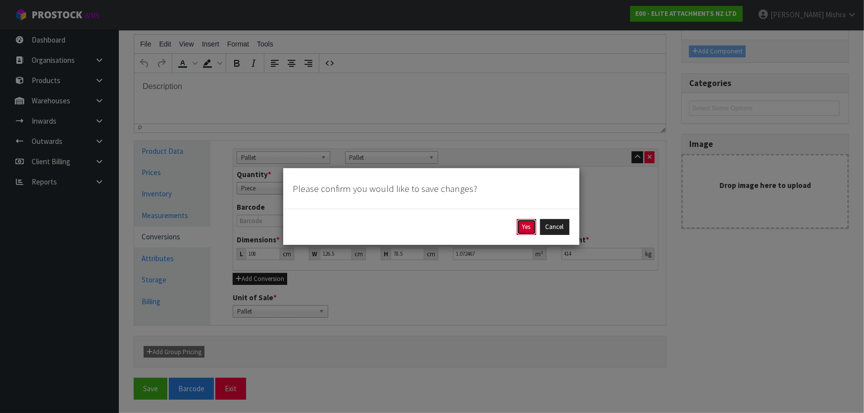
click at [527, 230] on button "Yes" at bounding box center [526, 227] width 19 height 16
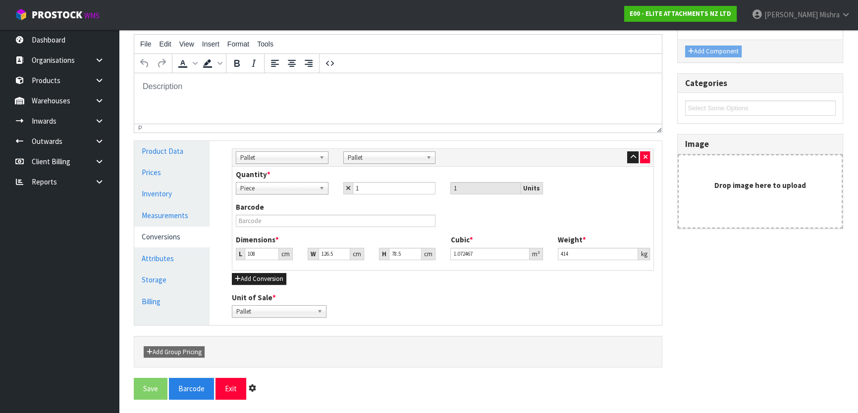
scroll to position [0, 0]
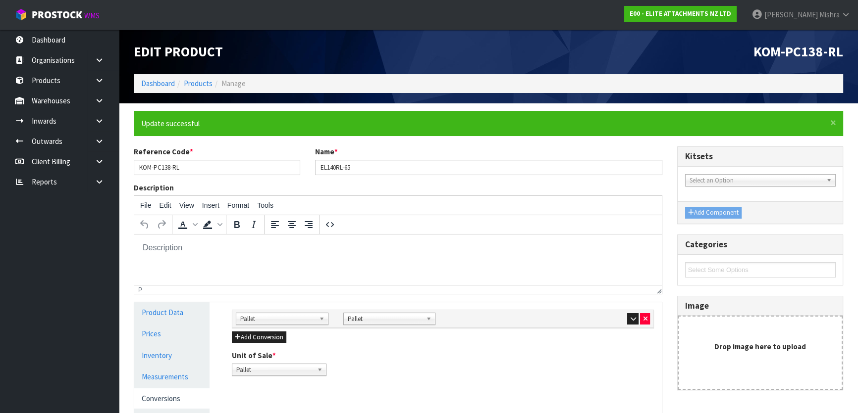
click at [812, 53] on span "KOM-PC138-RL" at bounding box center [798, 51] width 90 height 17
copy div "KOM-PC138-RL"
click at [151, 80] on link "Dashboard" at bounding box center [158, 83] width 34 height 9
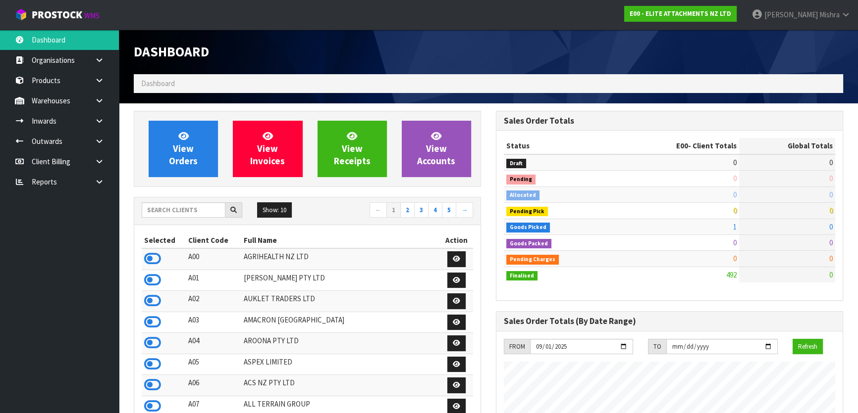
scroll to position [605, 361]
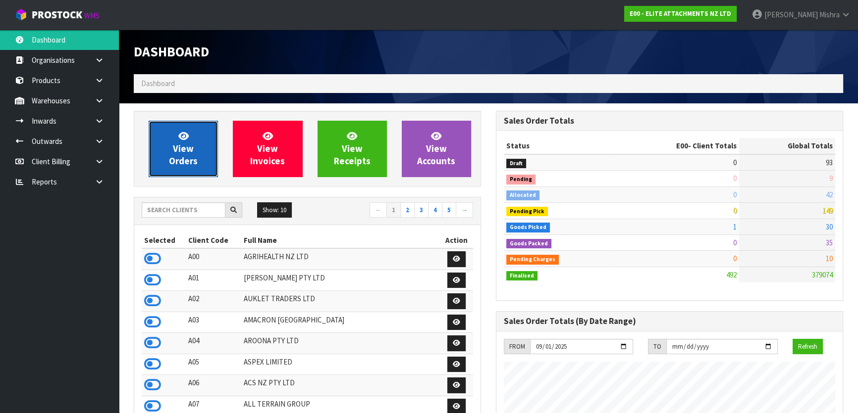
click at [178, 128] on link "View Orders" at bounding box center [183, 149] width 69 height 56
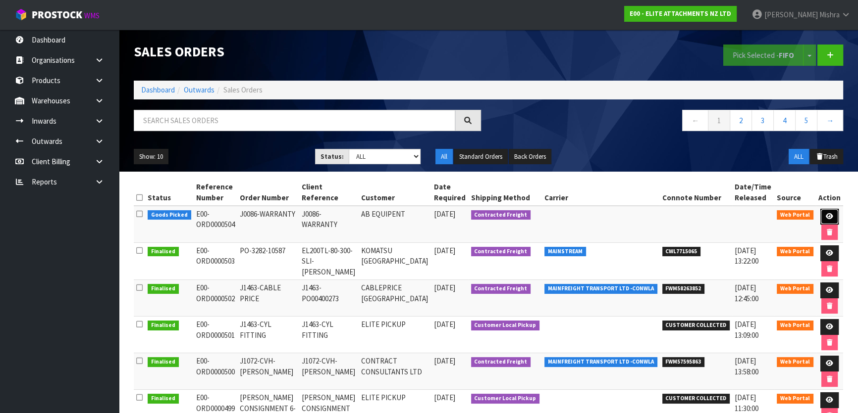
click at [822, 212] on link at bounding box center [829, 217] width 18 height 16
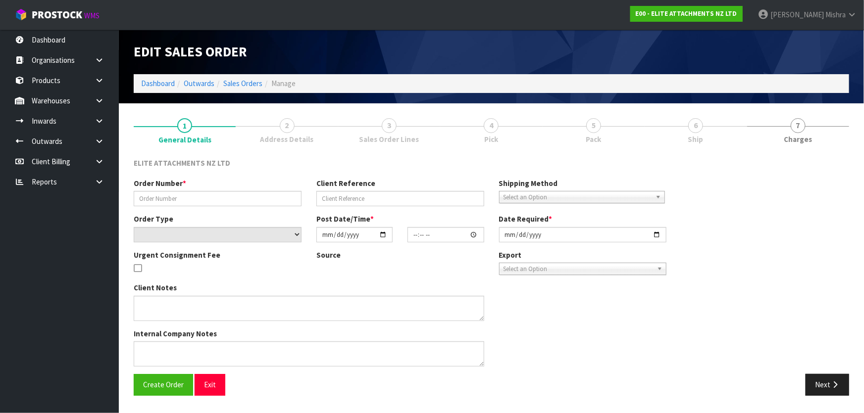
type input "J0086-WARRANTY"
select select "number:0"
type input "2025-09-01"
type input "08:46:00.000"
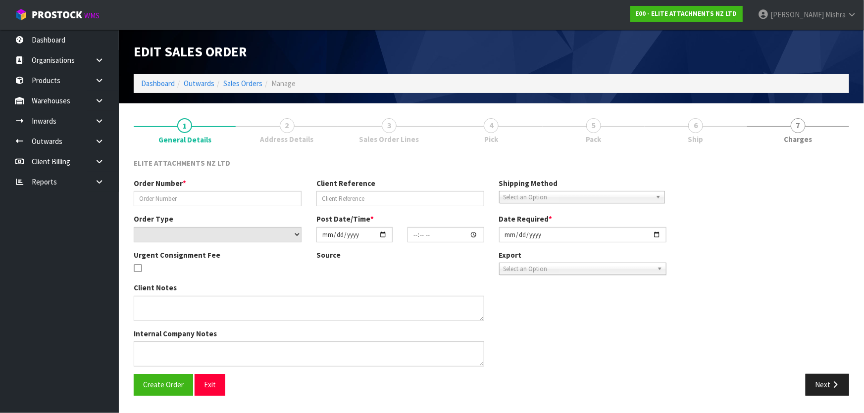
type input "2025-09-01"
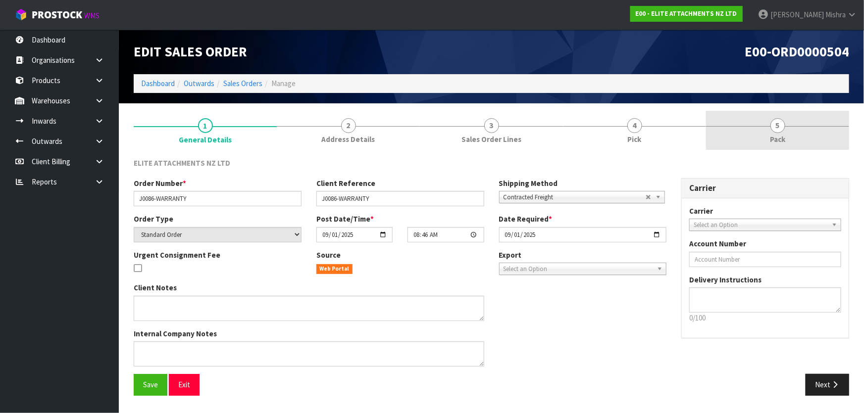
click at [769, 128] on link "5 Pack" at bounding box center [777, 130] width 143 height 39
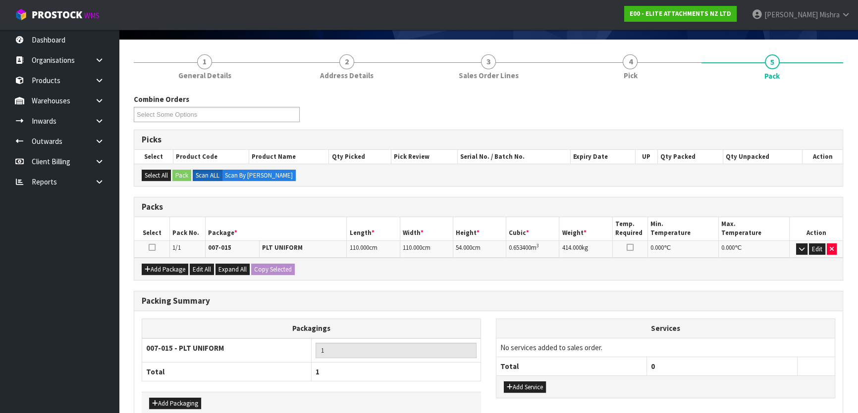
scroll to position [117, 0]
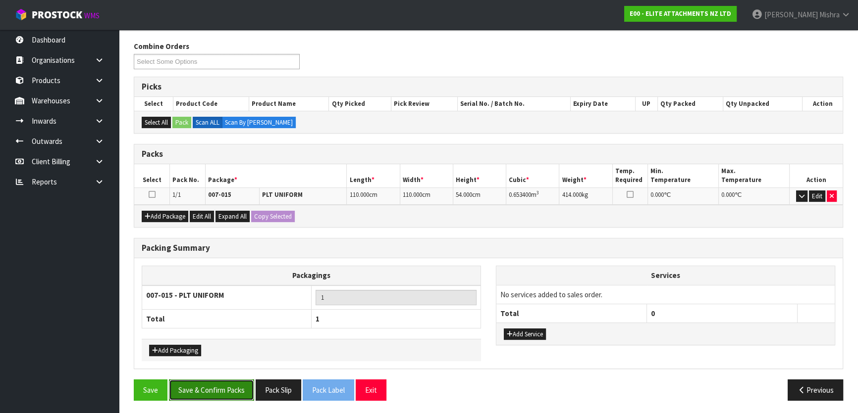
click at [210, 391] on button "Save & Confirm Packs" at bounding box center [211, 390] width 85 height 21
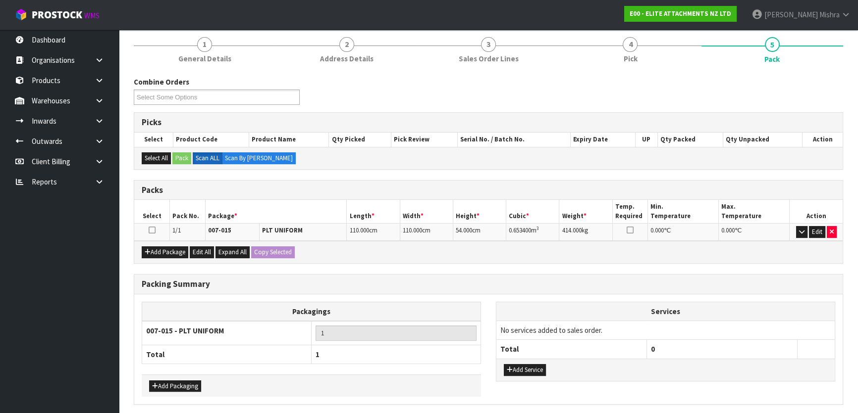
scroll to position [0, 0]
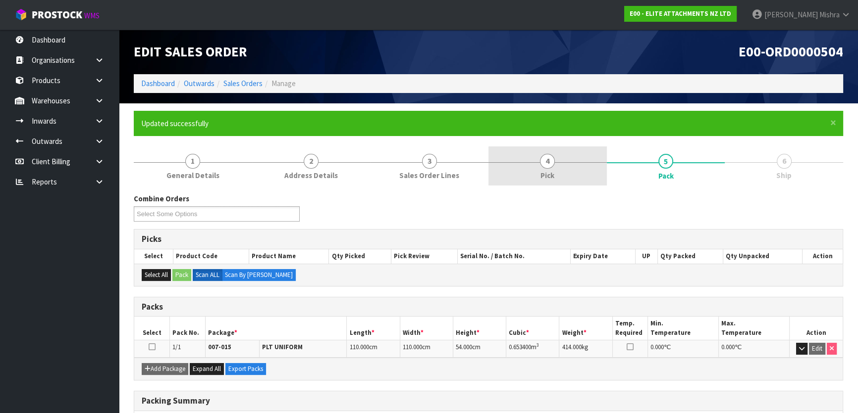
click at [567, 166] on link "4 Pick" at bounding box center [547, 166] width 118 height 39
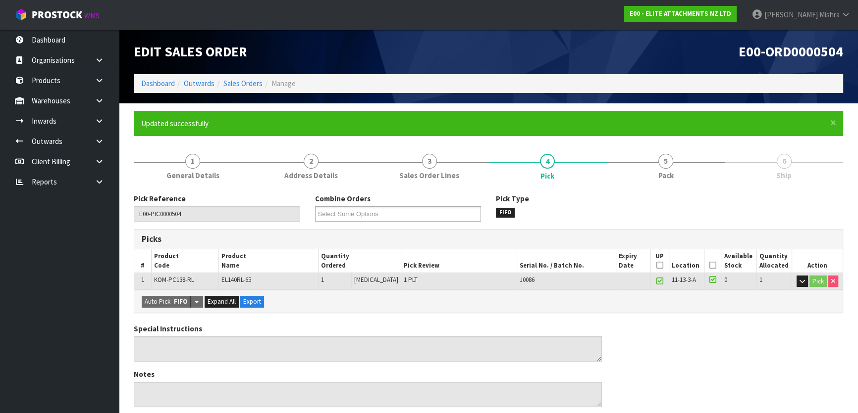
click at [797, 274] on td "Pick" at bounding box center [816, 281] width 51 height 17
click at [799, 281] on icon "button" at bounding box center [801, 281] width 5 height 6
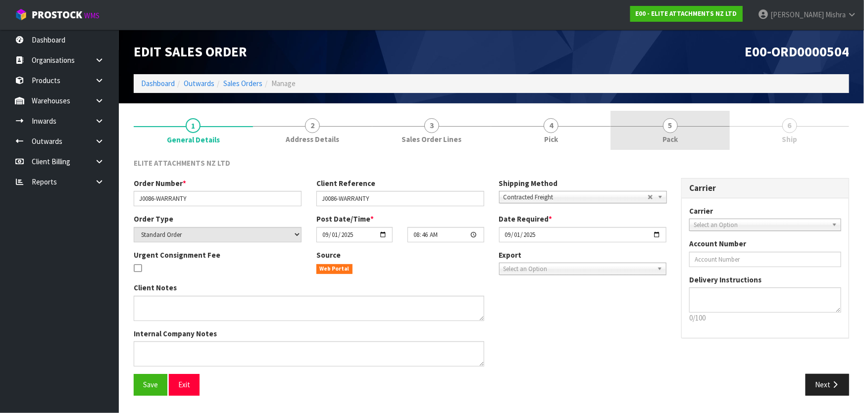
click at [673, 113] on link "5 Pack" at bounding box center [669, 130] width 119 height 39
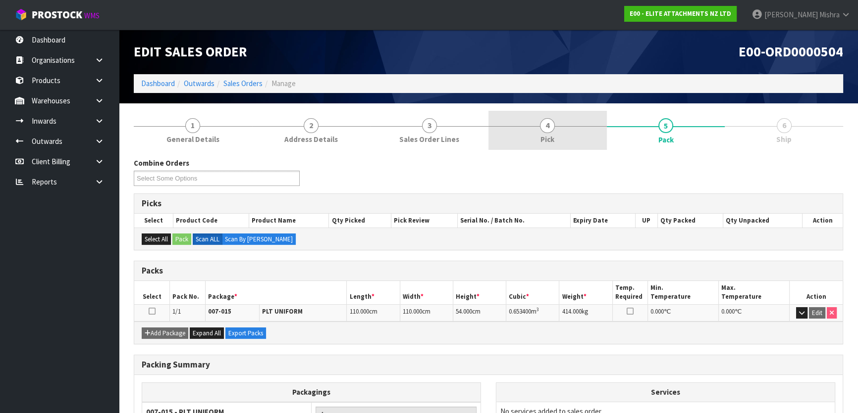
click at [548, 126] on span "4" at bounding box center [547, 125] width 15 height 15
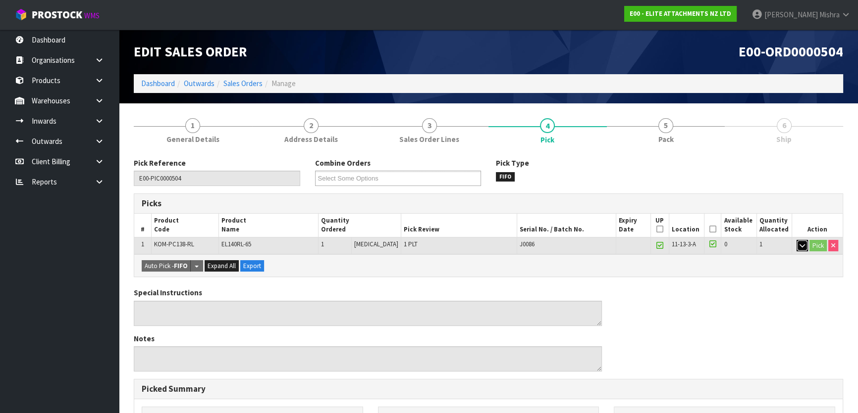
click at [800, 246] on icon "button" at bounding box center [801, 246] width 5 height 6
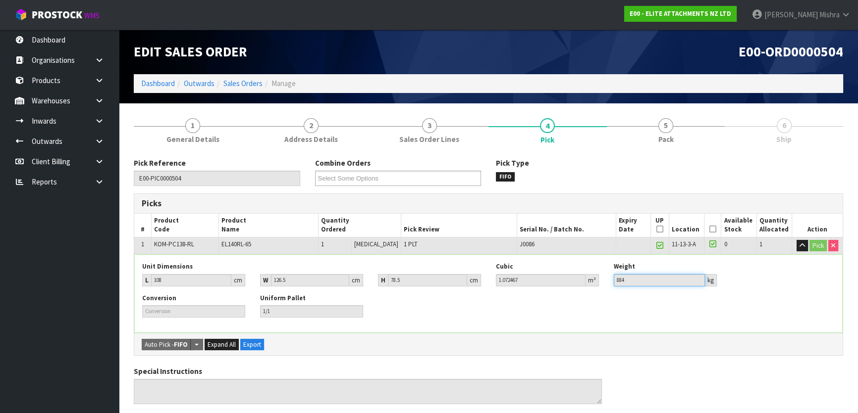
drag, startPoint x: 624, startPoint y: 282, endPoint x: 599, endPoint y: 283, distance: 24.8
click at [599, 283] on div "Unit Dimensions L 108 cm W 126.5 cm H 78.5 cm Cubic 1.072467 m³ Weight 884 kg" at bounding box center [488, 277] width 707 height 31
click at [564, 307] on div "Conversion Uniform Pallet 1/1" at bounding box center [488, 309] width 707 height 31
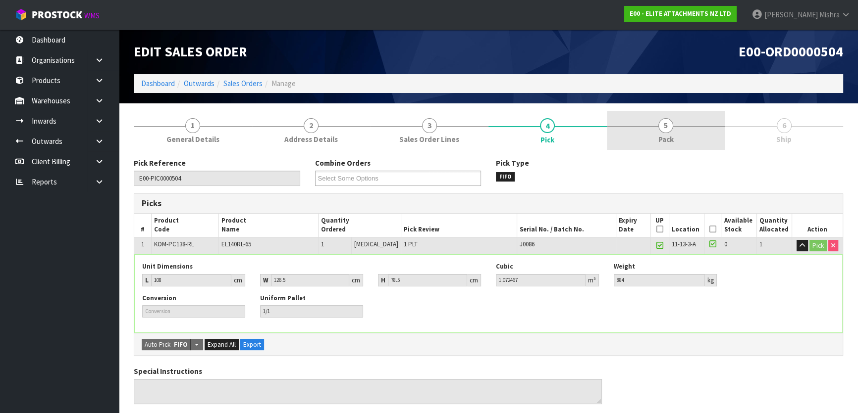
click at [691, 138] on link "5 Pack" at bounding box center [666, 130] width 118 height 39
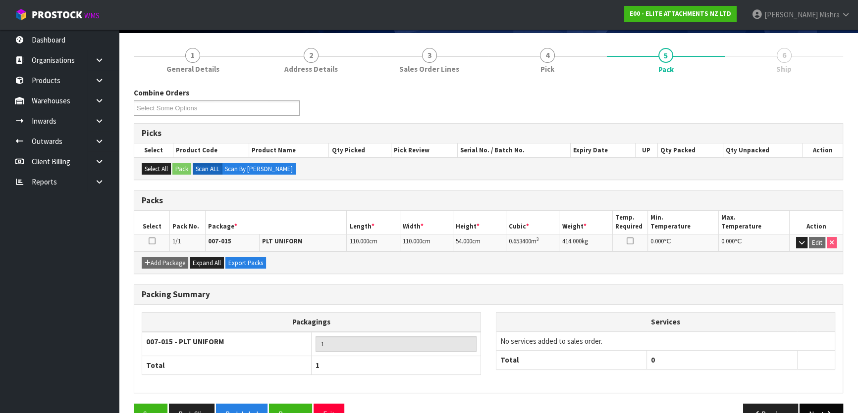
scroll to position [95, 0]
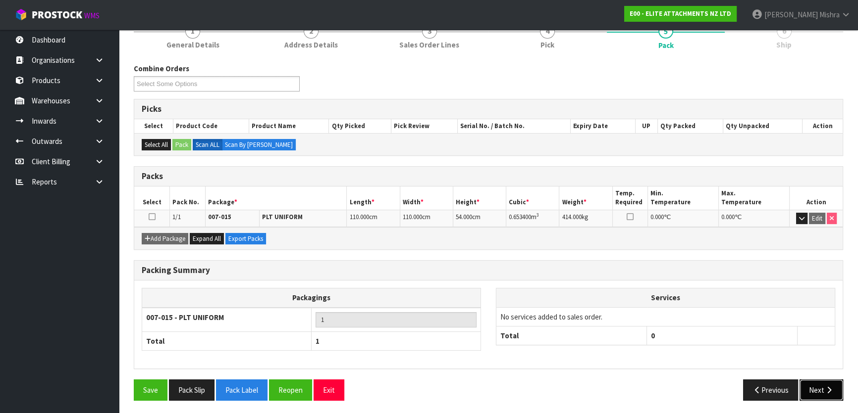
click at [809, 391] on button "Next" at bounding box center [821, 390] width 44 height 21
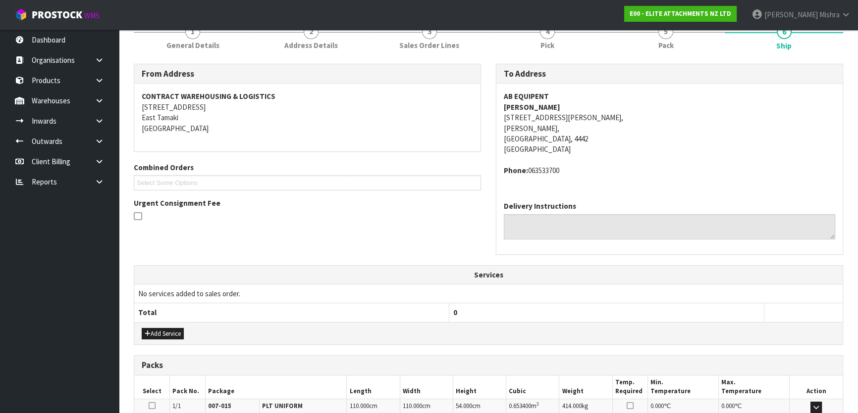
scroll to position [89, 0]
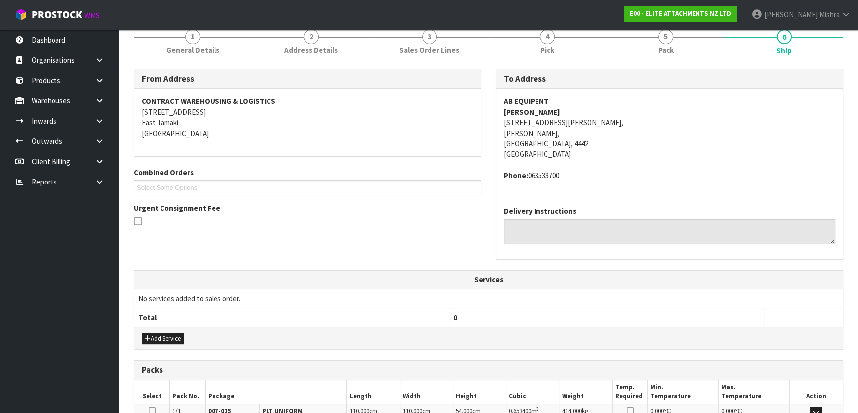
click at [516, 147] on address "AB EQUIPENT [PERSON_NAME] [STREET_ADDRESS][PERSON_NAME]" at bounding box center [669, 128] width 331 height 64
click at [506, 132] on address "AB EQUIPENT [PERSON_NAME] [STREET_ADDRESS][PERSON_NAME]" at bounding box center [669, 128] width 331 height 64
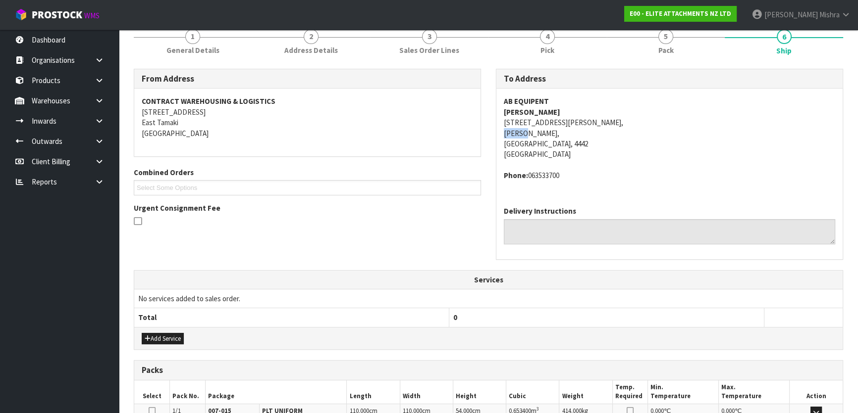
copy address "[PERSON_NAME]"
click at [519, 98] on strong "AB EQUIPENT" at bounding box center [526, 101] width 45 height 9
copy strong "AB EQUIPENT"
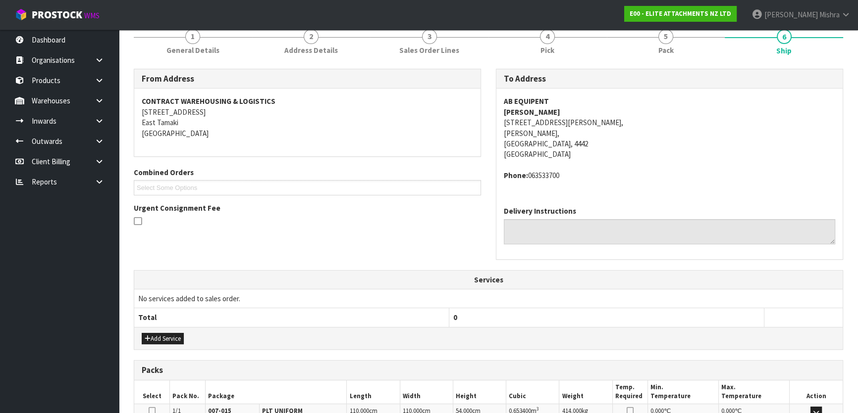
click at [562, 124] on address "AB EQUIPENT [PERSON_NAME] [STREET_ADDRESS][PERSON_NAME]" at bounding box center [669, 128] width 331 height 64
copy address "[STREET_ADDRESS][PERSON_NAME],"
click at [548, 172] on address "Phone: [PHONE_NUMBER]" at bounding box center [669, 175] width 331 height 10
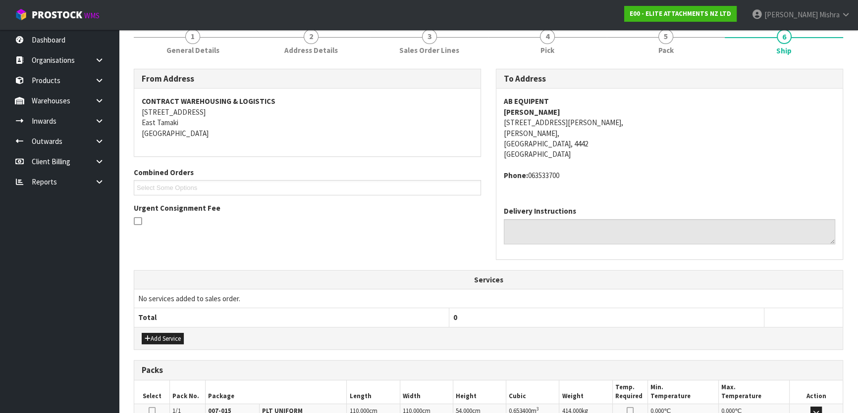
click at [548, 172] on address "Phone: [PHONE_NUMBER]" at bounding box center [669, 175] width 331 height 10
copy address "063533700"
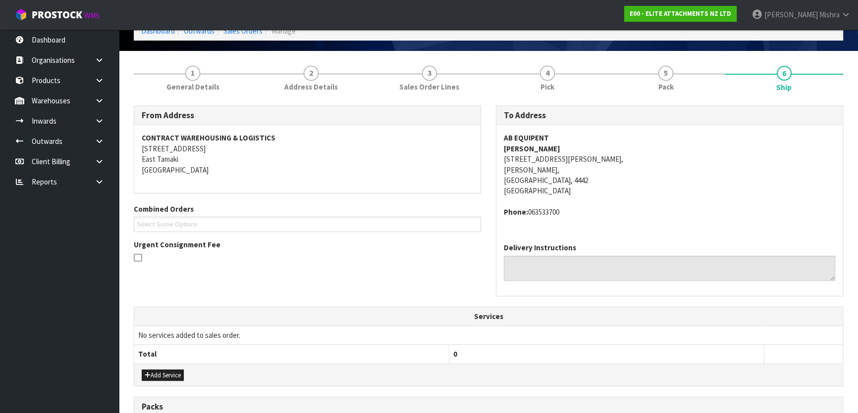
scroll to position [0, 0]
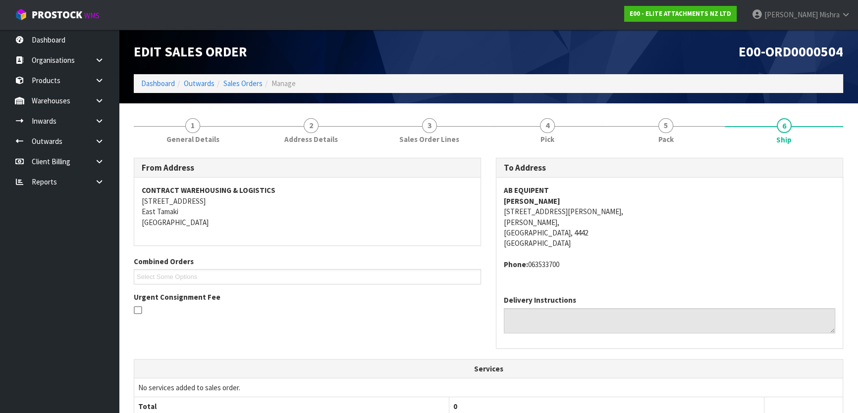
click at [541, 206] on address "AB EQUIPENT [PERSON_NAME] [STREET_ADDRESS][PERSON_NAME]" at bounding box center [669, 217] width 331 height 64
copy address "[STREET_ADDRESS][PERSON_NAME],"
click at [209, 124] on link "1 General Details" at bounding box center [193, 130] width 118 height 39
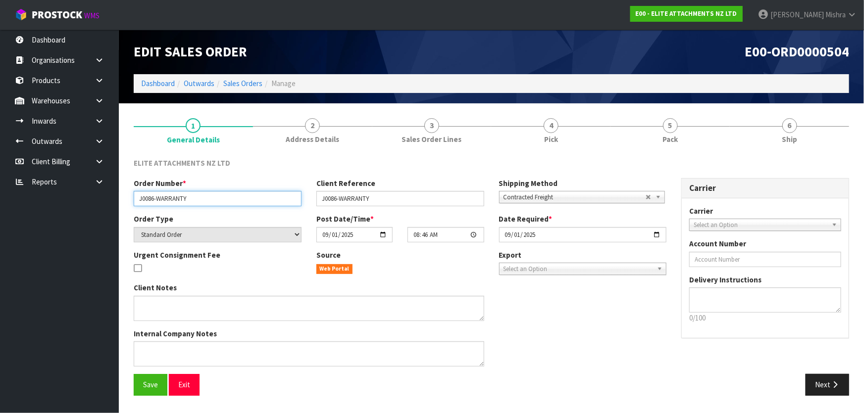
drag, startPoint x: 200, startPoint y: 198, endPoint x: 24, endPoint y: 198, distance: 175.3
click at [24, 198] on body "Toggle navigation ProStock WMS E00 - ELITE ATTACHMENTS NZ LTD [PERSON_NAME] Log…" at bounding box center [432, 206] width 864 height 413
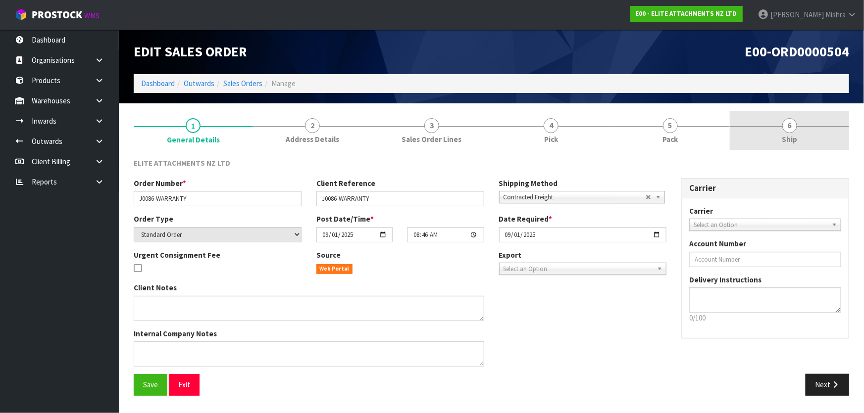
drag, startPoint x: 795, startPoint y: 144, endPoint x: 784, endPoint y: 149, distance: 12.4
click at [795, 143] on span "Ship" at bounding box center [789, 139] width 15 height 10
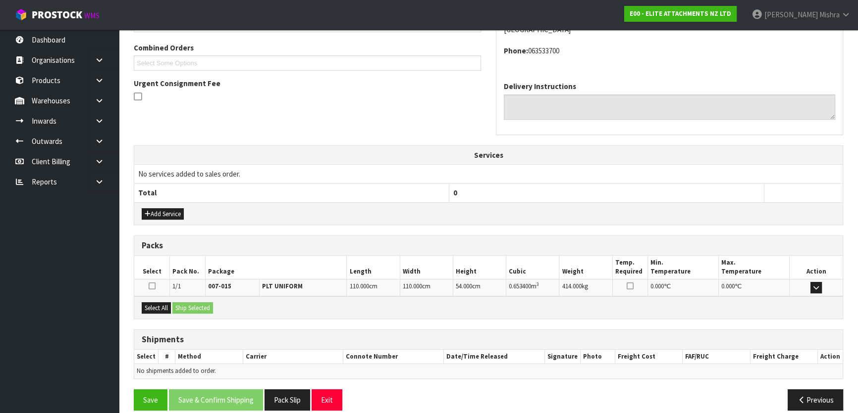
scroll to position [224, 0]
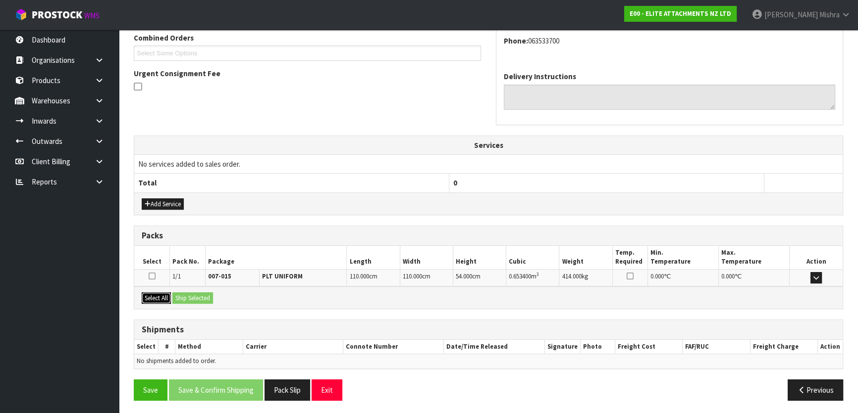
click at [167, 297] on button "Select All" at bounding box center [156, 299] width 29 height 12
click at [191, 297] on button "Ship Selected" at bounding box center [192, 299] width 41 height 12
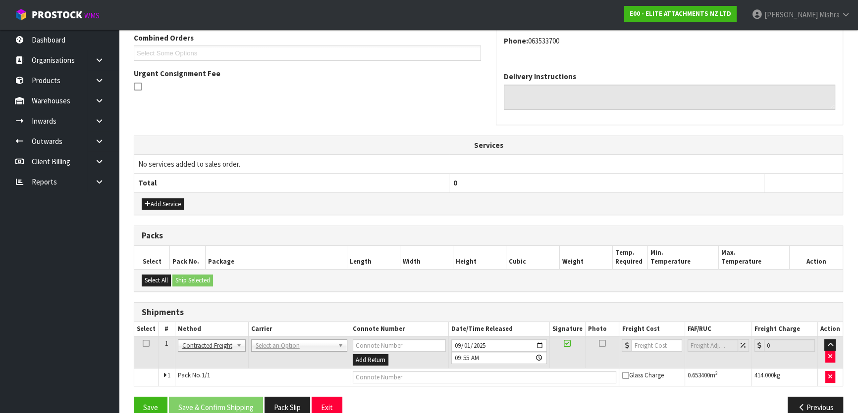
click at [287, 351] on td "ANGEL - ANGEL TRANSPORT [PERSON_NAME] REMOVALS DEAEXPAKL - DEADLINE EXPRESS COU…" at bounding box center [298, 353] width 101 height 32
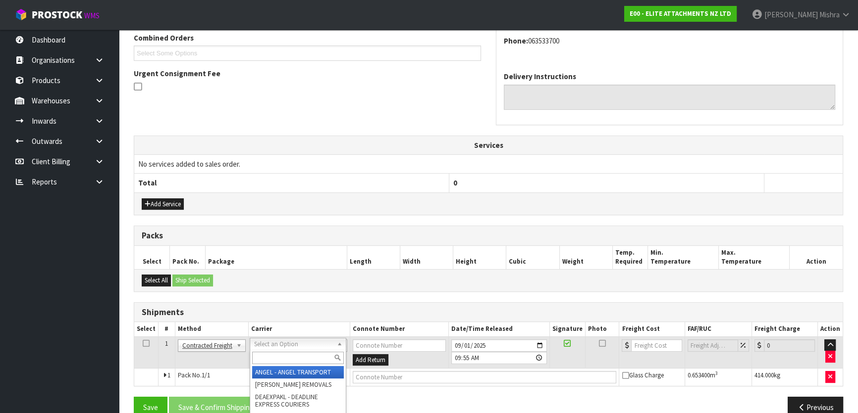
click at [287, 355] on input "text" at bounding box center [298, 358] width 92 height 12
type input "M"
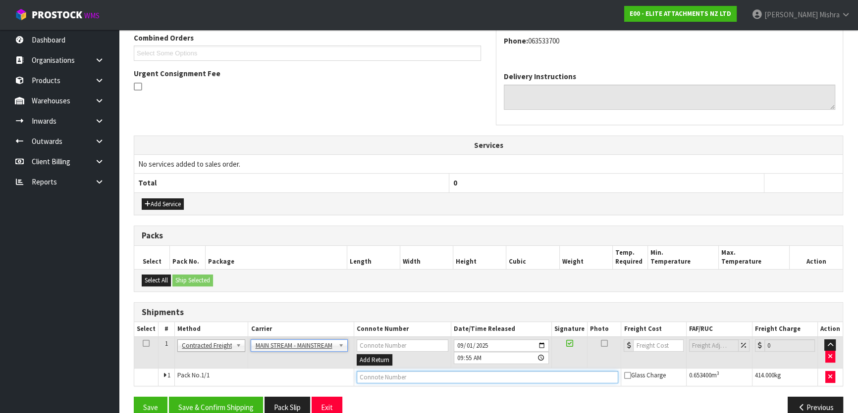
click at [378, 375] on input "text" at bounding box center [487, 377] width 262 height 12
paste input "CWL7719364"
type input "CWL7719364"
click at [654, 341] on input "number" at bounding box center [658, 346] width 50 height 12
type input "72.04"
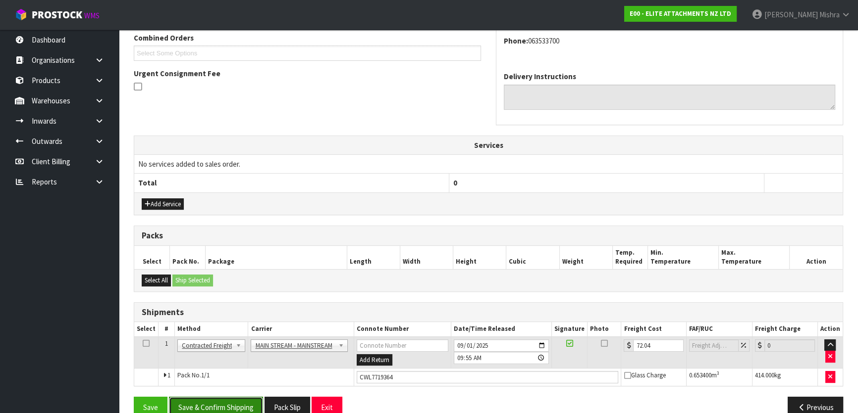
click at [195, 406] on button "Save & Confirm Shipping" at bounding box center [216, 407] width 94 height 21
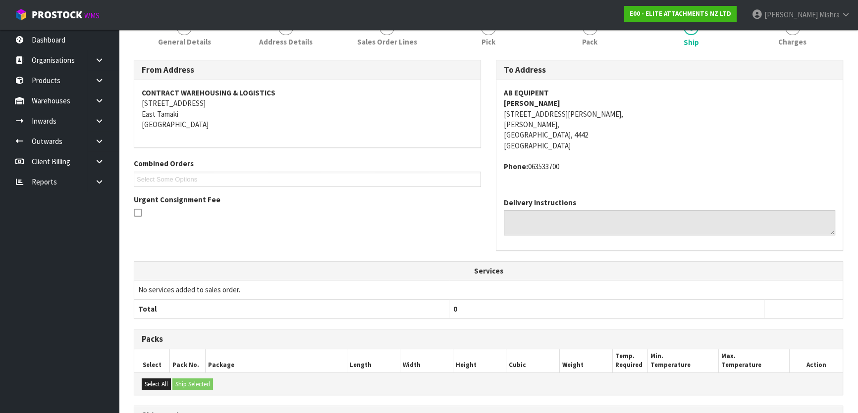
scroll to position [253, 0]
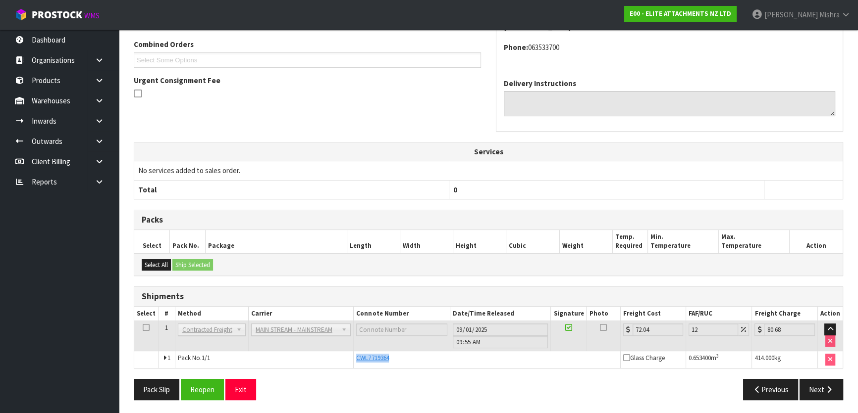
drag, startPoint x: 416, startPoint y: 358, endPoint x: 341, endPoint y: 360, distance: 75.3
click at [341, 360] on tr "1 Pack No. 1/1 CWL7719364 Glass Charge 0.653400 m 3 414.000 kg" at bounding box center [488, 360] width 708 height 17
copy tr "CWL7719364"
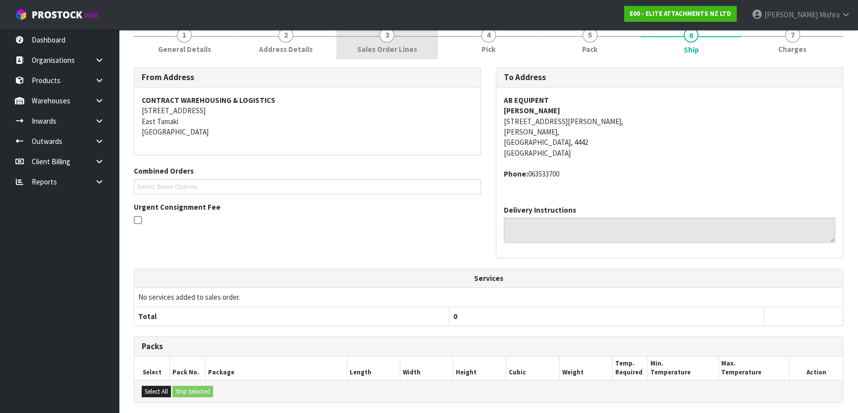
scroll to position [28, 0]
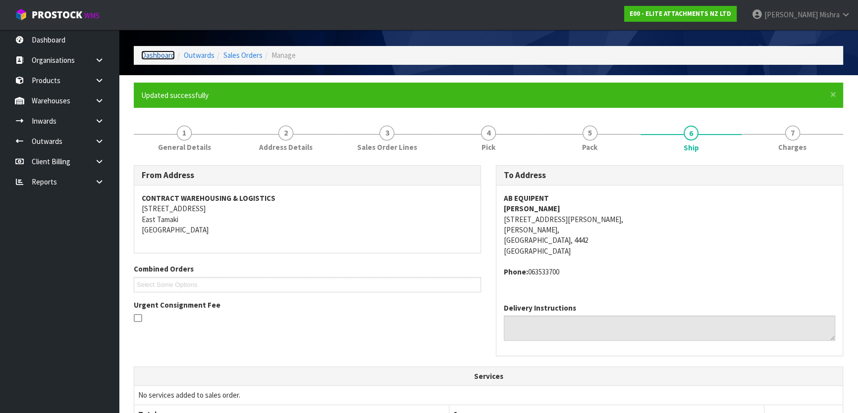
click at [141, 52] on link "Dashboard" at bounding box center [158, 55] width 34 height 9
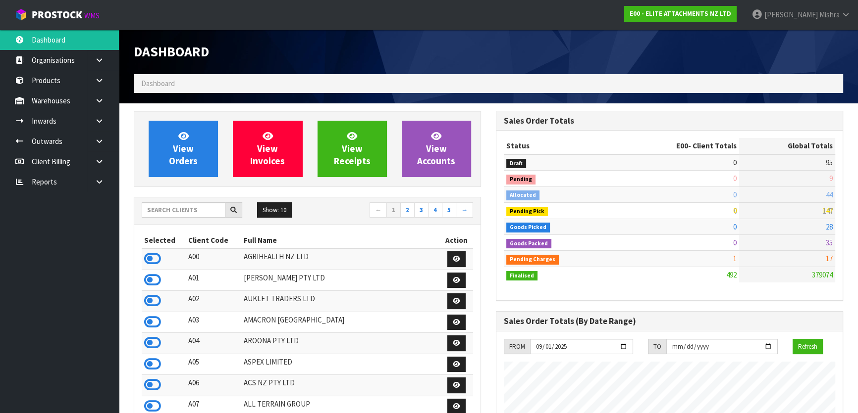
click at [198, 202] on div "Show: 10 5 10 25 50 ← 1 2 3 4 5 →" at bounding box center [307, 212] width 346 height 28
click at [178, 207] on input "text" at bounding box center [184, 209] width 84 height 15
type input "S02"
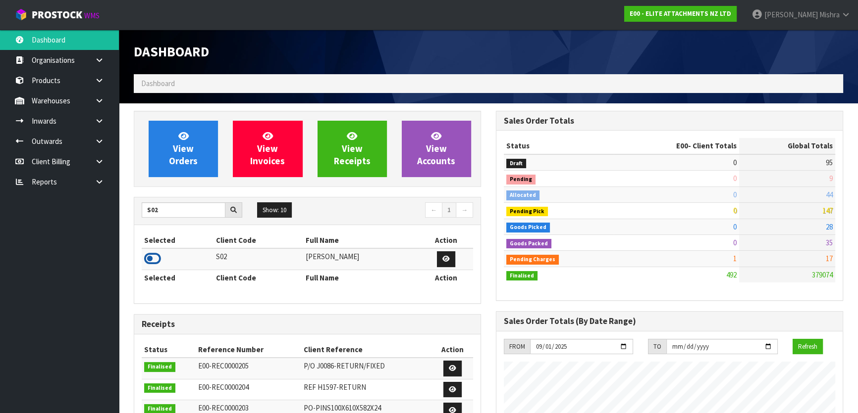
click at [145, 261] on icon at bounding box center [152, 259] width 17 height 15
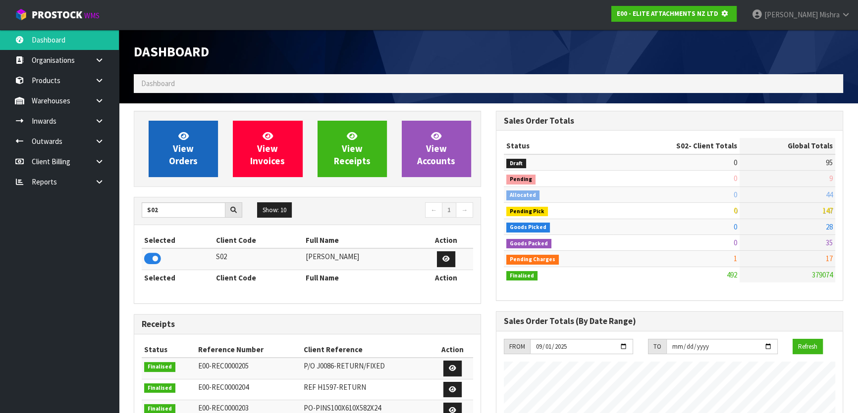
scroll to position [616, 361]
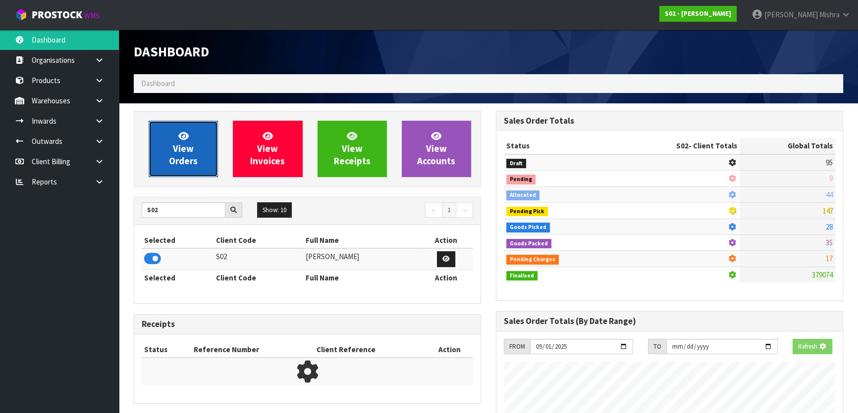
click at [185, 125] on link "View Orders" at bounding box center [183, 149] width 69 height 56
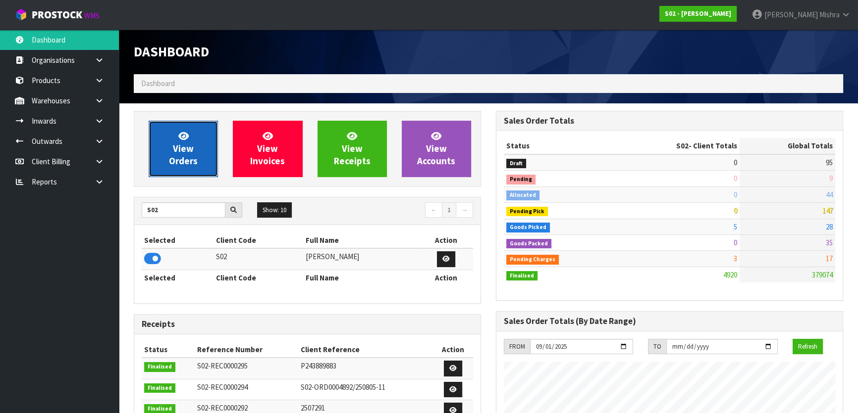
scroll to position [749, 361]
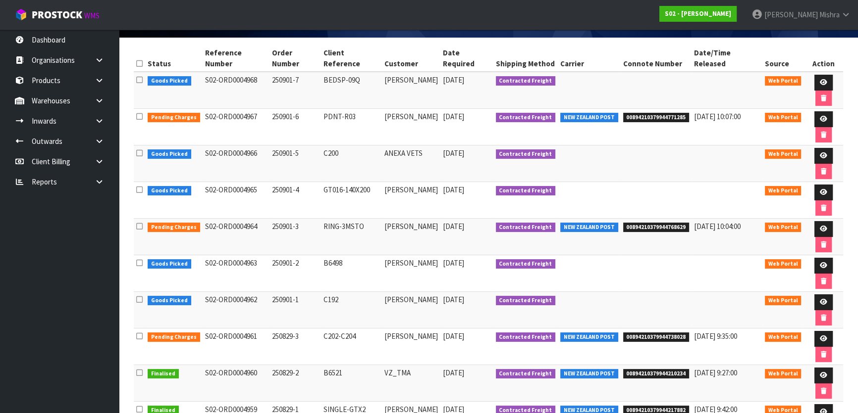
scroll to position [135, 0]
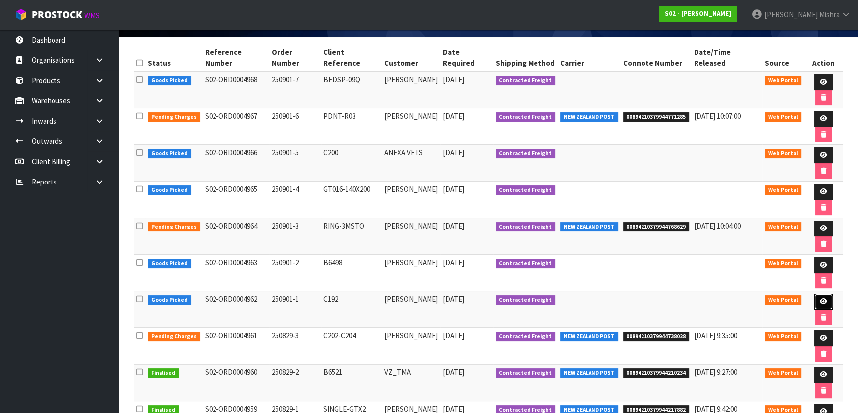
click at [823, 299] on icon at bounding box center [822, 302] width 7 height 6
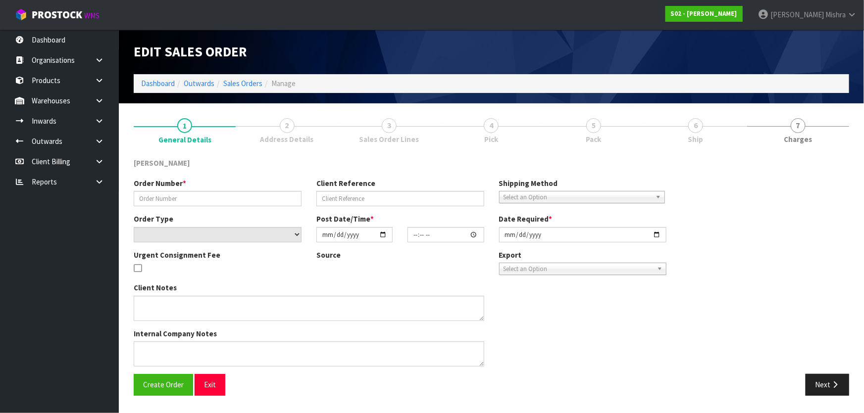
type input "250901-1"
type input "C192"
select select "number:0"
type input "[DATE]"
type input "18:44:00.000"
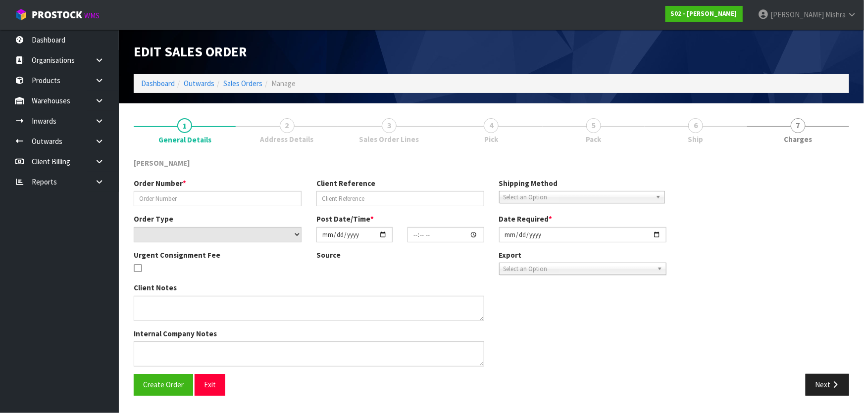
type input "2025-09-01"
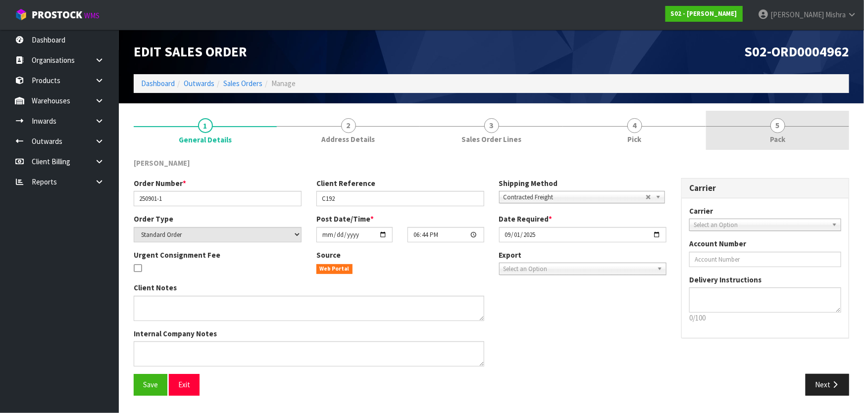
click at [764, 140] on link "5 Pack" at bounding box center [777, 130] width 143 height 39
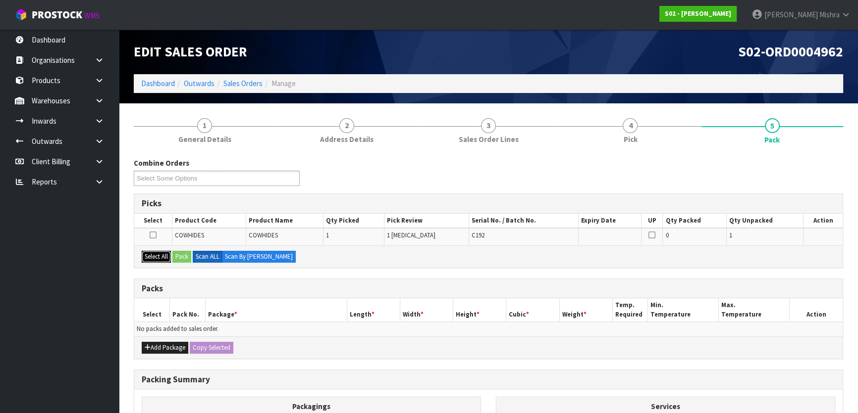
click at [149, 258] on button "Select All" at bounding box center [156, 257] width 29 height 12
click at [178, 260] on button "Pack" at bounding box center [181, 257] width 19 height 12
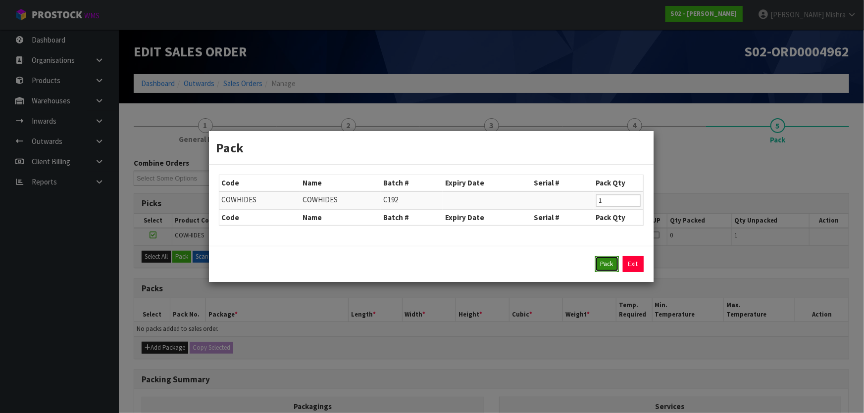
click at [601, 268] on button "Pack" at bounding box center [607, 264] width 24 height 16
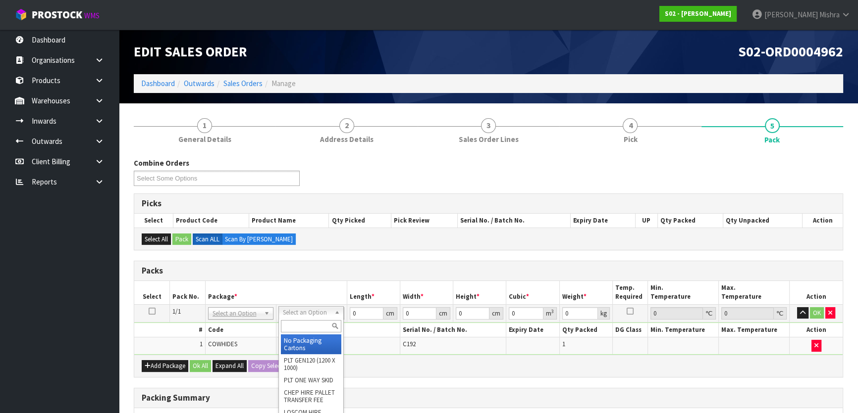
click at [301, 326] on input "text" at bounding box center [311, 326] width 60 height 12
type input "a4"
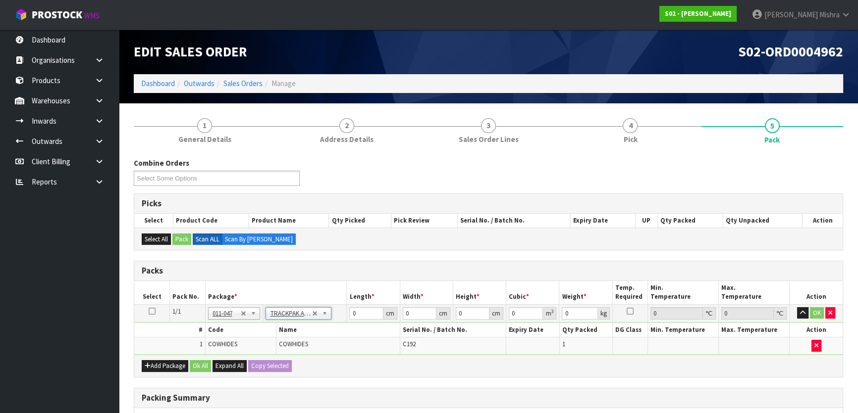
type input "25"
type input "32.5"
type input "0.01"
type input "0.000008"
type input "1.43"
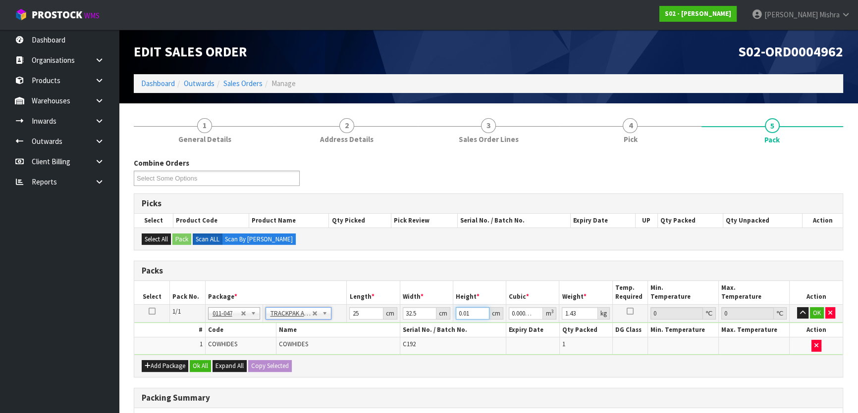
drag, startPoint x: 480, startPoint y: 317, endPoint x: 426, endPoint y: 321, distance: 53.7
click at [426, 321] on tbody "1/1 NONE 007-001 007-002 007-004 007-009 007-013 007-014 007-015 007-017 007-01…" at bounding box center [488, 329] width 708 height 50
type input "5"
type input "0.004063"
type input "5"
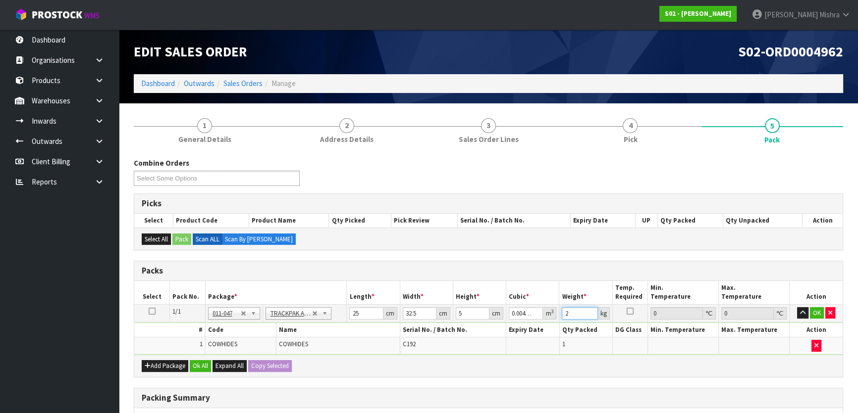
scroll to position [45, 0]
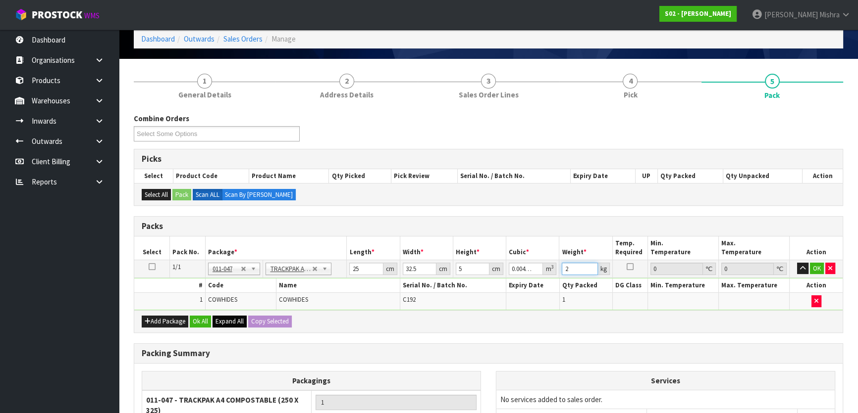
type input "2"
click at [212, 319] on button "Expand All" at bounding box center [229, 322] width 34 height 12
click at [209, 321] on button "Ok All" at bounding box center [200, 322] width 21 height 12
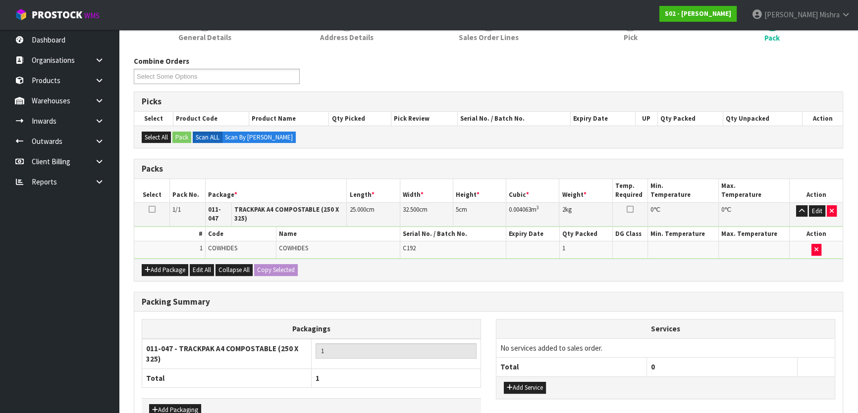
scroll to position [161, 0]
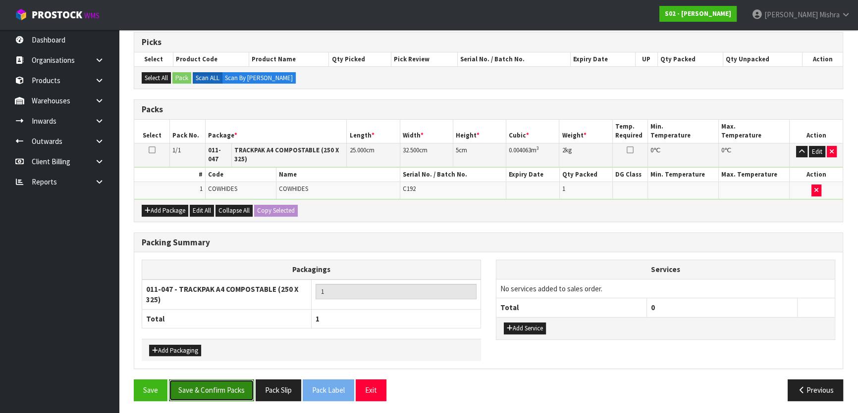
click at [180, 381] on button "Save & Confirm Packs" at bounding box center [211, 390] width 85 height 21
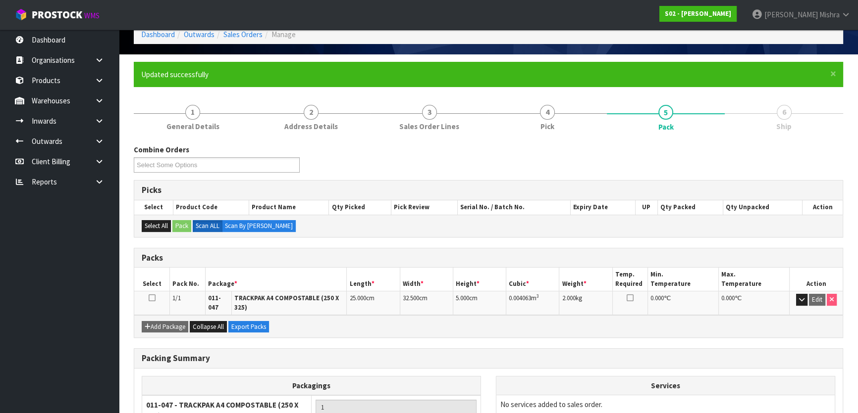
scroll to position [144, 0]
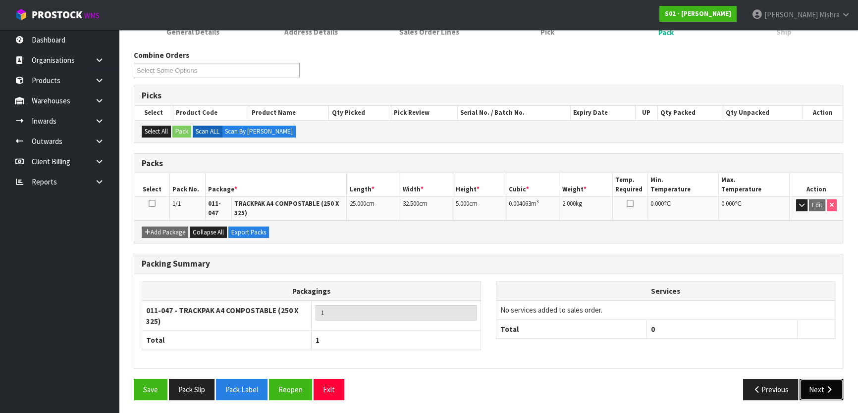
click at [810, 381] on button "Next" at bounding box center [821, 389] width 44 height 21
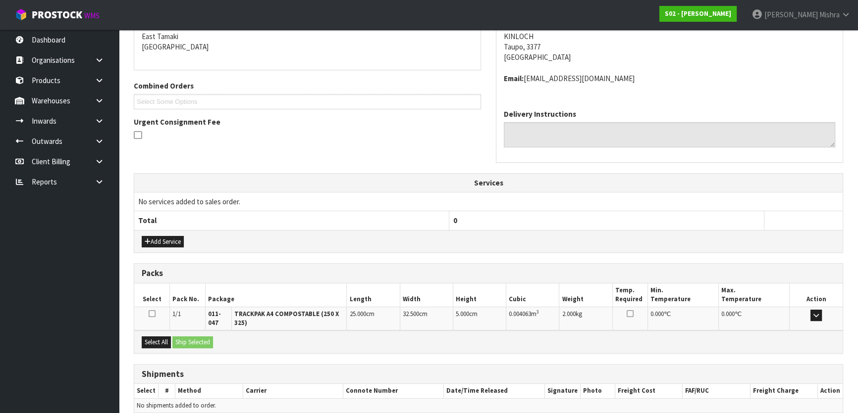
scroll to position [256, 0]
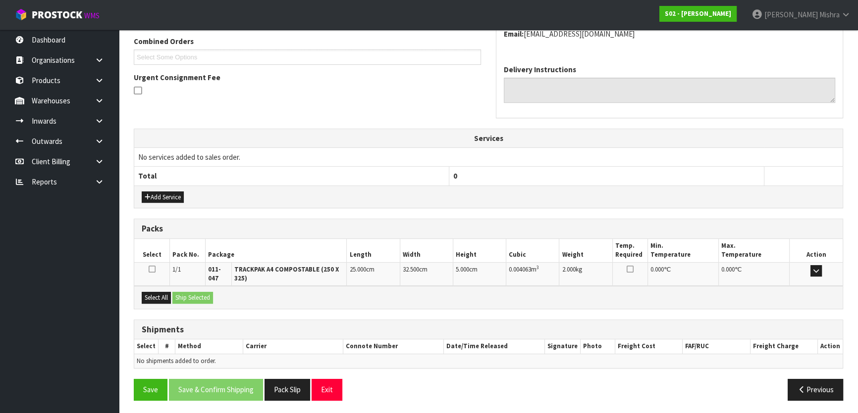
click at [164, 307] on div "From Address CONTRACT WAREHOUSING & LOGISTICS [STREET_ADDRESS] Combined Orders …" at bounding box center [488, 173] width 709 height 471
click at [165, 301] on button "Select All" at bounding box center [156, 298] width 29 height 12
click at [194, 294] on button "Ship Selected" at bounding box center [192, 298] width 41 height 12
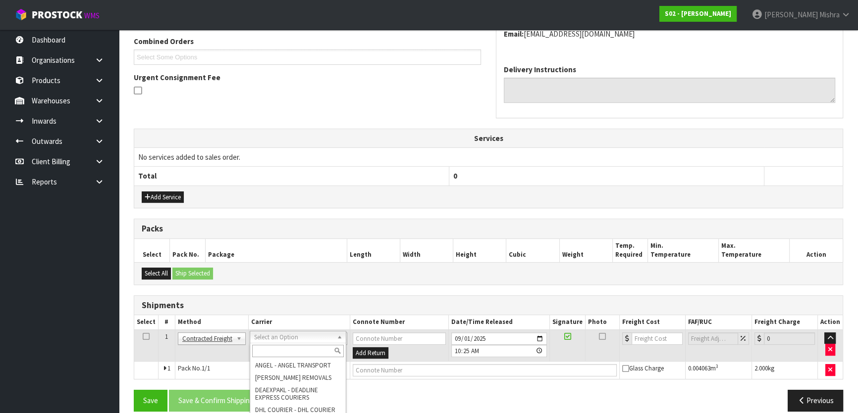
click at [279, 353] on input "text" at bounding box center [298, 351] width 92 height 12
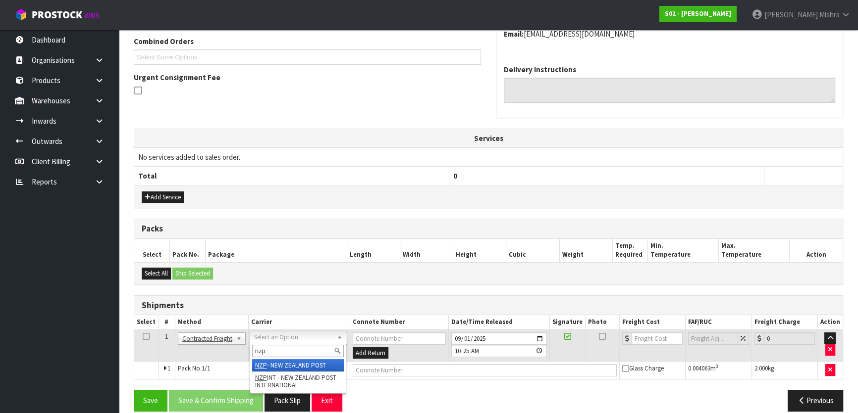
type input "nzp"
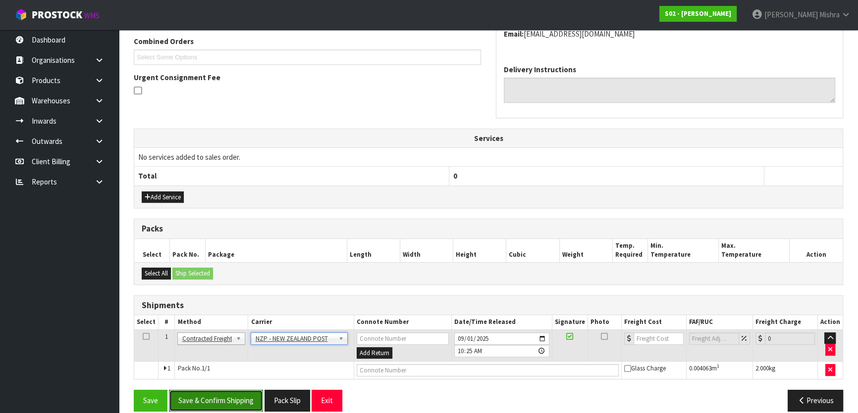
click at [240, 401] on button "Save & Confirm Shipping" at bounding box center [216, 400] width 94 height 21
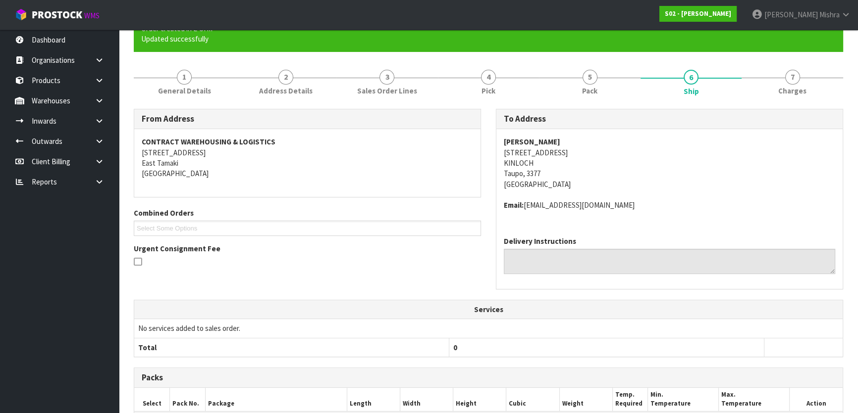
scroll to position [253, 0]
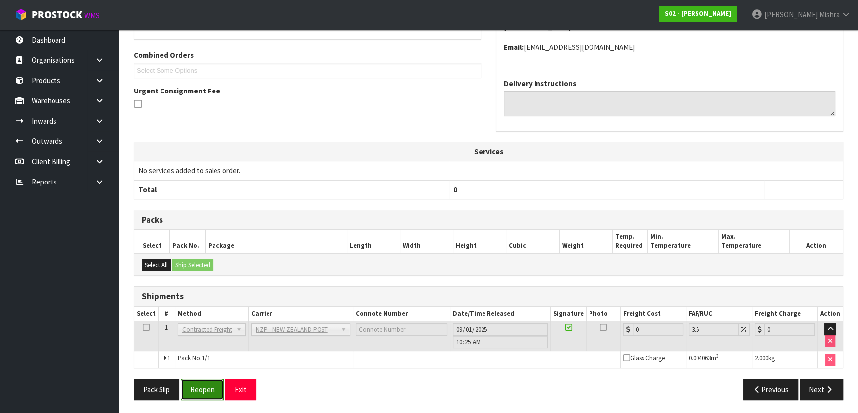
click at [201, 383] on button "Reopen" at bounding box center [202, 389] width 43 height 21
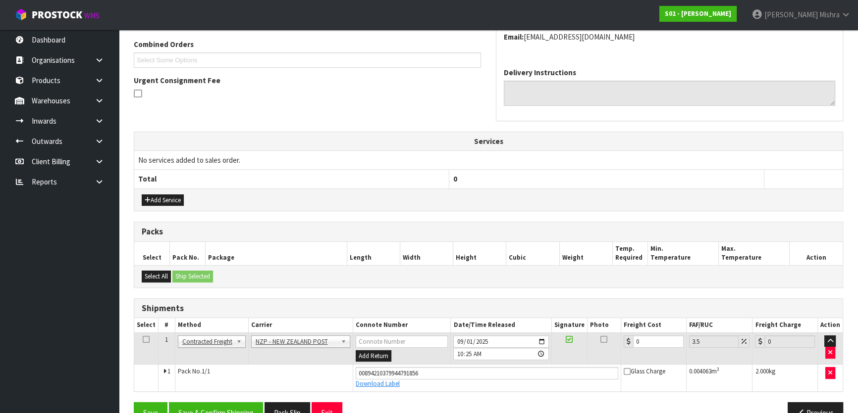
scroll to position [276, 0]
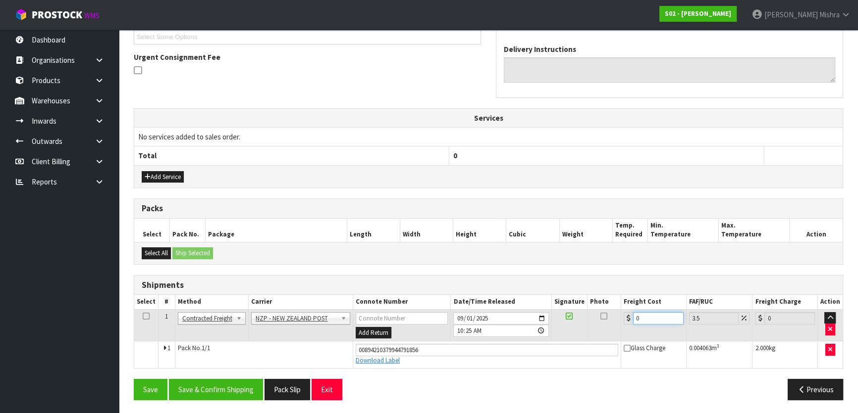
drag, startPoint x: 650, startPoint y: 317, endPoint x: 484, endPoint y: 313, distance: 165.9
click at [484, 313] on tr "1 Client Local Pickup Customer Local Pickup Company Freight Contracted Freight …" at bounding box center [488, 325] width 708 height 32
type input "1"
type input "1.03"
type input "13"
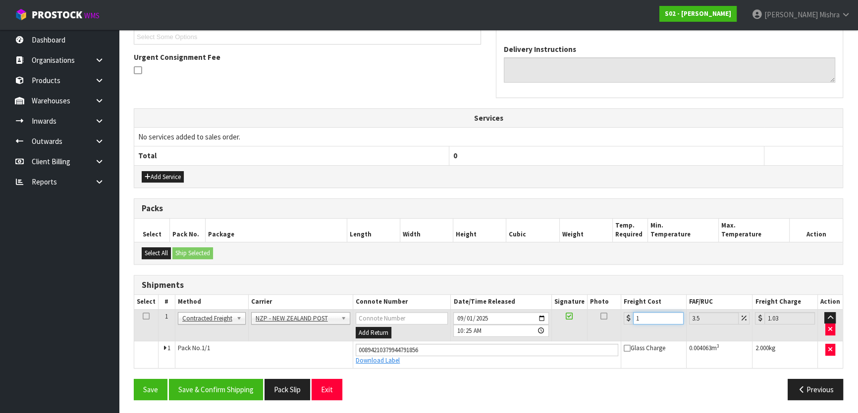
type input "13.45"
type input "13.04"
type input "13.5"
type input "13.04"
click at [210, 388] on button "Save & Confirm Shipping" at bounding box center [216, 389] width 94 height 21
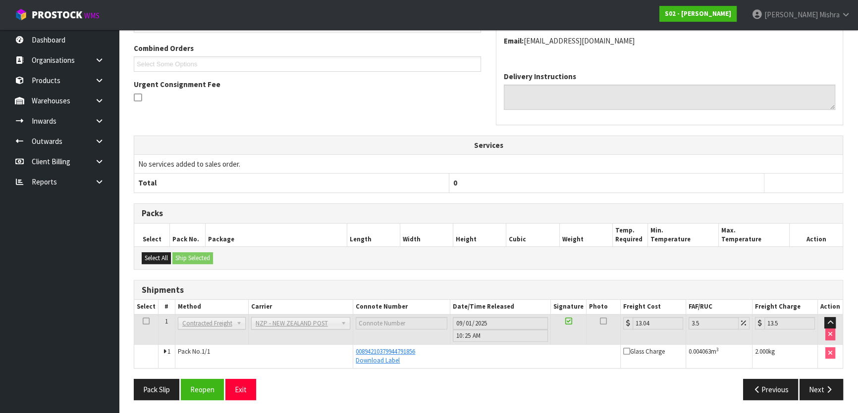
scroll to position [0, 0]
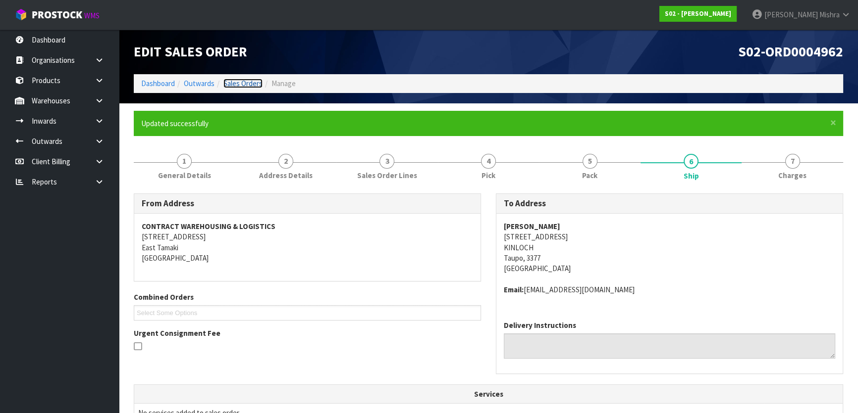
click at [236, 84] on link "Sales Orders" at bounding box center [242, 83] width 39 height 9
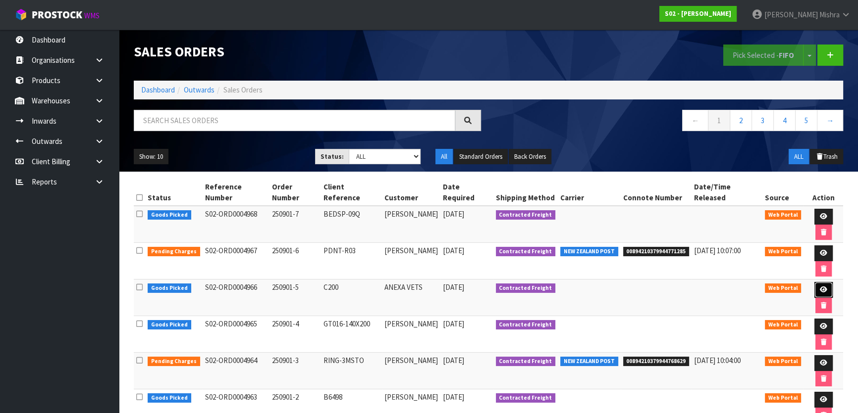
click at [822, 291] on icon at bounding box center [822, 290] width 7 height 6
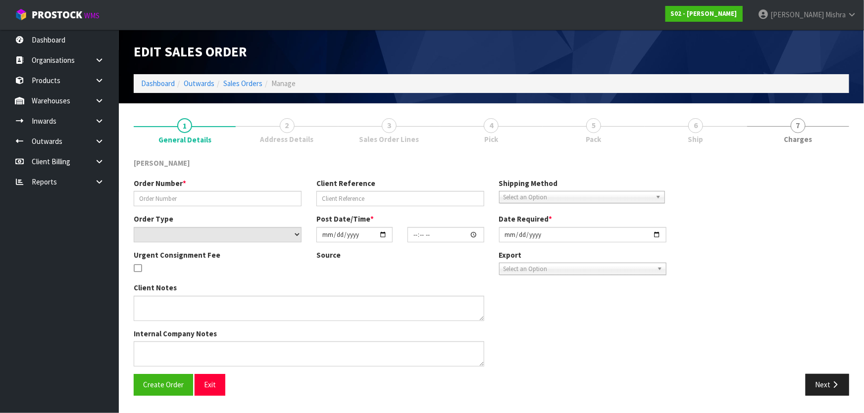
type input "250901-5"
type input "C200"
select select "number:0"
type input "[DATE]"
type input "19:38:00.000"
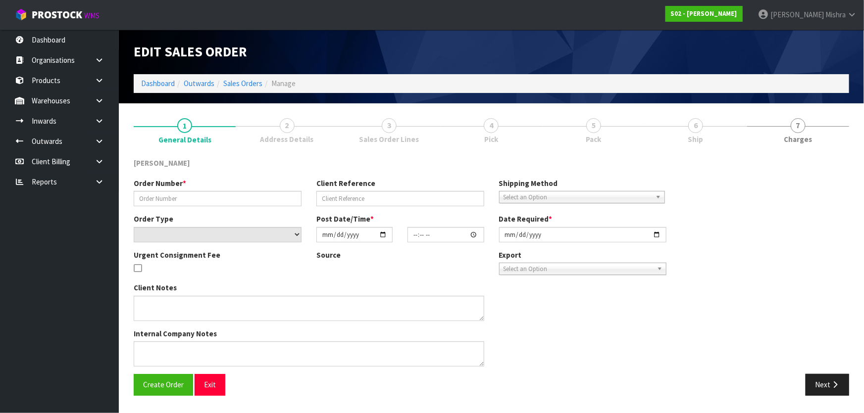
type input "2025-09-01"
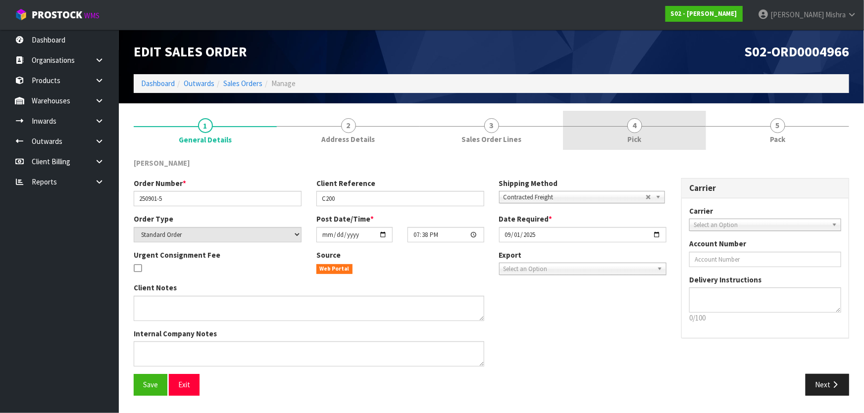
click at [623, 132] on link "4 Pick" at bounding box center [634, 130] width 143 height 39
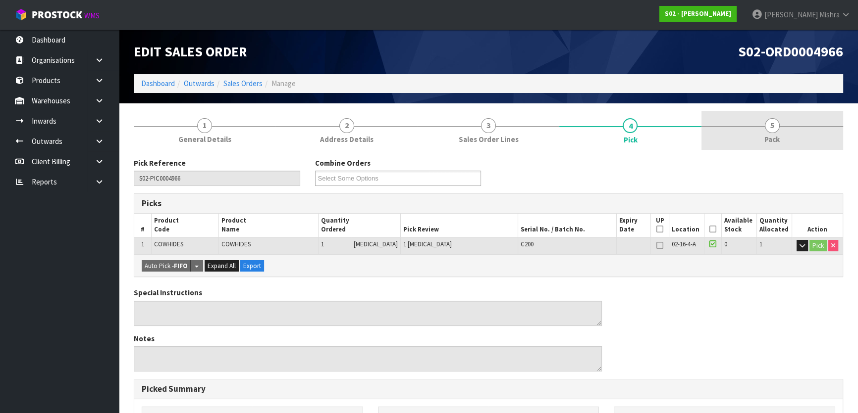
click at [771, 124] on span "5" at bounding box center [771, 125] width 15 height 15
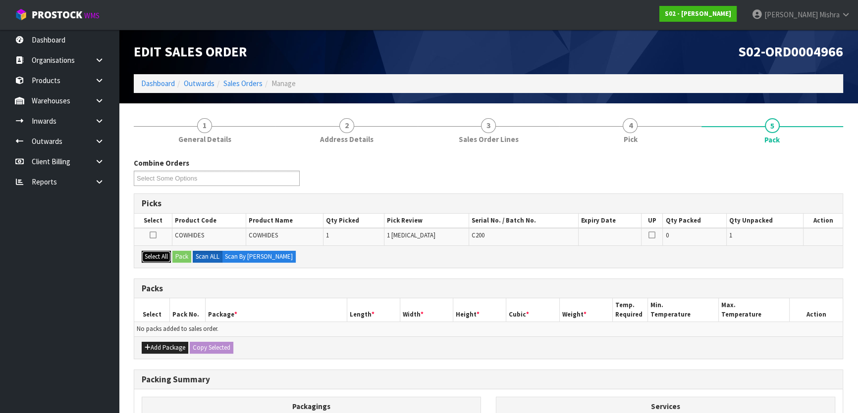
drag, startPoint x: 164, startPoint y: 257, endPoint x: 185, endPoint y: 255, distance: 20.9
click at [164, 258] on button "Select All" at bounding box center [156, 257] width 29 height 12
click at [185, 255] on button "Pack" at bounding box center [181, 257] width 19 height 12
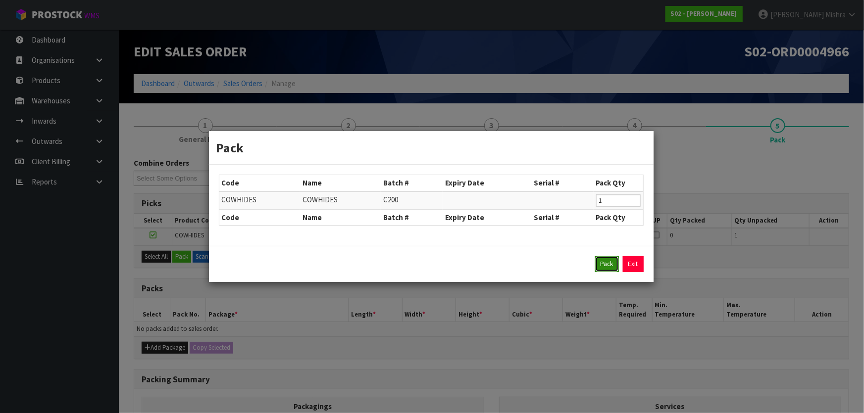
click at [614, 267] on button "Pack" at bounding box center [607, 264] width 24 height 16
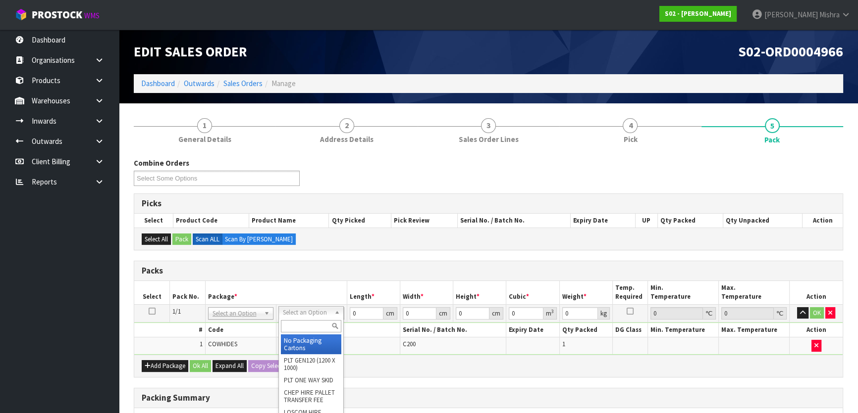
drag, startPoint x: 316, startPoint y: 313, endPoint x: 310, endPoint y: 332, distance: 20.2
click at [308, 332] on input "text" at bounding box center [311, 326] width 60 height 12
type input "a4"
type input "25"
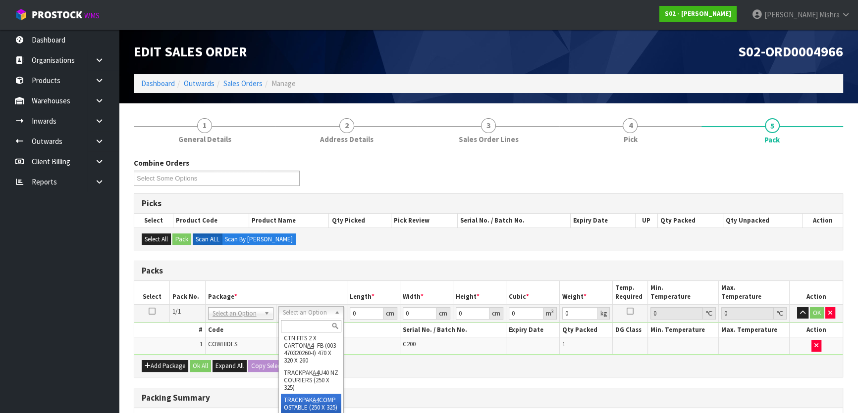
type input "32.5"
type input "0.01"
type input "0.000008"
type input "1.43"
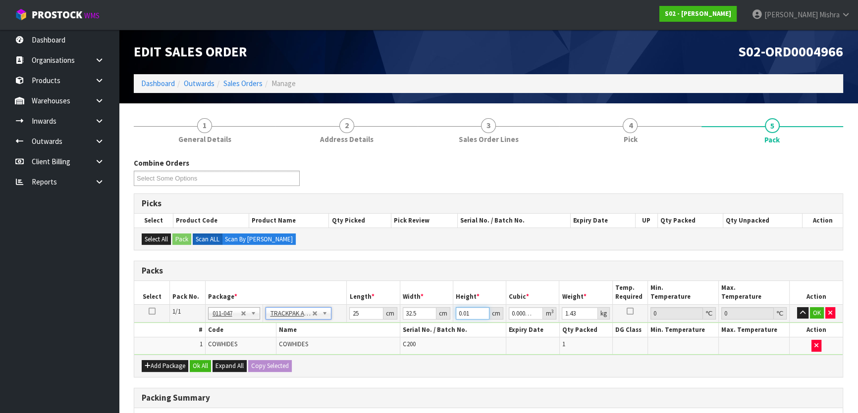
drag, startPoint x: 468, startPoint y: 312, endPoint x: 435, endPoint y: 307, distance: 33.1
click at [436, 311] on tr "1/1 NONE 007-001 007-002 007-004 007-009 007-013 007-014 007-015 007-017 007-01…" at bounding box center [488, 313] width 708 height 18
type input "6"
type input "0.004875"
type input "6"
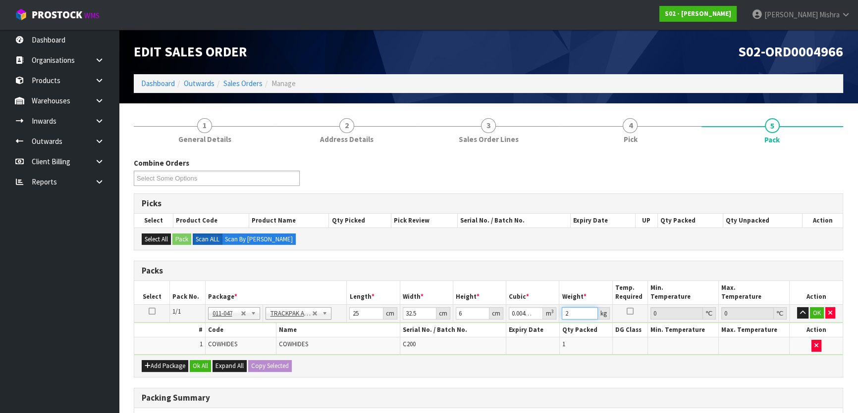
type input "2"
click at [194, 356] on div "Add Package Ok All Expand All Copy Selected" at bounding box center [488, 366] width 708 height 22
click at [193, 368] on button "Ok All" at bounding box center [200, 366] width 21 height 12
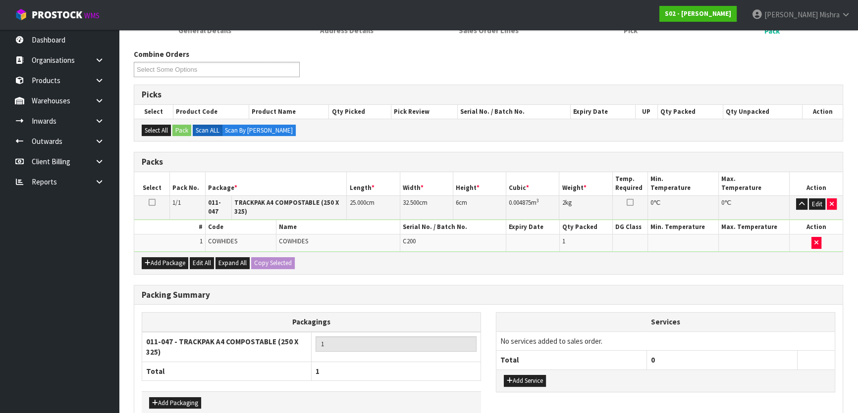
scroll to position [161, 0]
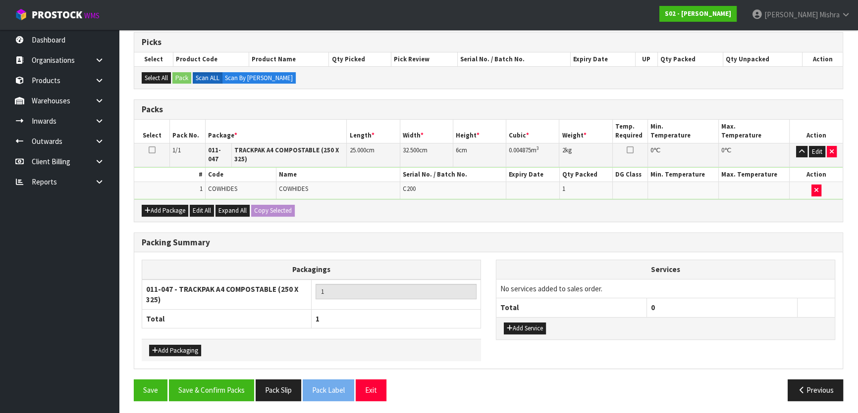
click at [208, 399] on div "Save Save & Confirm Packs Pack Slip Pack Label Exit Previous" at bounding box center [488, 394] width 724 height 29
click at [221, 395] on button "Save & Confirm Packs" at bounding box center [211, 390] width 85 height 21
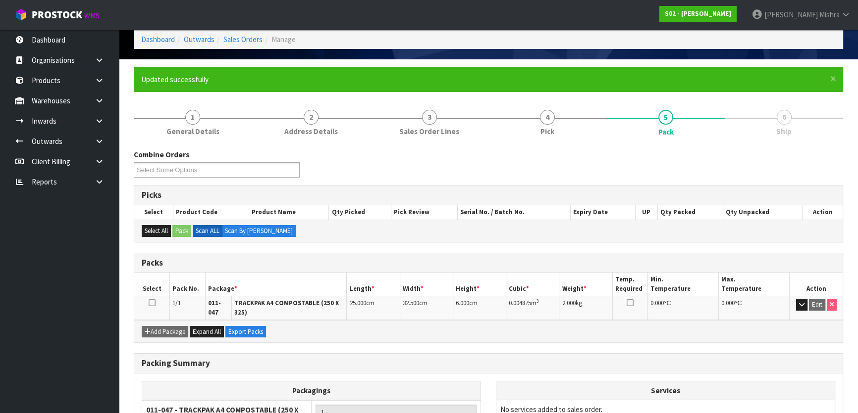
scroll to position [144, 0]
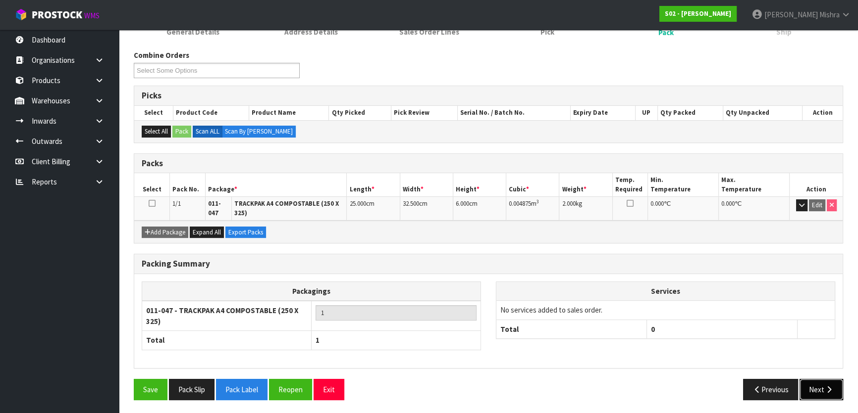
click at [823, 390] on button "Next" at bounding box center [821, 389] width 44 height 21
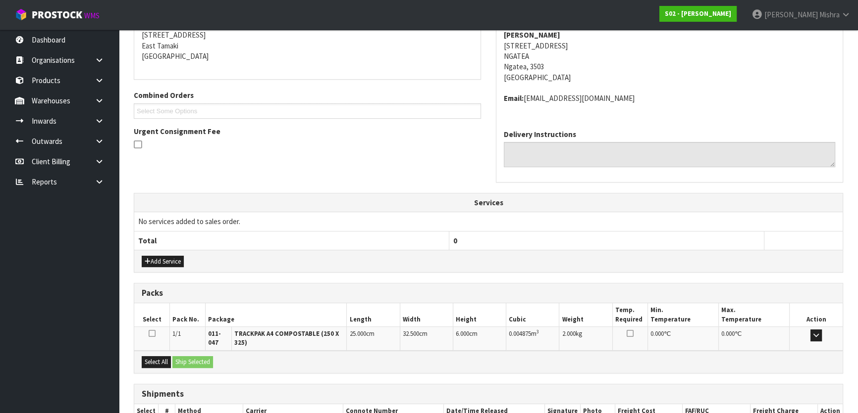
scroll to position [267, 0]
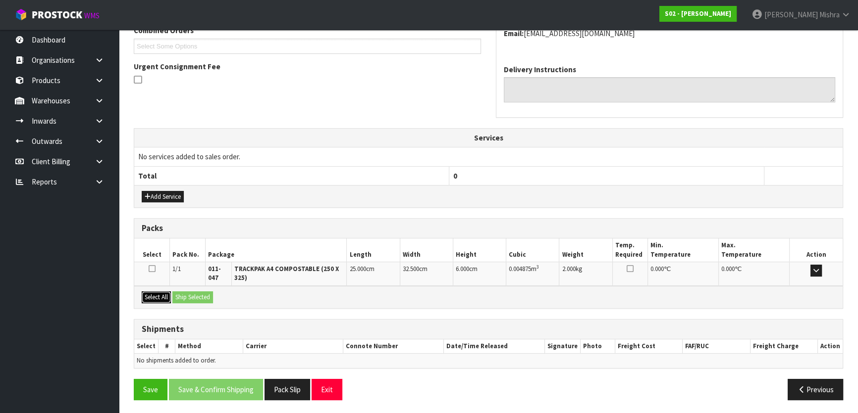
drag, startPoint x: 149, startPoint y: 300, endPoint x: 163, endPoint y: 301, distance: 14.9
click at [149, 301] on button "Select All" at bounding box center [156, 298] width 29 height 12
click at [191, 298] on button "Ship Selected" at bounding box center [192, 298] width 41 height 12
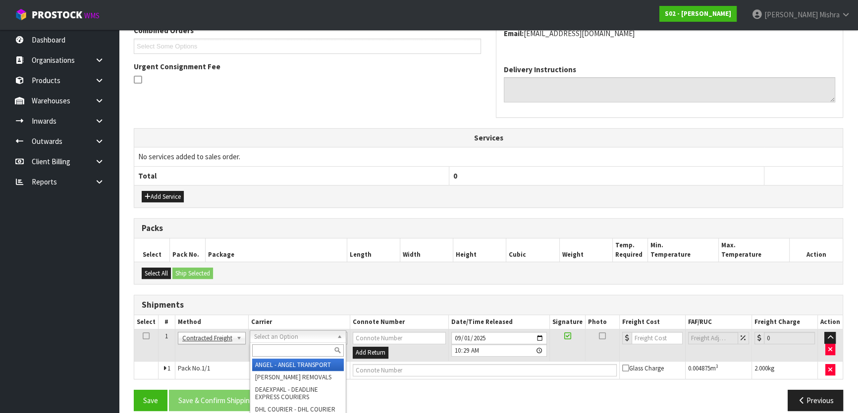
click at [297, 349] on input "text" at bounding box center [298, 351] width 92 height 12
type input "nzp"
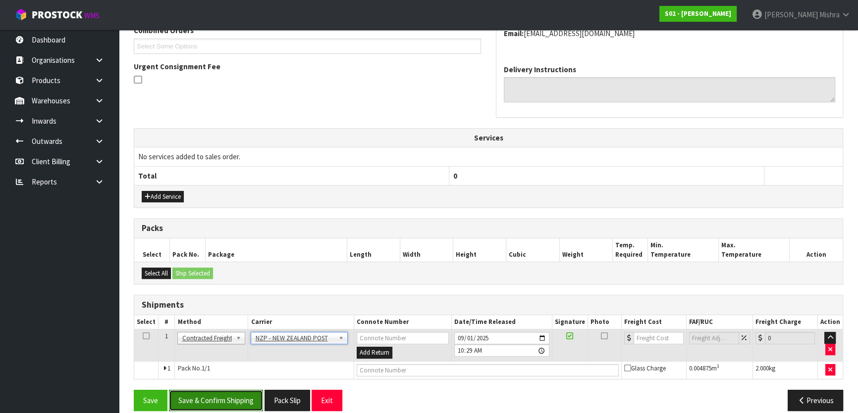
click at [230, 394] on button "Save & Confirm Shipping" at bounding box center [216, 400] width 94 height 21
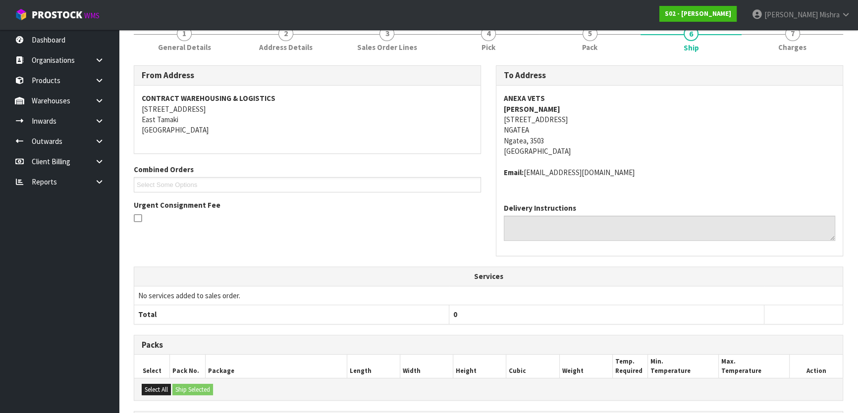
scroll to position [263, 0]
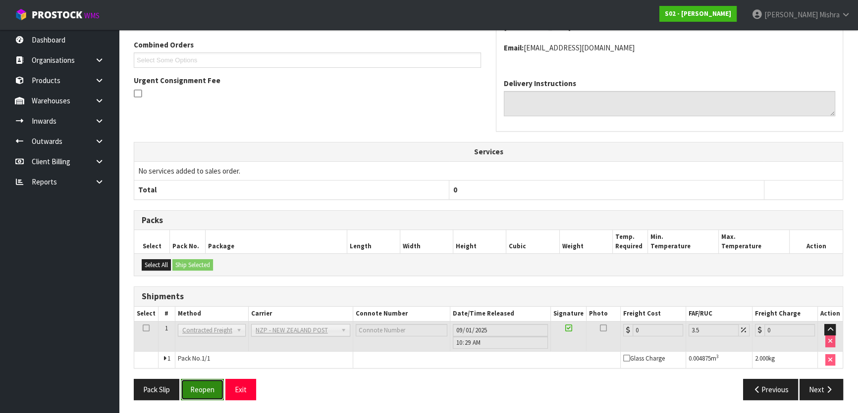
drag, startPoint x: 202, startPoint y: 394, endPoint x: 199, endPoint y: 388, distance: 7.1
click at [202, 394] on button "Reopen" at bounding box center [202, 389] width 43 height 21
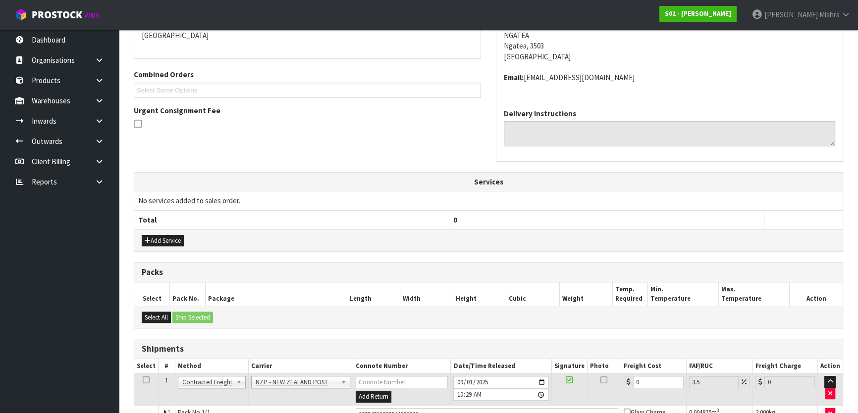
scroll to position [287, 0]
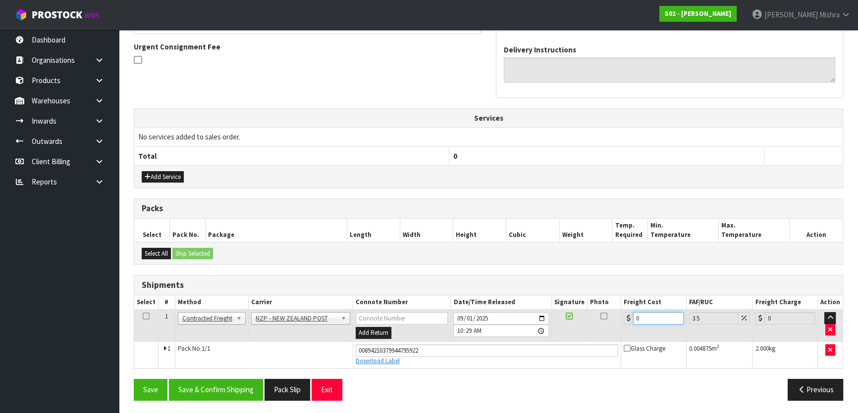
drag, startPoint x: 639, startPoint y: 313, endPoint x: 575, endPoint y: 295, distance: 66.3
click at [602, 298] on table "Select # Method Carrier Connote Number Date/Time Released Signature Photo Freig…" at bounding box center [488, 332] width 708 height 73
type input "5"
type input "5.17"
type input "5.2"
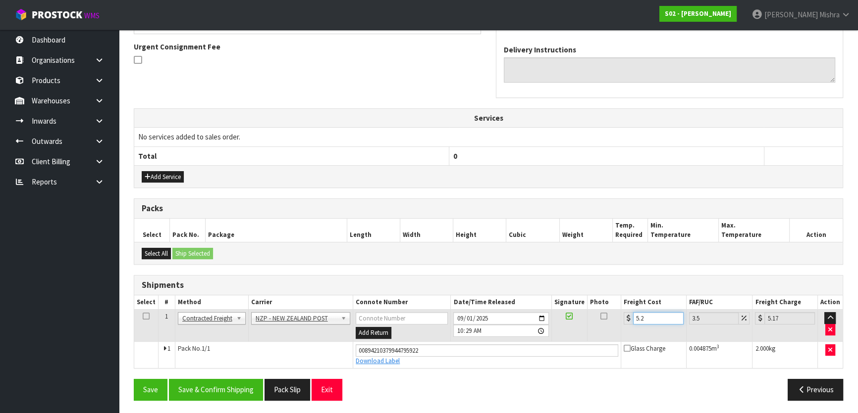
type input "5.38"
type input "5.29"
type input "5.48"
type input "5.29"
click at [210, 388] on button "Save & Confirm Shipping" at bounding box center [216, 389] width 94 height 21
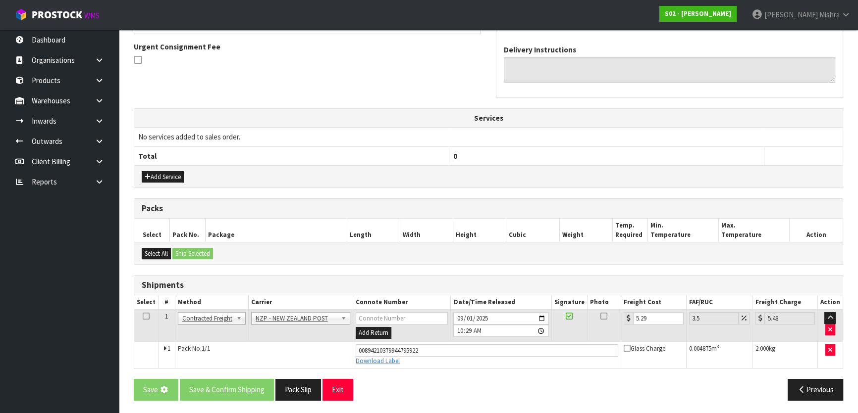
scroll to position [0, 0]
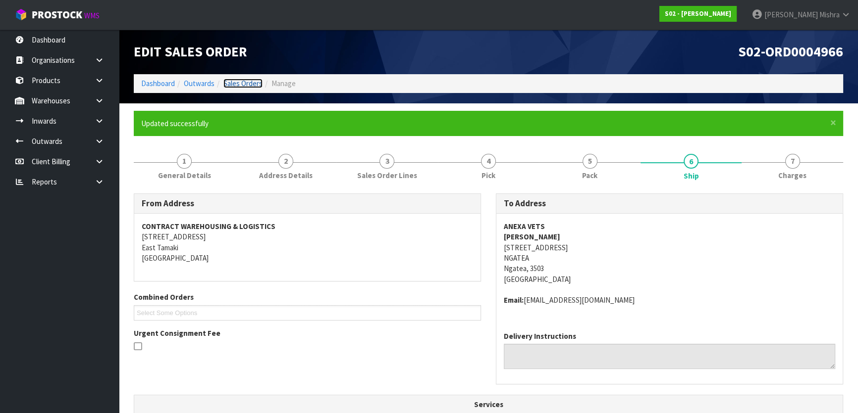
click at [252, 86] on link "Sales Orders" at bounding box center [242, 83] width 39 height 9
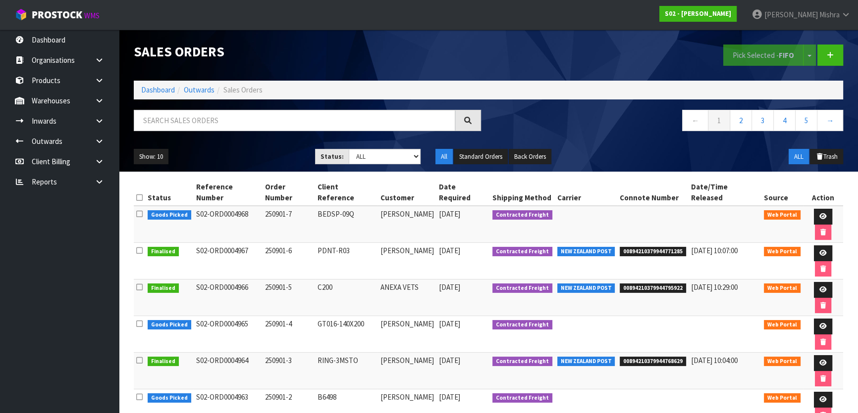
scroll to position [26, 0]
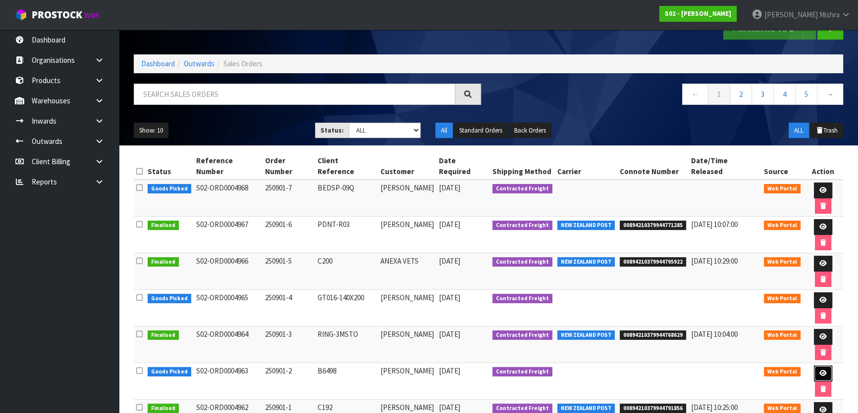
click at [813, 366] on link at bounding box center [822, 374] width 18 height 16
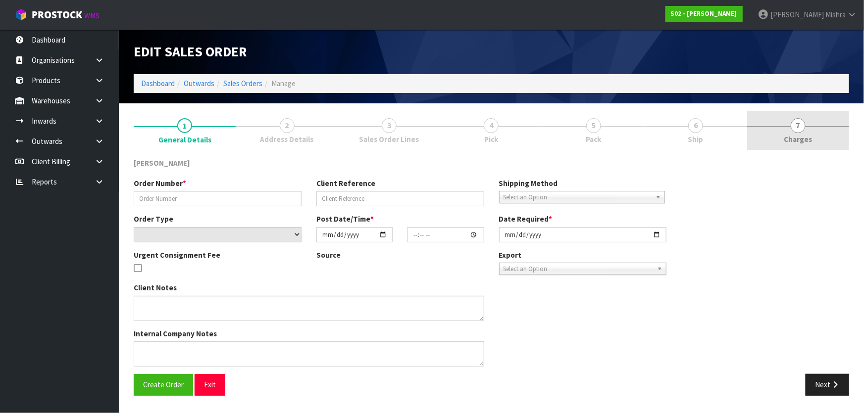
type input "250901-2"
type input "B6498"
select select "number:0"
type input "[DATE]"
type input "18:47:00.000"
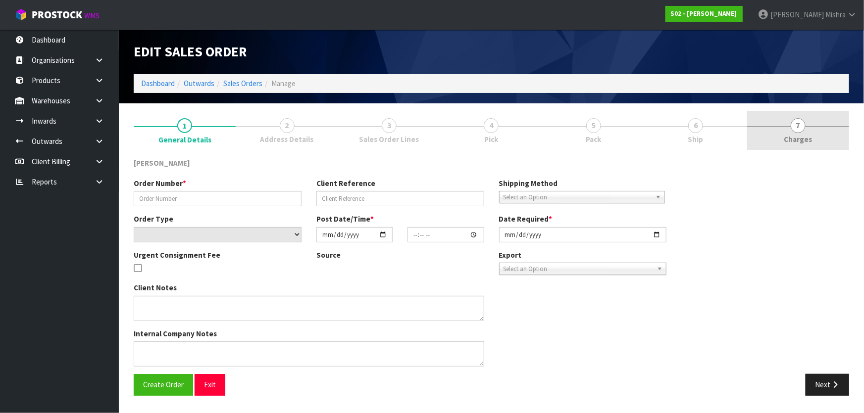
type input "2025-09-01"
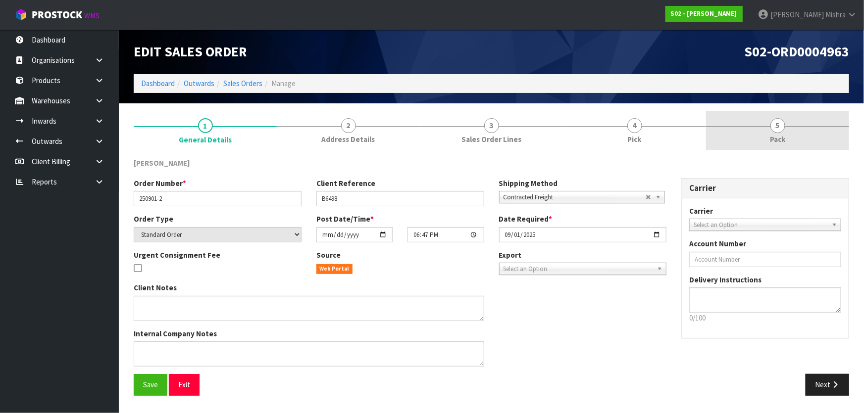
click at [781, 131] on span "5" at bounding box center [777, 125] width 15 height 15
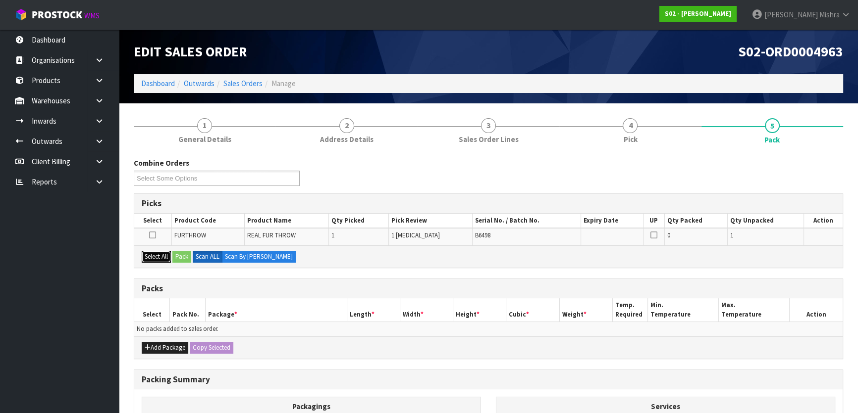
drag, startPoint x: 151, startPoint y: 252, endPoint x: 177, endPoint y: 257, distance: 26.3
click at [153, 252] on button "Select All" at bounding box center [156, 257] width 29 height 12
click at [182, 257] on button "Pack" at bounding box center [181, 257] width 19 height 12
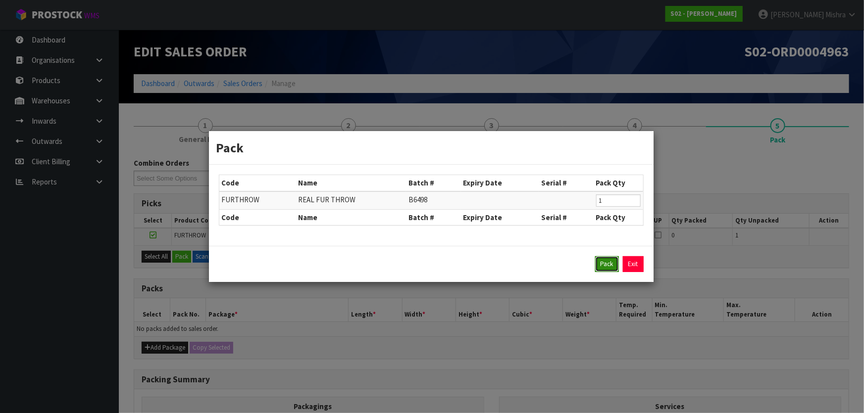
click at [602, 269] on button "Pack" at bounding box center [607, 264] width 24 height 16
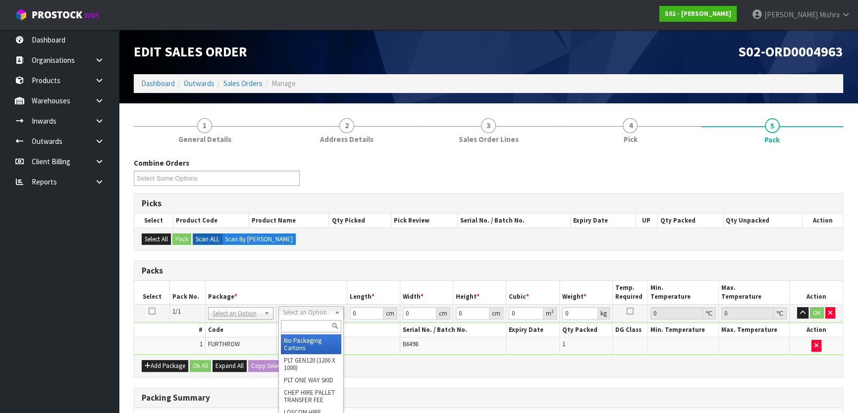
click at [307, 329] on input "text" at bounding box center [311, 326] width 60 height 12
type input "a4s"
type input "30.5"
type input "21.5"
type input "20"
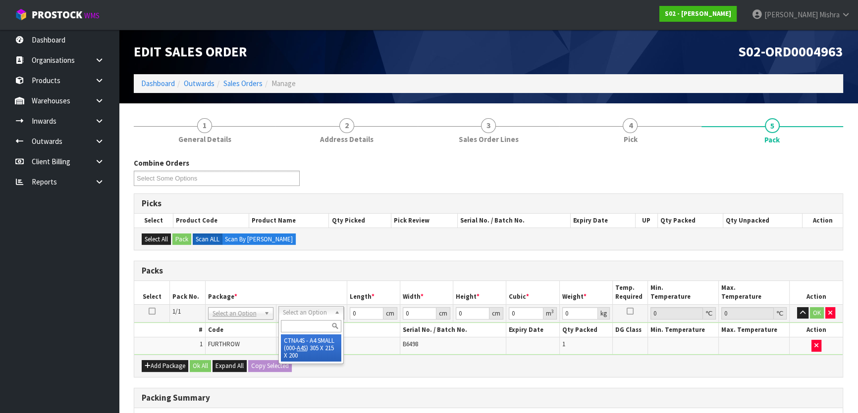
type input "0.013115"
type input "1.76"
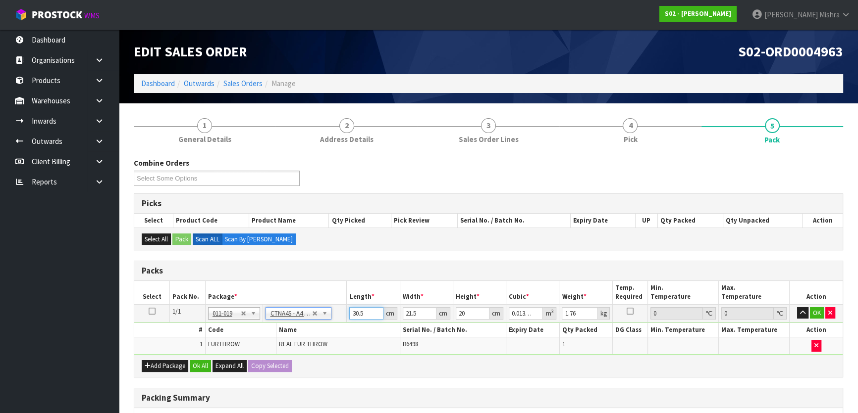
drag, startPoint x: 370, startPoint y: 313, endPoint x: 226, endPoint y: 313, distance: 144.1
click at [226, 313] on tr "1/1 NONE 007-001 007-002 007-004 007-009 007-013 007-014 007-015 007-017 007-01…" at bounding box center [488, 313] width 708 height 18
type input "3"
type input "0.00129"
type input "33"
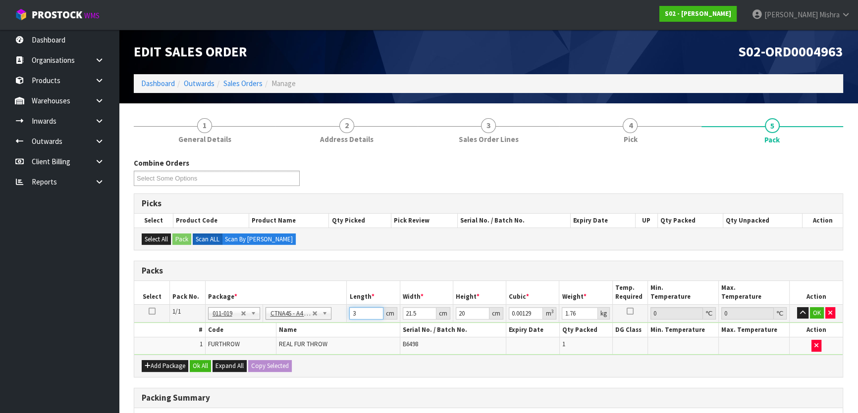
type input "0.01419"
type input "33"
type input "2"
type input "0.00132"
type input "22"
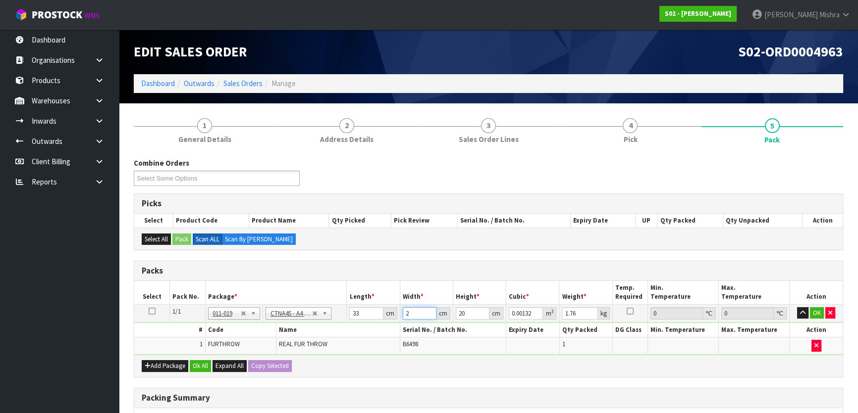
type input "0.01452"
type input "225"
type input "0.1485"
type input "225"
type input "1"
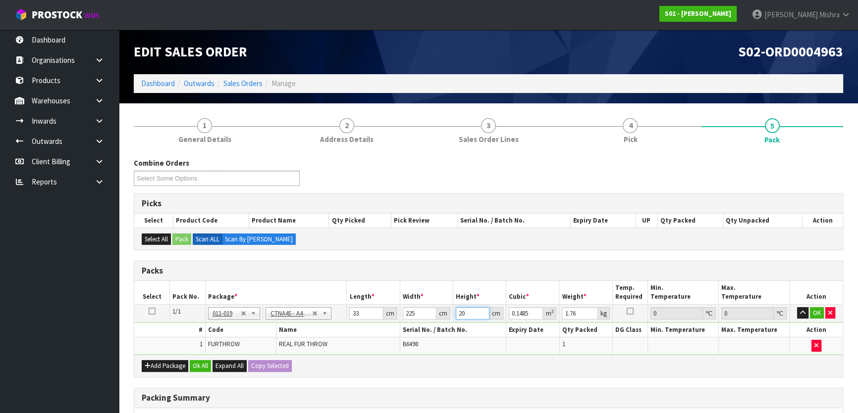
type input "0.007425"
type input "1"
click at [407, 311] on input "225" at bounding box center [420, 313] width 34 height 12
type input "25"
type input "0.000825"
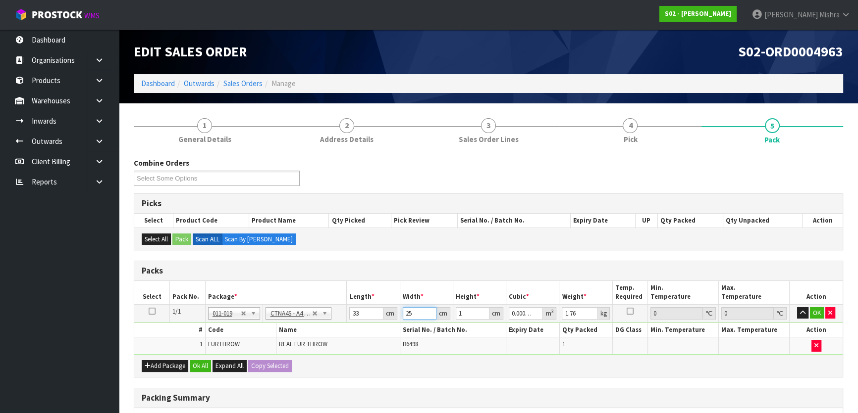
type input "25"
type input "15"
type input "0.012375"
type input "15"
type input "2"
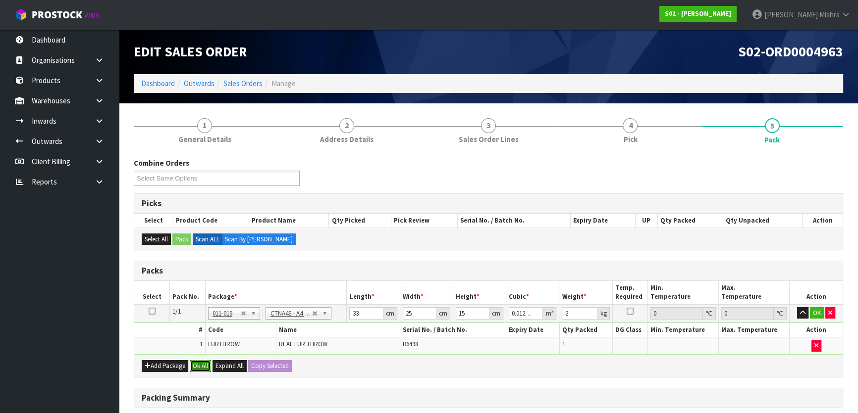
click at [197, 368] on button "Ok All" at bounding box center [200, 366] width 21 height 12
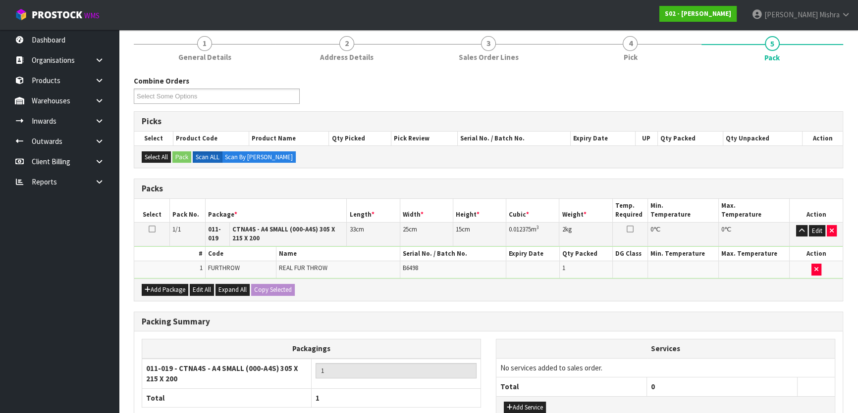
scroll to position [161, 0]
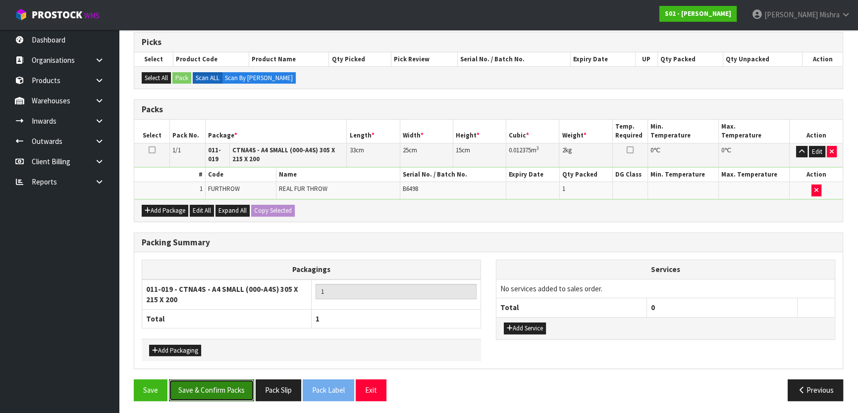
click at [199, 380] on button "Save & Confirm Packs" at bounding box center [211, 390] width 85 height 21
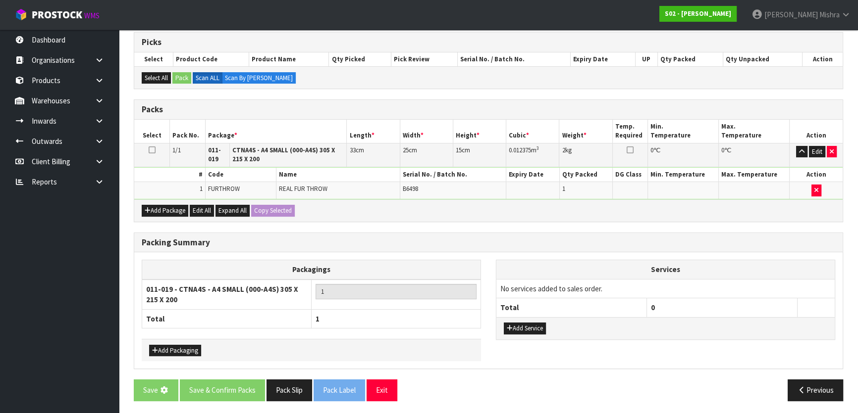
scroll to position [0, 0]
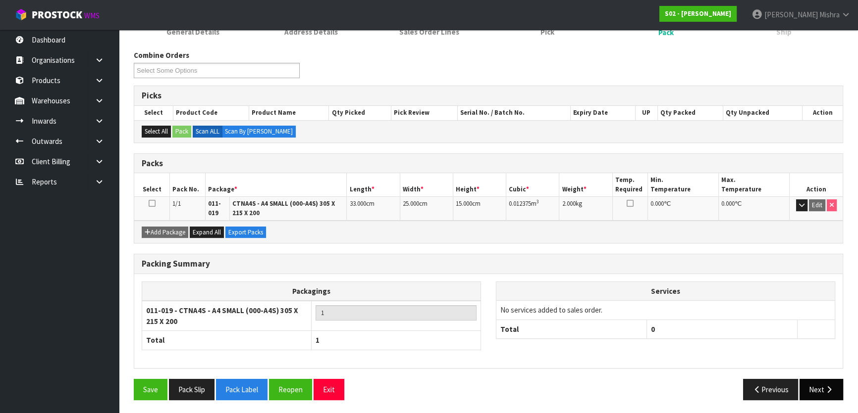
click at [822, 391] on button "Next" at bounding box center [821, 389] width 44 height 21
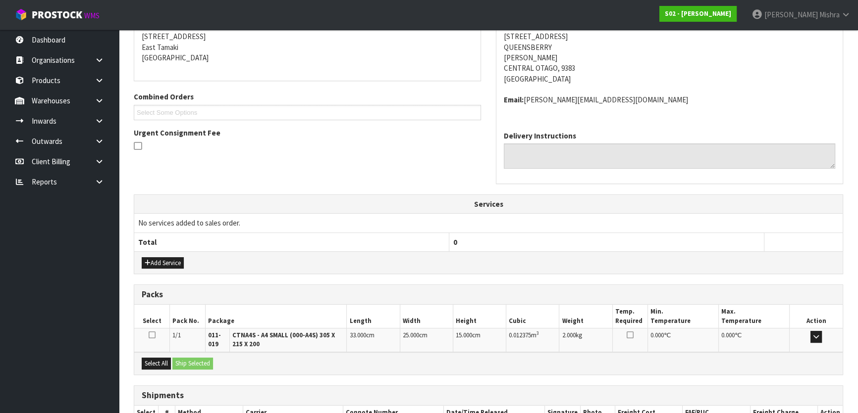
scroll to position [267, 0]
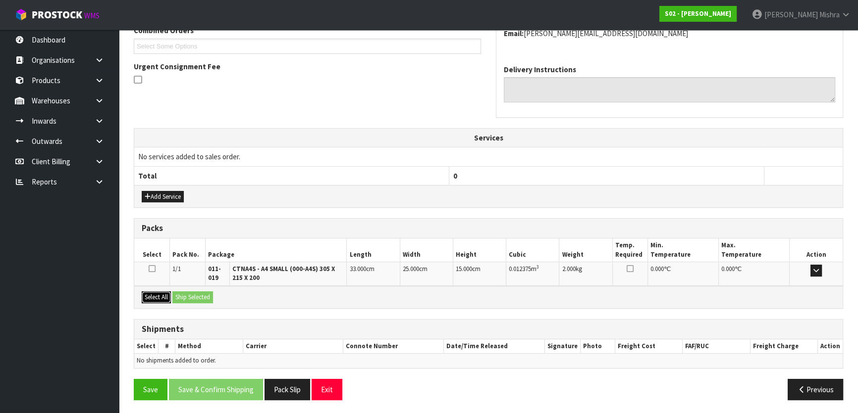
click at [162, 295] on button "Select All" at bounding box center [156, 298] width 29 height 12
click at [186, 295] on button "Ship Selected" at bounding box center [192, 298] width 41 height 12
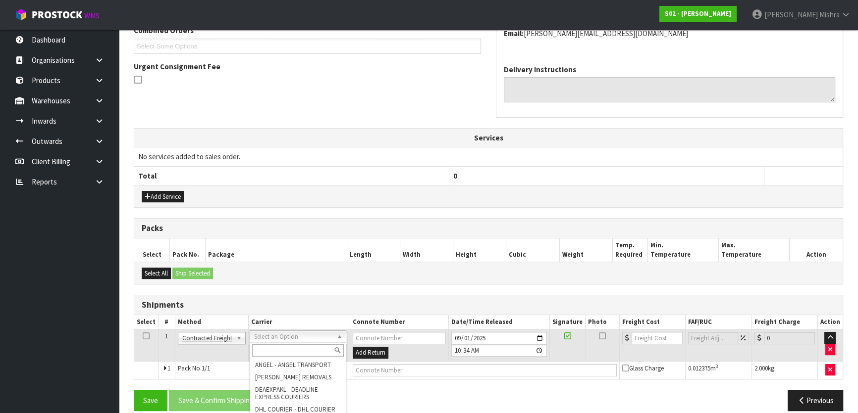
click at [279, 353] on input "text" at bounding box center [298, 351] width 92 height 12
type input "nz"
drag, startPoint x: 271, startPoint y: 388, endPoint x: 267, endPoint y: 404, distance: 16.0
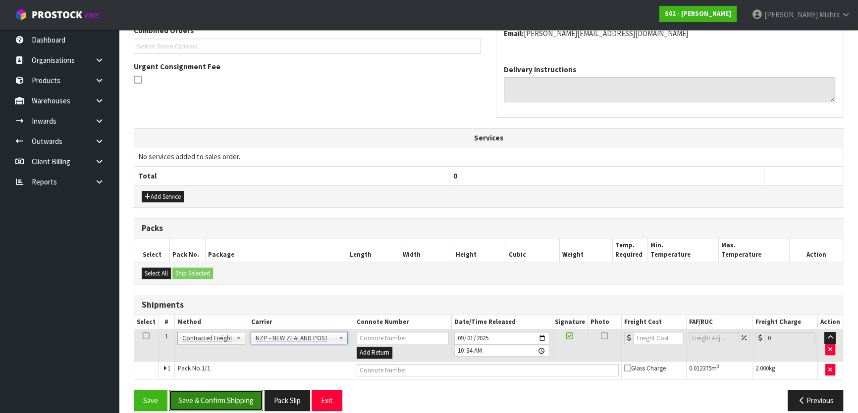
click at [227, 402] on button "Save & Confirm Shipping" at bounding box center [216, 400] width 94 height 21
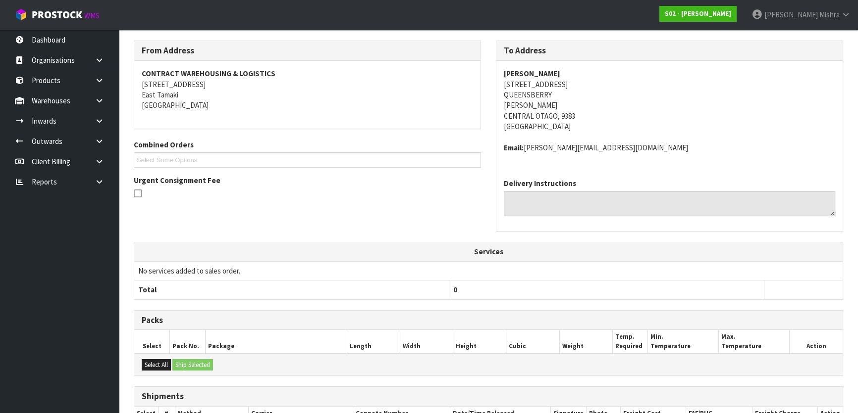
scroll to position [263, 0]
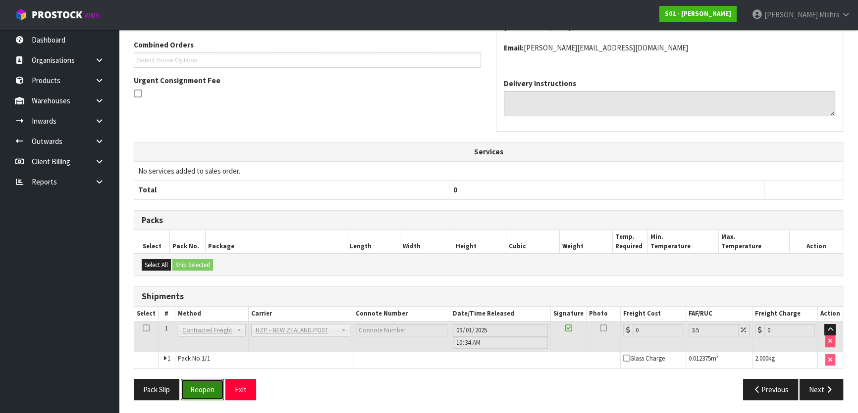
click at [203, 386] on button "Reopen" at bounding box center [202, 389] width 43 height 21
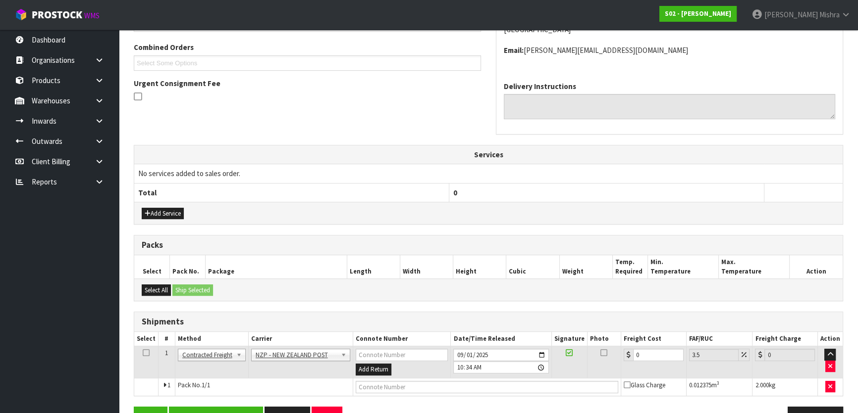
scroll to position [277, 0]
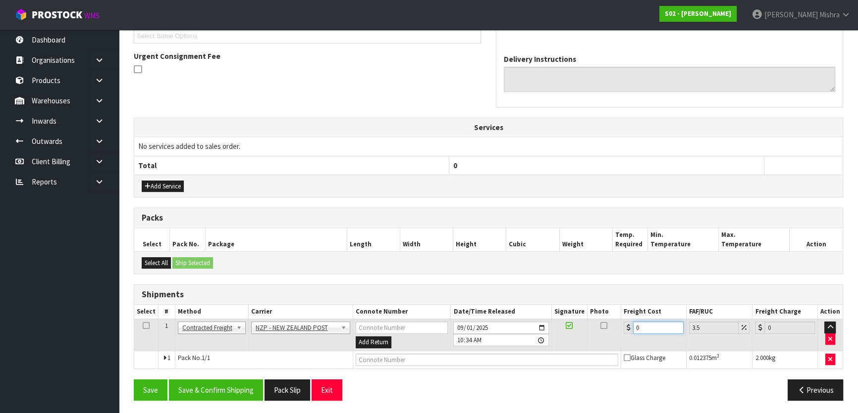
drag, startPoint x: 627, startPoint y: 334, endPoint x: 537, endPoint y: 349, distance: 91.3
click at [539, 349] on tbody "1 Client Local Pickup Customer Local Pickup Company Freight Contracted Freight …" at bounding box center [488, 344] width 708 height 50
type input "1"
type input "1.03"
type input "16"
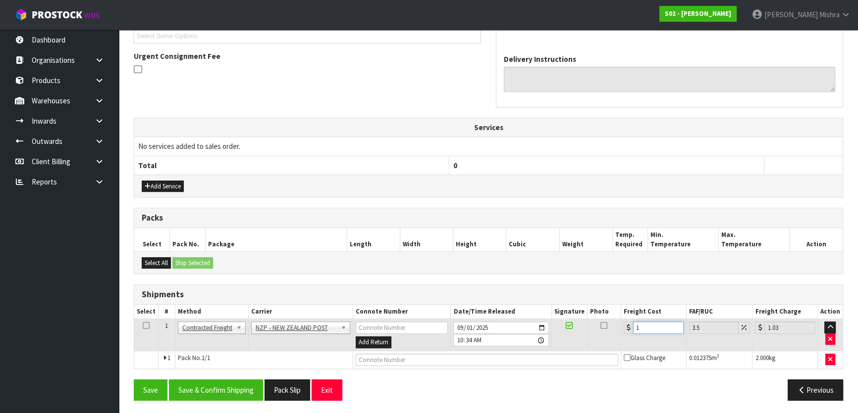
type input "16.56"
type input "16.2"
type input "16.77"
type input "16.20"
click at [203, 382] on button "Save & Confirm Shipping" at bounding box center [216, 390] width 94 height 21
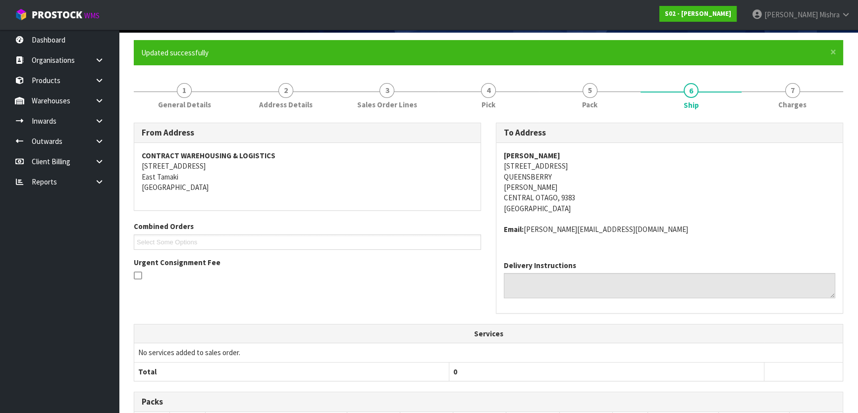
scroll to position [0, 0]
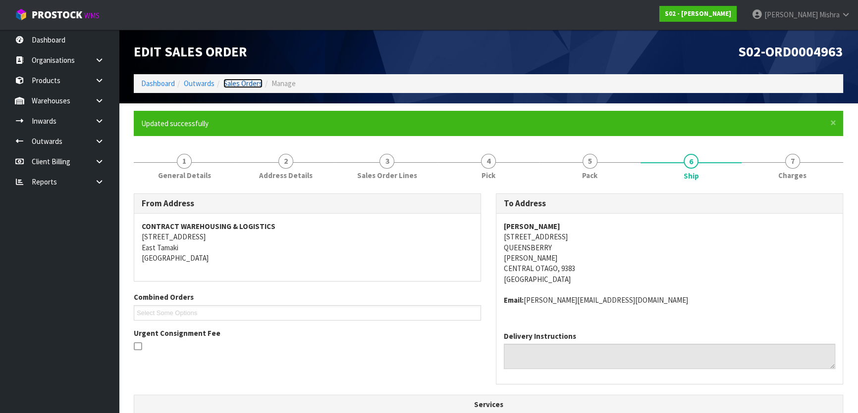
click at [247, 81] on link "Sales Orders" at bounding box center [242, 83] width 39 height 9
